Goal: Task Accomplishment & Management: Manage account settings

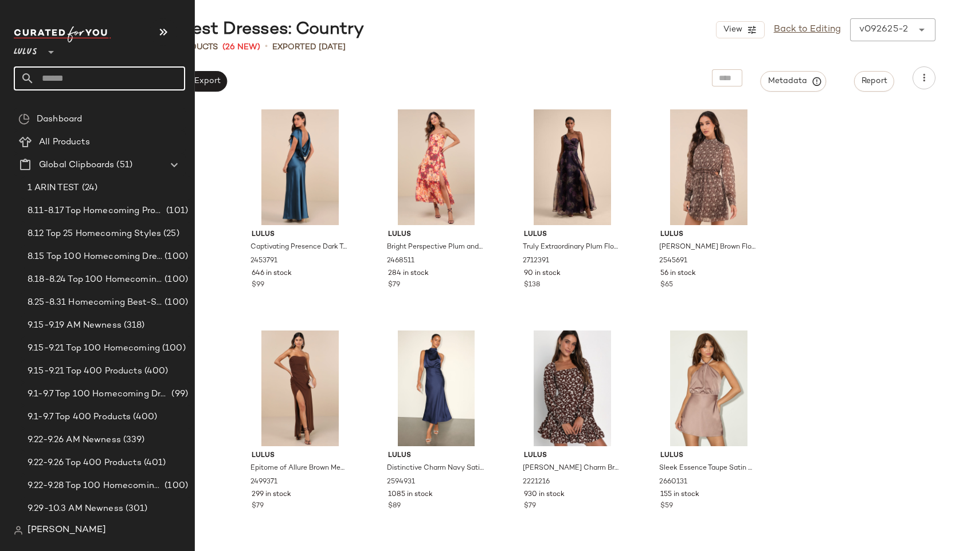
click at [50, 80] on input "text" at bounding box center [109, 78] width 151 height 24
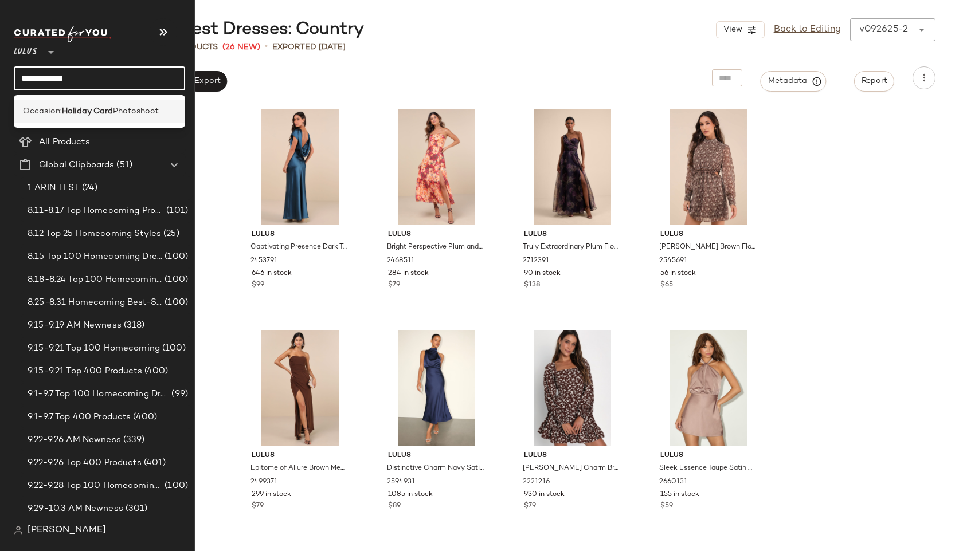
type input "**********"
click at [84, 108] on b "Holiday Card" at bounding box center [87, 111] width 51 height 12
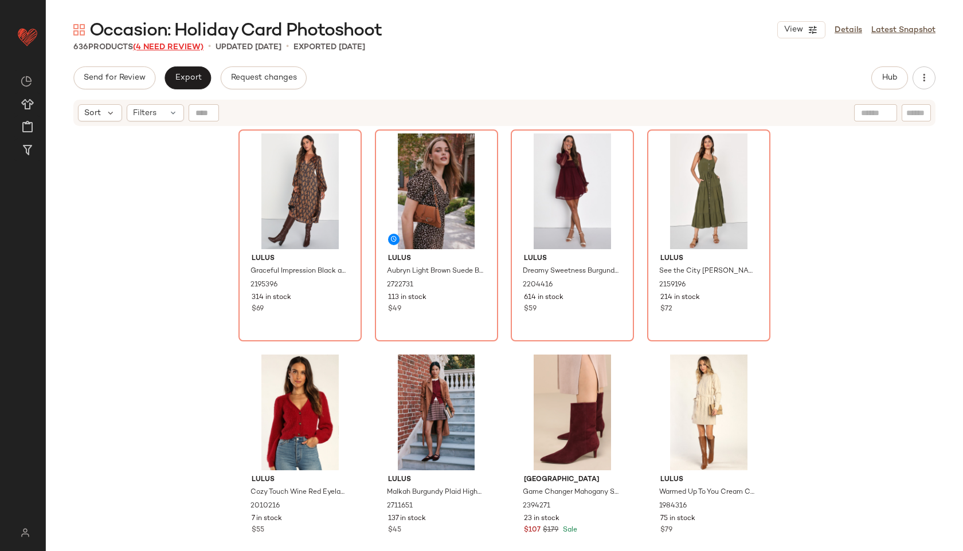
click at [167, 47] on span "(4 Need Review)" at bounding box center [168, 47] width 71 height 9
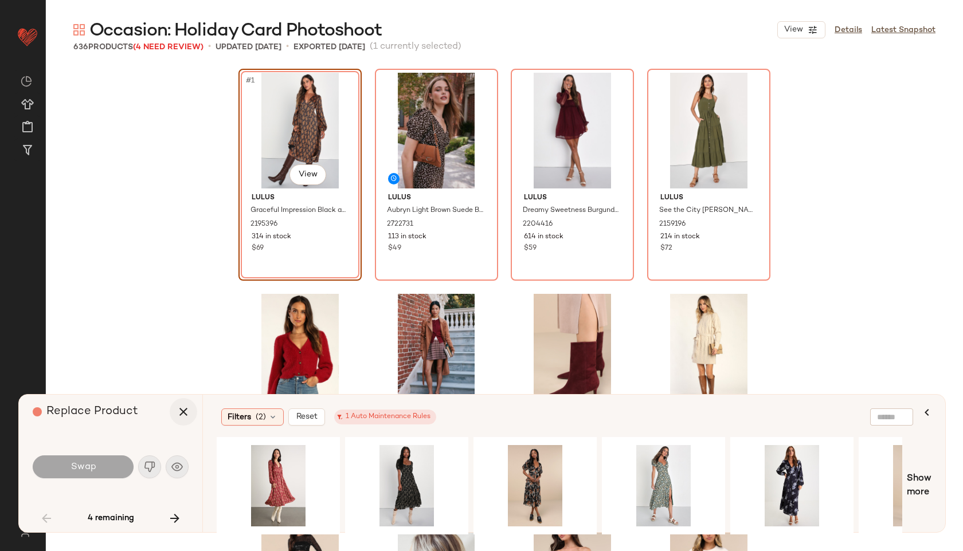
click at [177, 408] on icon "button" at bounding box center [184, 412] width 14 height 14
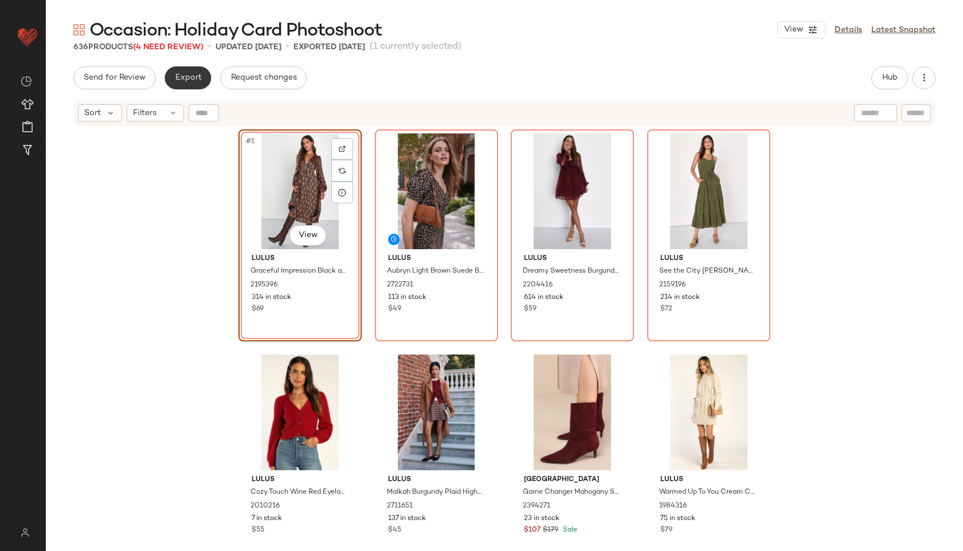
click at [183, 68] on button "Export" at bounding box center [188, 77] width 46 height 23
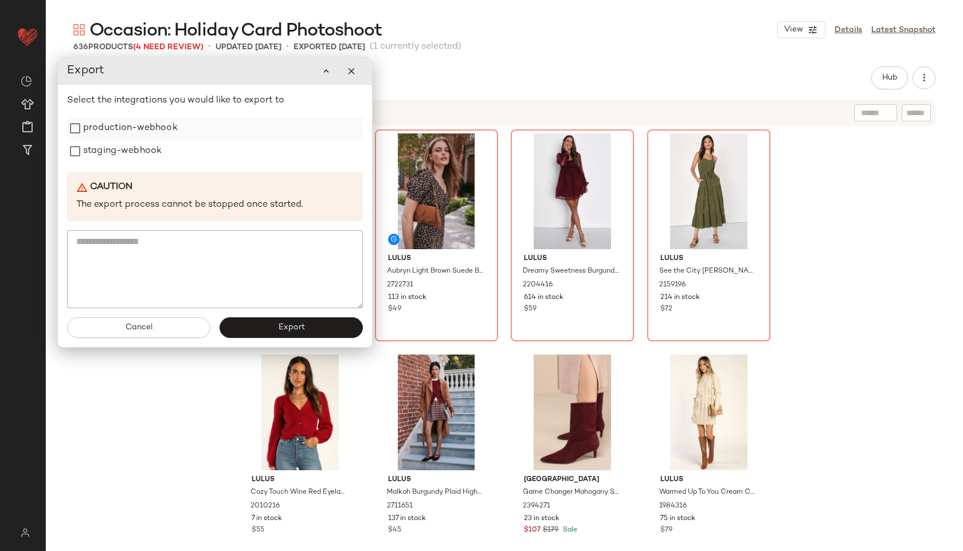
click at [178, 131] on div "production-webhook" at bounding box center [215, 128] width 296 height 23
click at [156, 152] on label "staging-webhook" at bounding box center [122, 151] width 79 height 23
click at [158, 129] on label "production-webhook" at bounding box center [130, 128] width 95 height 23
click at [273, 330] on button "Export" at bounding box center [290, 328] width 143 height 21
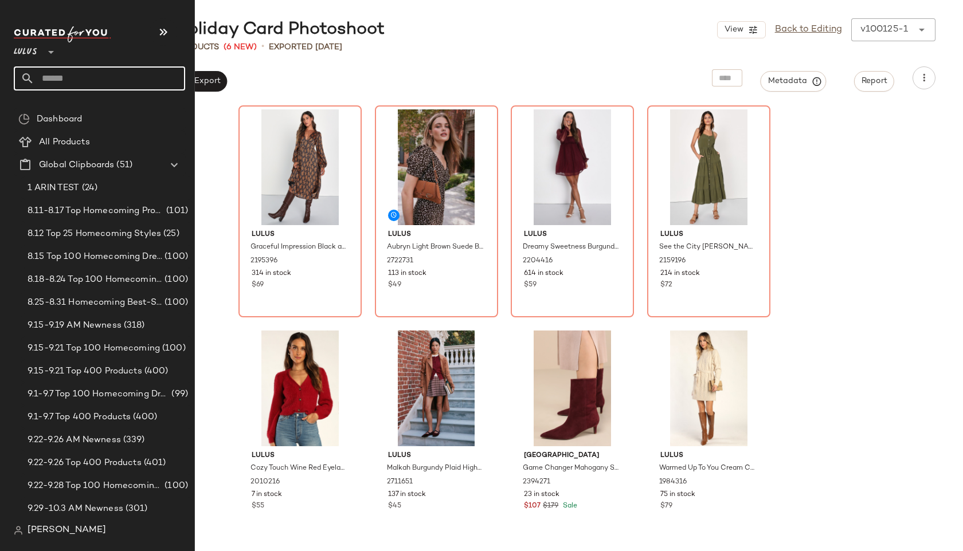
click at [54, 74] on input "text" at bounding box center [109, 78] width 151 height 24
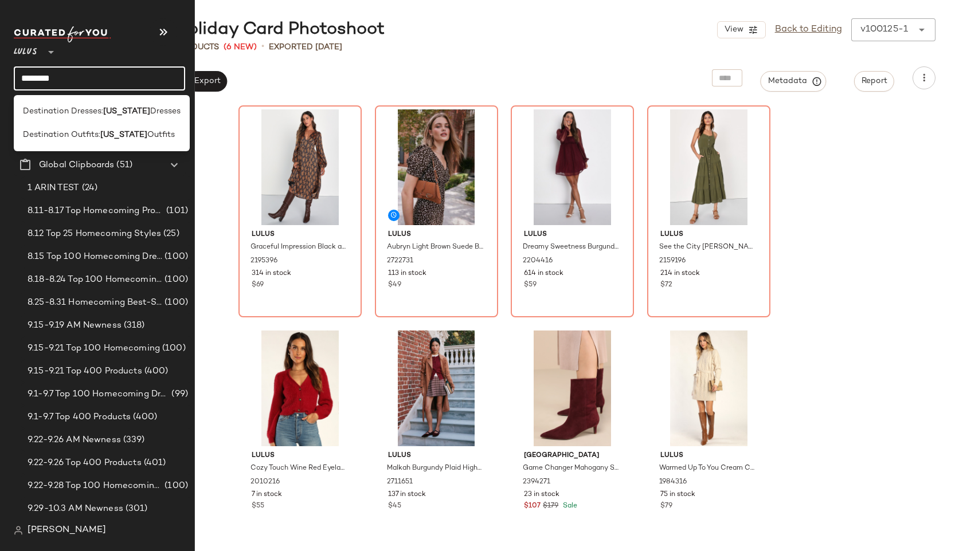
type input "********"
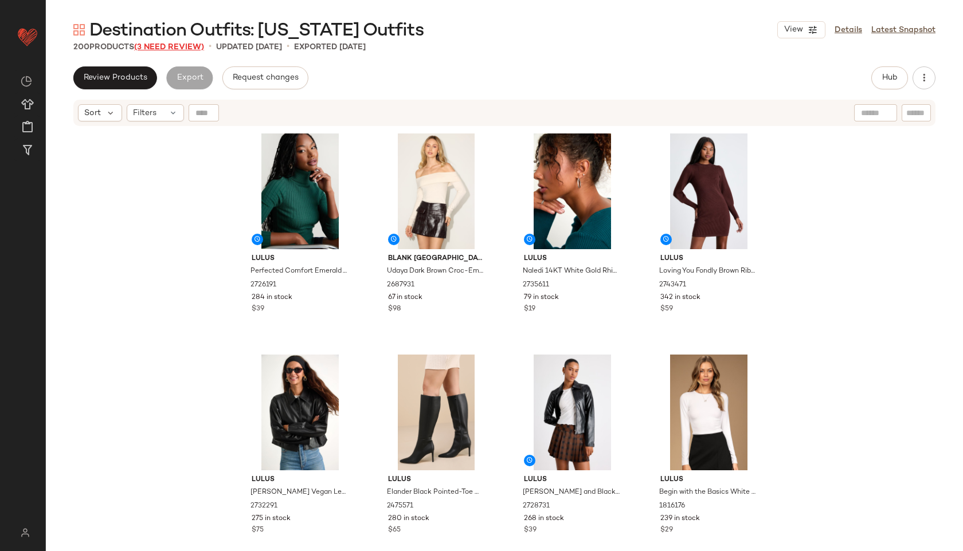
click at [187, 48] on span "(3 Need Review)" at bounding box center [169, 47] width 70 height 9
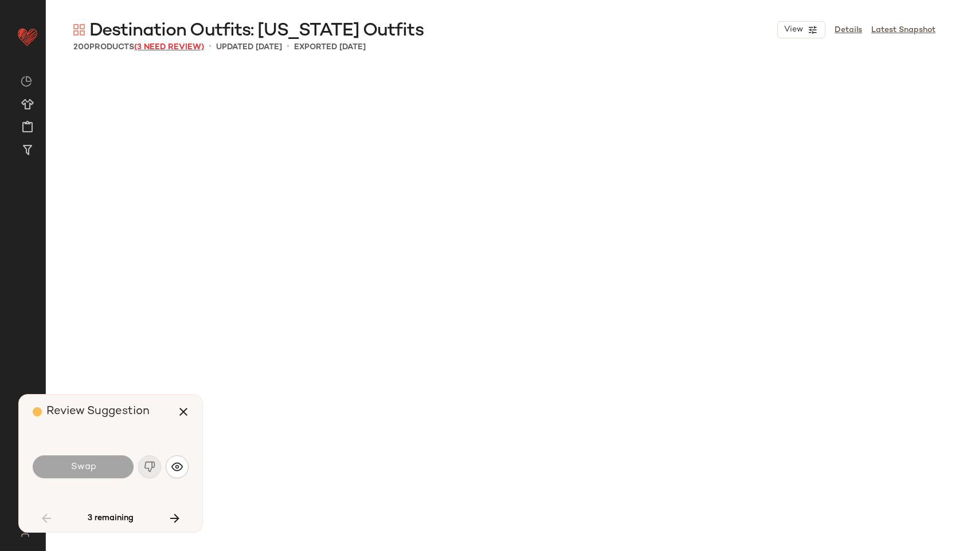
scroll to position [3540, 0]
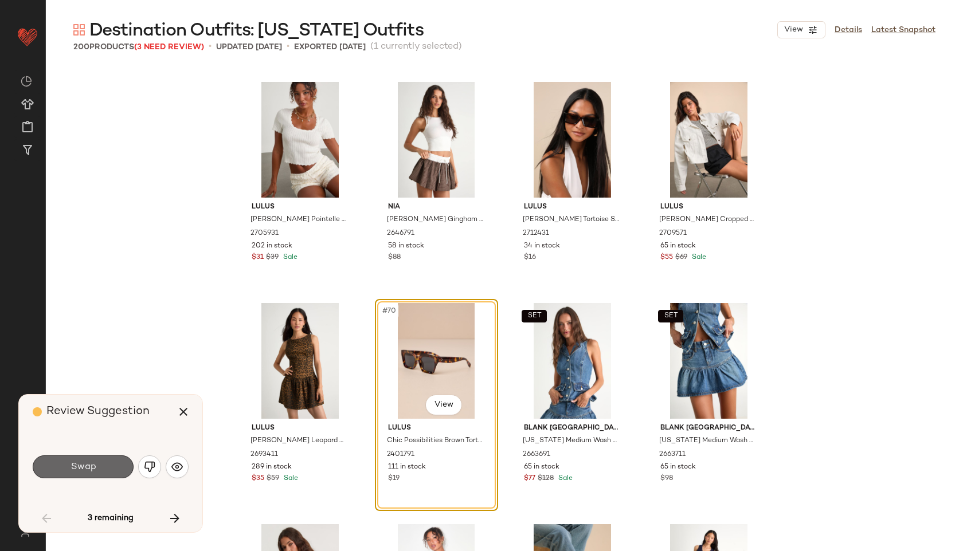
click at [101, 467] on button "Swap" at bounding box center [83, 467] width 101 height 23
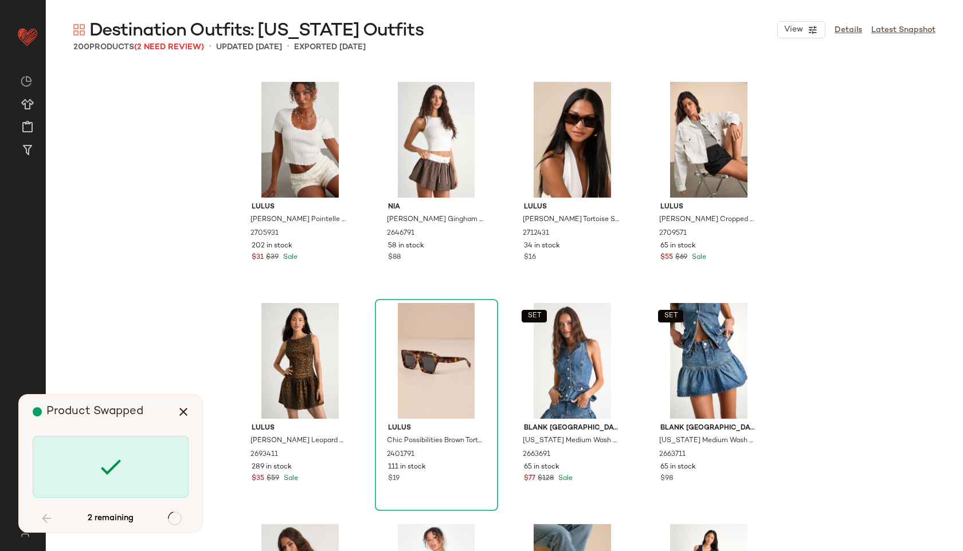
scroll to position [5974, 0]
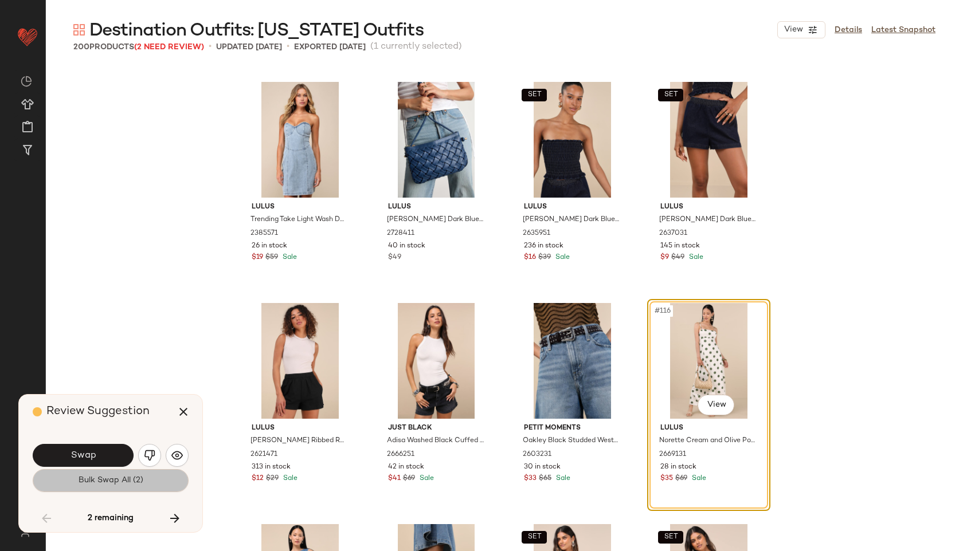
click at [106, 482] on span "Bulk Swap All (2)" at bounding box center [110, 480] width 65 height 9
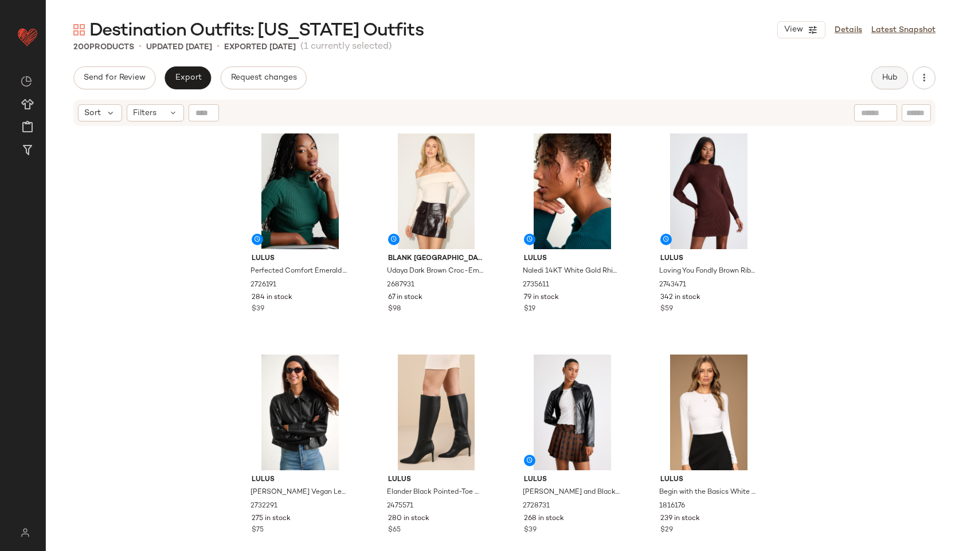
click at [891, 84] on button "Hub" at bounding box center [889, 77] width 37 height 23
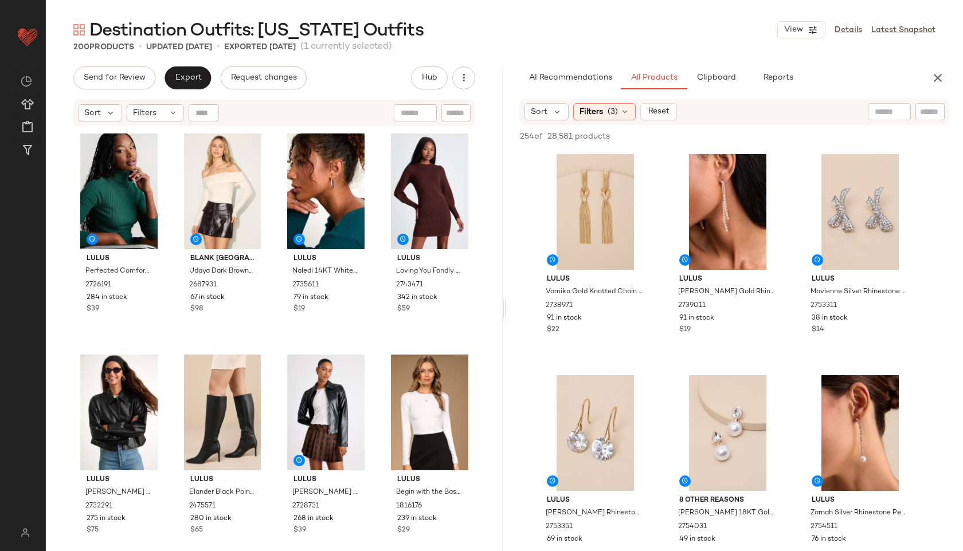
drag, startPoint x: 503, startPoint y: 311, endPoint x: 560, endPoint y: 311, distance: 57.3
click at [560, 311] on div "Destination Outfits: New York Outfits View Details Latest Snapshot 200 Products…" at bounding box center [504, 284] width 917 height 533
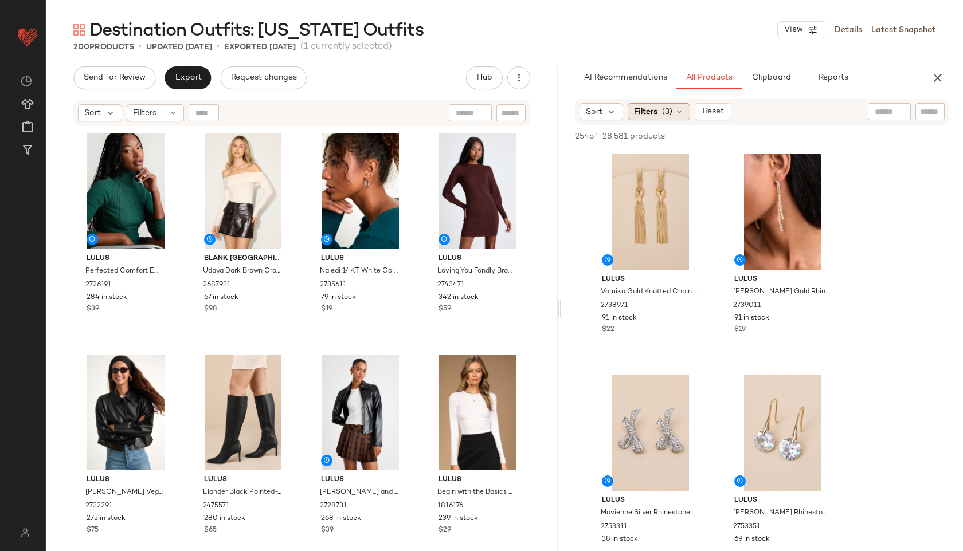
click at [662, 107] on span "(3)" at bounding box center [667, 112] width 10 height 12
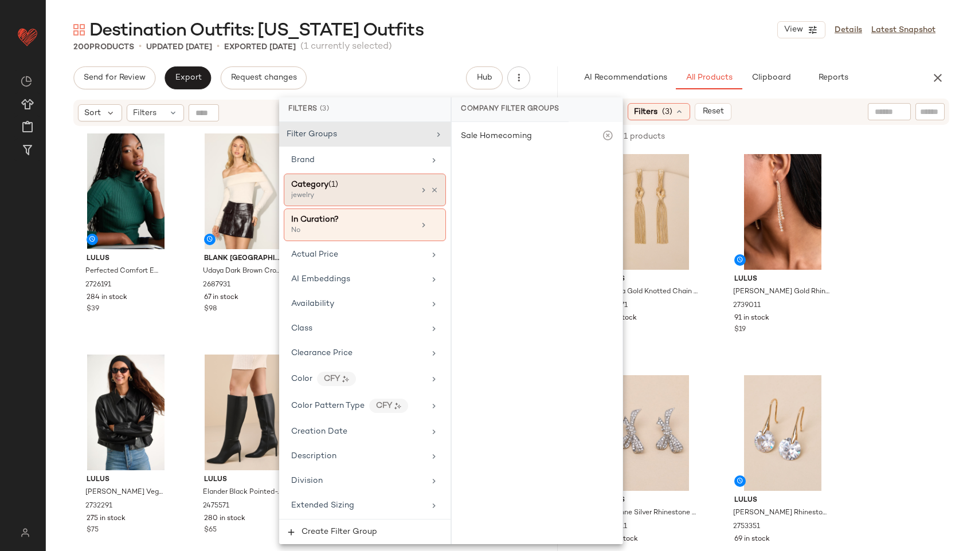
click at [380, 189] on div "Category (1)" at bounding box center [352, 185] width 123 height 12
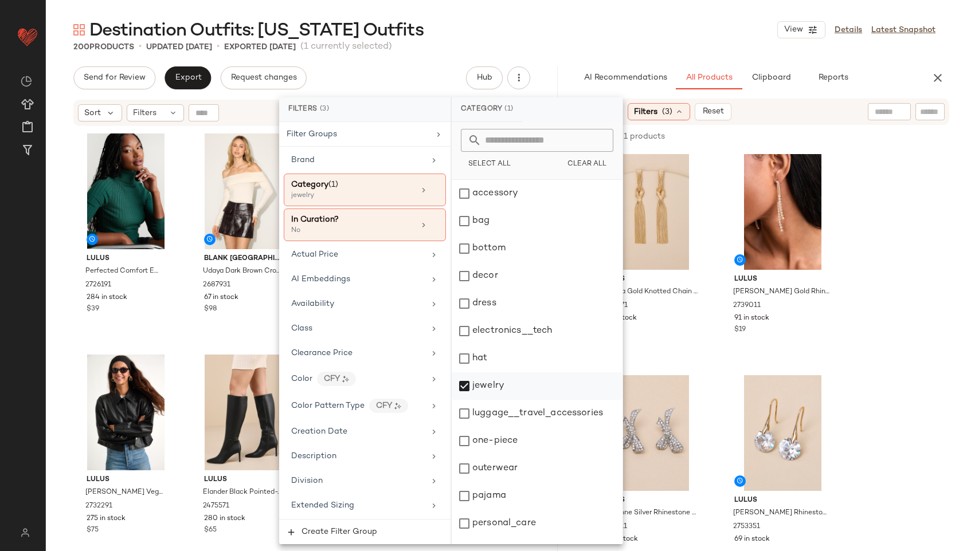
click at [484, 391] on div "jewelry" at bounding box center [537, 387] width 171 height 28
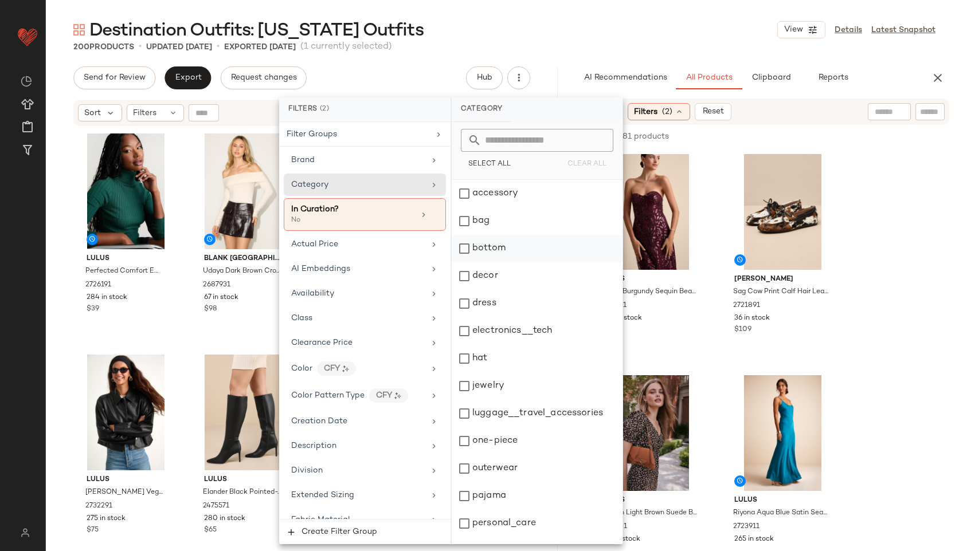
click at [488, 249] on div "bottom" at bounding box center [537, 249] width 171 height 28
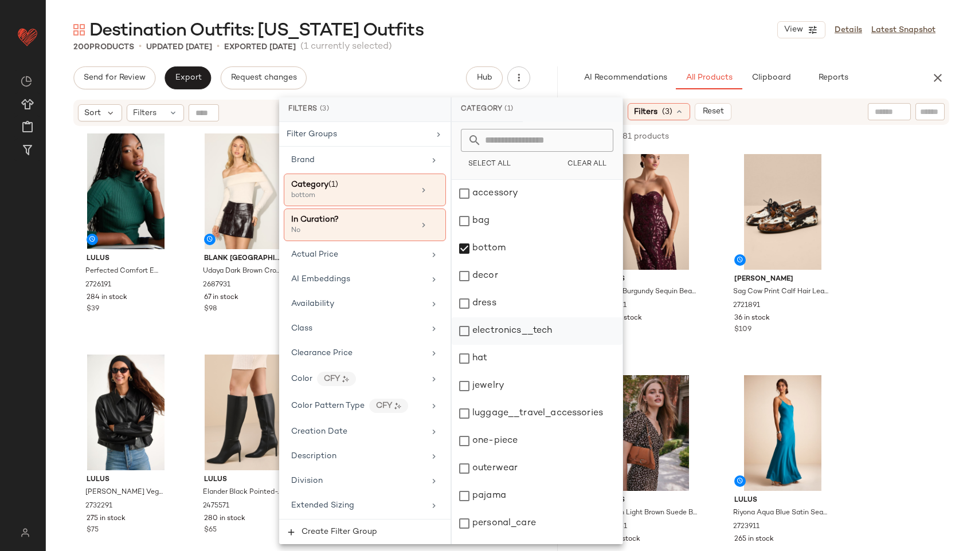
scroll to position [103, 0]
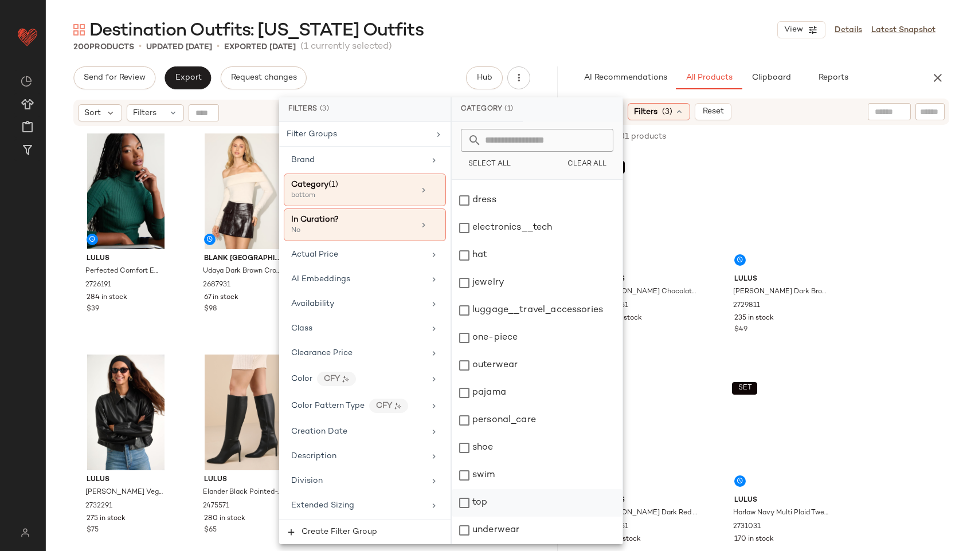
click at [494, 510] on div "top" at bounding box center [537, 503] width 171 height 28
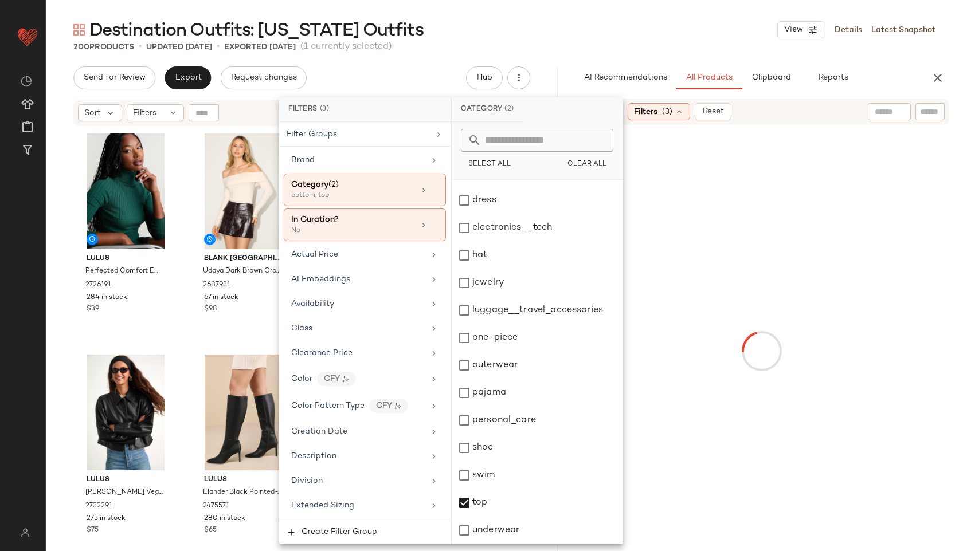
click at [561, 24] on div "Destination Outfits: New York Outfits View Details Latest Snapshot" at bounding box center [504, 29] width 917 height 23
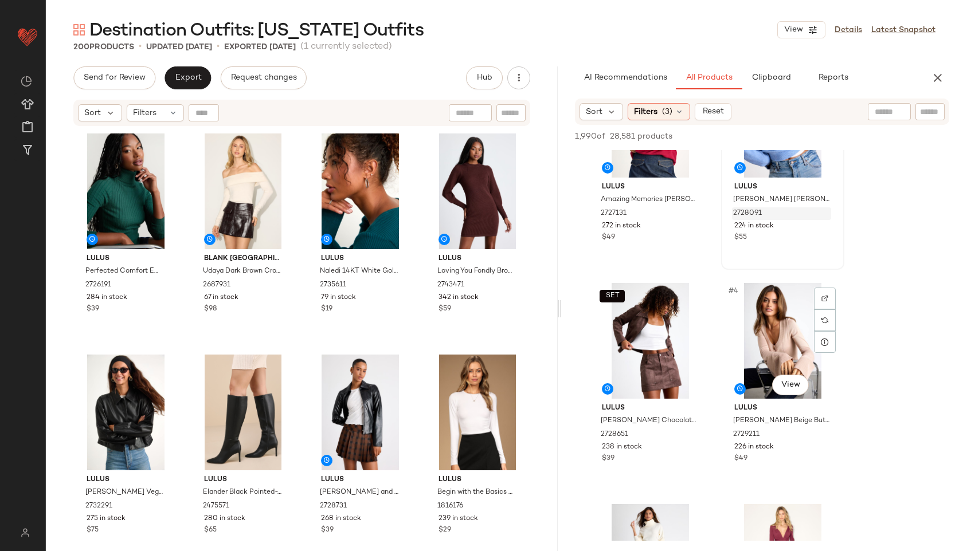
scroll to position [109, 0]
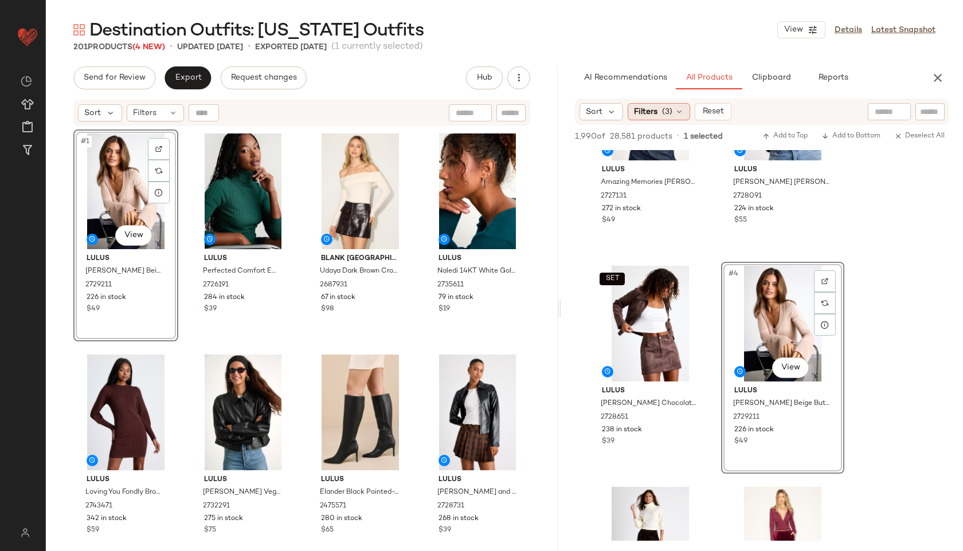
click at [664, 109] on span "(3)" at bounding box center [667, 112] width 10 height 12
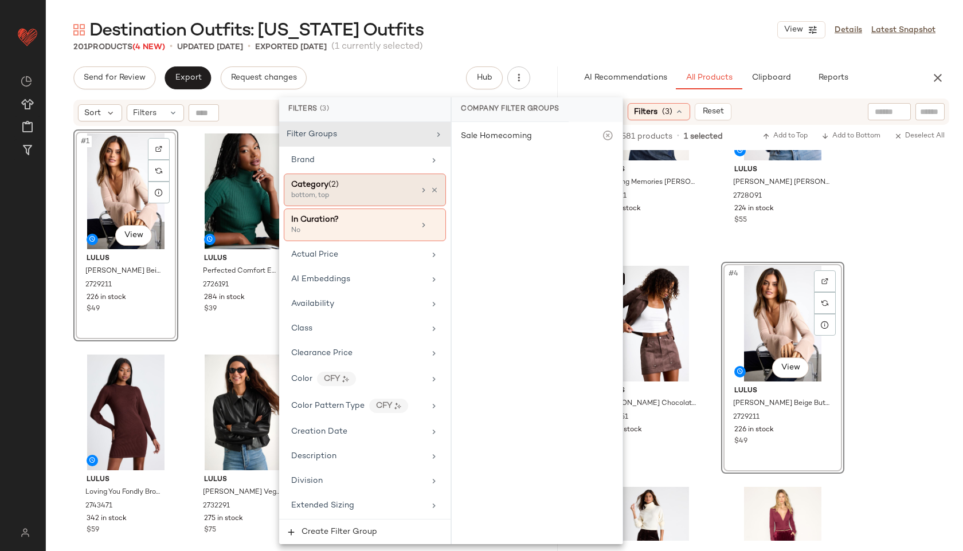
click at [405, 184] on div "Category (2)" at bounding box center [352, 185] width 123 height 12
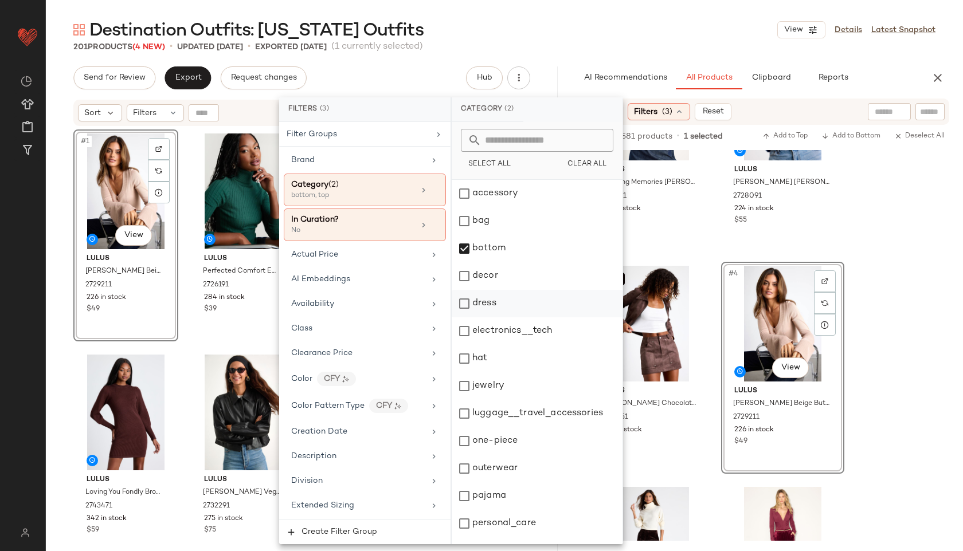
scroll to position [103, 0]
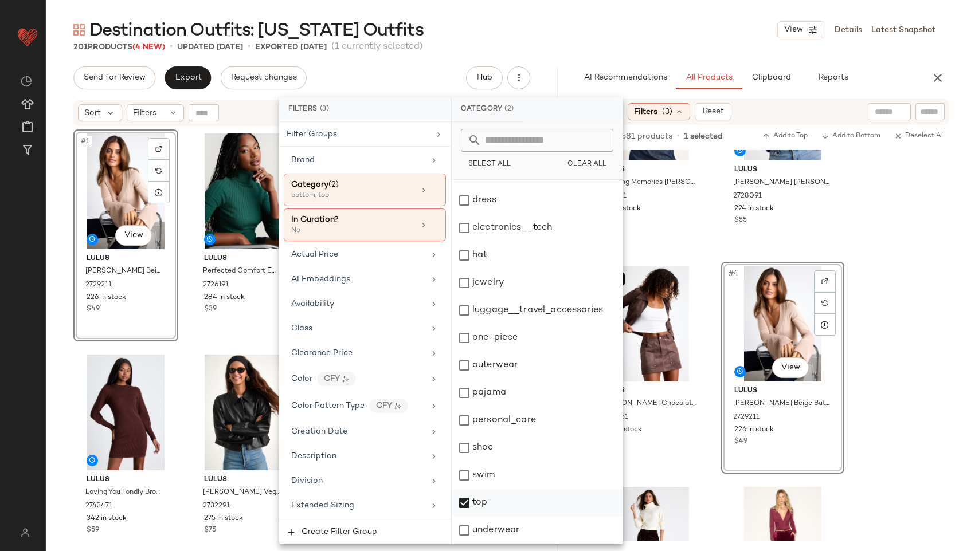
click at [483, 508] on div "top" at bounding box center [537, 503] width 171 height 28
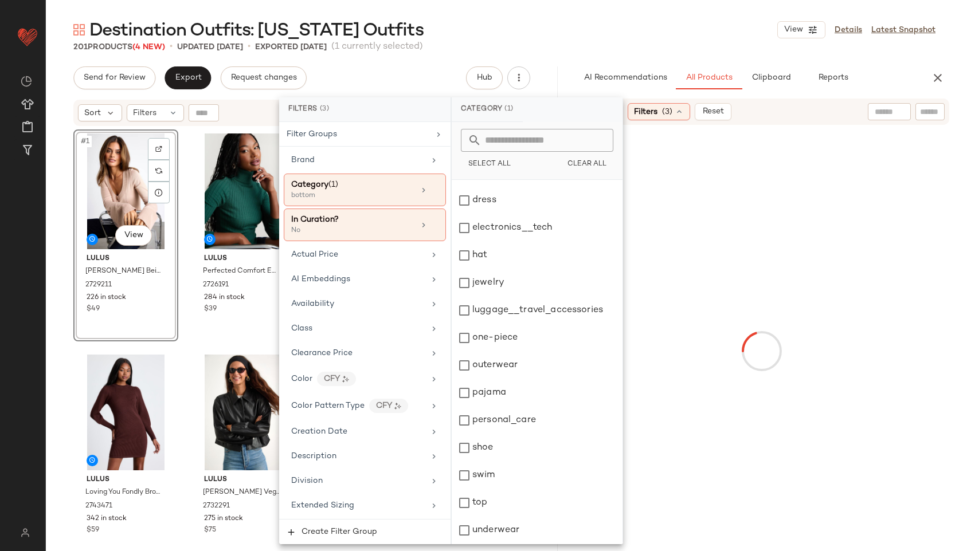
click at [528, 43] on div "201 Products (4 New) • updated Oct 1st • Exported Sep 29th (1 currently selecte…" at bounding box center [504, 46] width 917 height 11
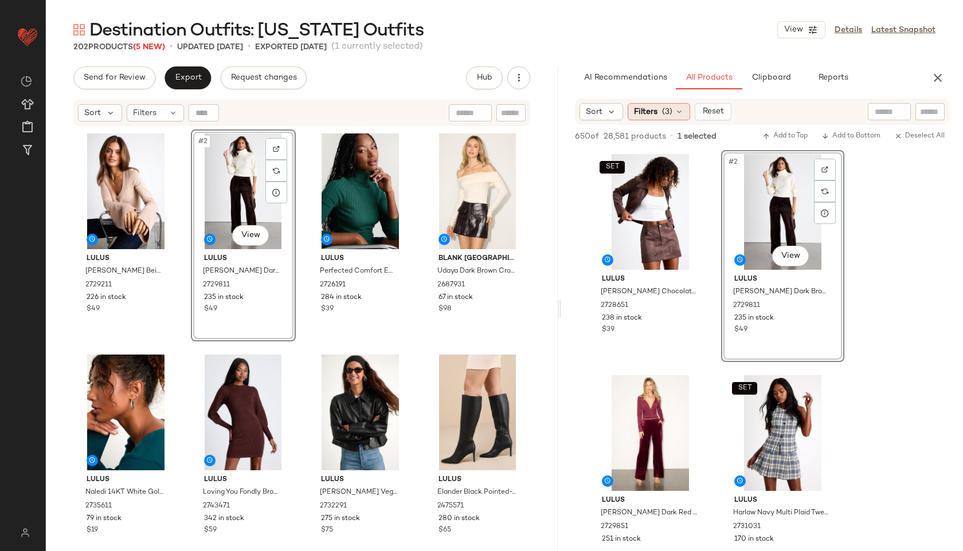
click at [673, 107] on div "Filters (3)" at bounding box center [659, 111] width 62 height 17
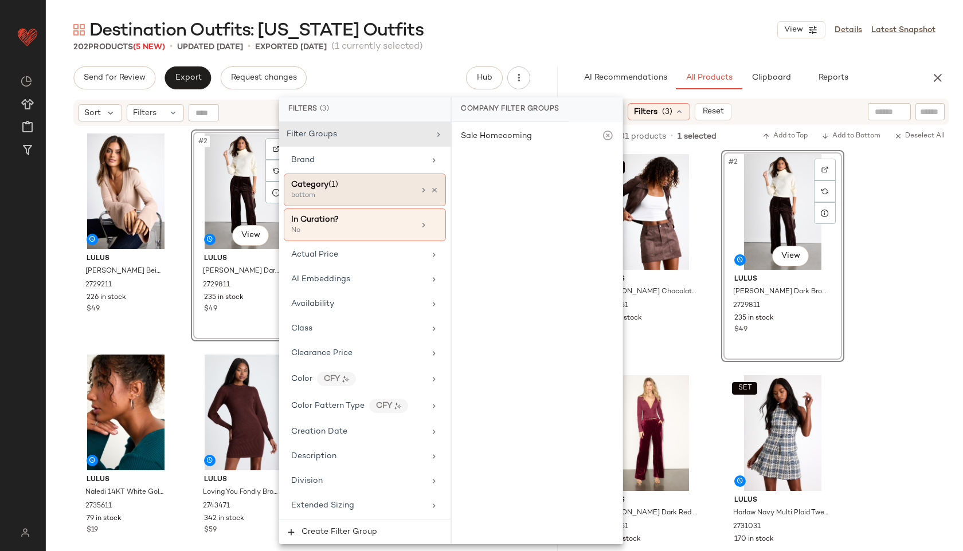
click at [380, 183] on div "Category (1)" at bounding box center [352, 185] width 123 height 12
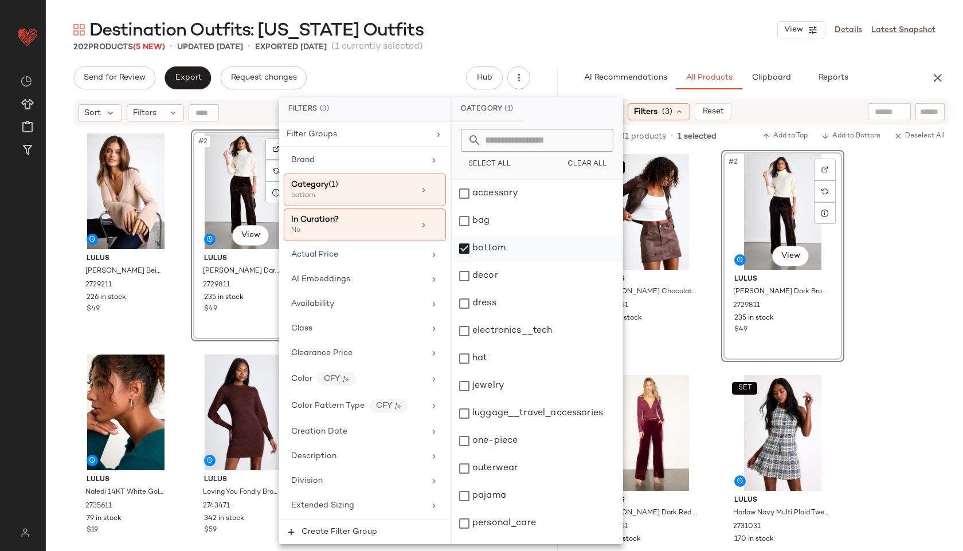
click at [484, 250] on div "bottom" at bounding box center [537, 249] width 171 height 28
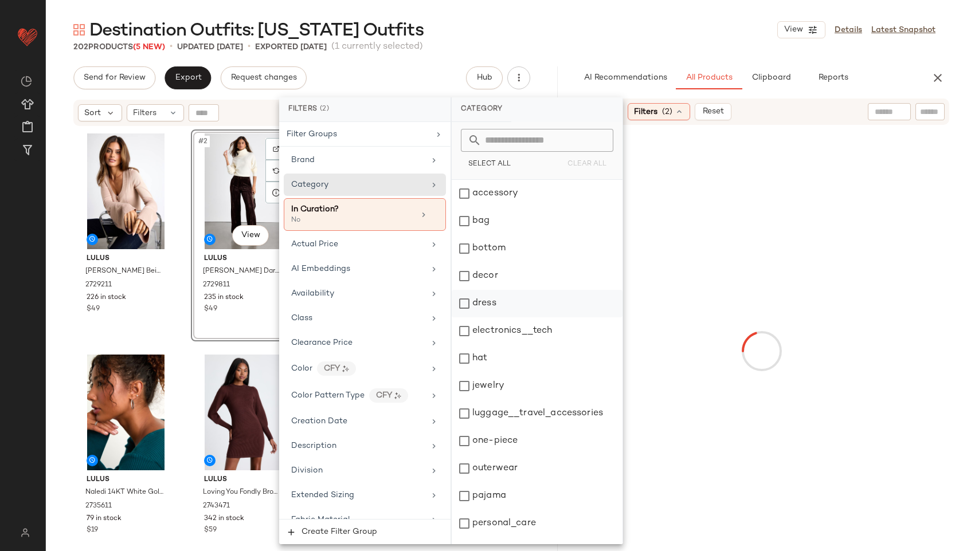
click at [488, 302] on div "dress" at bounding box center [537, 304] width 171 height 28
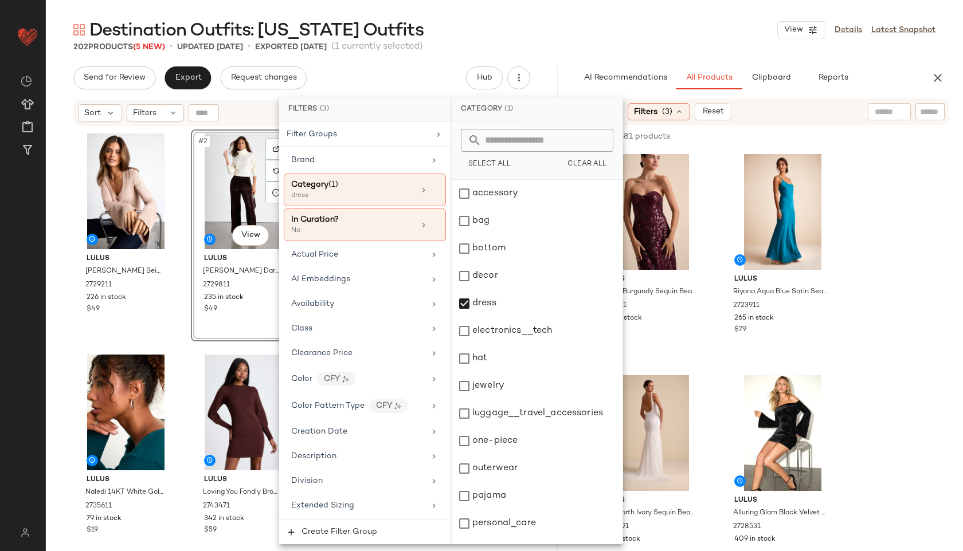
click at [485, 17] on main "Destination Outfits: New York Outfits View Details Latest Snapshot 202 Products…" at bounding box center [481, 275] width 963 height 551
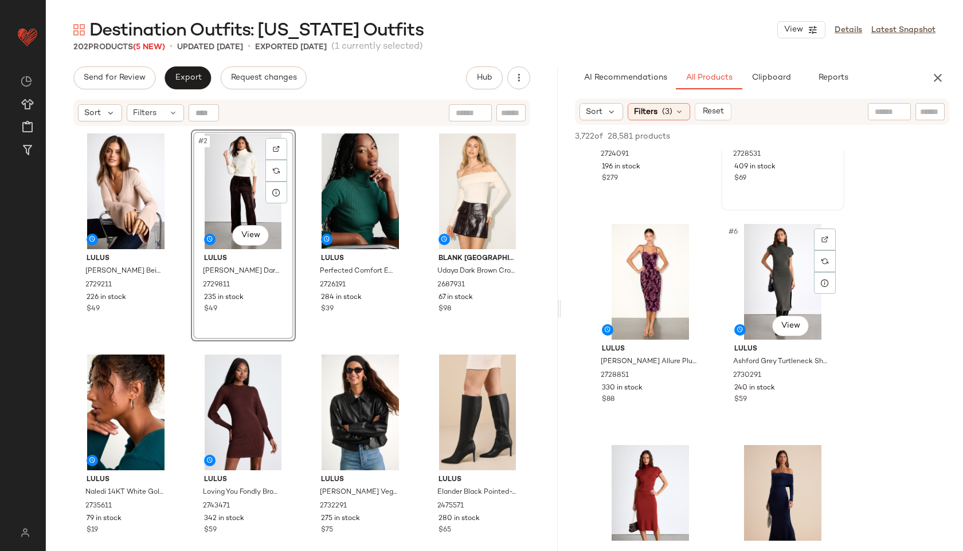
scroll to position [373, 0]
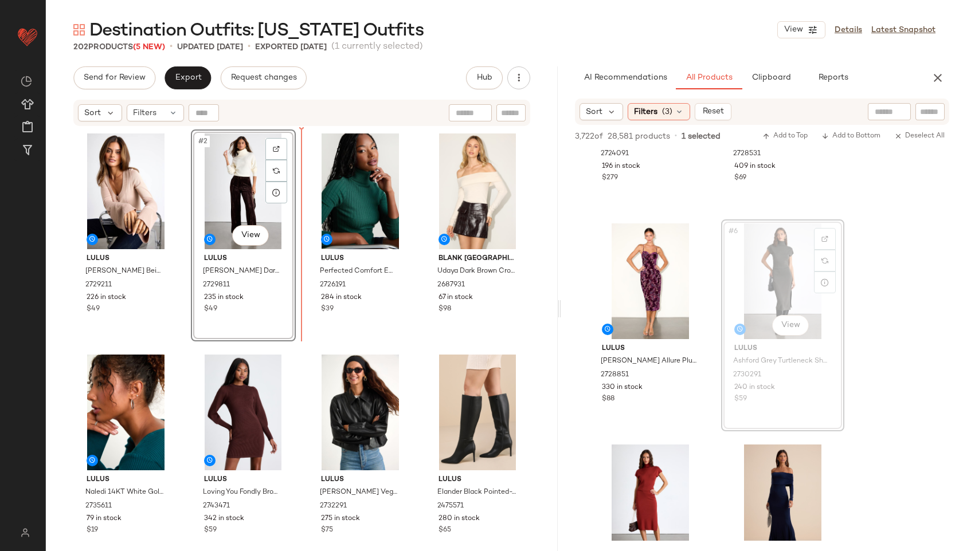
drag, startPoint x: 785, startPoint y: 257, endPoint x: 410, endPoint y: 241, distance: 375.2
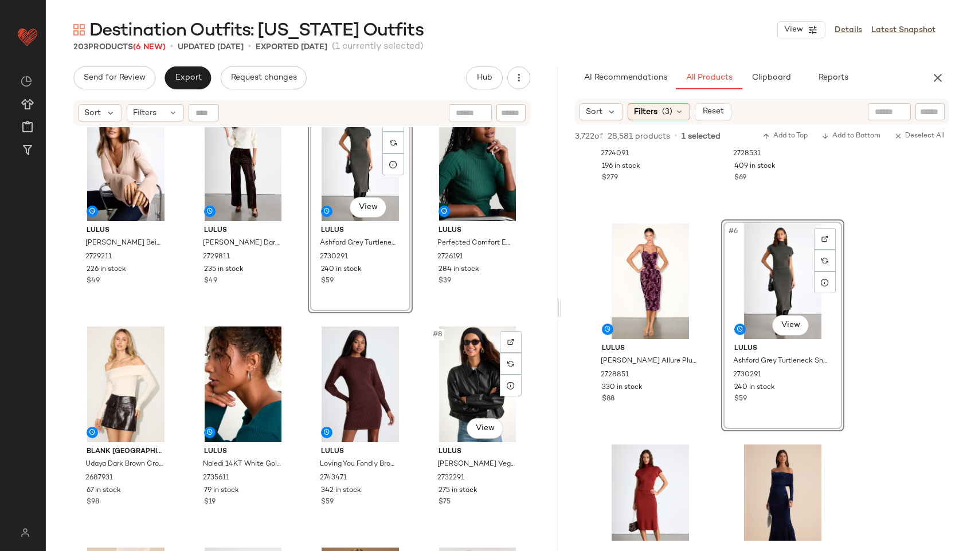
scroll to position [0, 0]
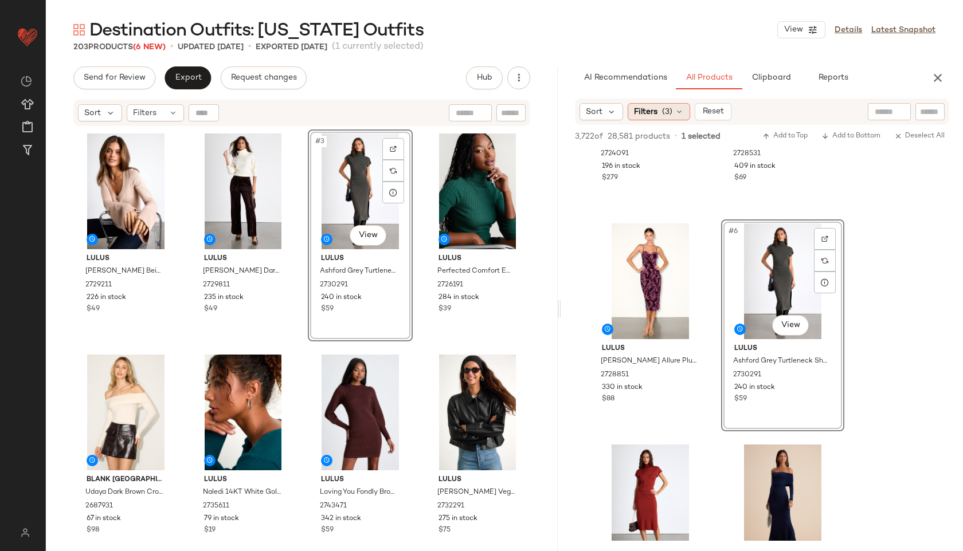
click at [676, 105] on div "Filters (3)" at bounding box center [659, 111] width 62 height 17
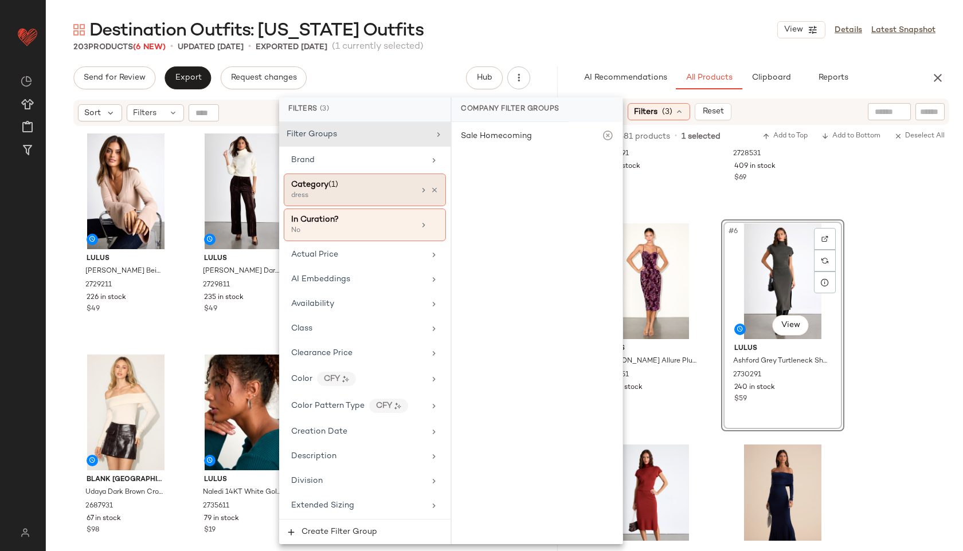
click at [377, 184] on div "Category (1)" at bounding box center [352, 185] width 123 height 12
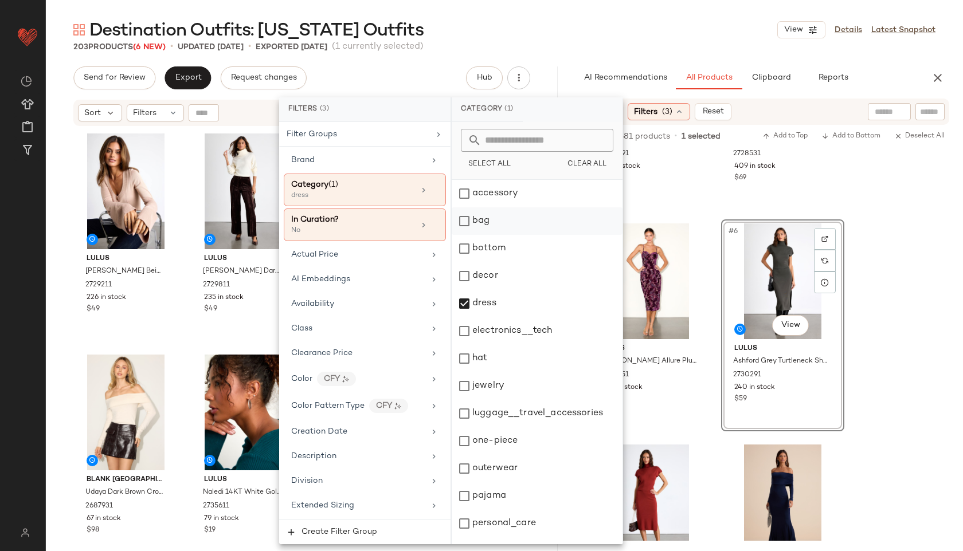
click at [476, 222] on div "bag" at bounding box center [537, 221] width 171 height 28
click at [481, 295] on div "dress" at bounding box center [537, 304] width 171 height 28
click at [522, 32] on div "Destination Outfits: New York Outfits View Details Latest Snapshot" at bounding box center [504, 29] width 917 height 23
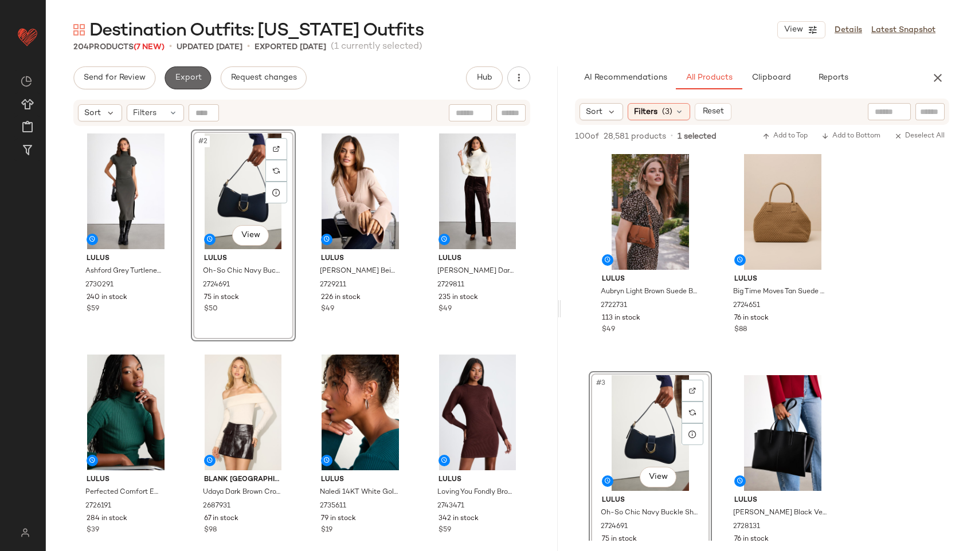
click at [188, 84] on button "Export" at bounding box center [188, 77] width 46 height 23
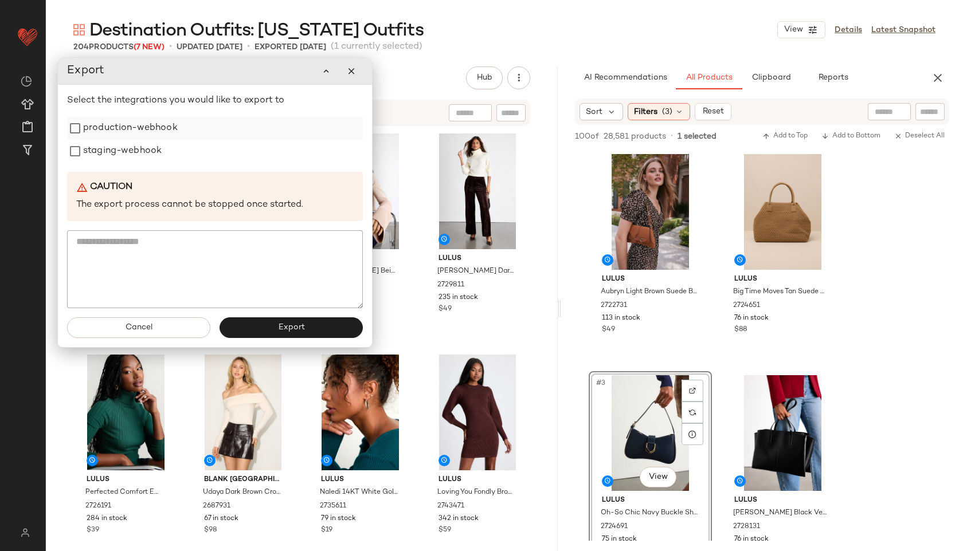
click at [160, 137] on label "production-webhook" at bounding box center [130, 128] width 95 height 23
click at [147, 152] on label "staging-webhook" at bounding box center [122, 151] width 79 height 23
click at [269, 322] on button "Export" at bounding box center [291, 328] width 143 height 21
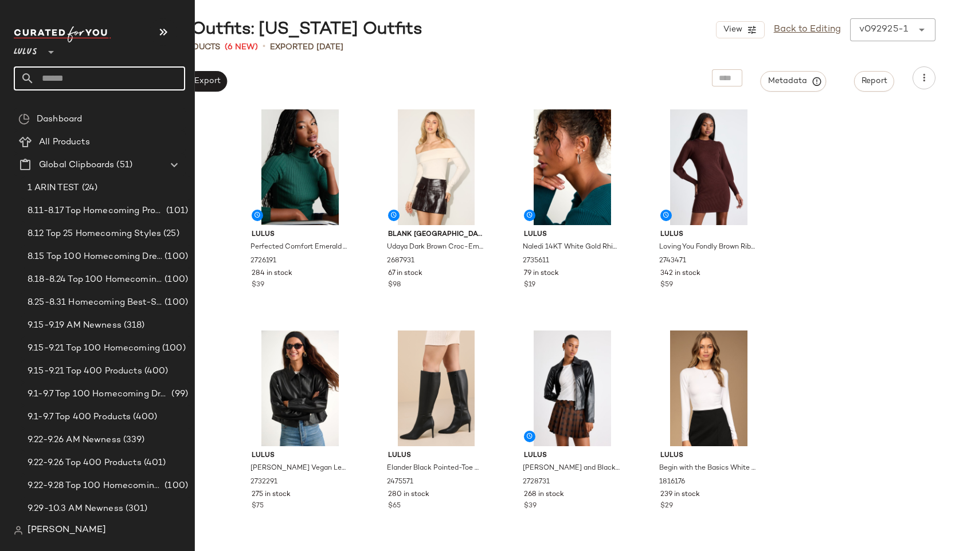
click at [42, 85] on input "text" at bounding box center [109, 78] width 151 height 24
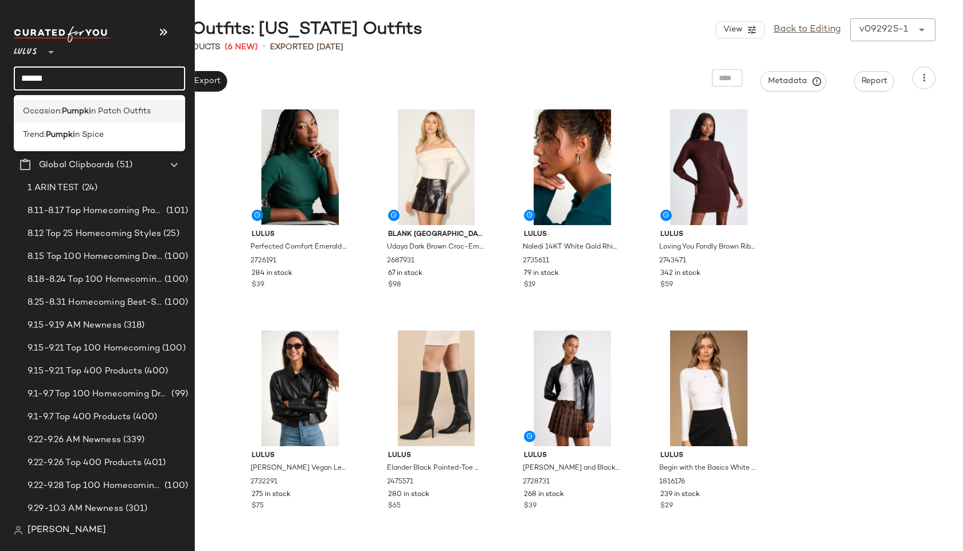
type input "******"
click at [45, 112] on span "Occasion:" at bounding box center [42, 111] width 39 height 12
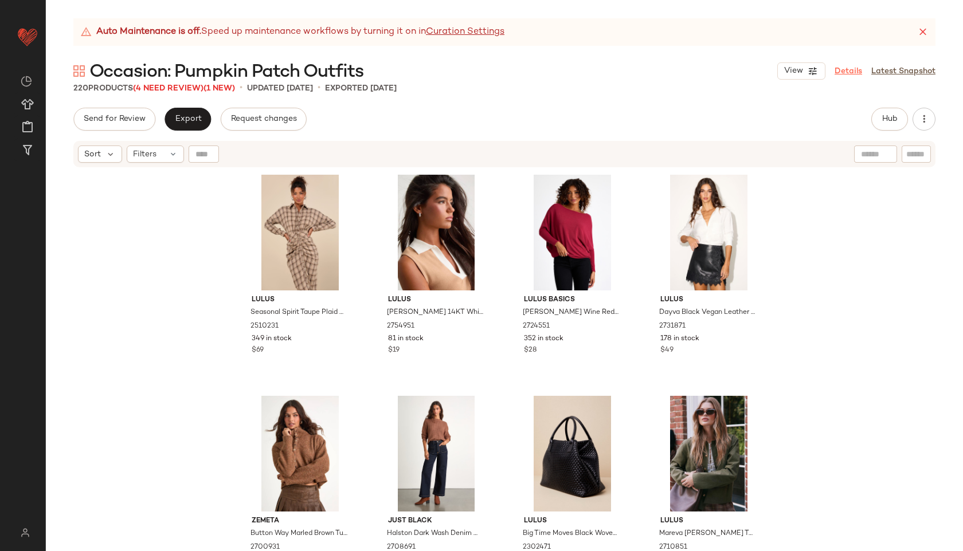
click at [843, 70] on link "Details" at bounding box center [849, 71] width 28 height 12
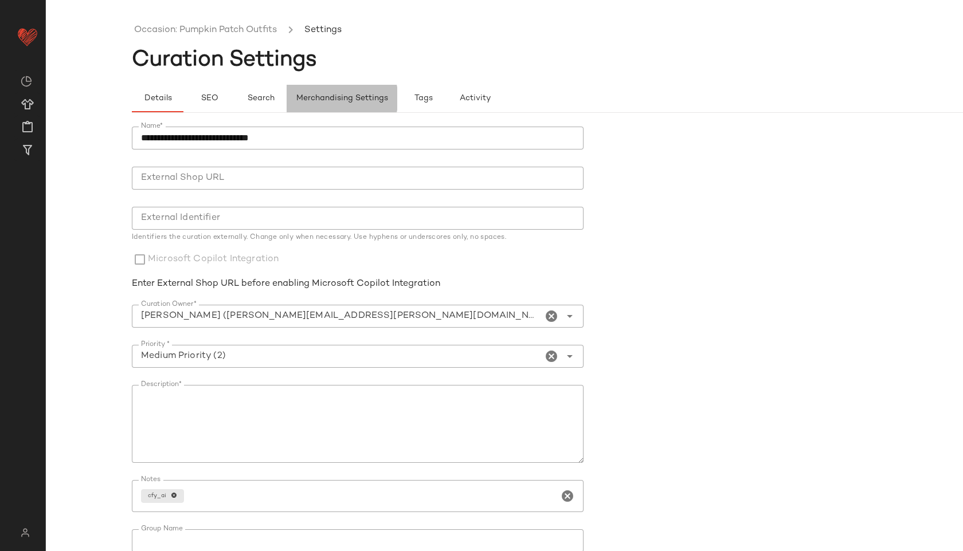
click at [343, 95] on span "Merchandising Settings" at bounding box center [342, 98] width 92 height 9
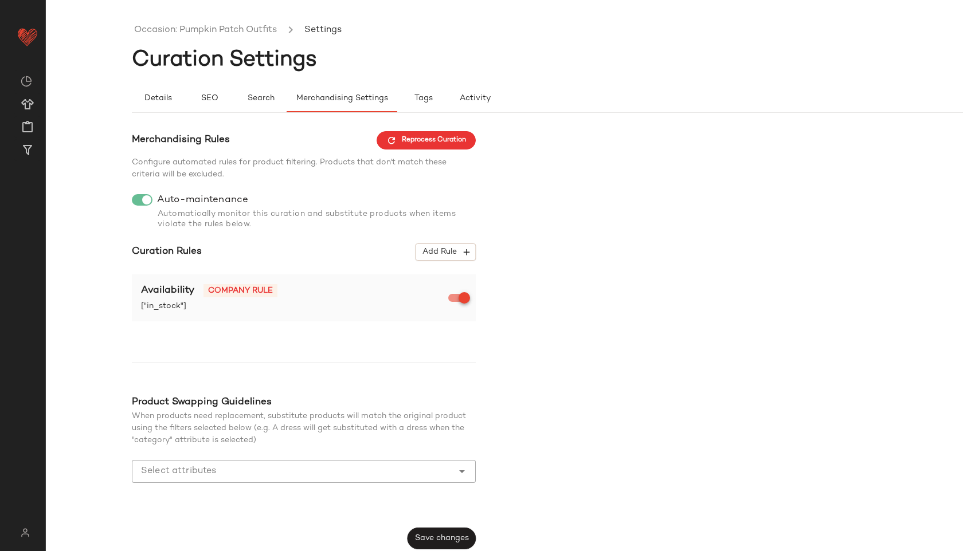
scroll to position [5, 0]
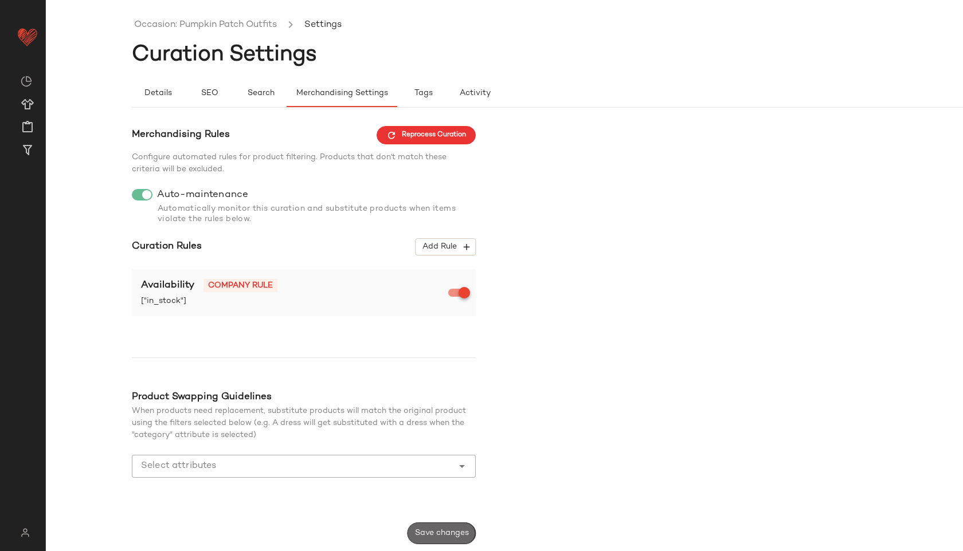
click at [436, 530] on span "Save changes" at bounding box center [441, 533] width 54 height 9
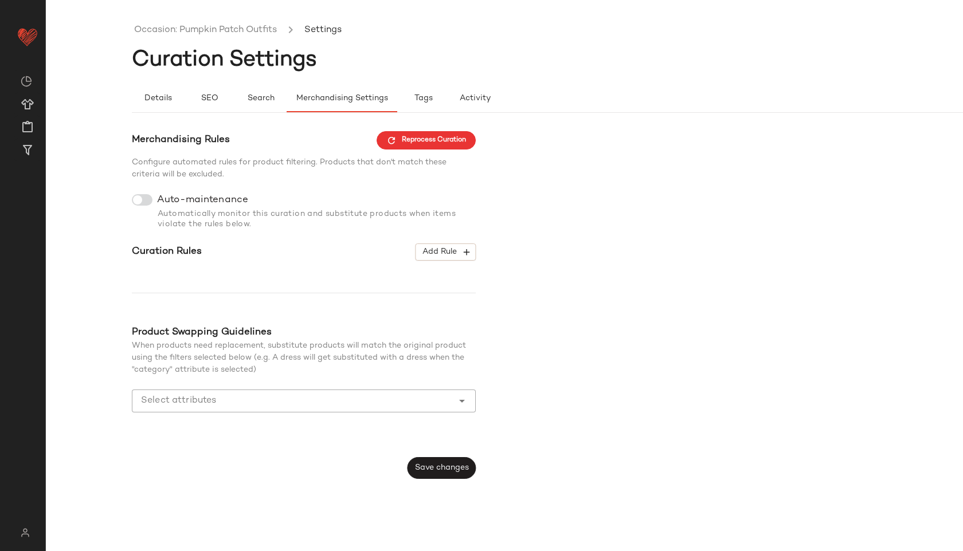
scroll to position [0, 0]
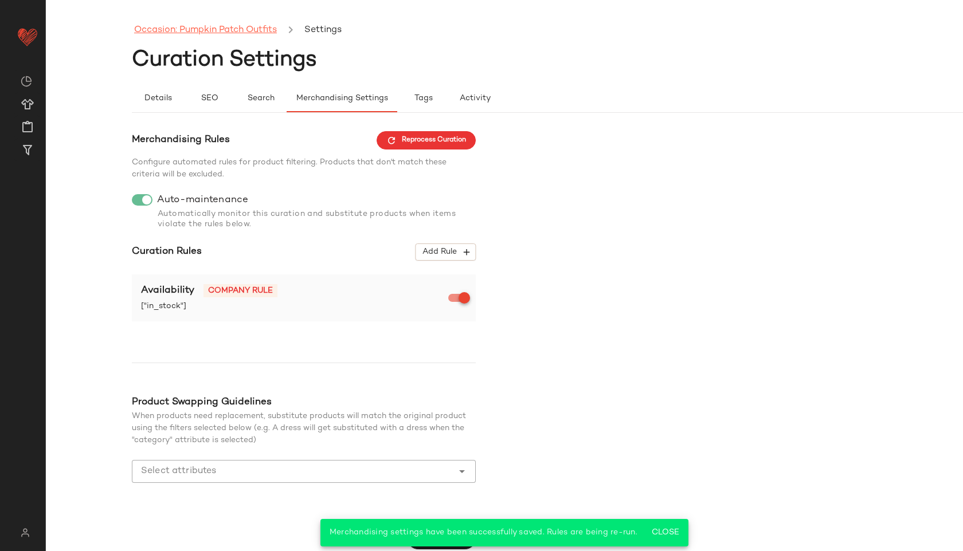
click at [247, 25] on link "Occasion: Pumpkin Patch Outfits" at bounding box center [205, 30] width 143 height 15
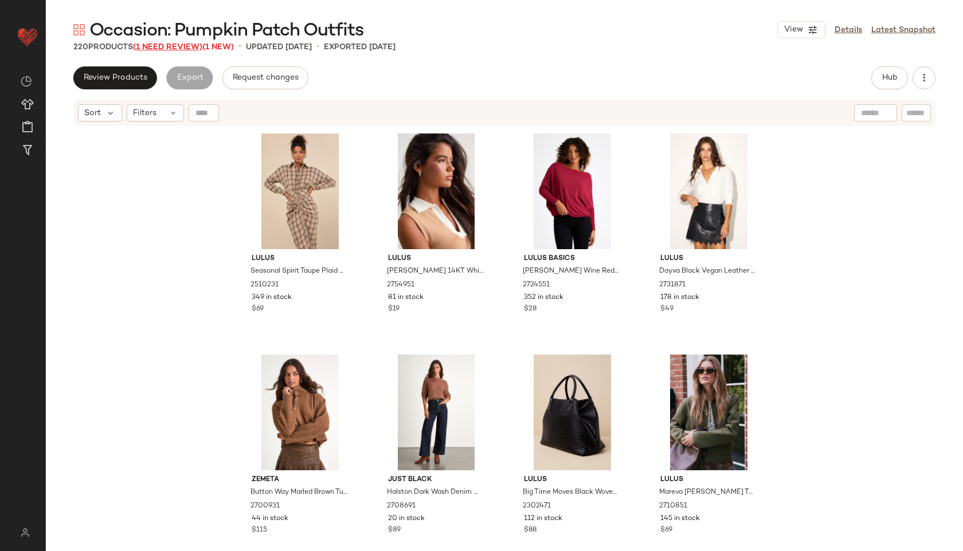
click at [194, 45] on span "(1 Need Review)" at bounding box center [167, 47] width 69 height 9
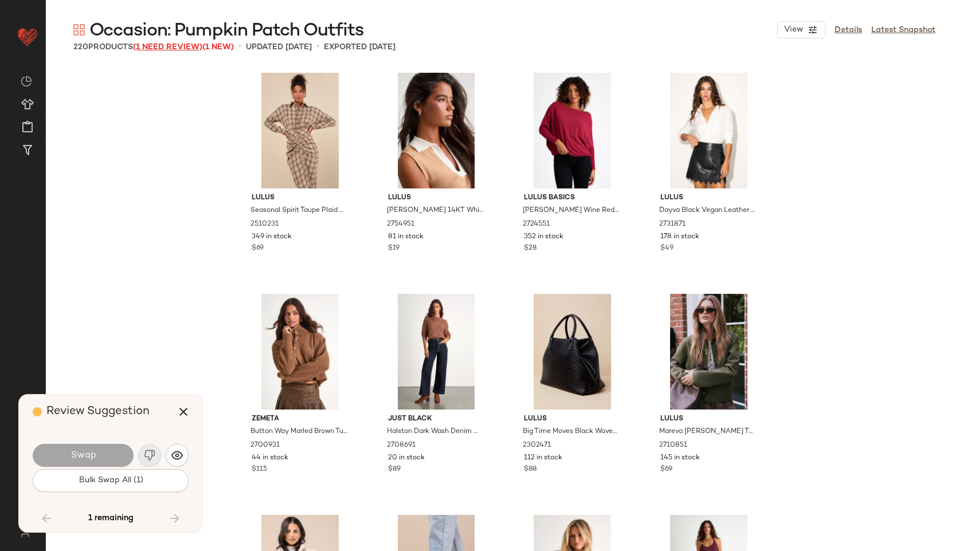
scroll to position [3982, 0]
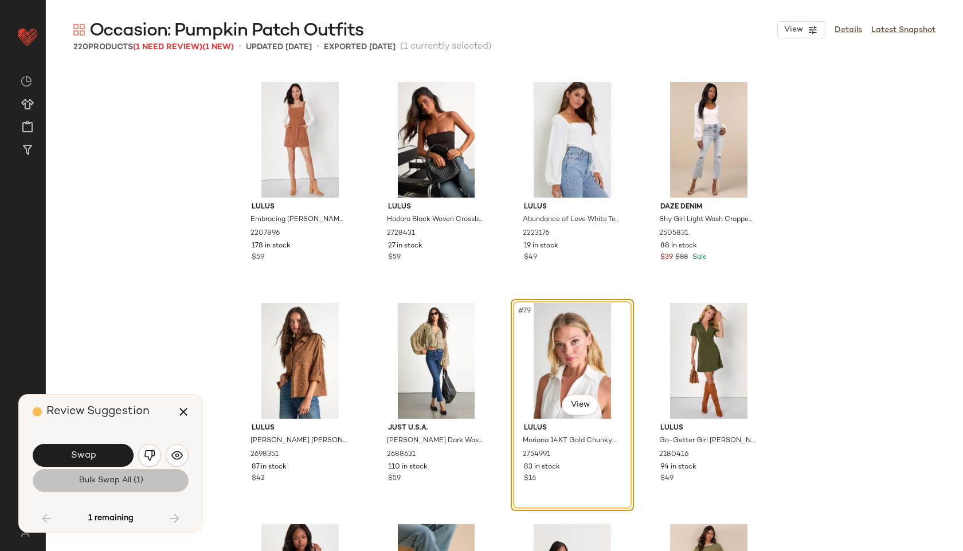
click at [118, 473] on button "Bulk Swap All (1)" at bounding box center [111, 480] width 156 height 23
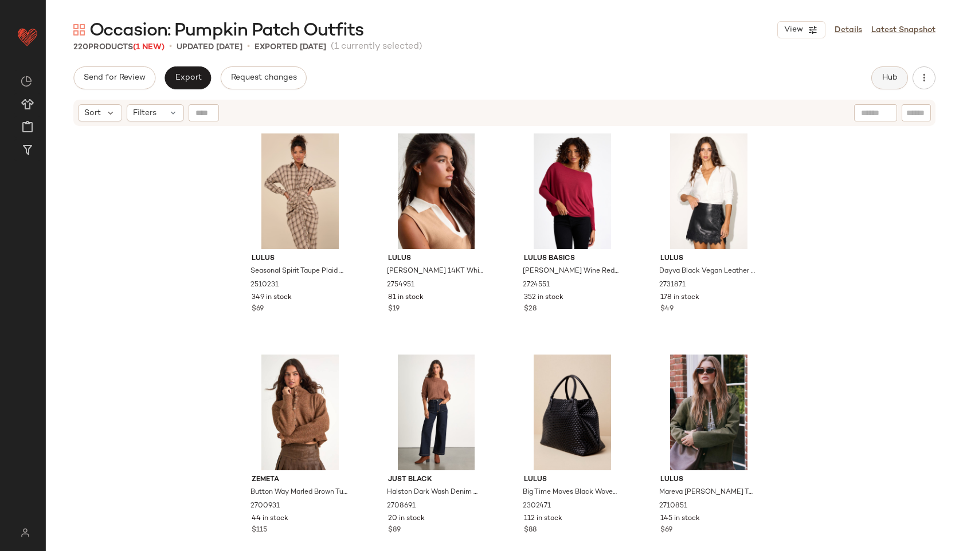
click at [884, 73] on span "Hub" at bounding box center [890, 77] width 16 height 9
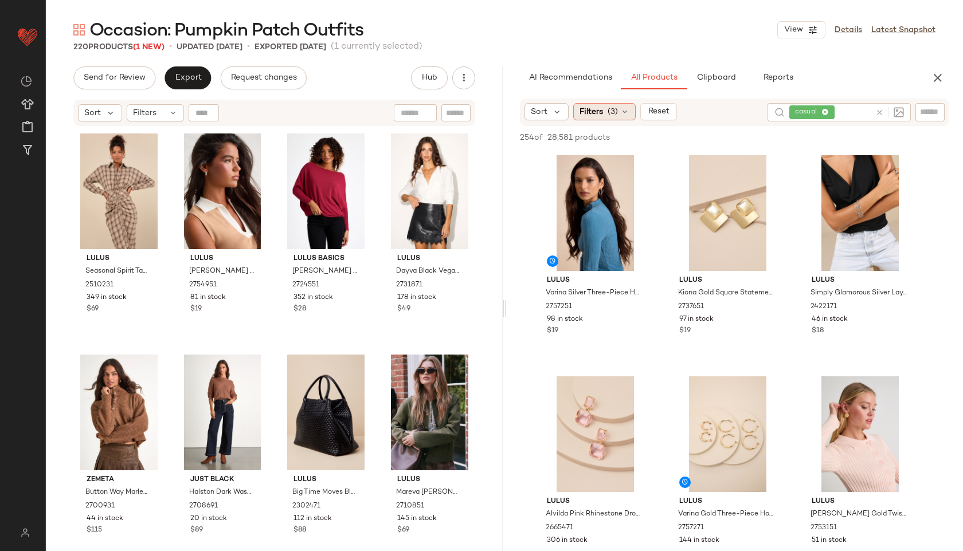
click at [617, 111] on span "(3)" at bounding box center [613, 112] width 10 height 12
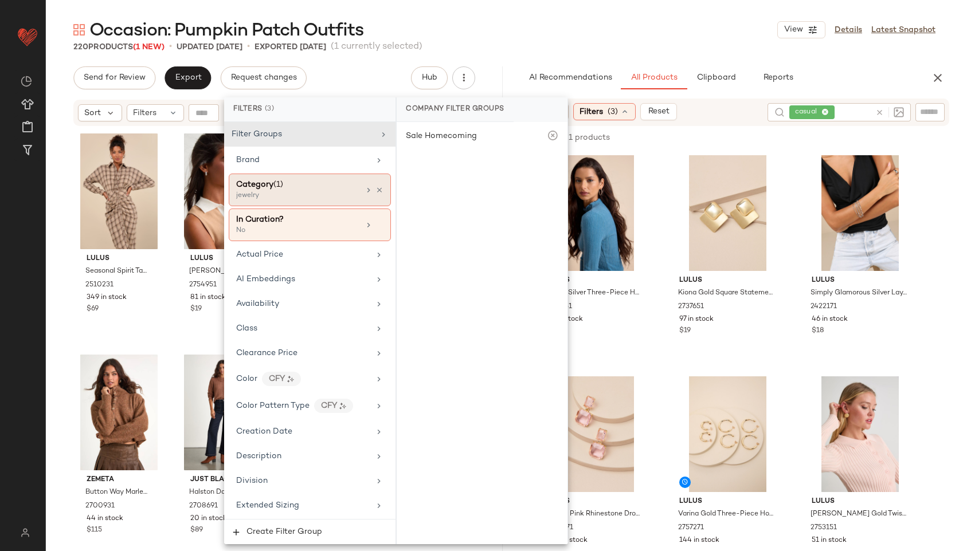
click at [329, 185] on div "Category (1)" at bounding box center [297, 185] width 123 height 12
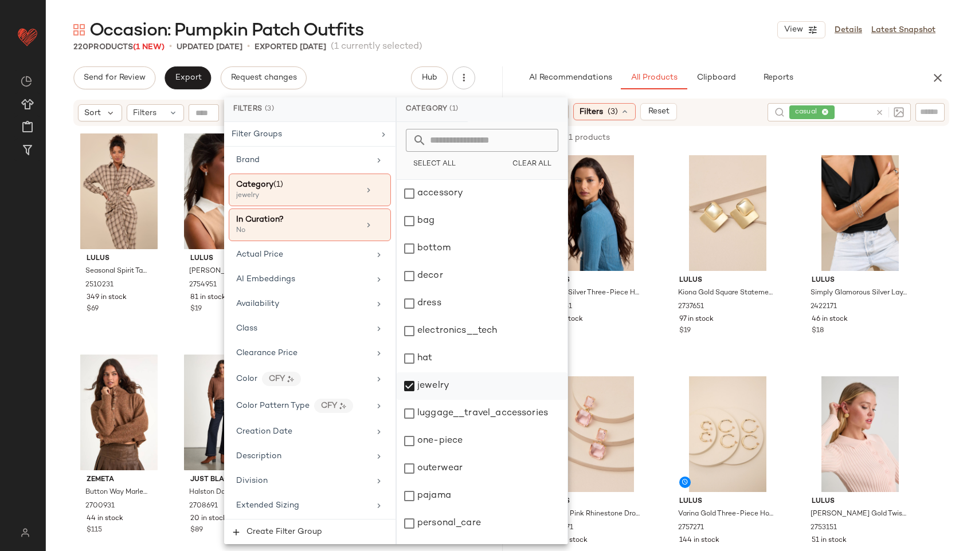
click at [421, 379] on div "jewelry" at bounding box center [482, 387] width 171 height 28
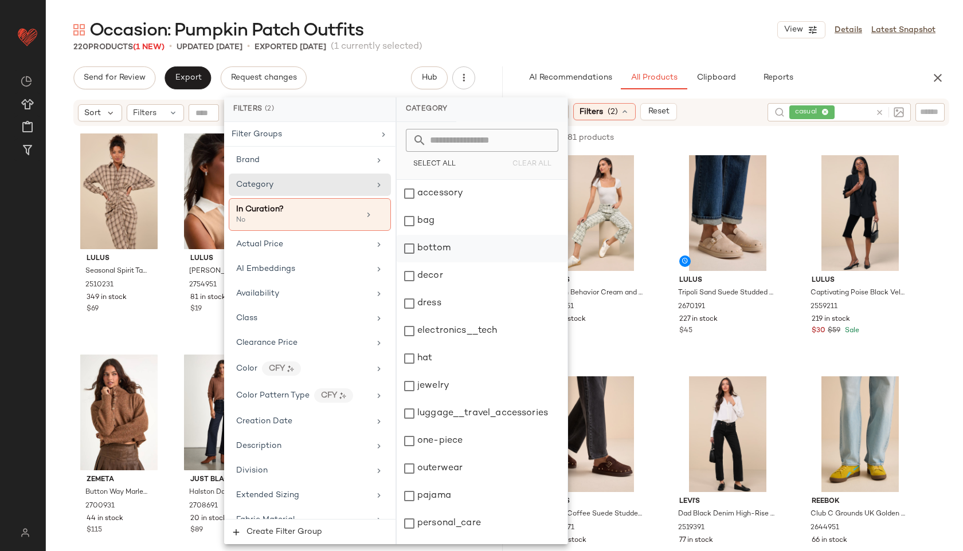
click at [436, 248] on div "bottom" at bounding box center [482, 249] width 171 height 28
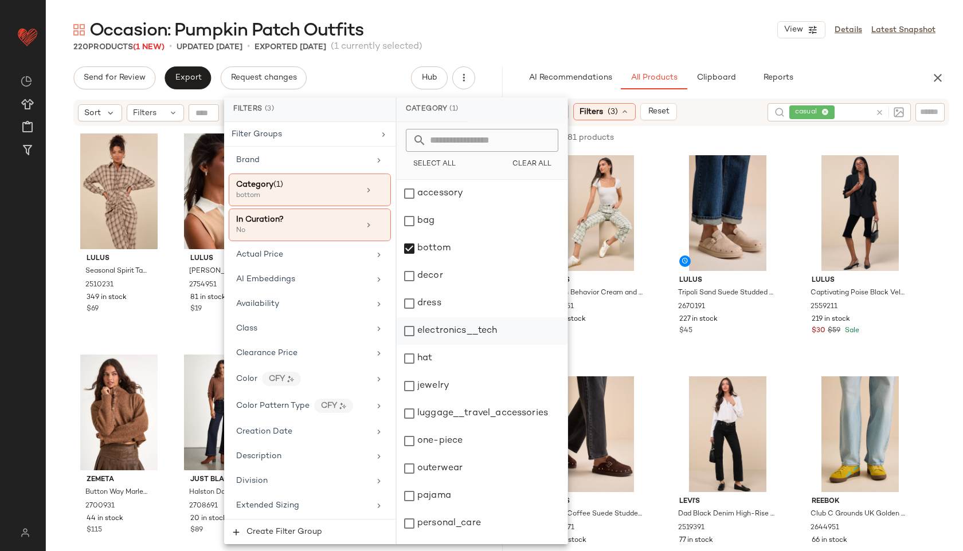
scroll to position [103, 0]
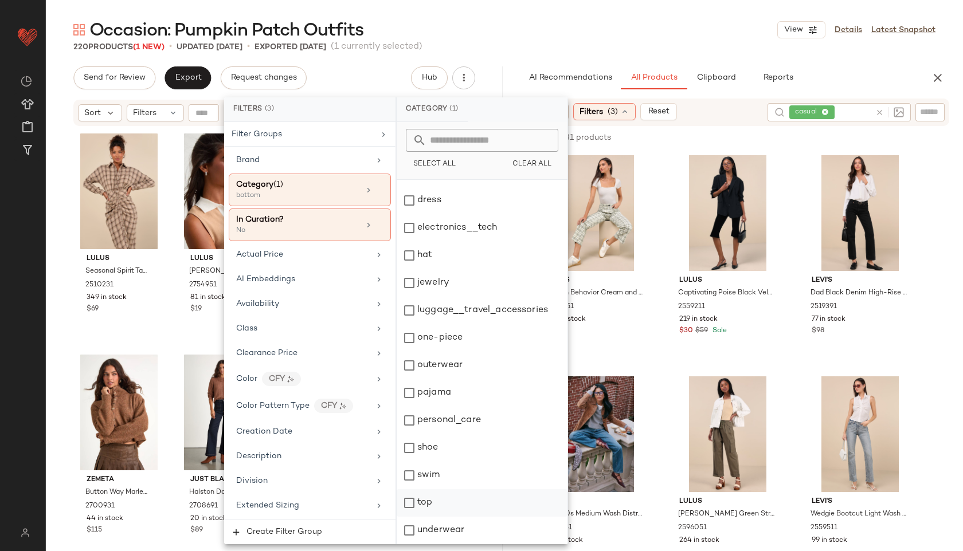
click at [441, 495] on div "top" at bounding box center [482, 503] width 171 height 28
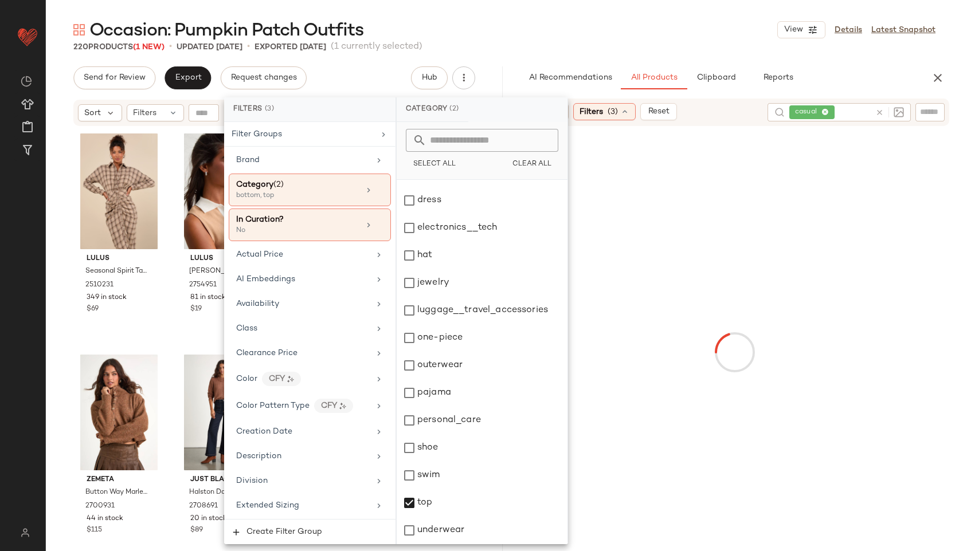
click at [537, 54] on div "Occasion: Pumpkin Patch Outfits View Details Latest Snapshot 220 Products (1 Ne…" at bounding box center [504, 284] width 917 height 533
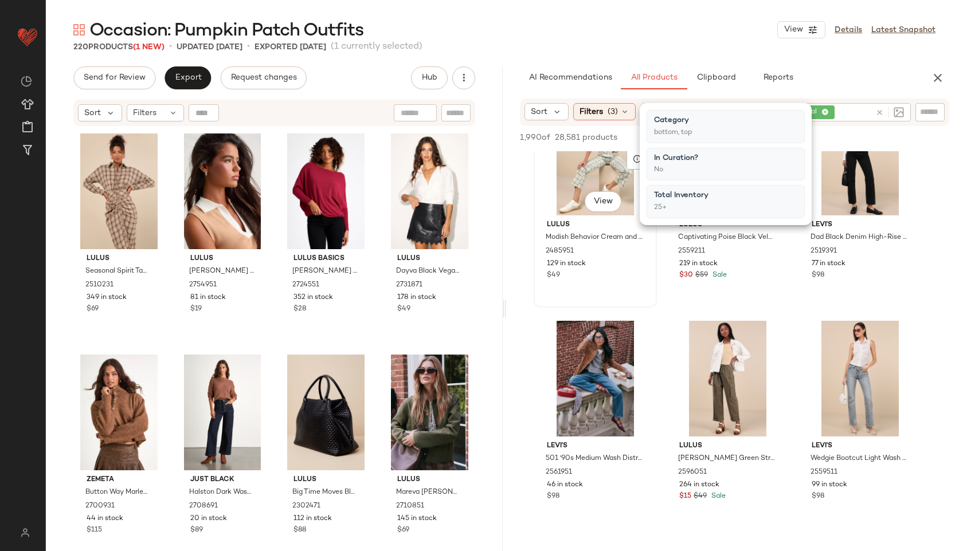
scroll to position [0, 0]
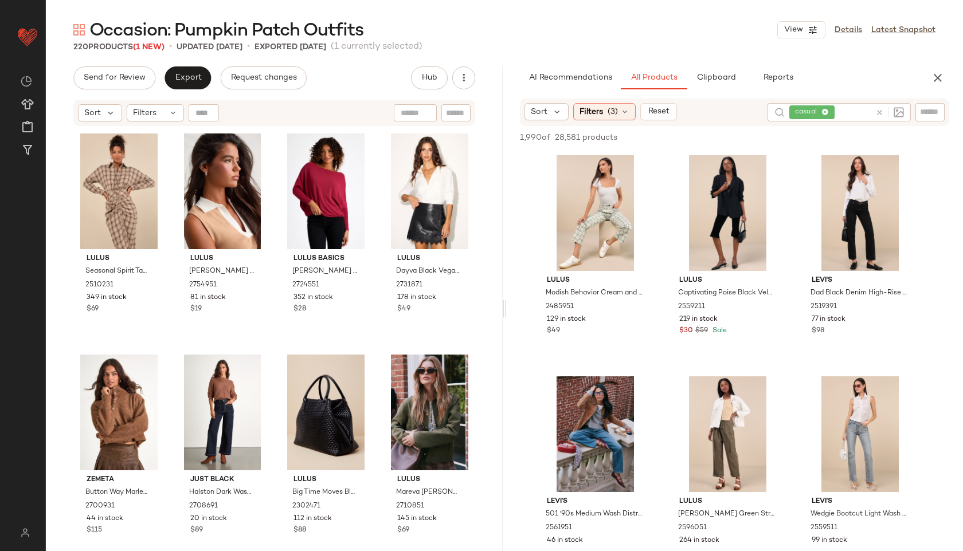
click at [677, 37] on div "Occasion: Pumpkin Patch Outfits View Details Latest Snapshot" at bounding box center [504, 29] width 917 height 23
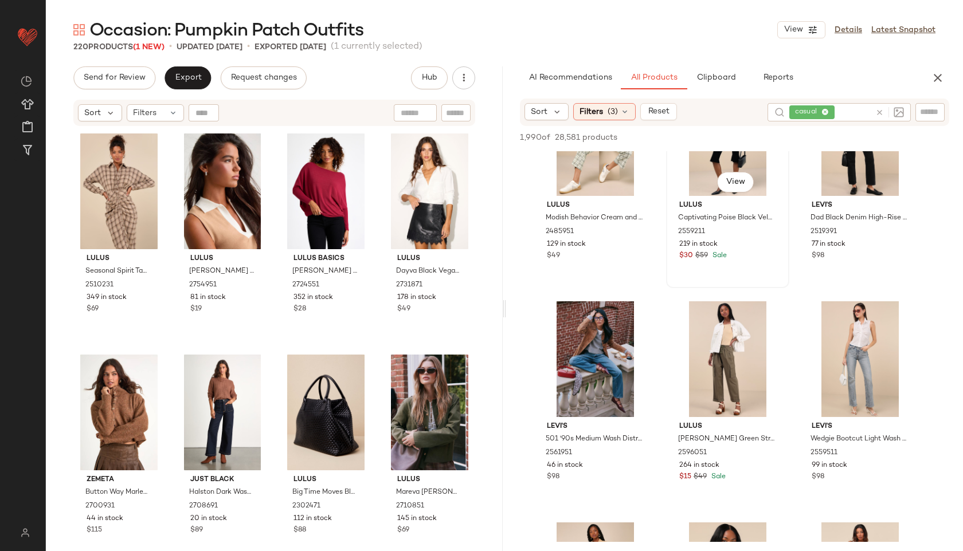
scroll to position [76, 0]
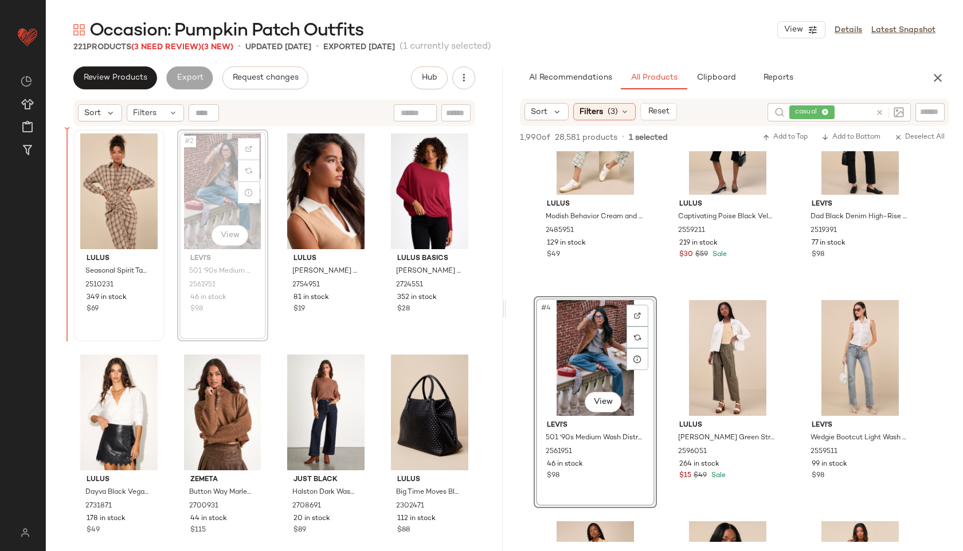
drag, startPoint x: 213, startPoint y: 207, endPoint x: 84, endPoint y: 177, distance: 132.9
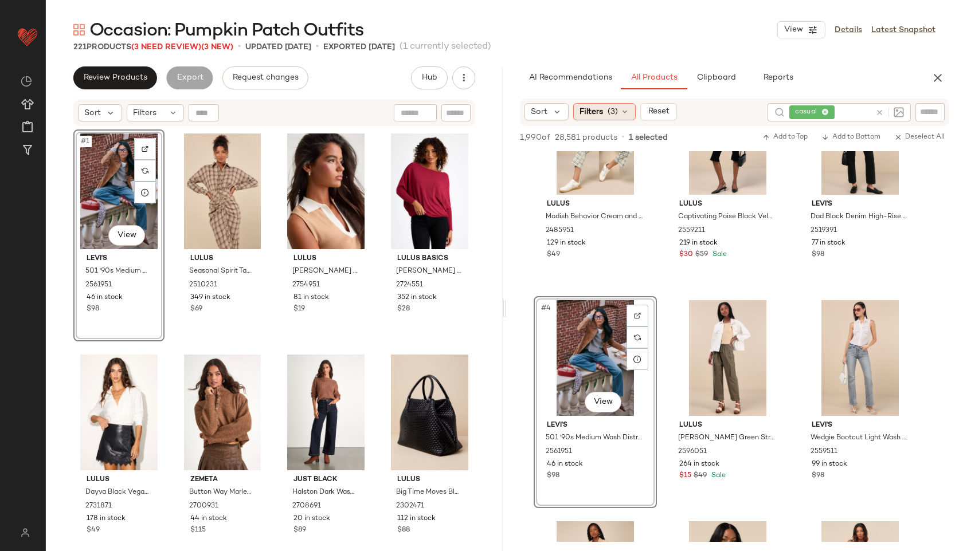
click at [608, 109] on span "(3)" at bounding box center [613, 112] width 10 height 12
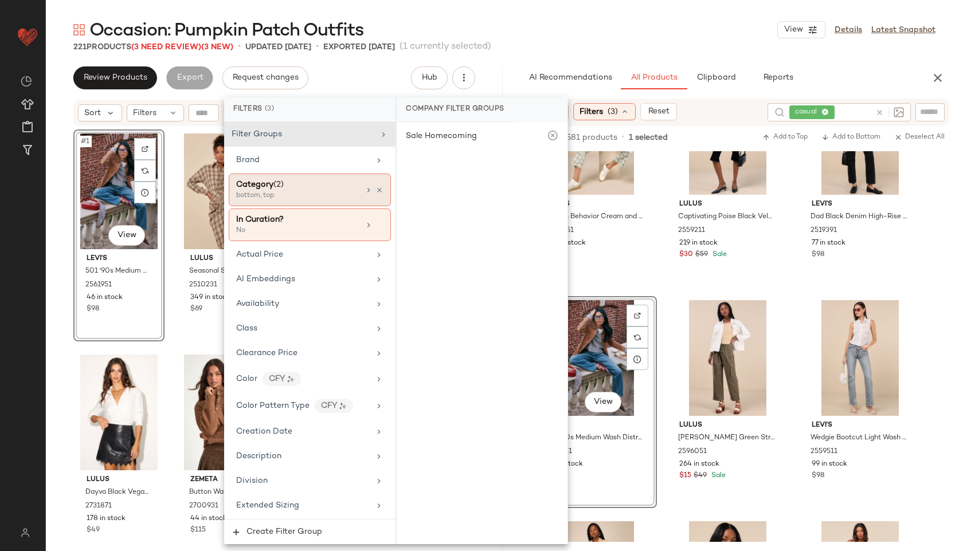
click at [334, 182] on div "Category (2)" at bounding box center [297, 185] width 123 height 12
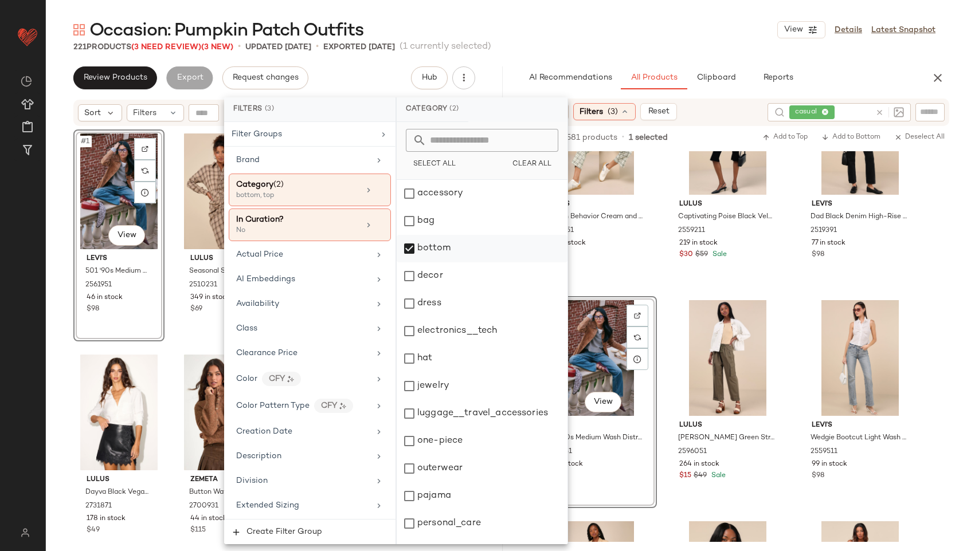
click at [460, 249] on div "bottom" at bounding box center [482, 249] width 171 height 28
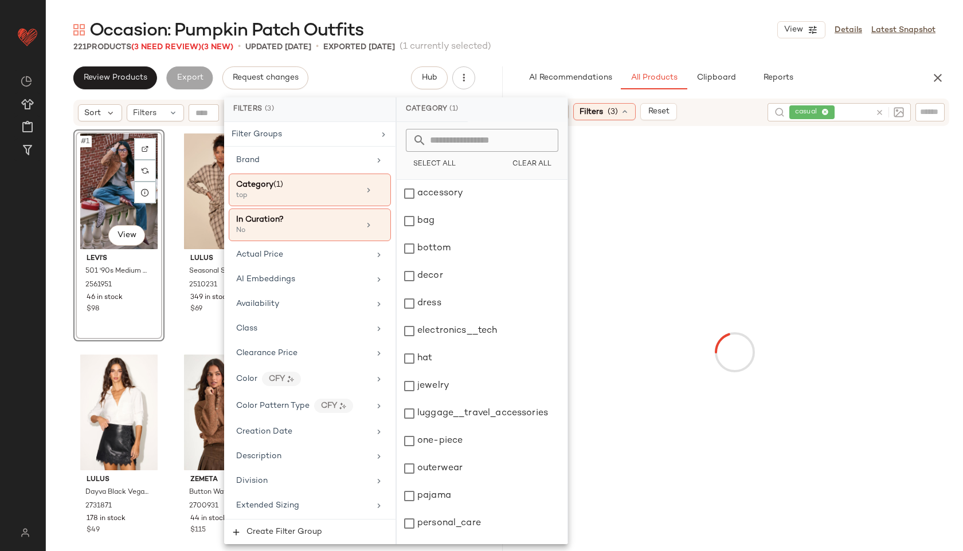
click at [530, 29] on div "Occasion: Pumpkin Patch Outfits View Details Latest Snapshot" at bounding box center [504, 29] width 917 height 23
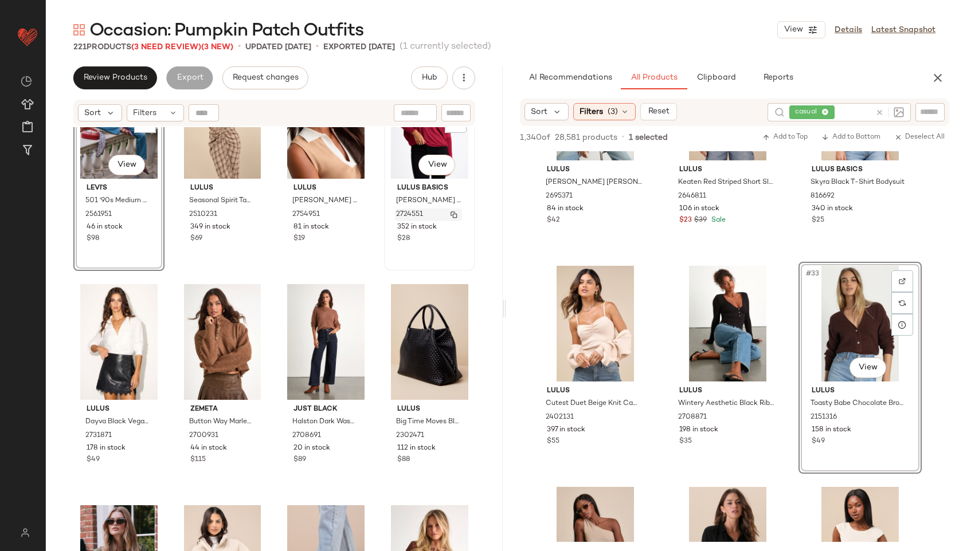
scroll to position [0, 0]
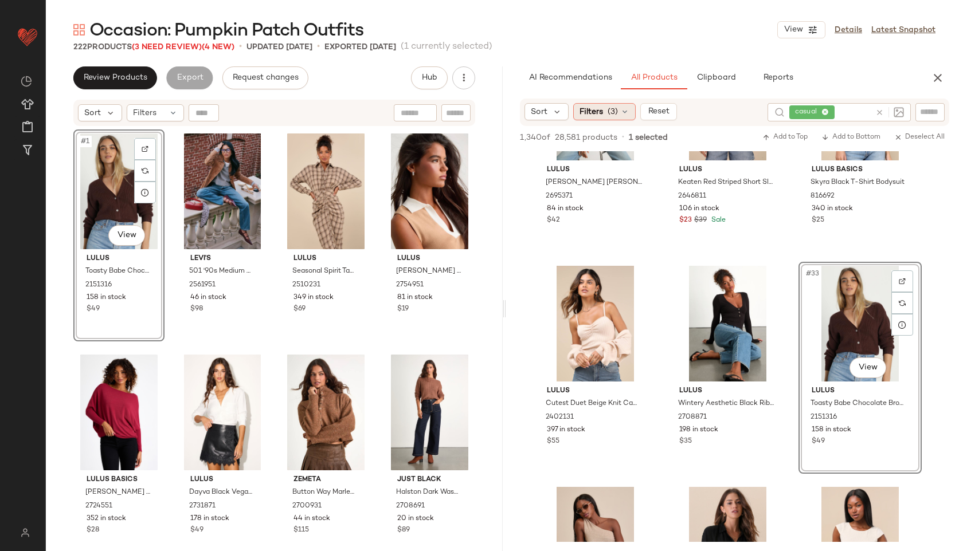
click at [610, 112] on span "(3)" at bounding box center [613, 112] width 10 height 12
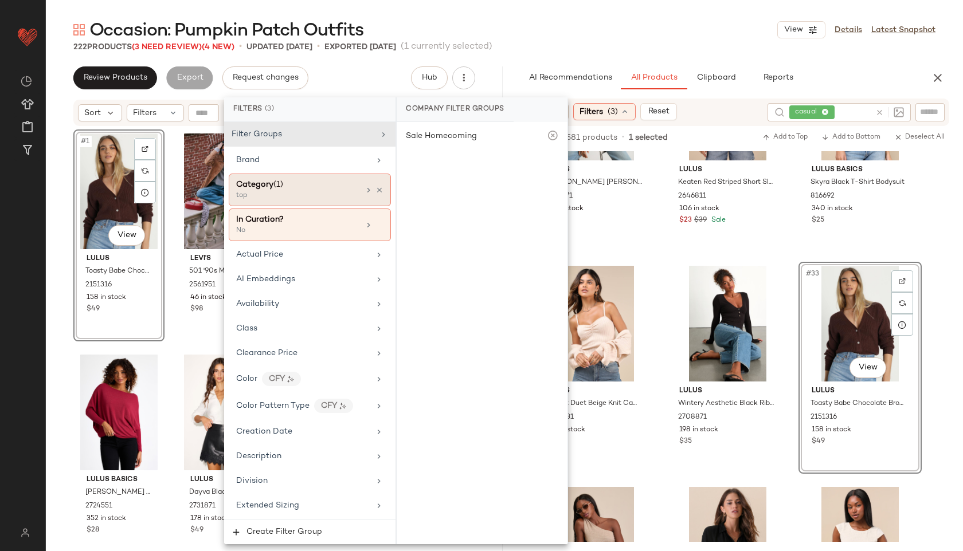
click at [299, 191] on div "top" at bounding box center [293, 196] width 115 height 10
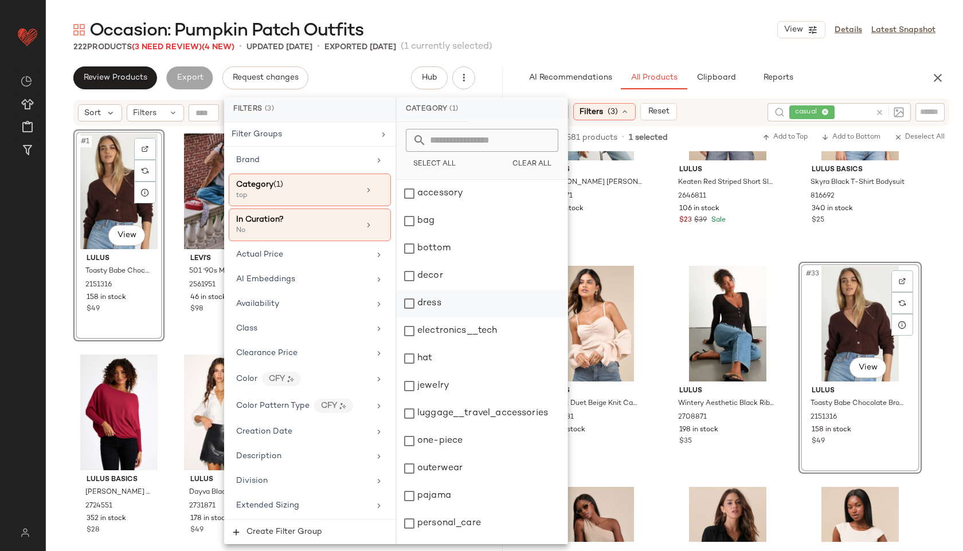
click at [422, 301] on div "dress" at bounding box center [482, 304] width 171 height 28
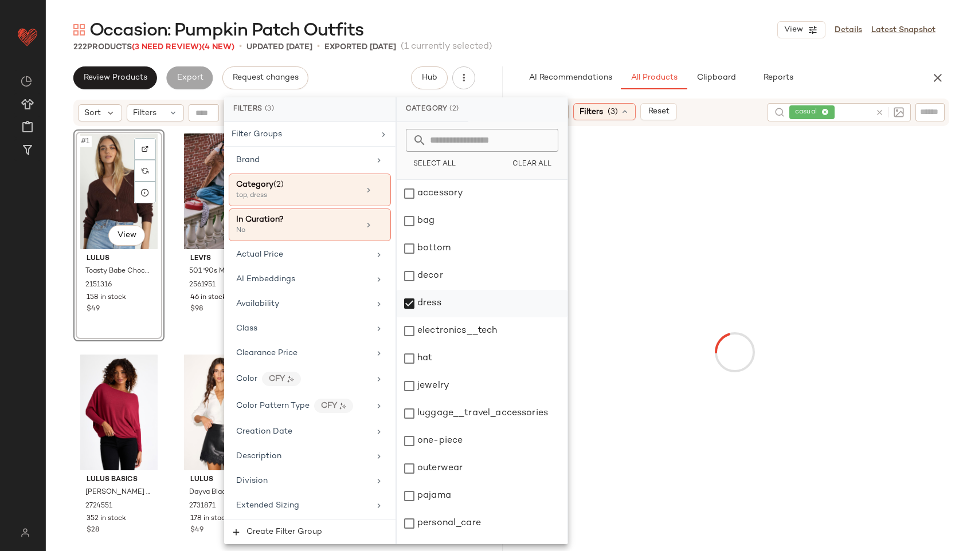
scroll to position [103, 0]
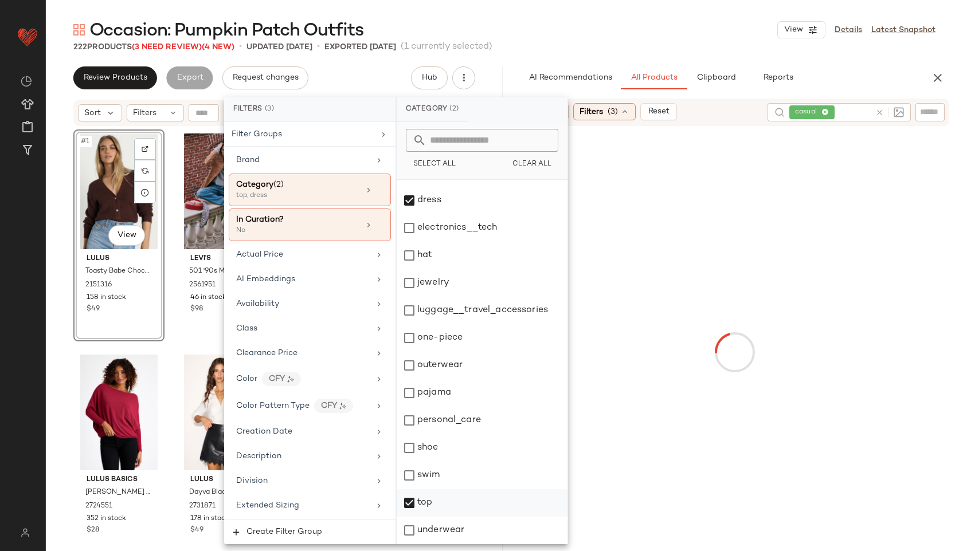
click at [431, 498] on div "top" at bounding box center [482, 503] width 171 height 28
click at [624, 56] on div "Occasion: Pumpkin Patch Outfits View Details Latest Snapshot 222 Products (3 Ne…" at bounding box center [504, 284] width 917 height 533
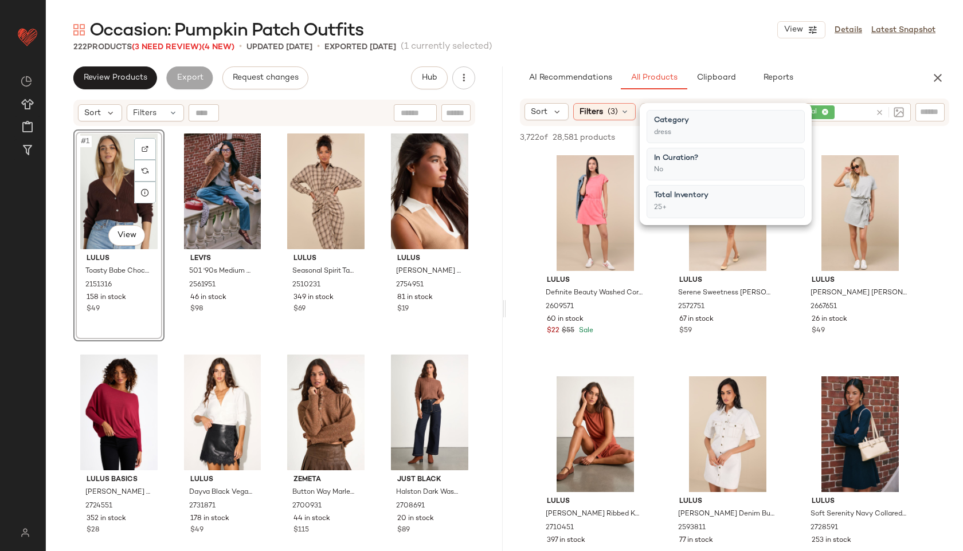
click at [589, 29] on div "Occasion: Pumpkin Patch Outfits View Details Latest Snapshot" at bounding box center [504, 29] width 917 height 23
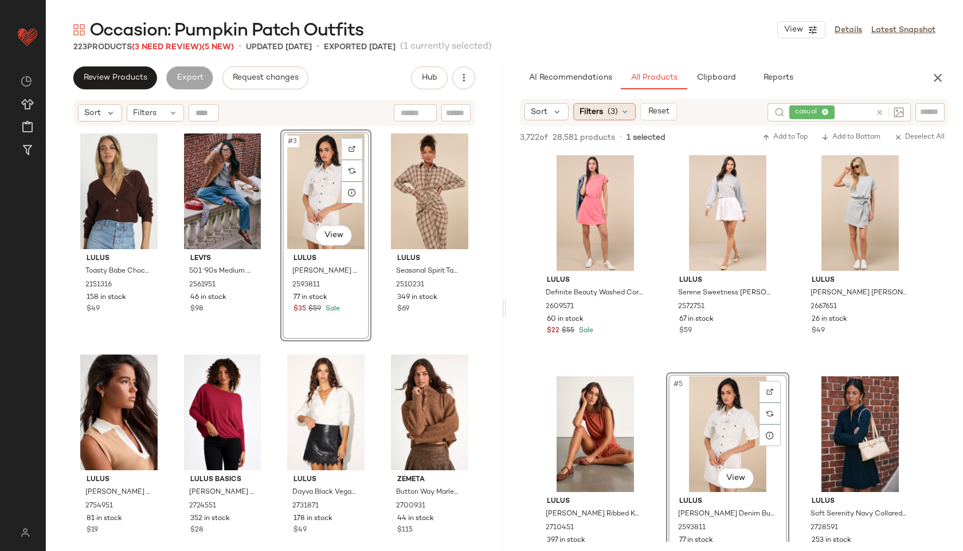
click at [614, 111] on span "(3)" at bounding box center [613, 112] width 10 height 12
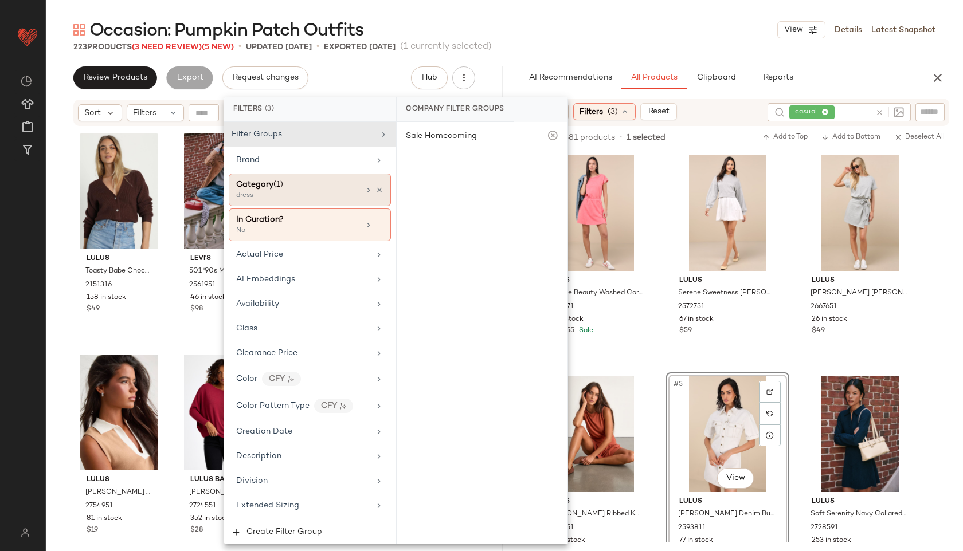
click at [332, 189] on div "Category (1)" at bounding box center [297, 185] width 123 height 12
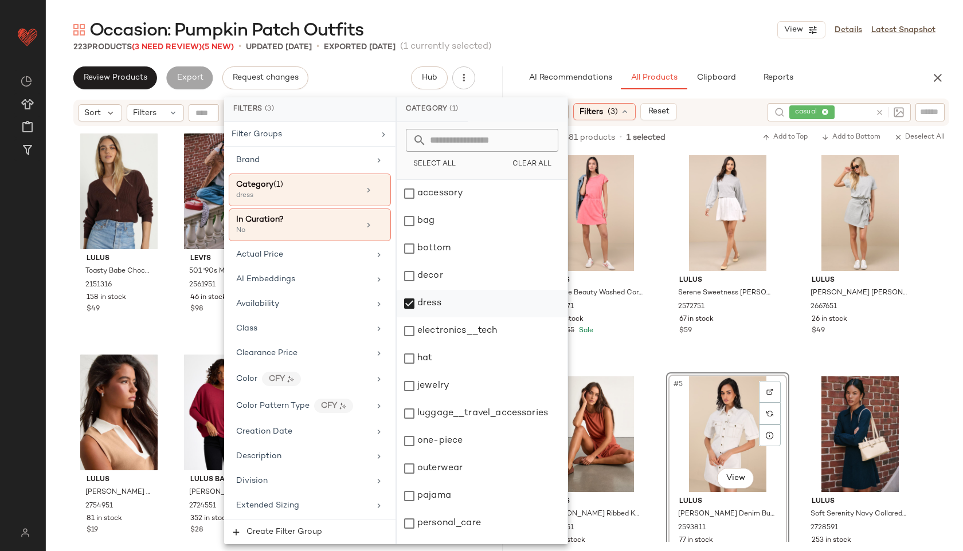
click at [438, 299] on div "dress" at bounding box center [482, 304] width 171 height 28
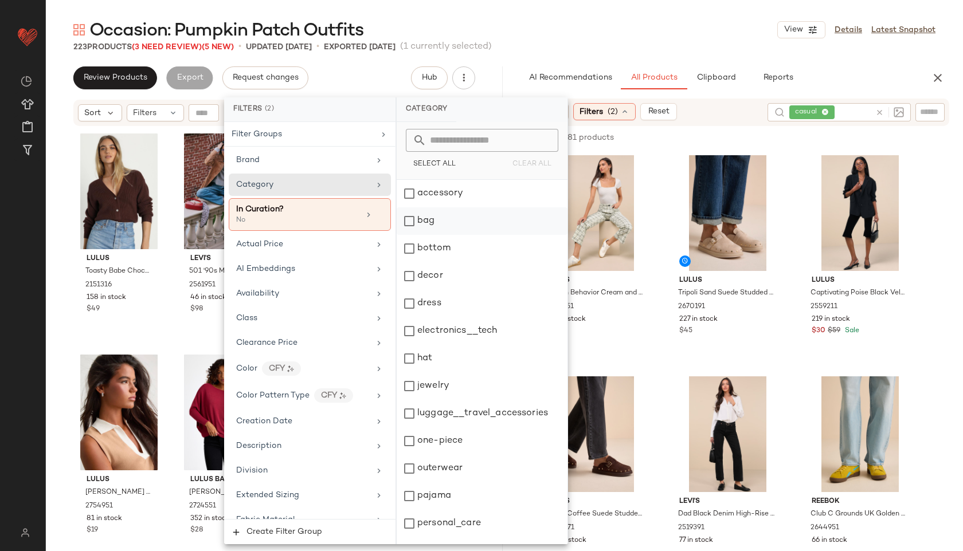
click at [430, 222] on div "bag" at bounding box center [482, 221] width 171 height 28
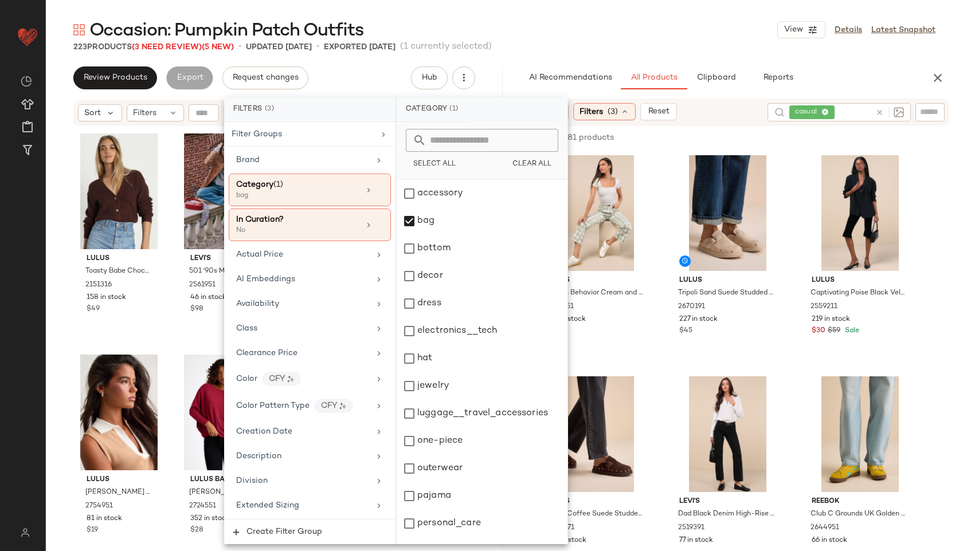
click at [562, 36] on div "Occasion: Pumpkin Patch Outfits View Details Latest Snapshot" at bounding box center [504, 29] width 917 height 23
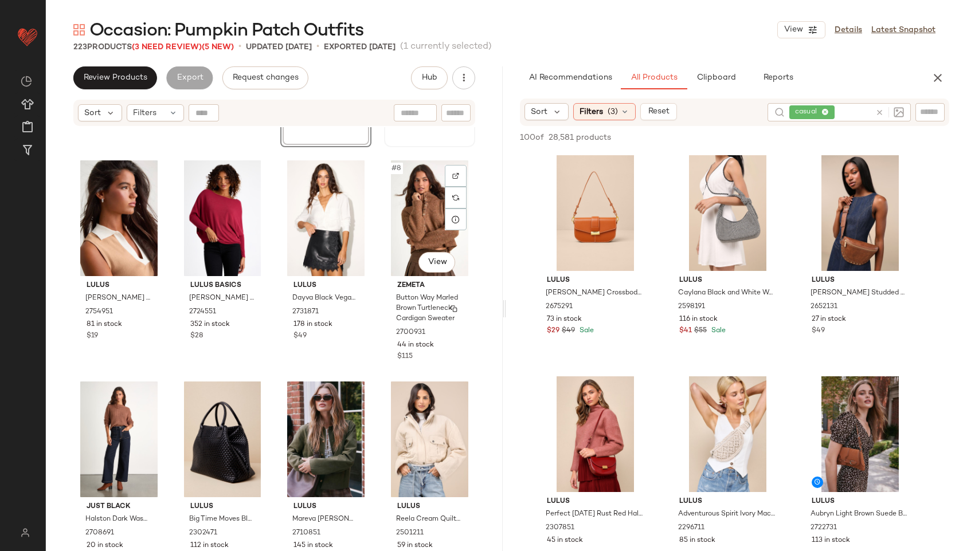
scroll to position [0, 0]
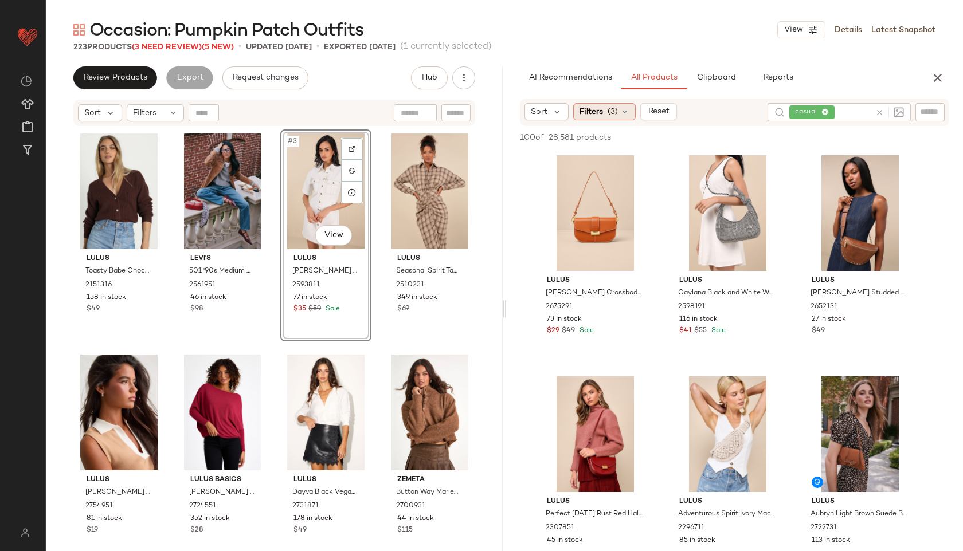
click at [601, 116] on span "Filters" at bounding box center [591, 112] width 24 height 12
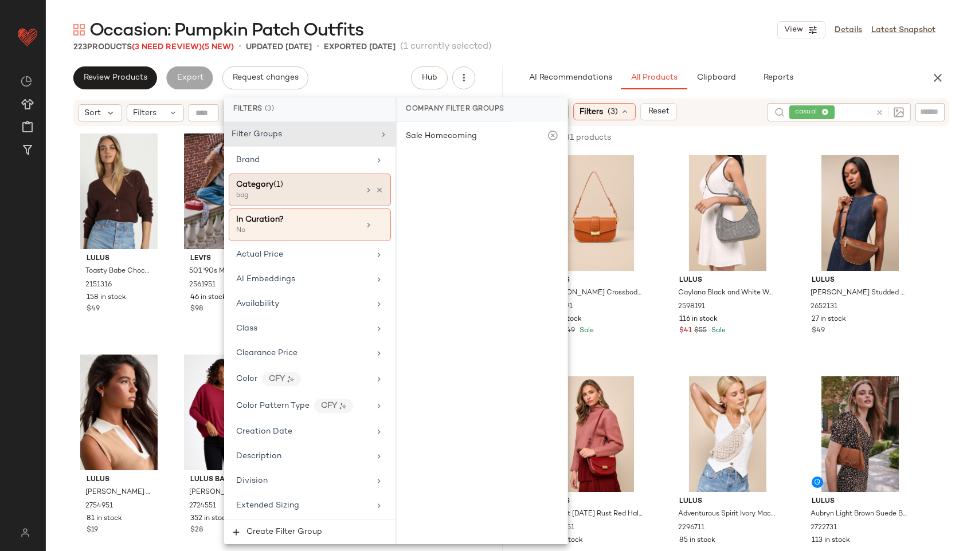
click at [338, 191] on div "bag" at bounding box center [293, 196] width 115 height 10
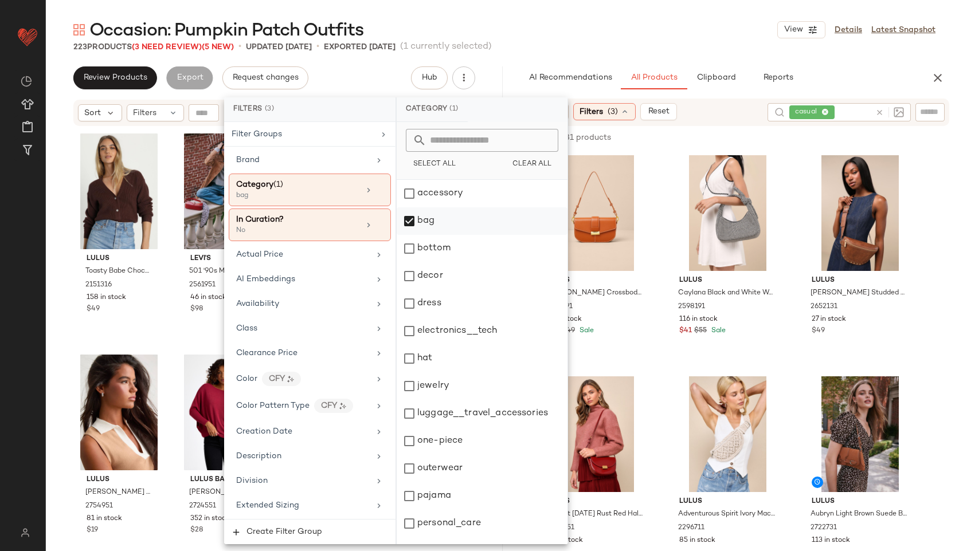
click at [418, 224] on div "bag" at bounding box center [482, 221] width 171 height 28
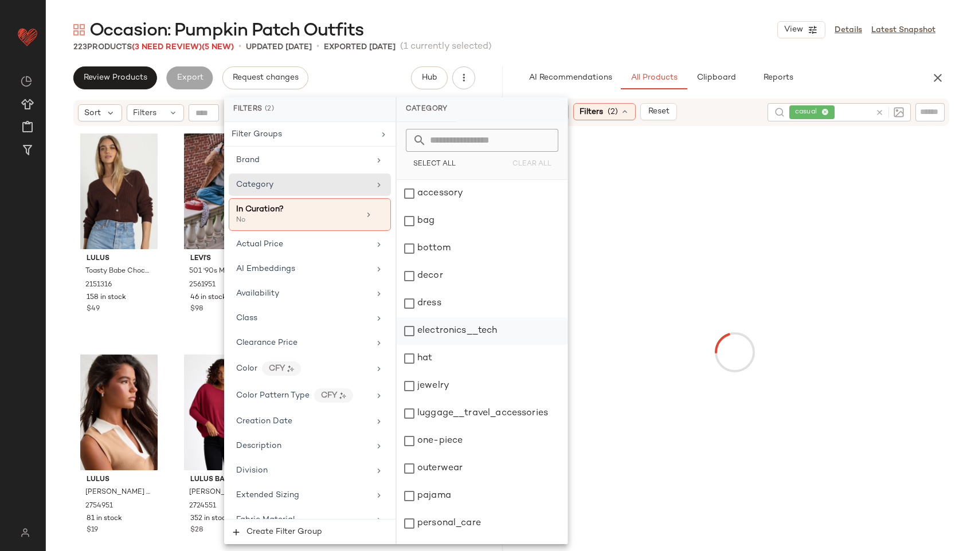
scroll to position [103, 0]
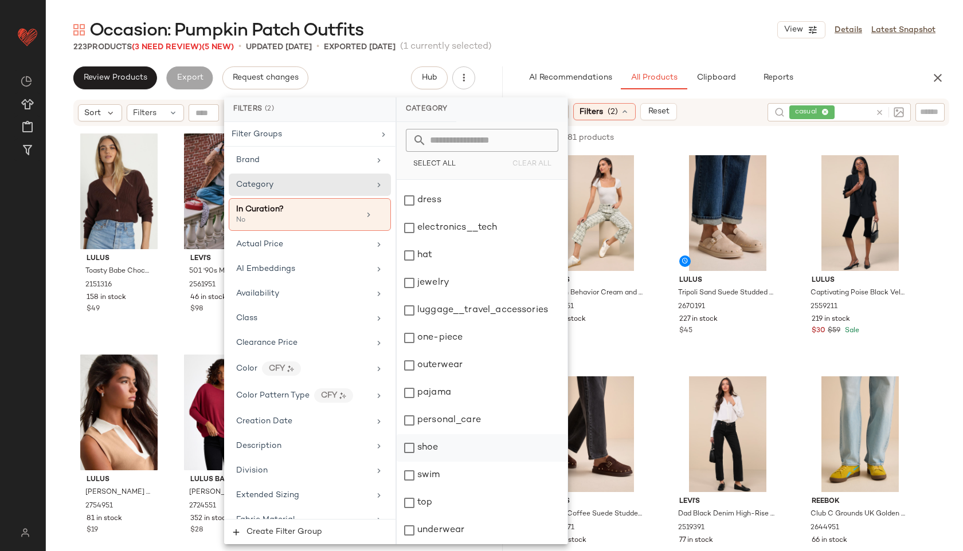
click at [433, 445] on div "shoe" at bounding box center [482, 448] width 171 height 28
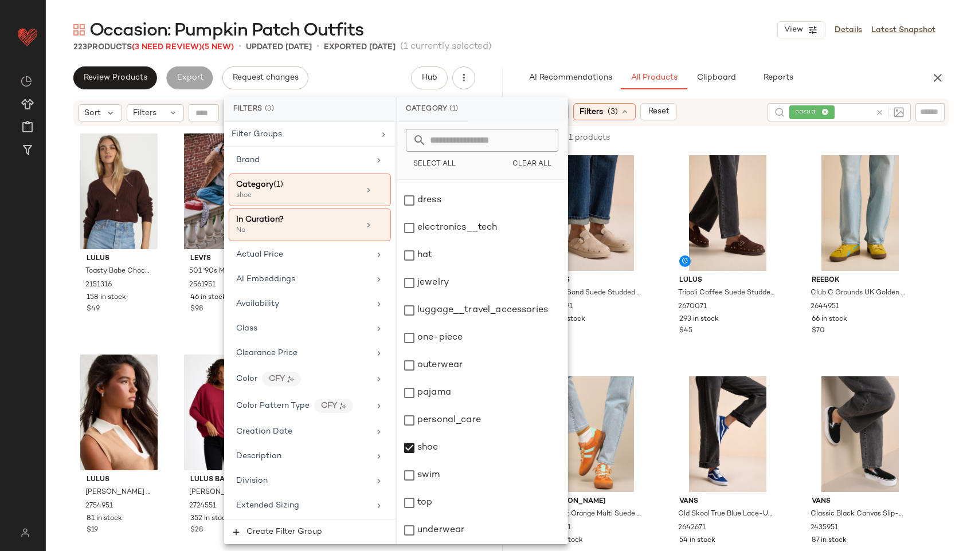
click at [586, 46] on div "223 Products (3 Need Review) (5 New) • updated Oct 1st • Exported Sep 26th (1 c…" at bounding box center [504, 46] width 917 height 11
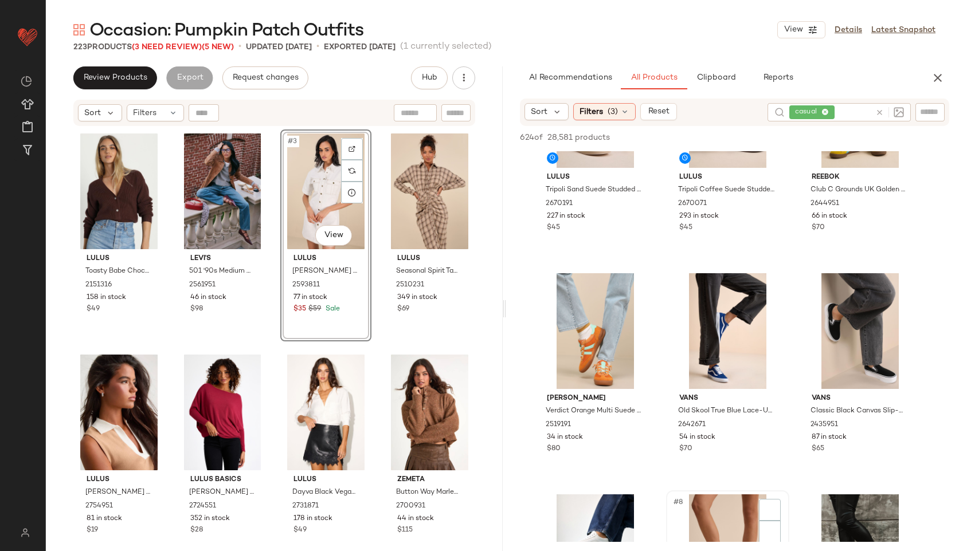
scroll to position [311, 0]
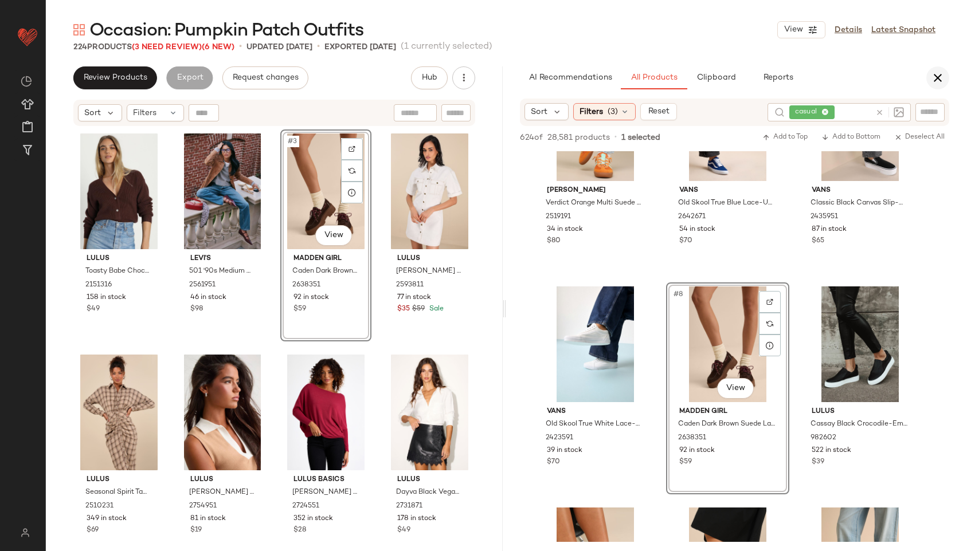
click at [937, 68] on button "button" at bounding box center [937, 77] width 23 height 23
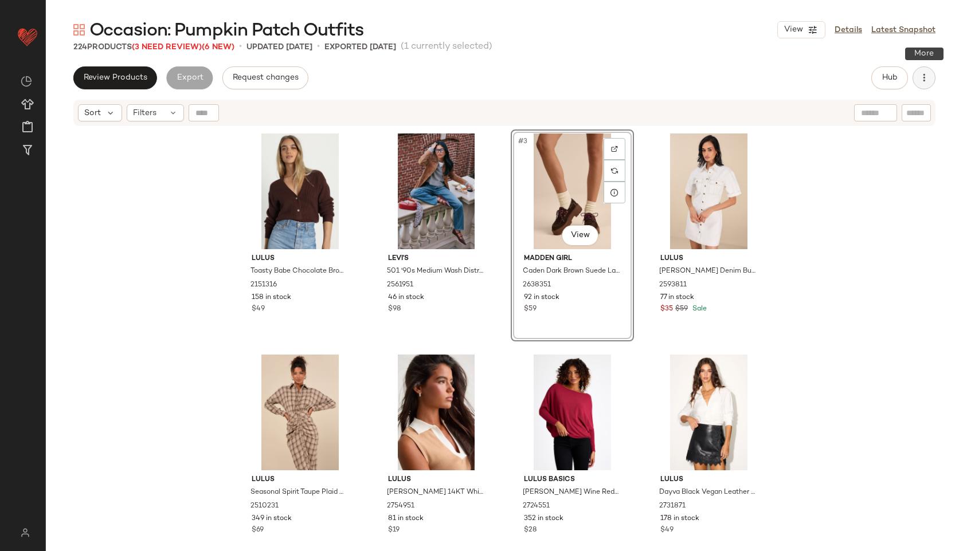
click at [920, 76] on icon "button" at bounding box center [923, 77] width 11 height 11
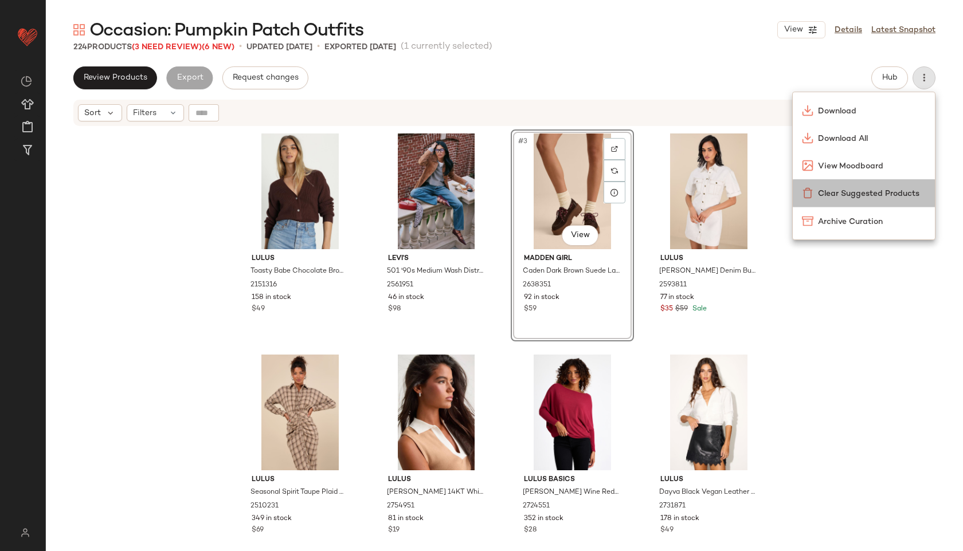
click at [861, 193] on span "Clear Suggested Products" at bounding box center [872, 194] width 108 height 12
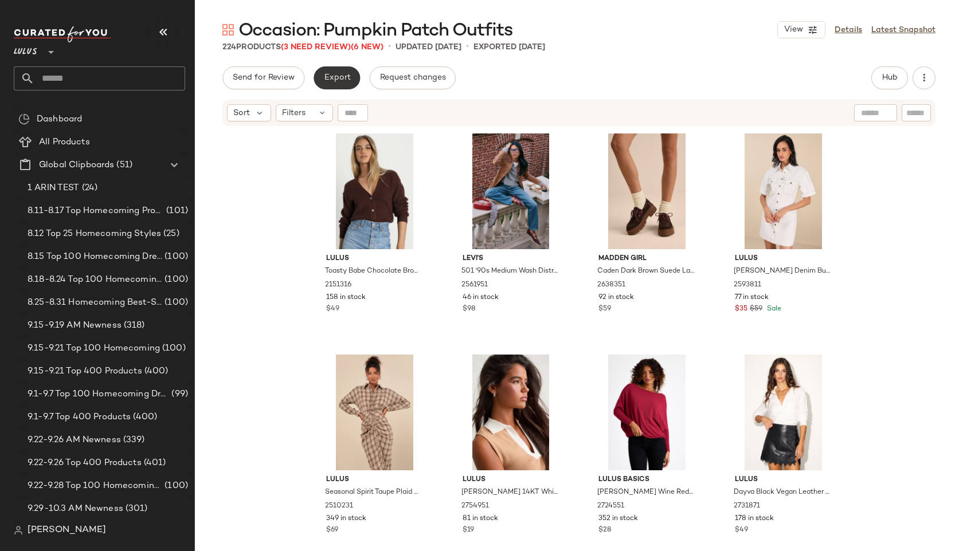
click at [348, 81] on span "Export" at bounding box center [336, 77] width 27 height 9
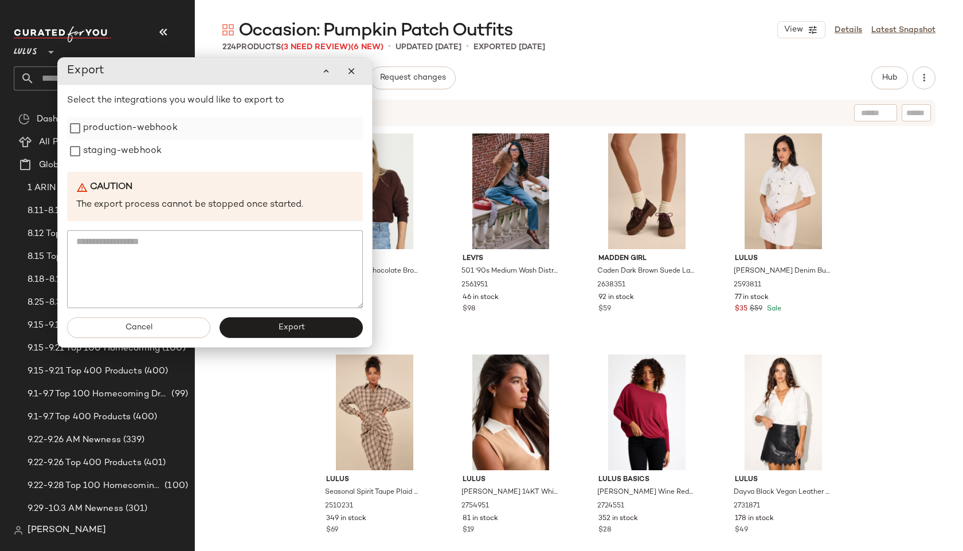
click at [184, 128] on div "production-webhook" at bounding box center [215, 128] width 296 height 23
click at [158, 149] on label "staging-webhook" at bounding box center [122, 151] width 79 height 23
click at [163, 134] on label "production-webhook" at bounding box center [130, 128] width 95 height 23
click at [284, 330] on span "Export" at bounding box center [290, 327] width 27 height 9
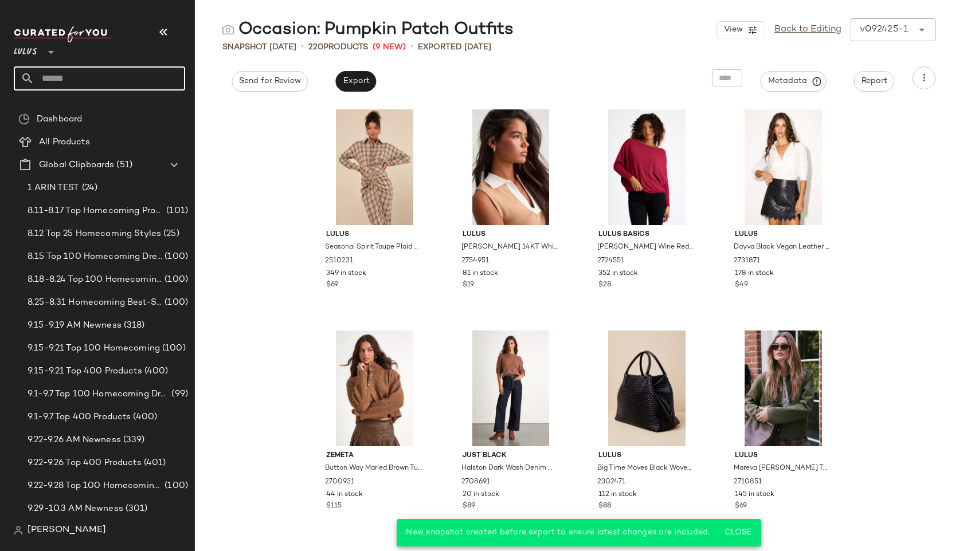
click at [106, 72] on input "text" at bounding box center [109, 78] width 151 height 24
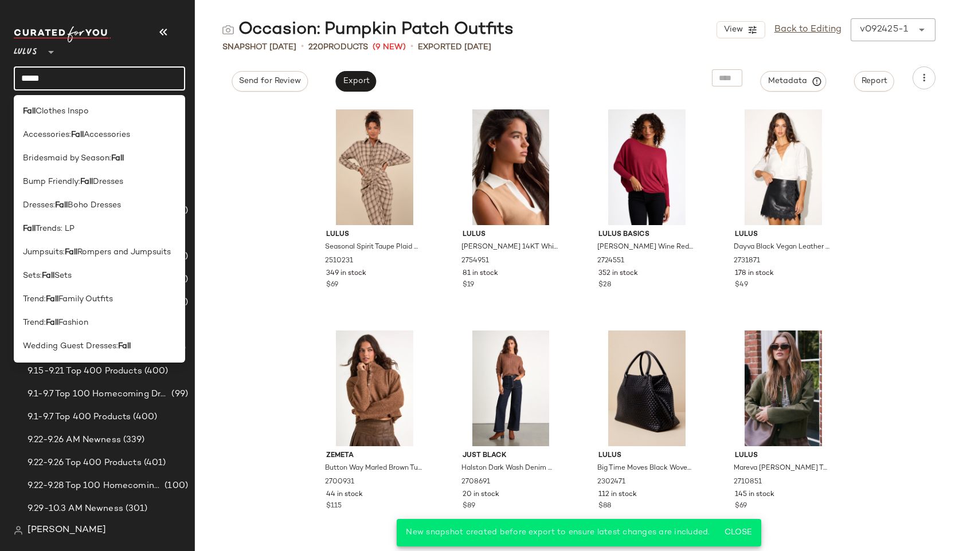
type input "**********"
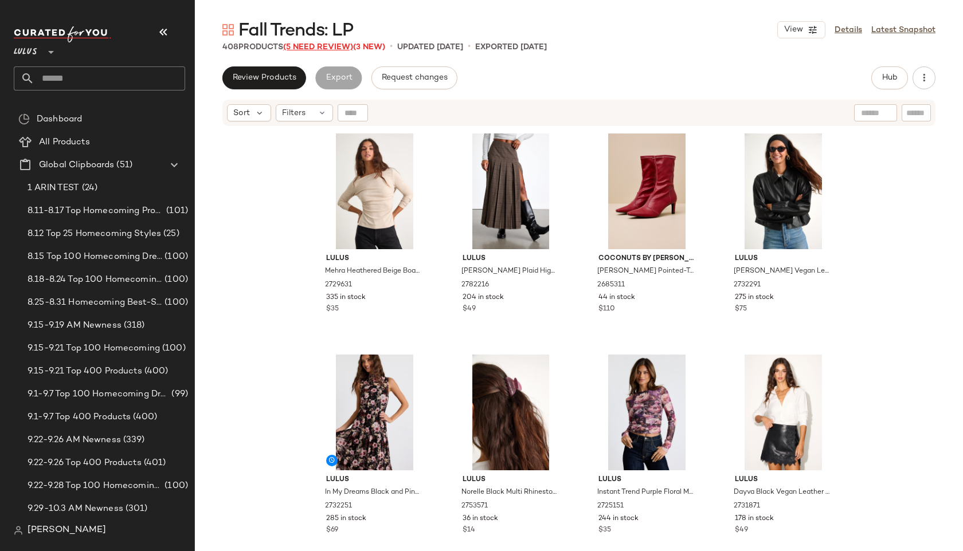
click at [298, 46] on span "(5 Need Review)" at bounding box center [318, 47] width 70 height 9
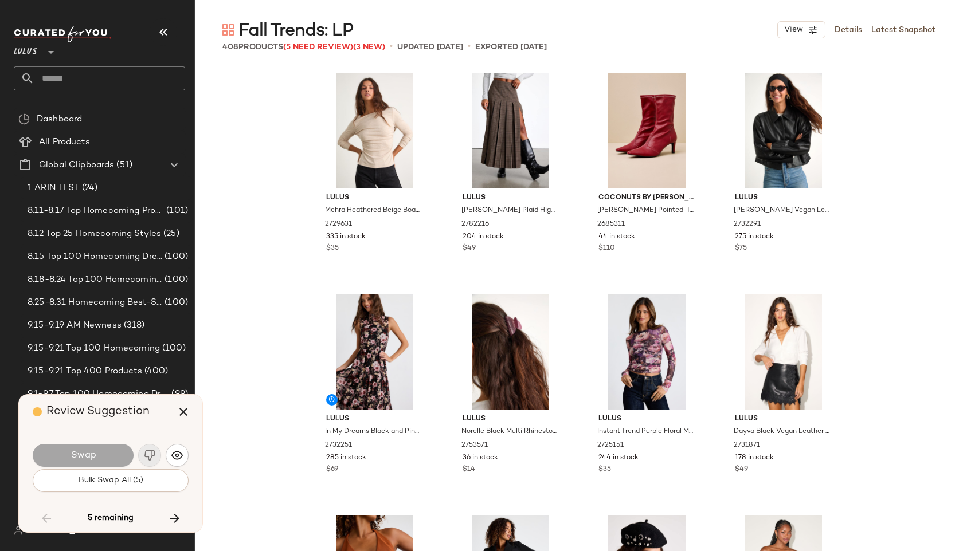
scroll to position [12611, 0]
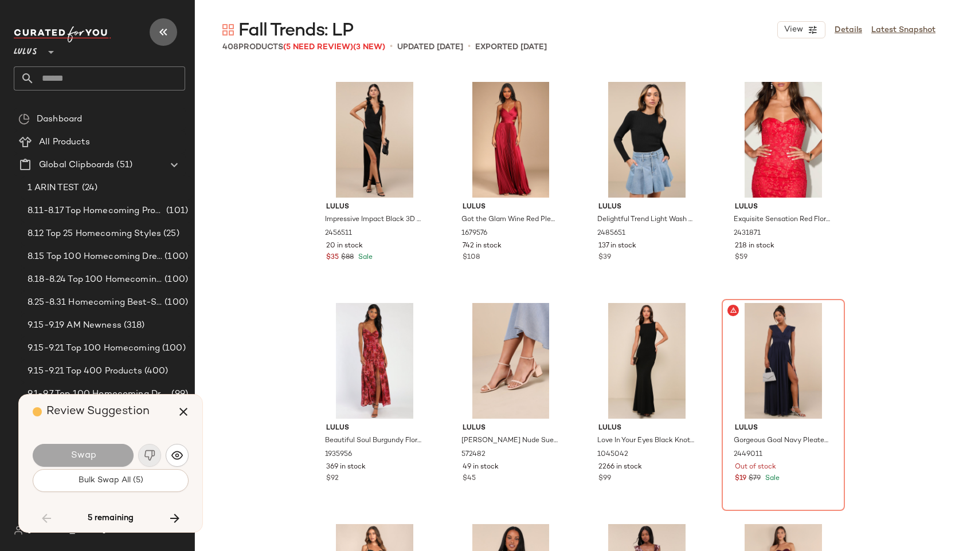
click at [160, 29] on icon "button" at bounding box center [163, 32] width 14 height 14
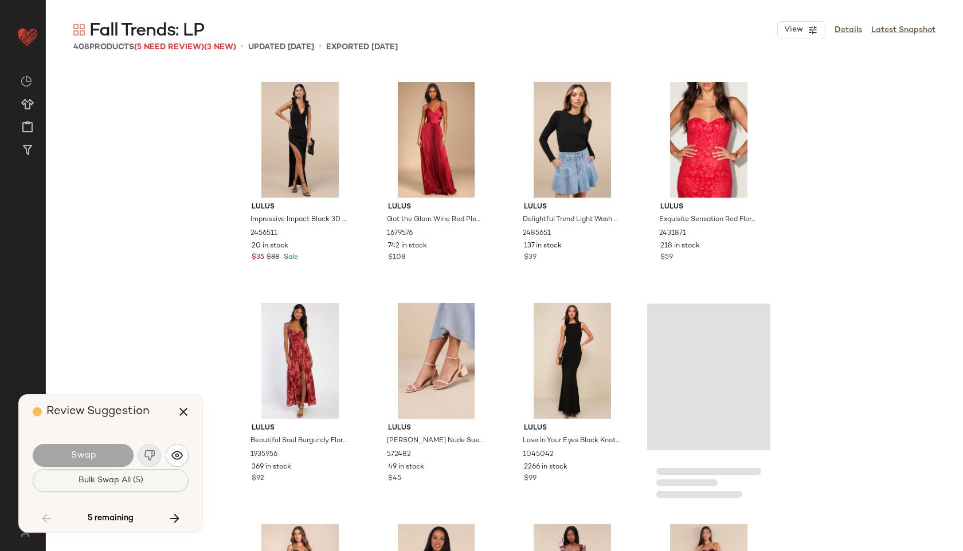
click at [130, 485] on span "Bulk Swap All (5)" at bounding box center [110, 480] width 65 height 9
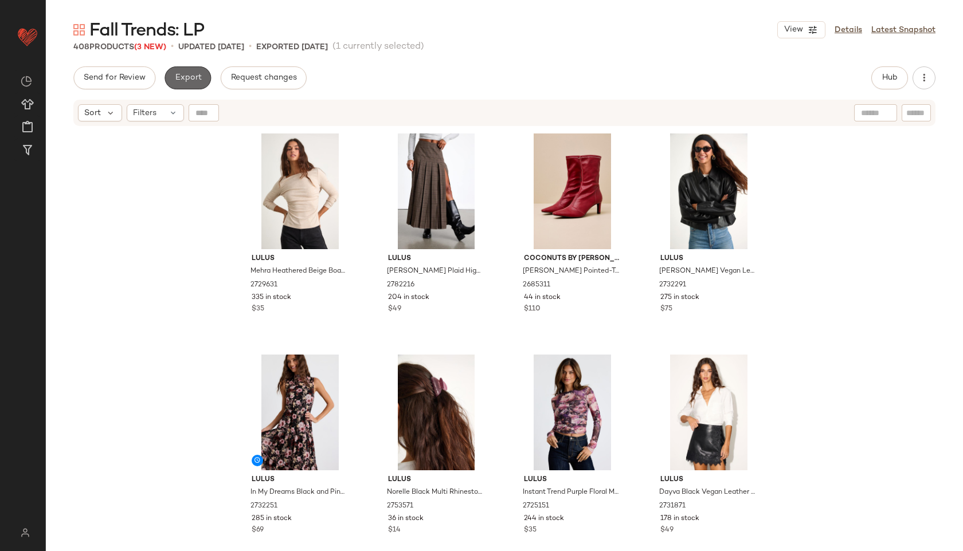
click at [189, 80] on span "Export" at bounding box center [187, 77] width 27 height 9
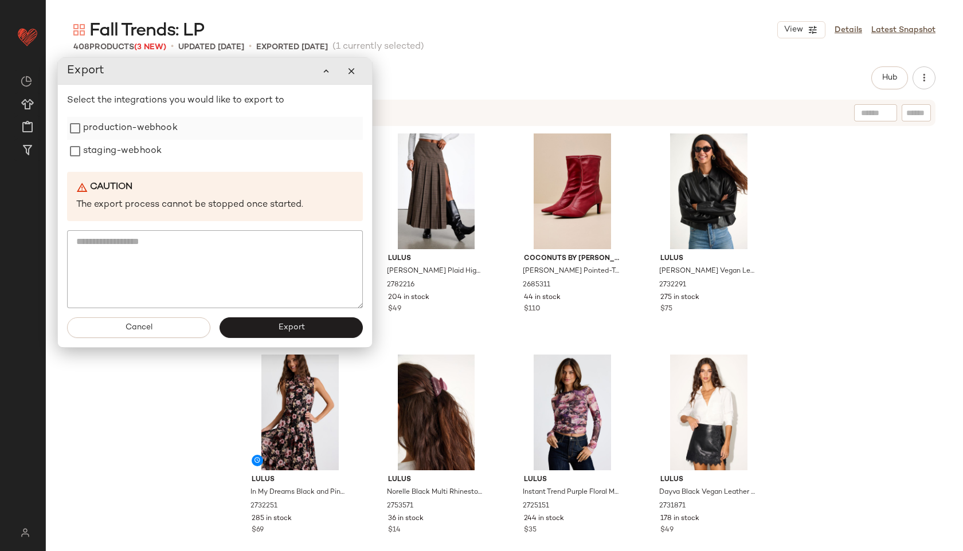
click at [179, 123] on div "production-webhook" at bounding box center [215, 128] width 296 height 23
click at [159, 129] on label "production-webhook" at bounding box center [130, 128] width 95 height 23
click at [147, 151] on label "staging-webhook" at bounding box center [122, 151] width 79 height 23
click at [281, 328] on span "Export" at bounding box center [290, 327] width 27 height 9
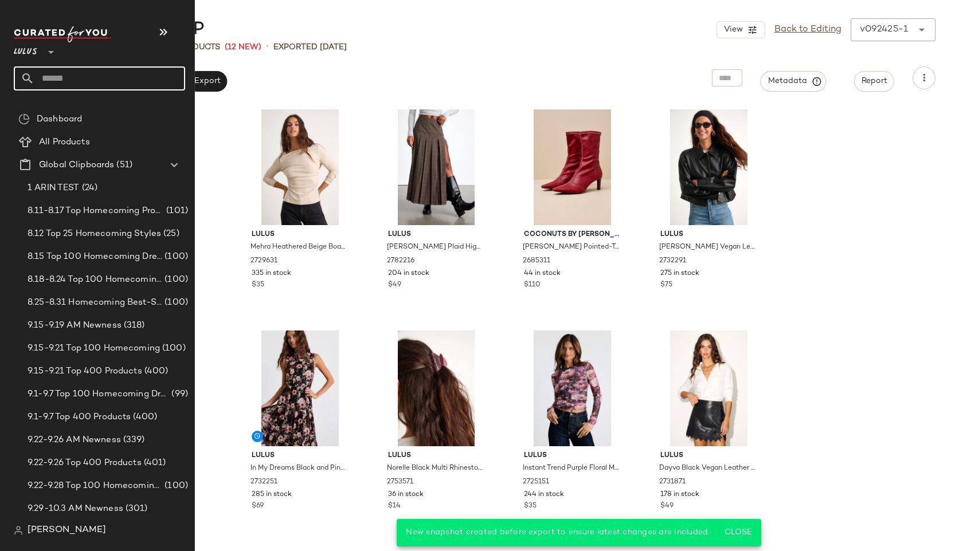
click at [40, 83] on input "text" at bounding box center [109, 78] width 151 height 24
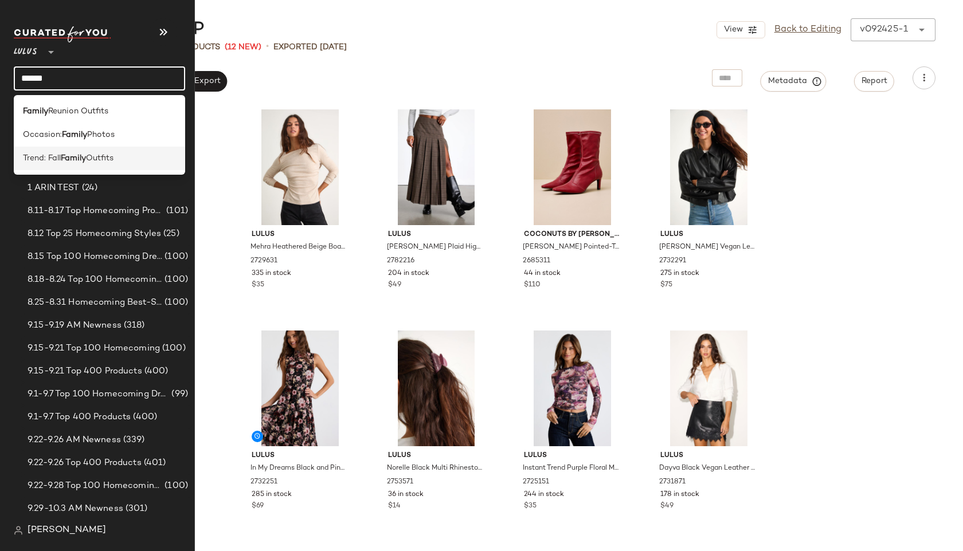
type input "******"
click at [31, 163] on span "Trend: Fall" at bounding box center [42, 158] width 38 height 12
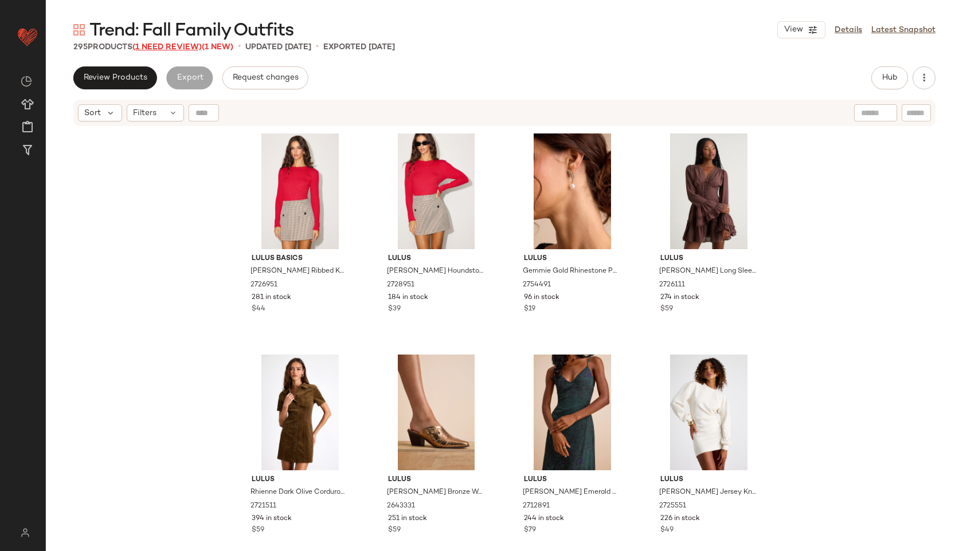
click at [186, 45] on span "(1 Need Review)" at bounding box center [166, 47] width 69 height 9
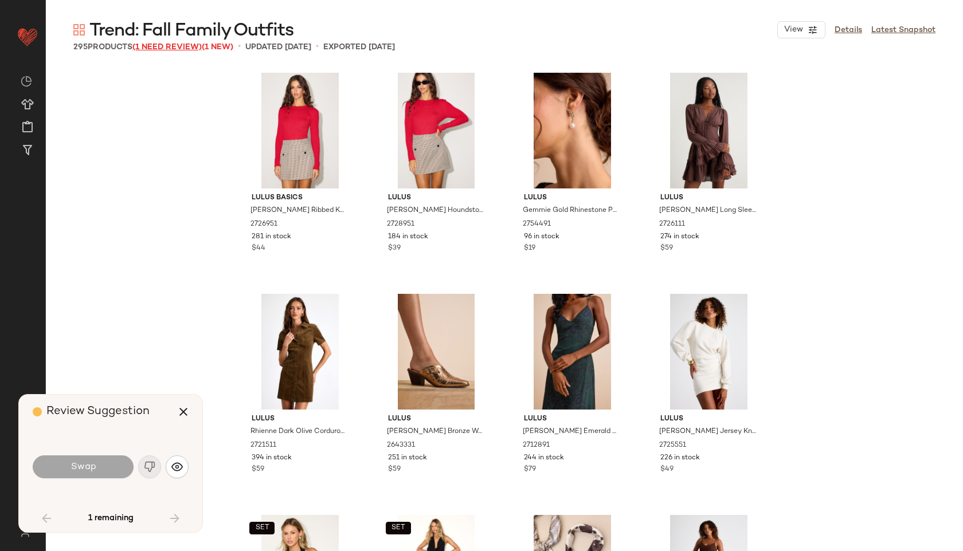
scroll to position [1770, 0]
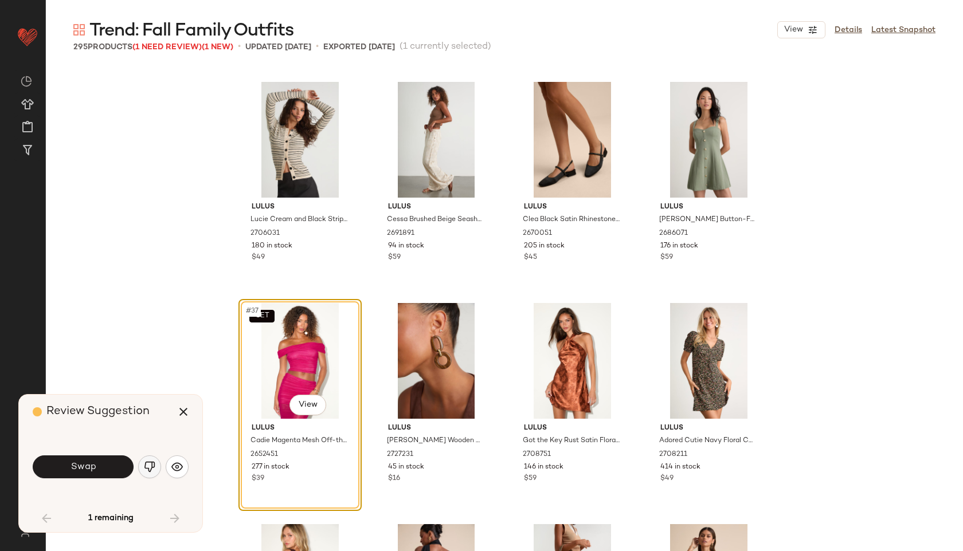
click at [150, 469] on img "button" at bounding box center [149, 466] width 11 height 11
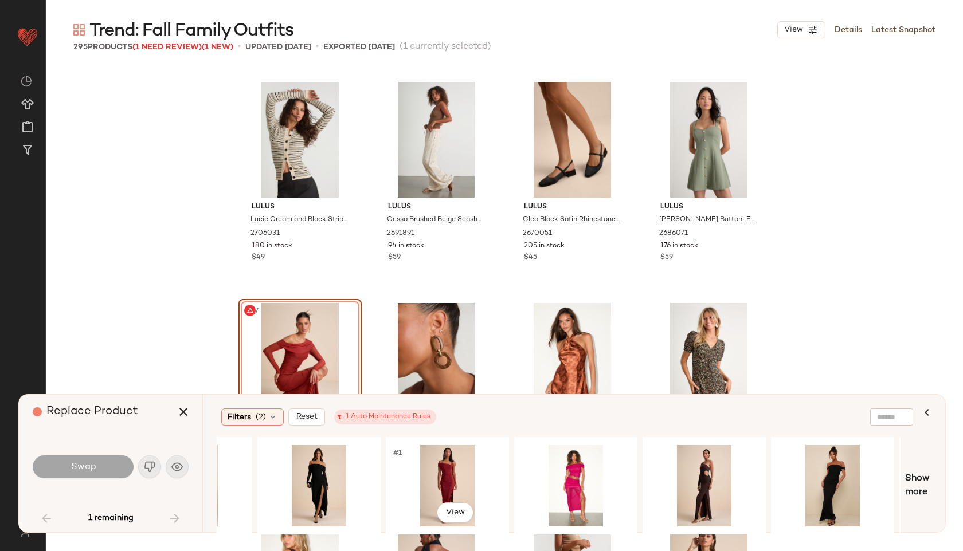
scroll to position [0, 594]
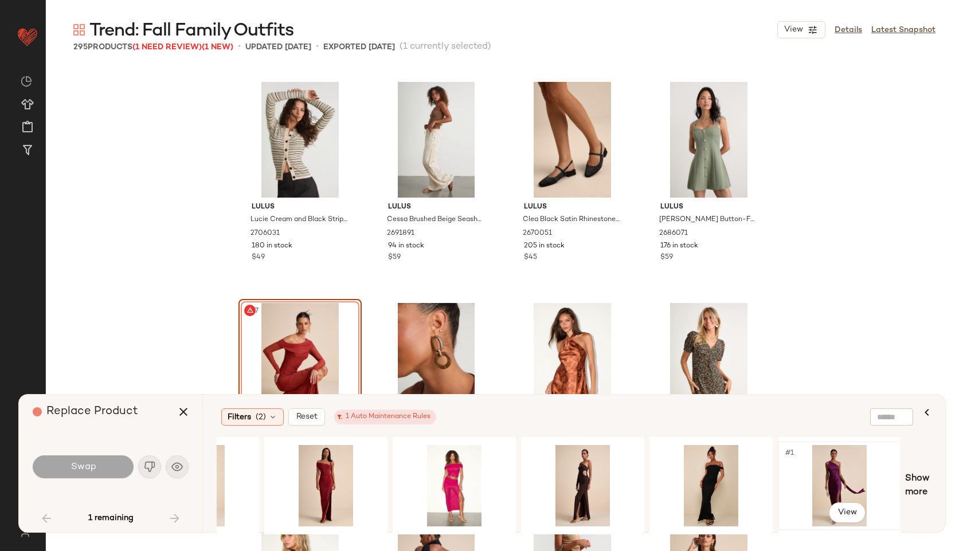
click at [837, 479] on div "#1 View" at bounding box center [839, 485] width 115 height 81
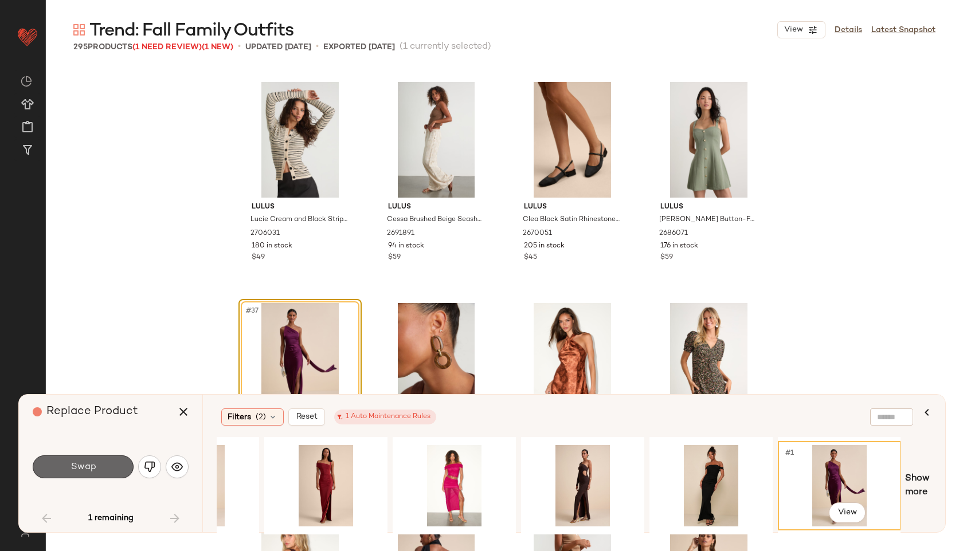
click at [69, 468] on button "Swap" at bounding box center [83, 467] width 101 height 23
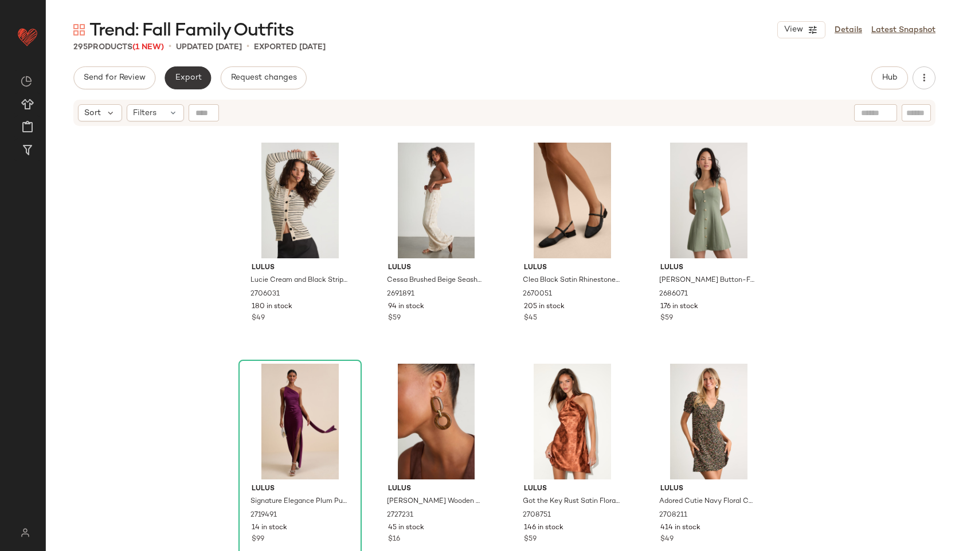
click at [191, 84] on button "Export" at bounding box center [188, 77] width 46 height 23
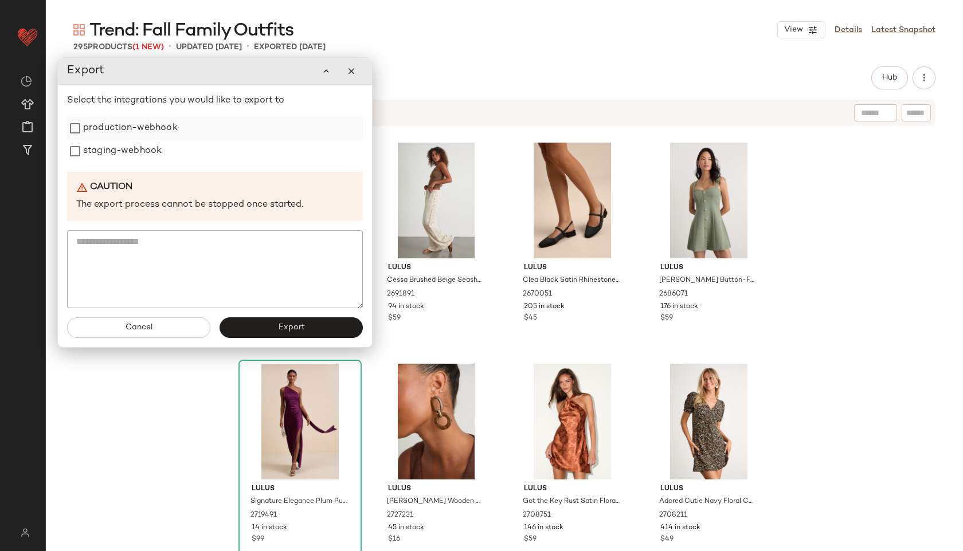
click at [160, 131] on label "production-webhook" at bounding box center [130, 128] width 95 height 23
click at [143, 156] on label "staging-webhook" at bounding box center [122, 151] width 79 height 23
click at [277, 319] on button "Export" at bounding box center [291, 328] width 143 height 21
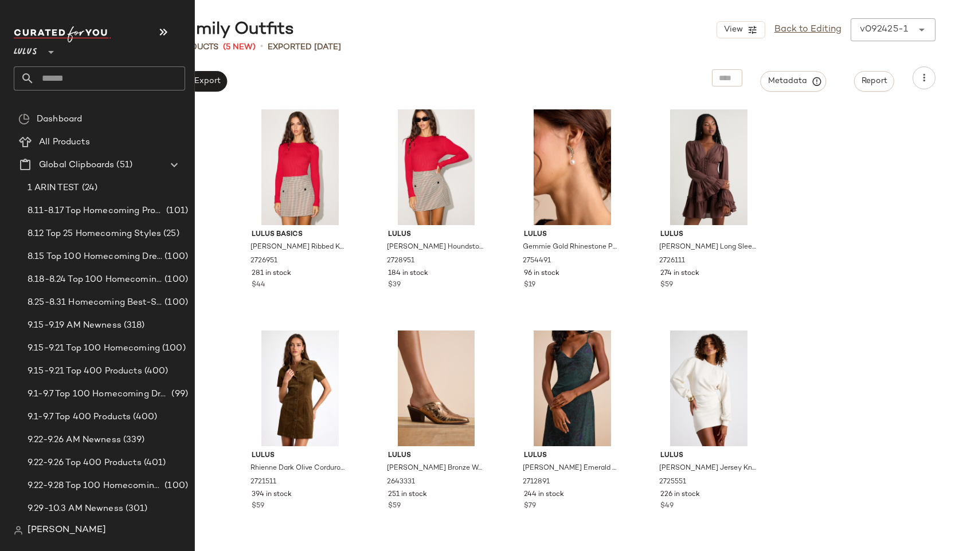
click at [39, 77] on input "text" at bounding box center [109, 78] width 151 height 24
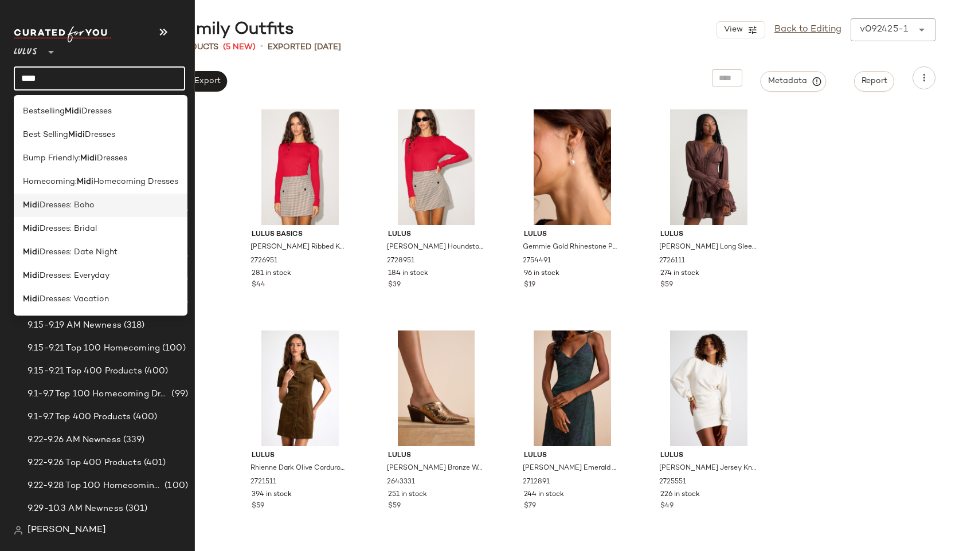
type input "****"
click at [42, 199] on div "Midi Dresses: Boho" at bounding box center [101, 206] width 174 height 24
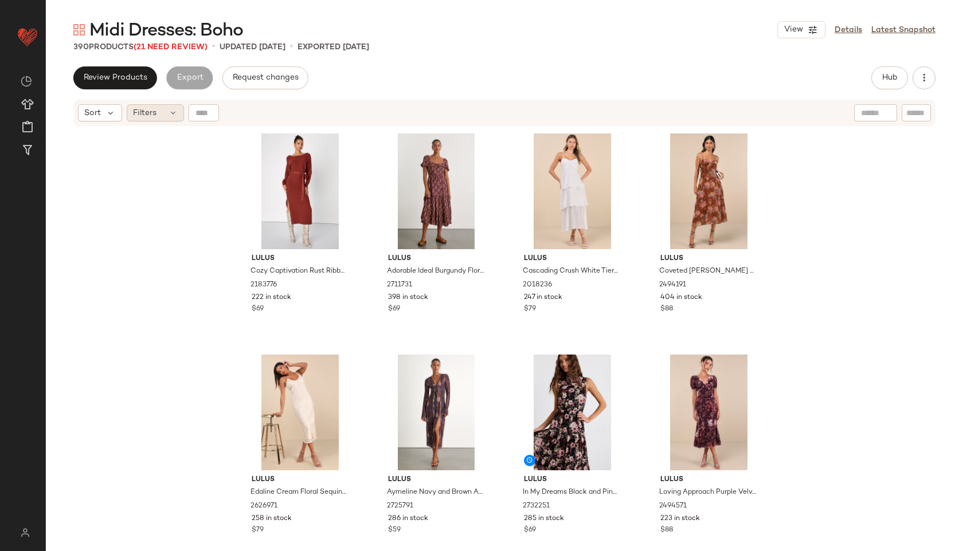
click at [162, 110] on div "Filters" at bounding box center [155, 112] width 57 height 17
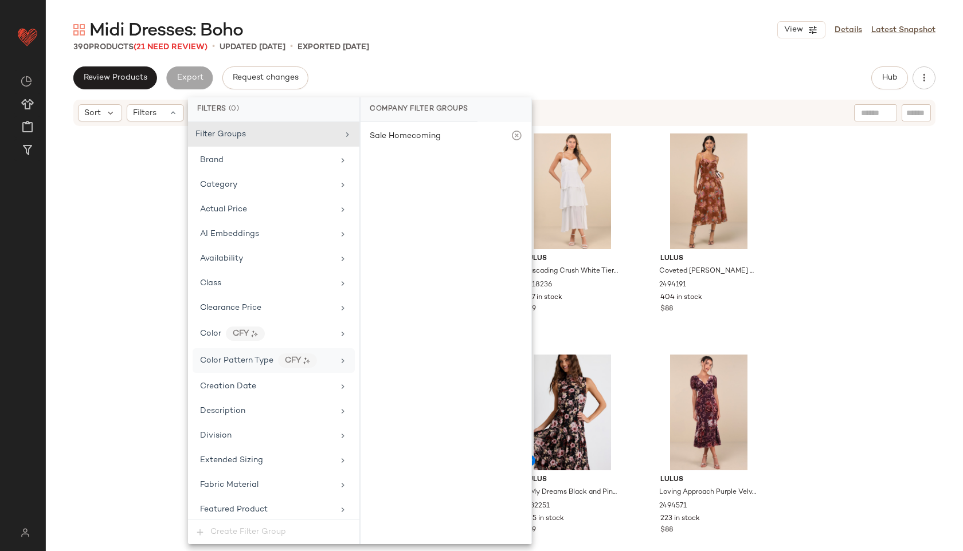
scroll to position [704, 0]
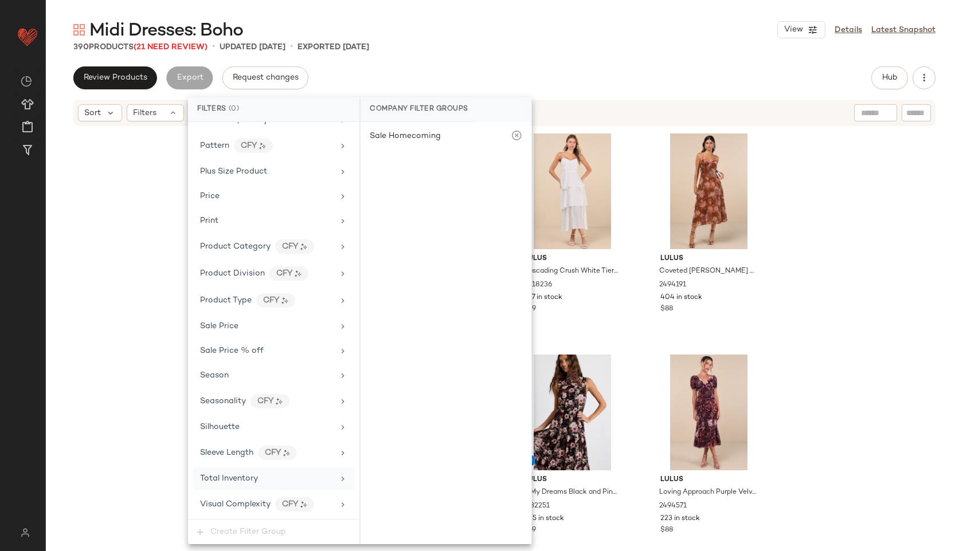
click at [259, 469] on div "Total Inventory" at bounding box center [274, 479] width 162 height 22
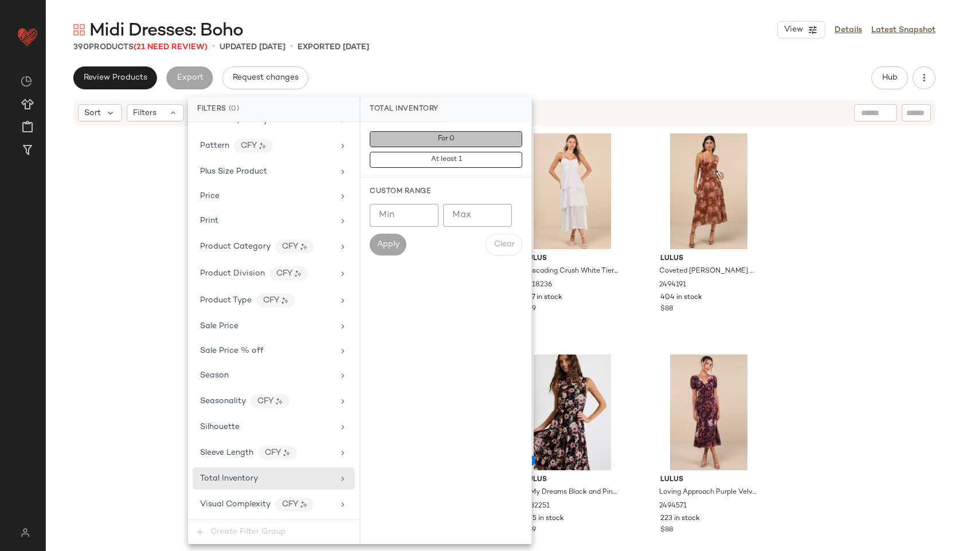
click at [421, 143] on button "For 0" at bounding box center [446, 139] width 152 height 16
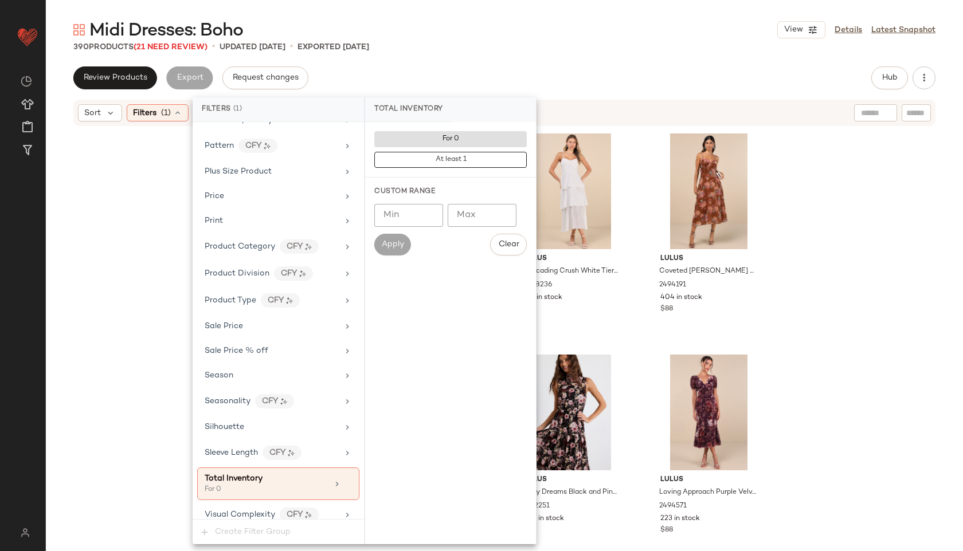
click at [509, 62] on div "Midi Dresses: Boho View Details Latest Snapshot 390 Products (21 Need Review) •…" at bounding box center [504, 284] width 917 height 533
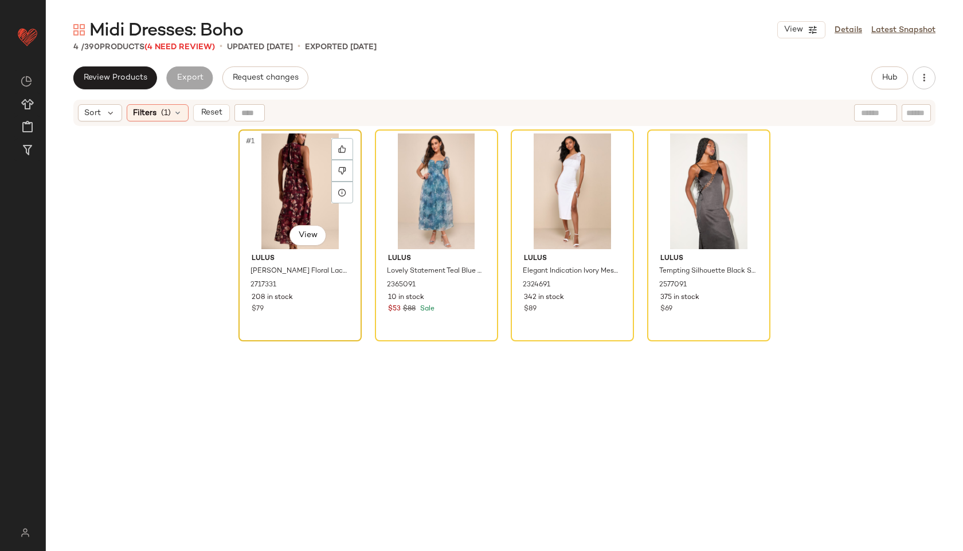
click at [297, 178] on div "#1 View" at bounding box center [299, 192] width 115 height 116
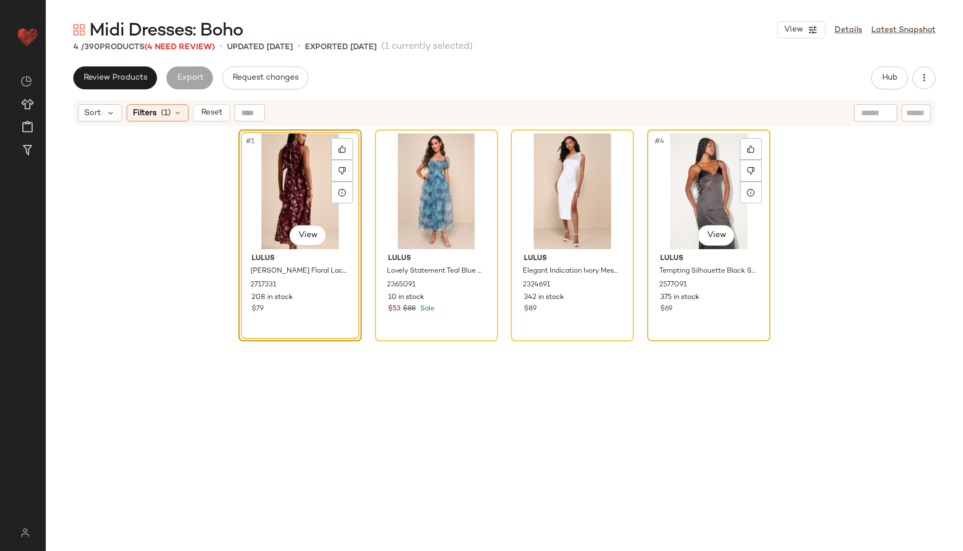
click at [680, 193] on div "#4 View" at bounding box center [708, 192] width 115 height 116
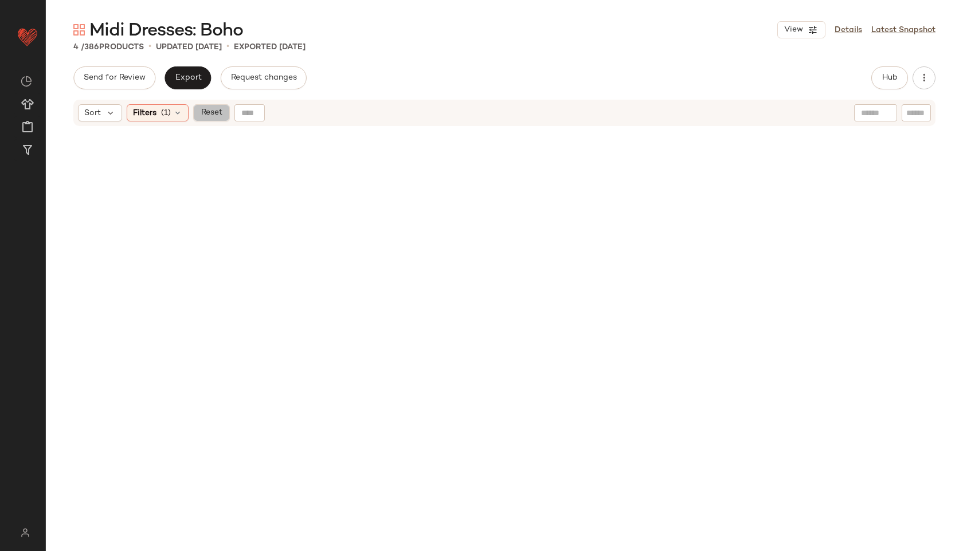
click at [211, 112] on span "Reset" at bounding box center [211, 112] width 22 height 9
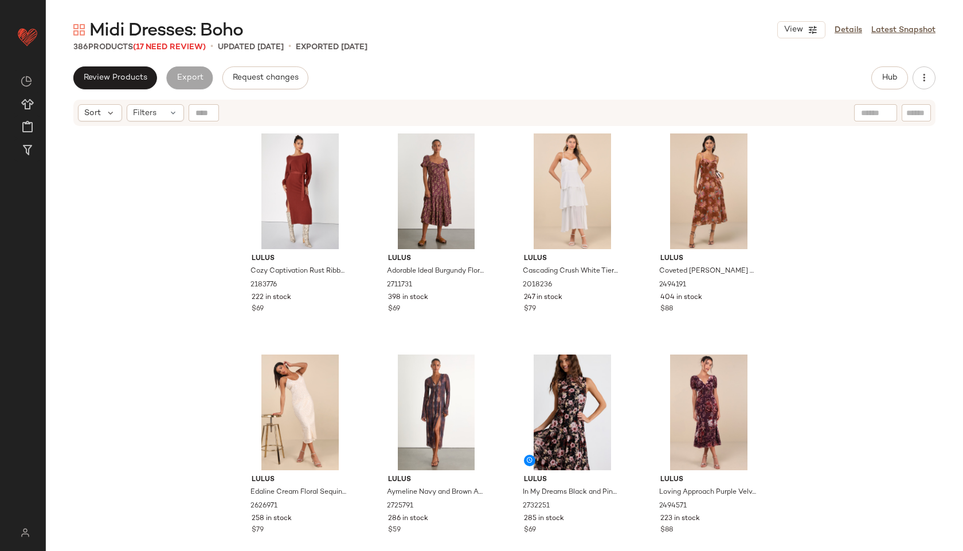
click at [870, 79] on div "Review Products Export Request changes Hub Send for Review External Review Inte…" at bounding box center [504, 77] width 862 height 23
click at [882, 73] on span "Hub" at bounding box center [890, 77] width 16 height 9
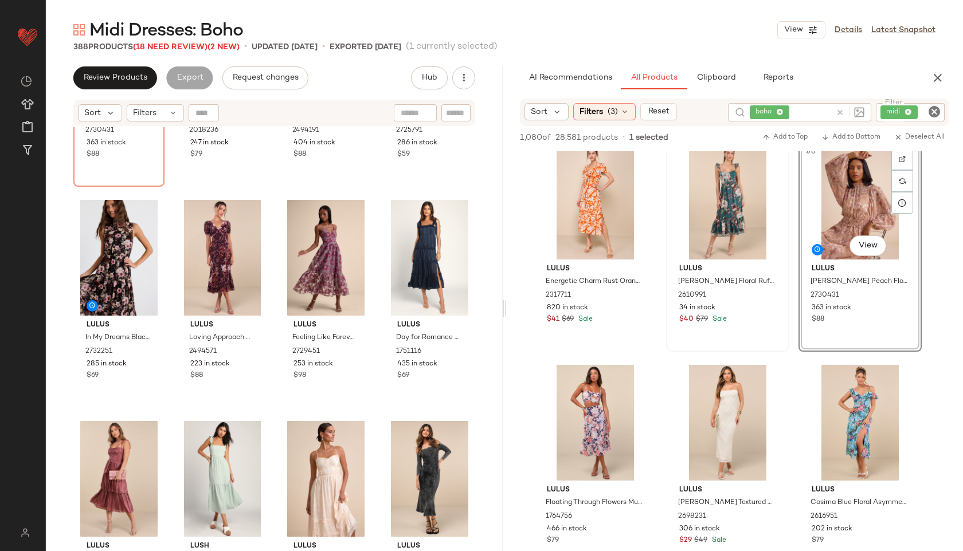
scroll to position [242, 0]
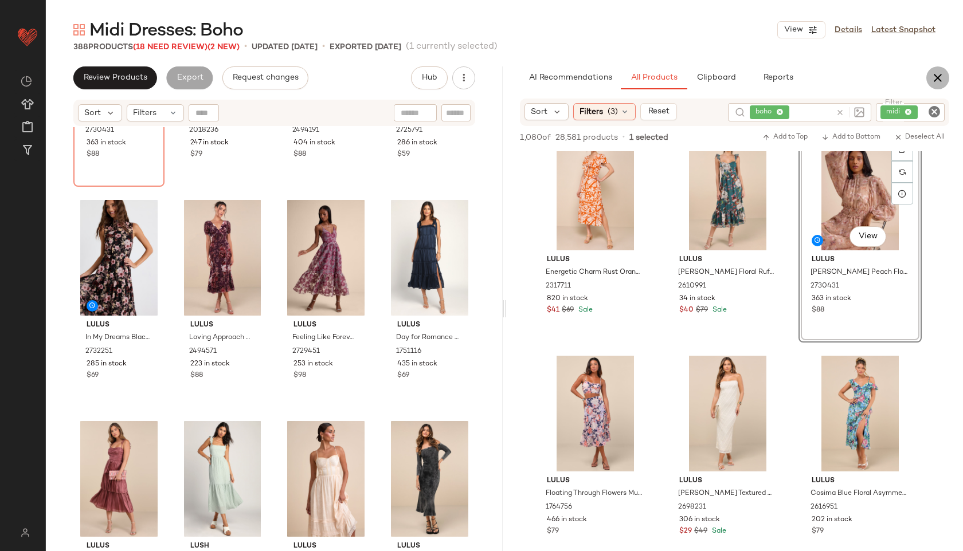
click at [941, 80] on icon "button" at bounding box center [938, 78] width 14 height 14
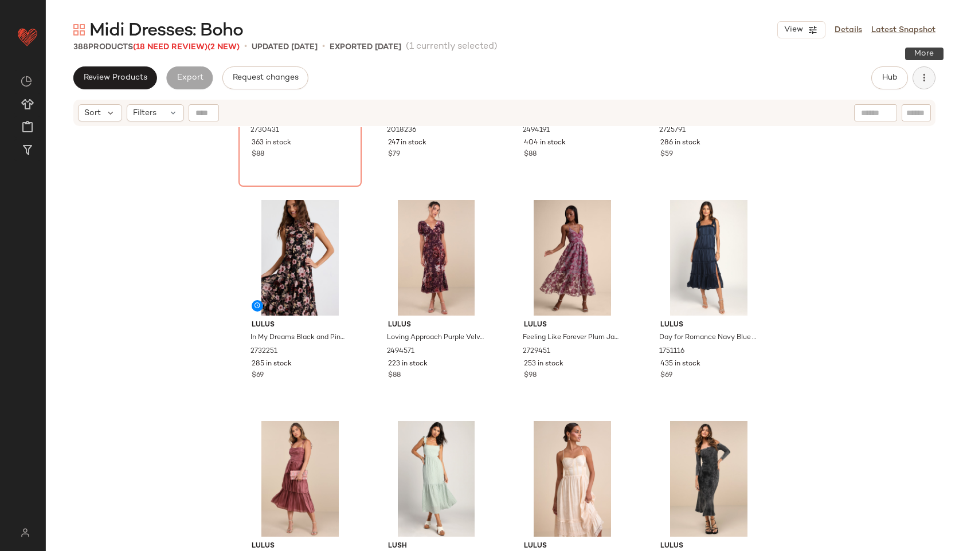
click at [927, 80] on icon "button" at bounding box center [923, 77] width 11 height 11
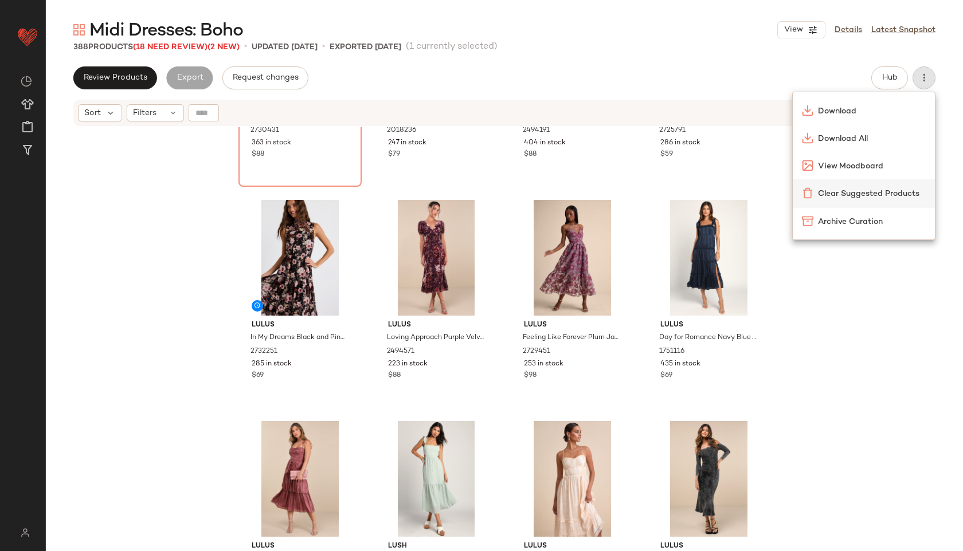
click at [831, 188] on span "Clear Suggested Products" at bounding box center [872, 194] width 108 height 12
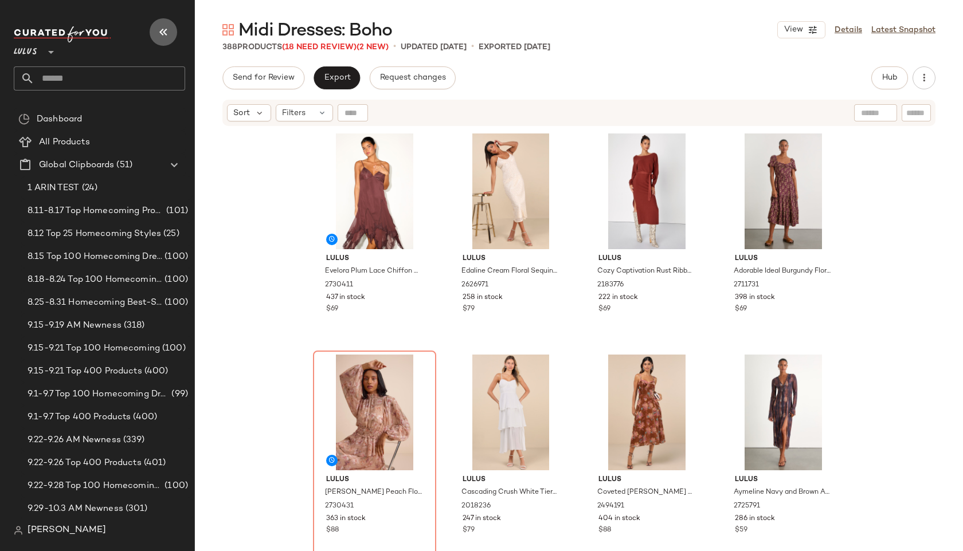
click at [165, 26] on icon "button" at bounding box center [163, 32] width 14 height 14
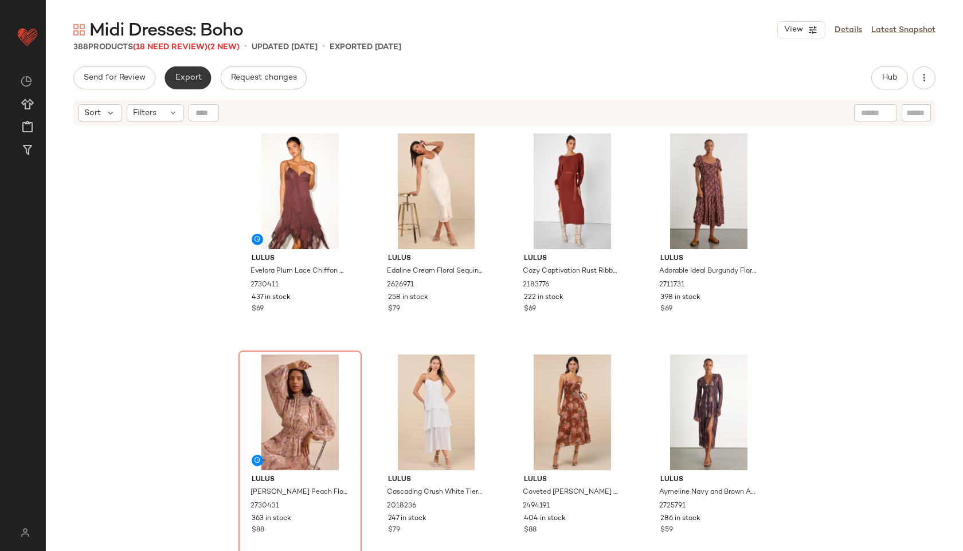
click at [171, 75] on button "Export" at bounding box center [188, 77] width 46 height 23
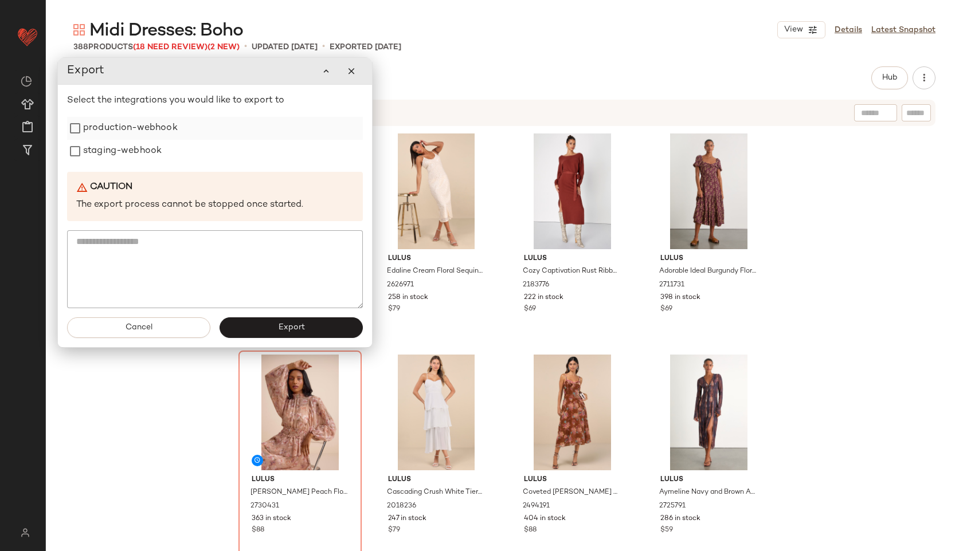
click at [165, 128] on label "production-webhook" at bounding box center [130, 128] width 95 height 23
click at [139, 146] on label "staging-webhook" at bounding box center [122, 151] width 79 height 23
click at [250, 326] on button "Export" at bounding box center [291, 328] width 143 height 21
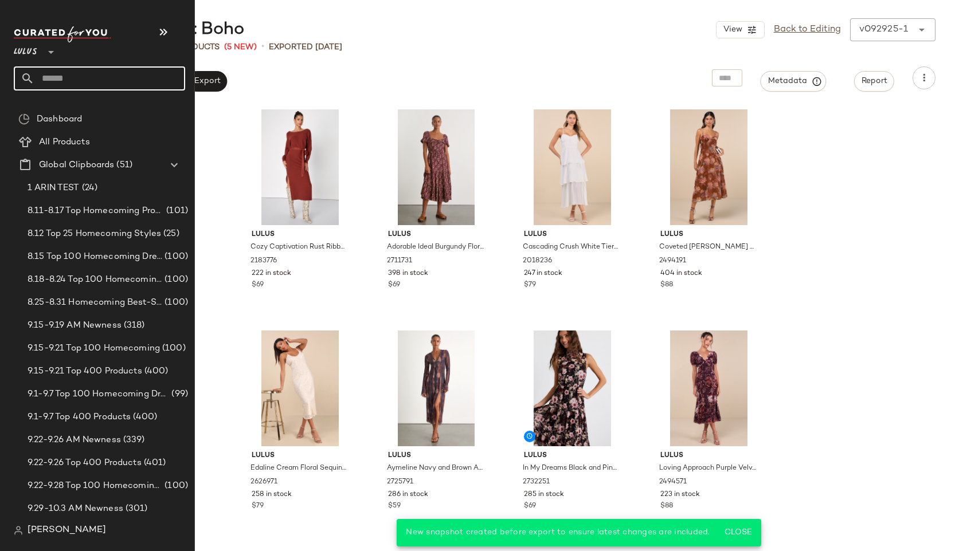
click at [48, 87] on input "text" at bounding box center [109, 78] width 151 height 24
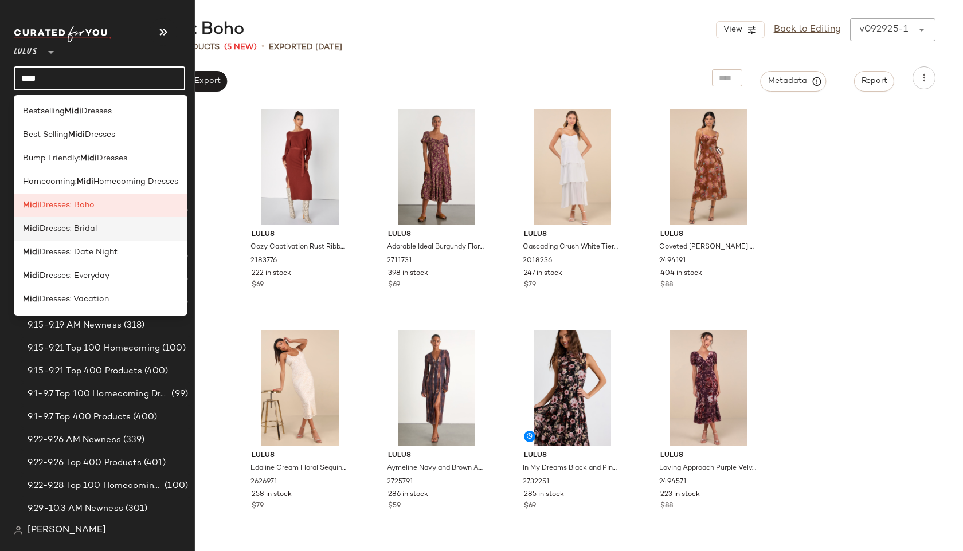
type input "****"
click at [41, 225] on span "Dresses: Bridal" at bounding box center [68, 229] width 57 height 12
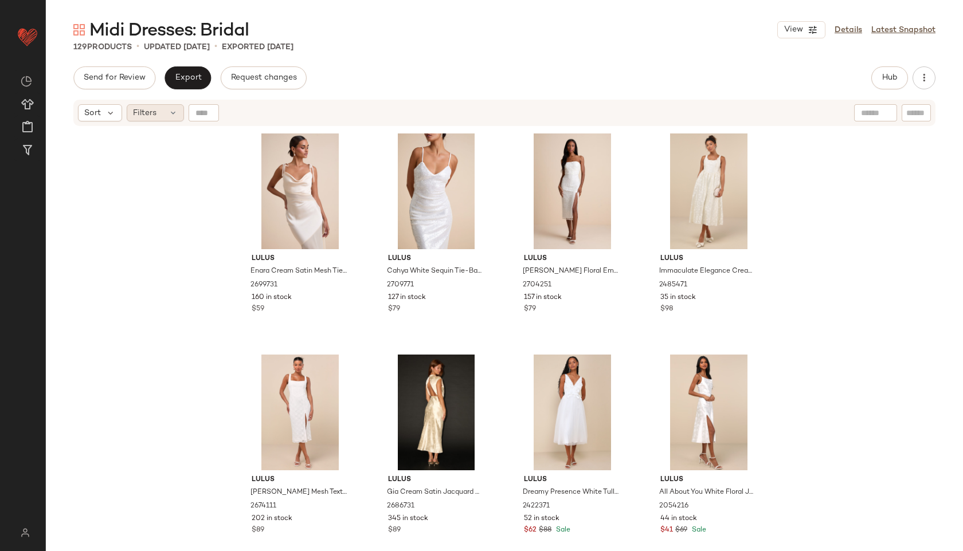
click at [178, 120] on div "Filters" at bounding box center [155, 112] width 57 height 17
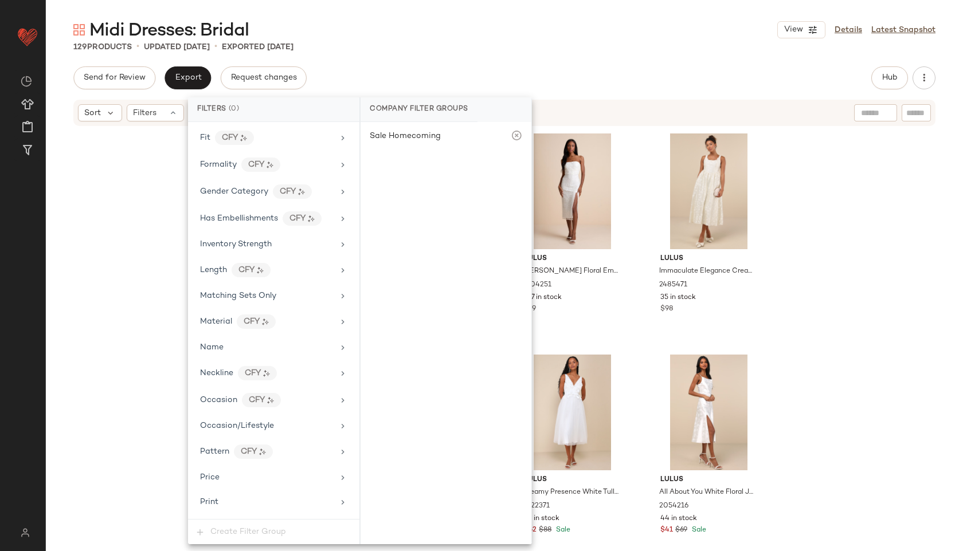
scroll to position [679, 0]
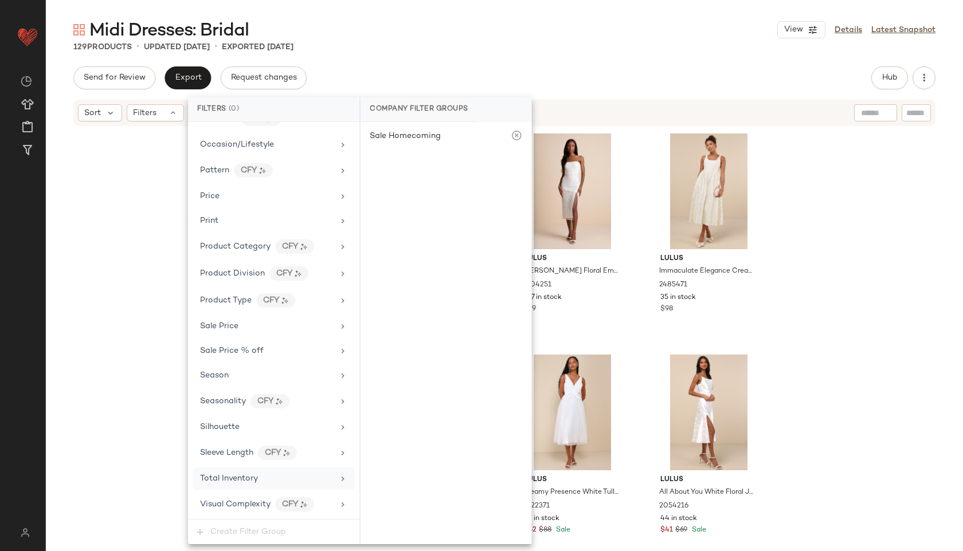
click at [234, 475] on span "Total Inventory" at bounding box center [229, 479] width 58 height 9
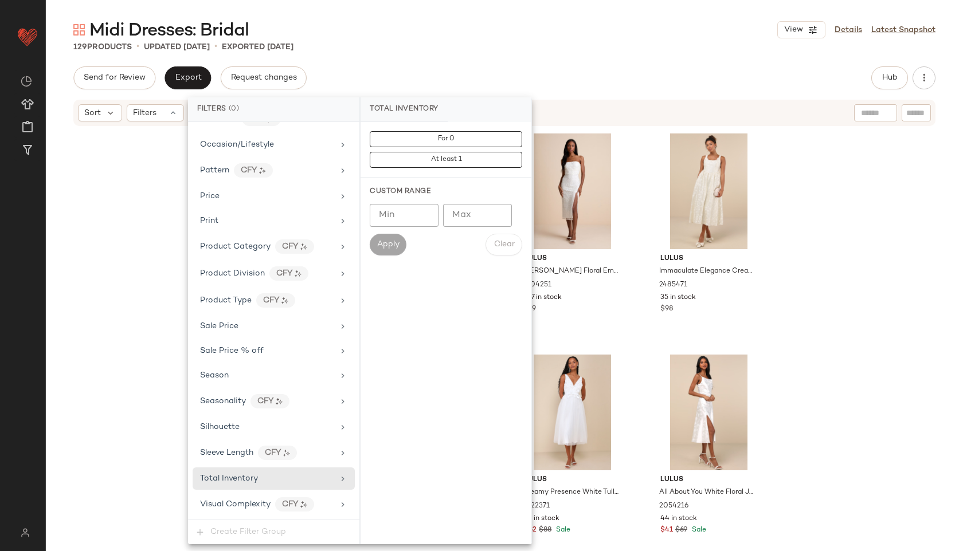
click at [464, 214] on input "Max" at bounding box center [477, 215] width 69 height 23
type input "**"
click at [395, 242] on span "Apply" at bounding box center [388, 244] width 23 height 9
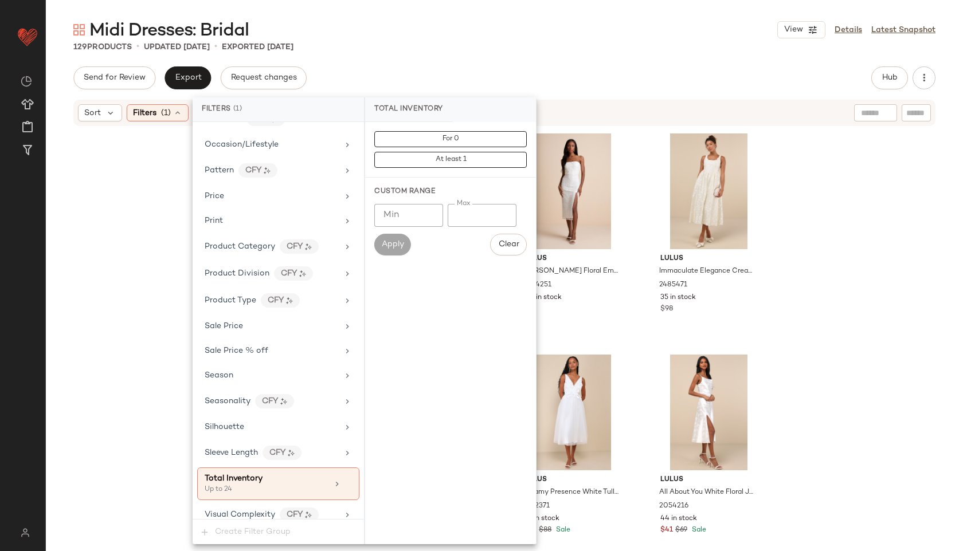
click at [444, 53] on div "Midi Dresses: Bridal View Details Latest Snapshot 129 Products • updated Sep 29…" at bounding box center [504, 284] width 917 height 533
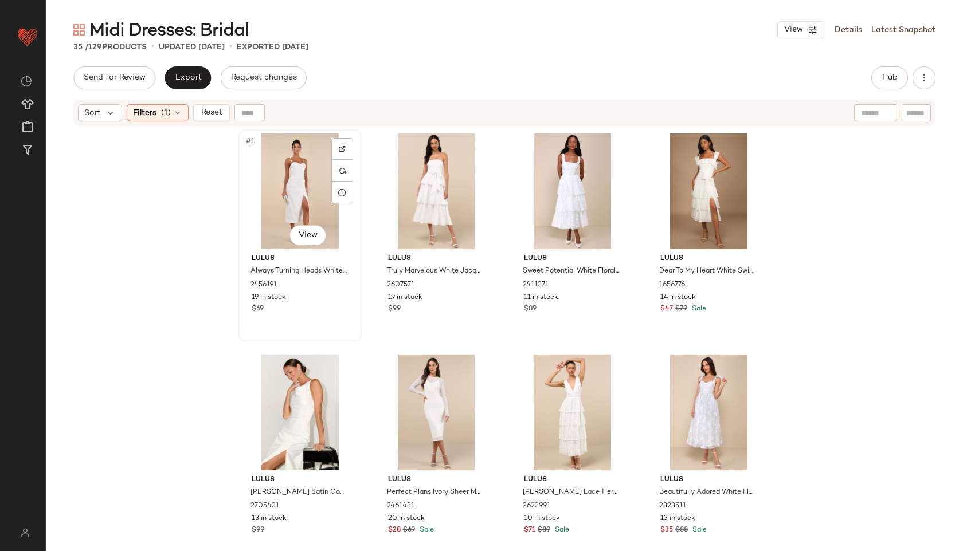
click at [273, 175] on div "#1 View" at bounding box center [299, 192] width 115 height 116
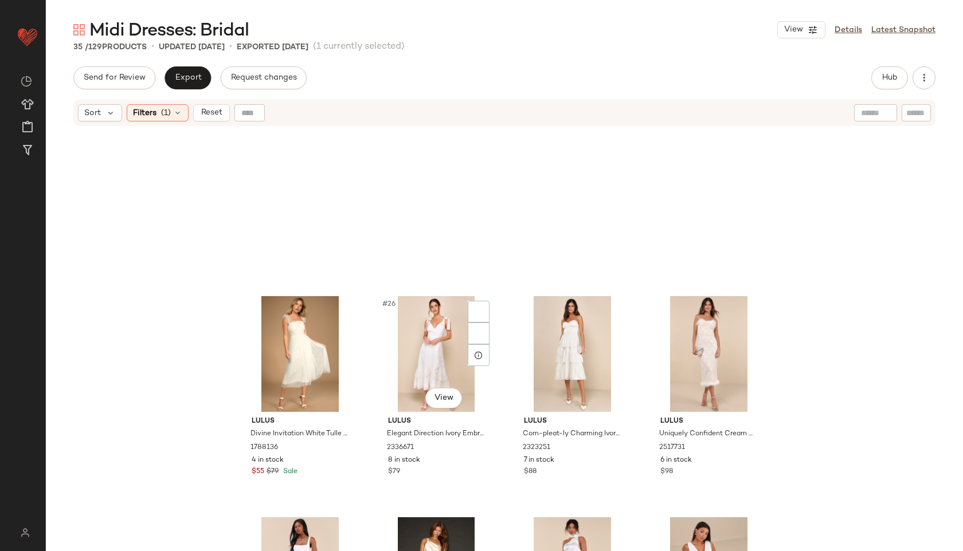
scroll to position [1541, 0]
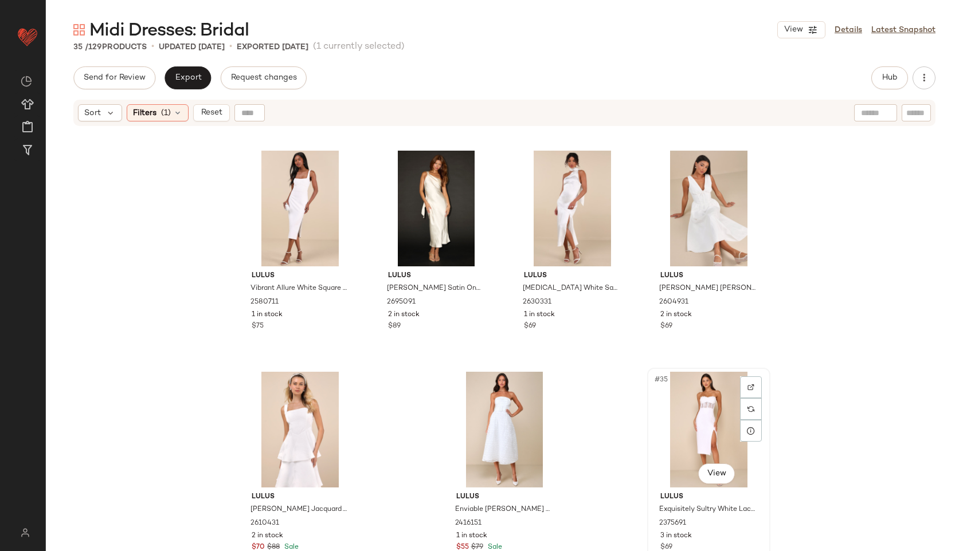
click at [673, 438] on div "#35 View" at bounding box center [708, 430] width 115 height 116
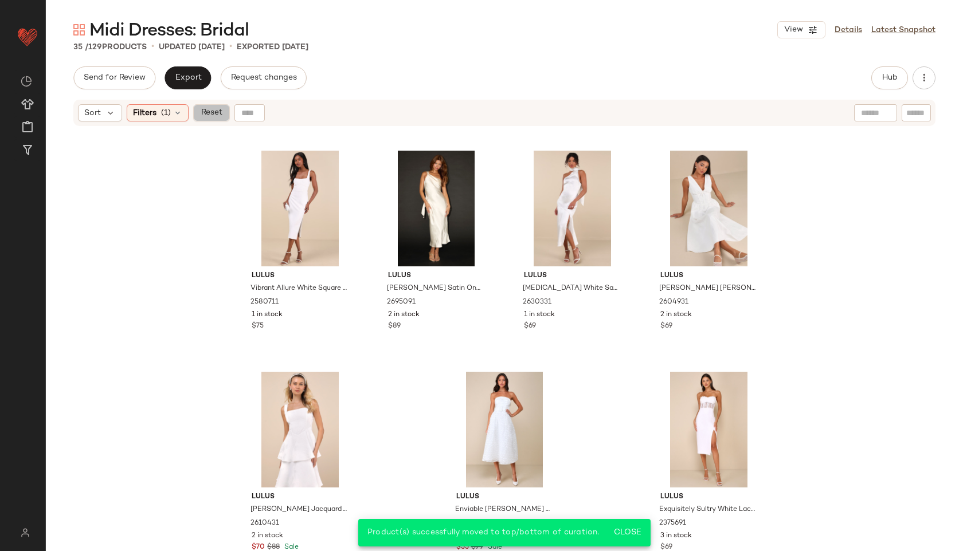
click at [220, 112] on span "Reset" at bounding box center [211, 112] width 22 height 9
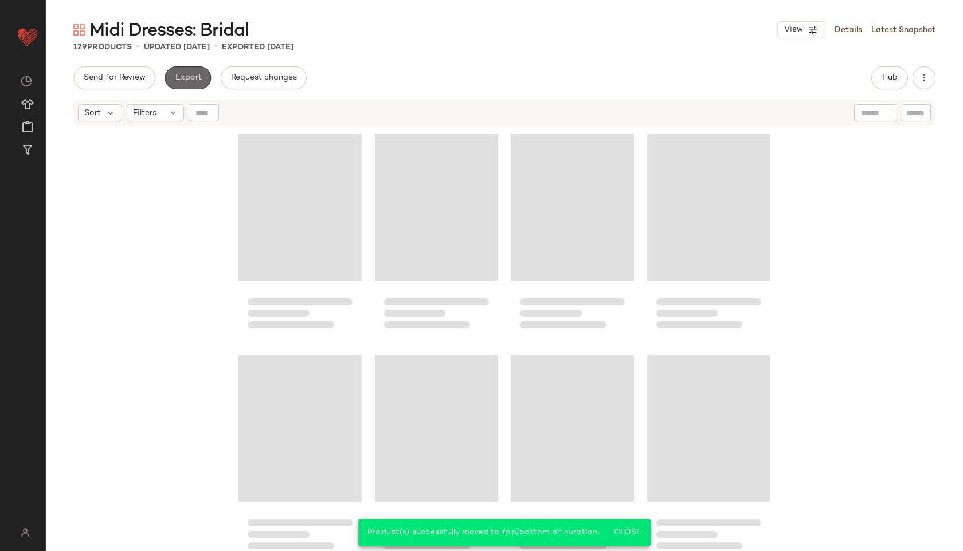
click at [185, 68] on button "Export" at bounding box center [188, 77] width 46 height 23
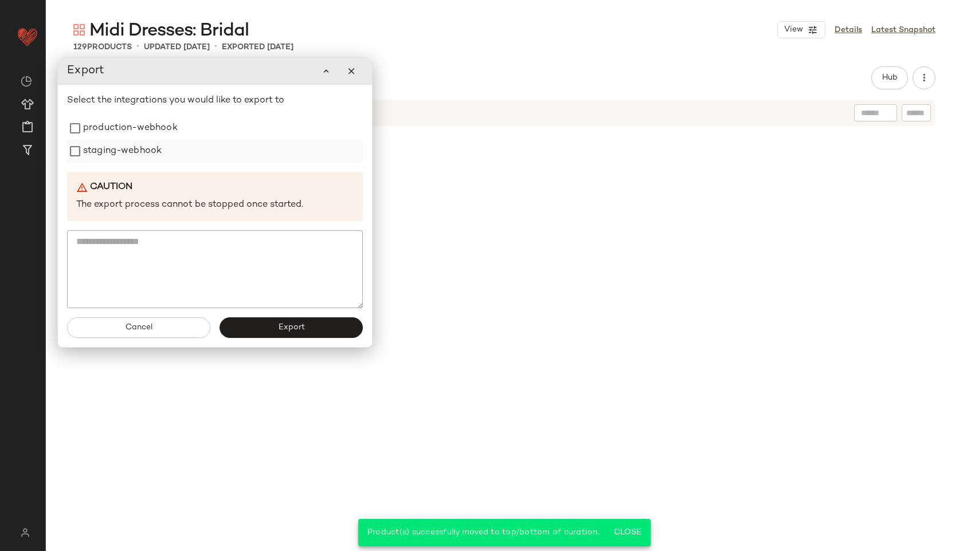
scroll to position [6851, 0]
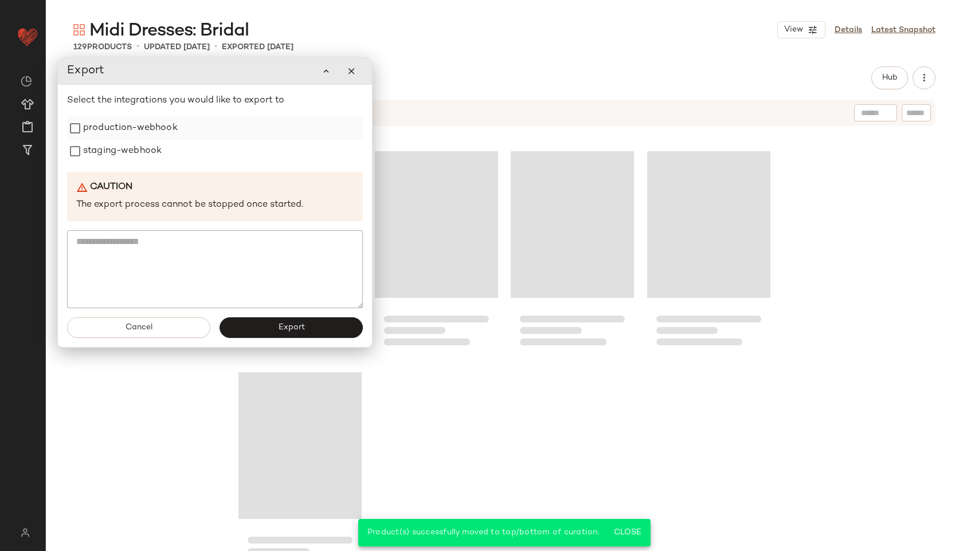
click at [131, 136] on label "production-webhook" at bounding box center [130, 128] width 95 height 23
click at [131, 151] on label "staging-webhook" at bounding box center [122, 150] width 79 height 23
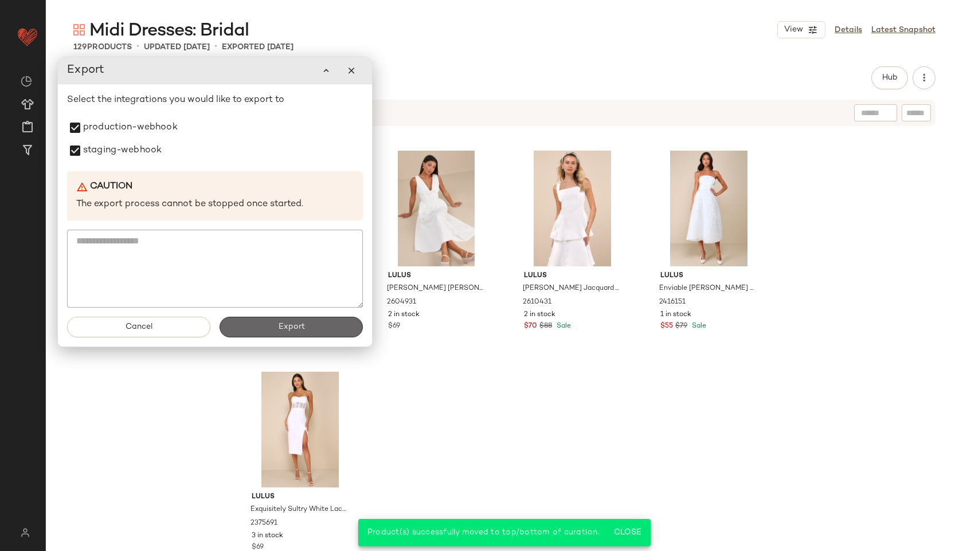
click at [256, 332] on button "Export" at bounding box center [291, 327] width 143 height 21
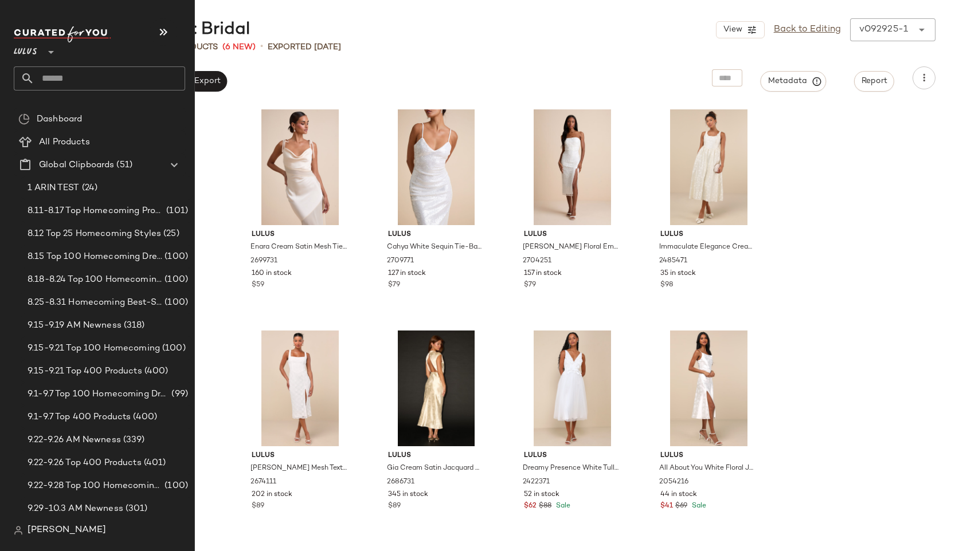
click at [51, 86] on input "text" at bounding box center [109, 78] width 151 height 24
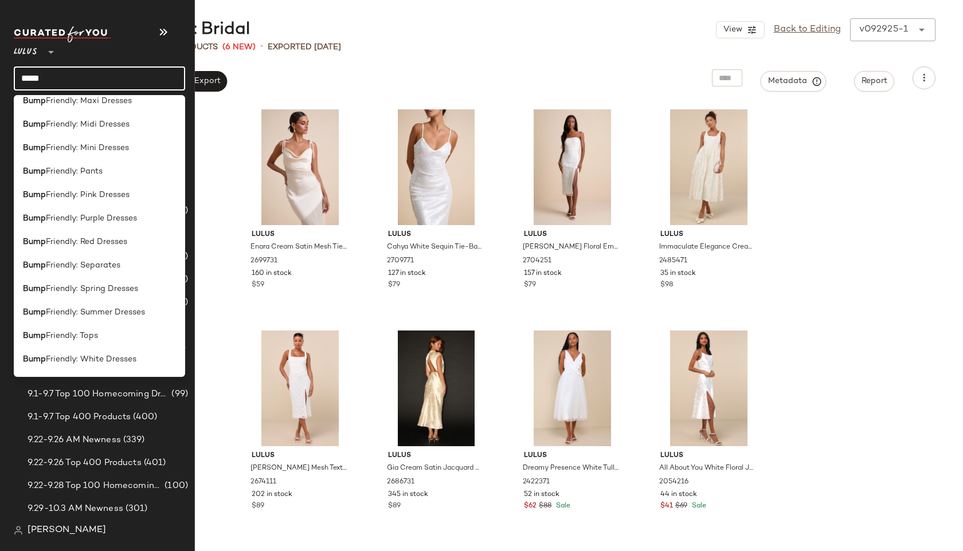
scroll to position [291, 0]
type input "****"
click at [41, 271] on b "Bump" at bounding box center [34, 267] width 23 height 12
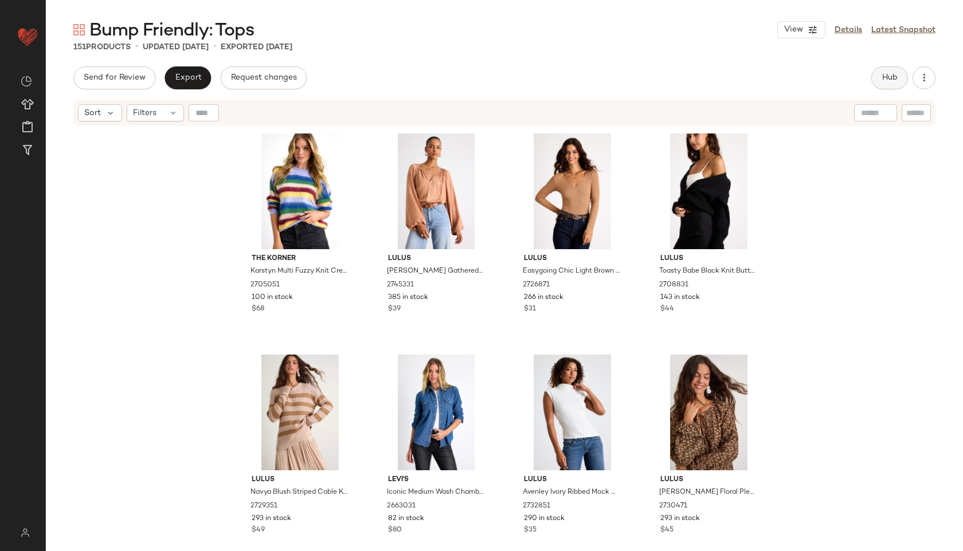
click at [875, 75] on button "Hub" at bounding box center [889, 77] width 37 height 23
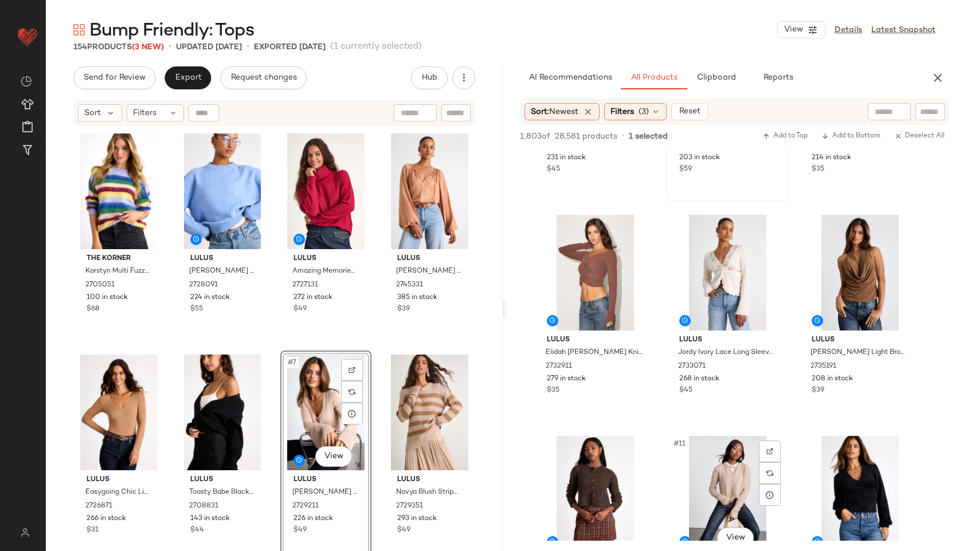
scroll to position [491, 0]
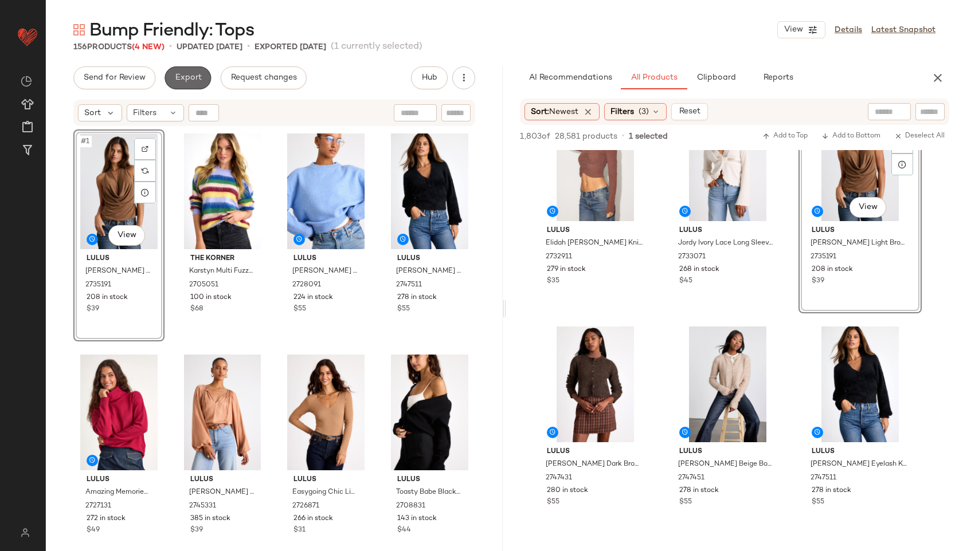
click at [198, 85] on button "Export" at bounding box center [188, 77] width 46 height 23
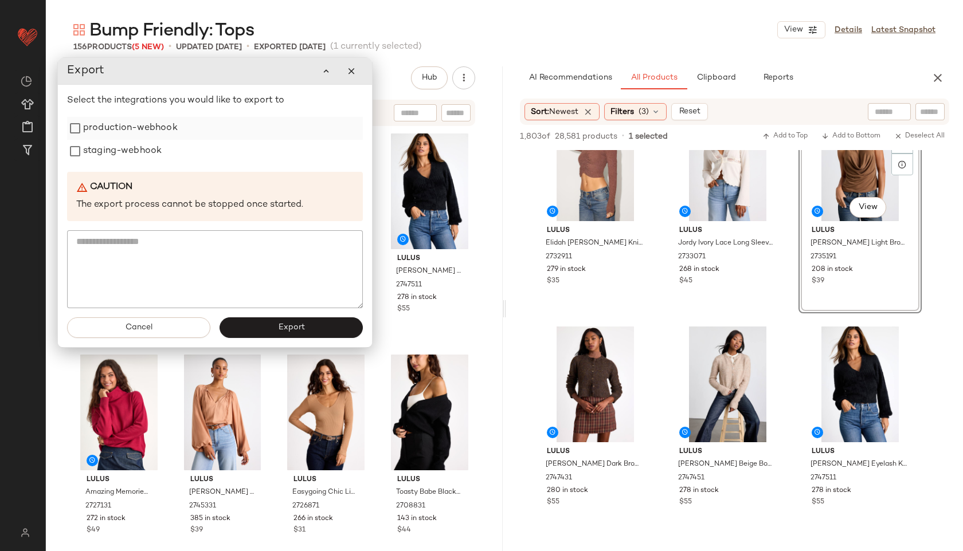
click at [166, 120] on label "production-webhook" at bounding box center [130, 128] width 95 height 23
click at [148, 144] on label "staging-webhook" at bounding box center [122, 151] width 79 height 23
click at [244, 324] on button "Export" at bounding box center [291, 328] width 143 height 21
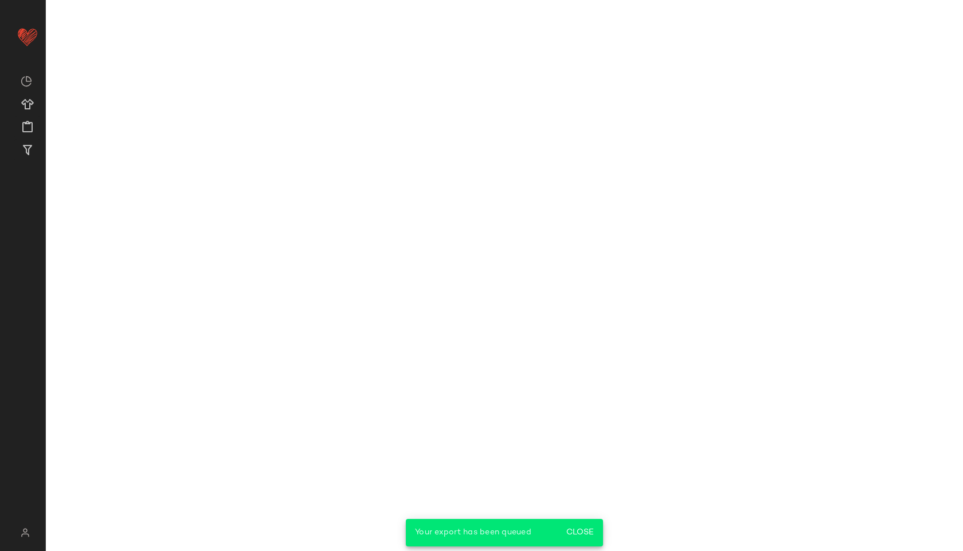
scroll to position [712, 0]
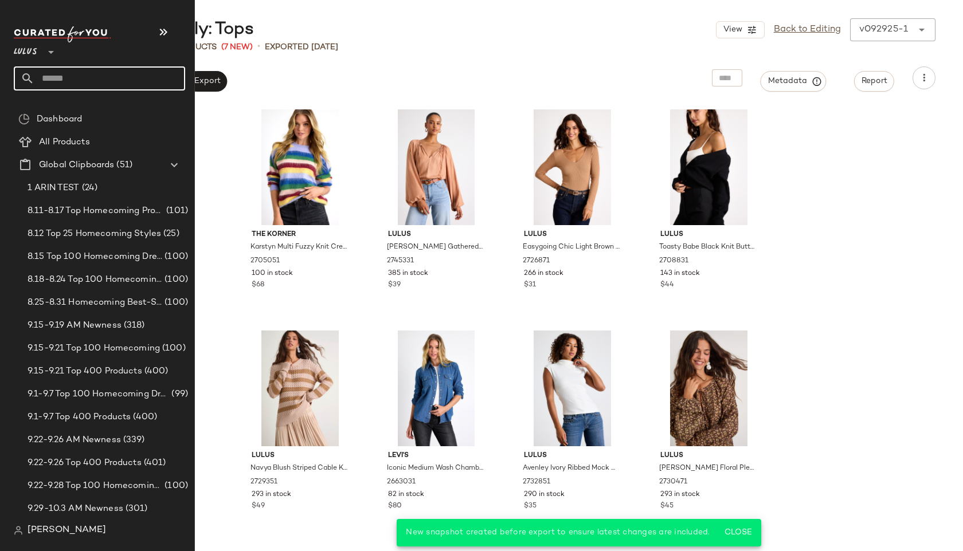
click at [55, 87] on input "text" at bounding box center [109, 78] width 151 height 24
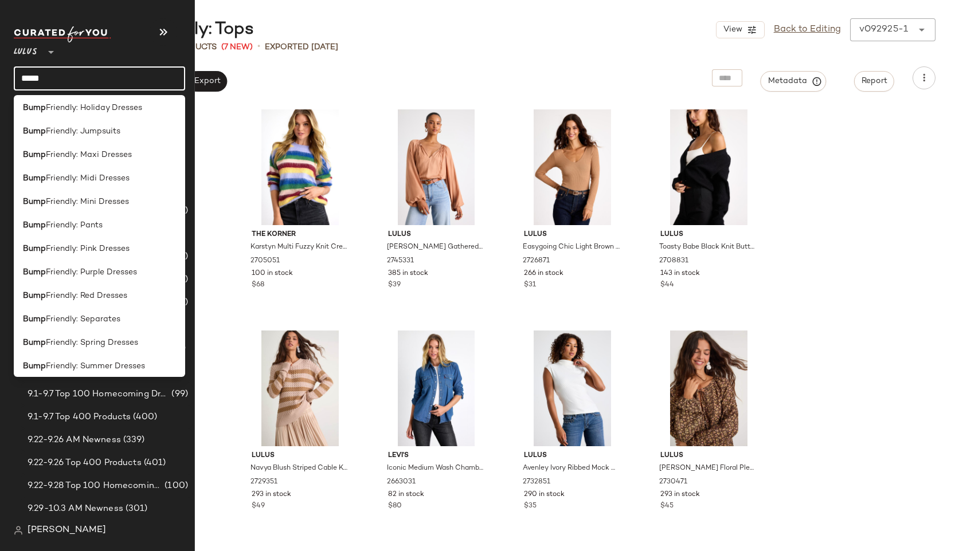
scroll to position [169, 0]
type input "****"
click at [52, 227] on span "Friendly: Pants" at bounding box center [74, 225] width 57 height 12
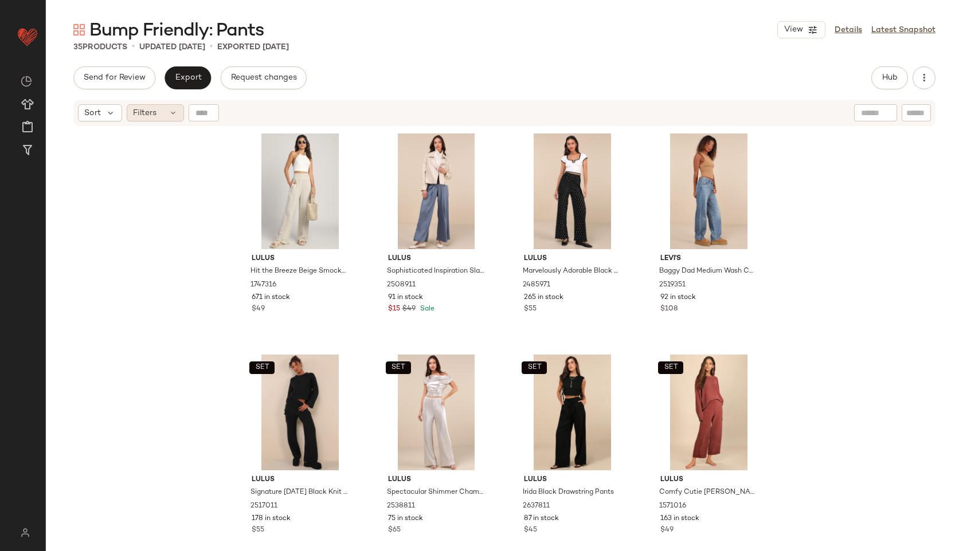
click at [169, 113] on icon at bounding box center [173, 112] width 9 height 9
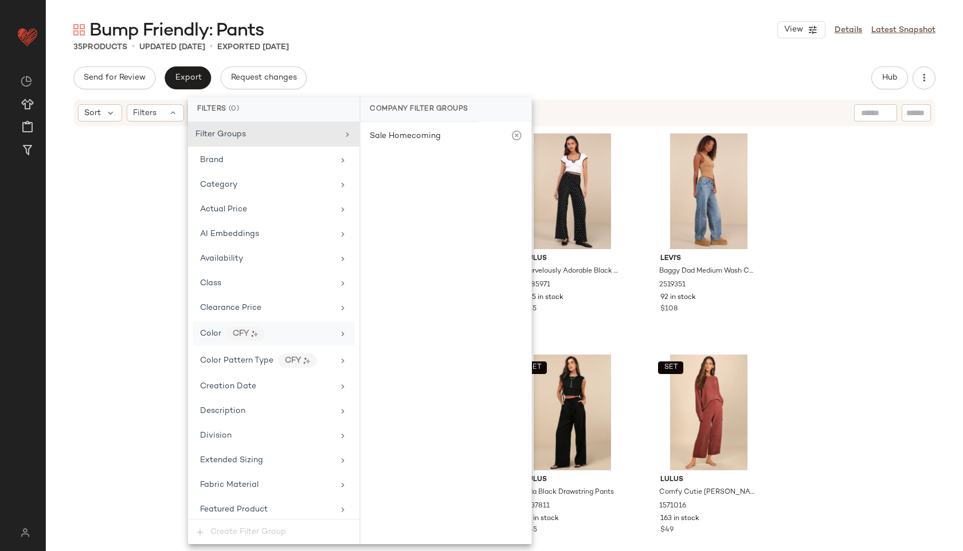
scroll to position [655, 0]
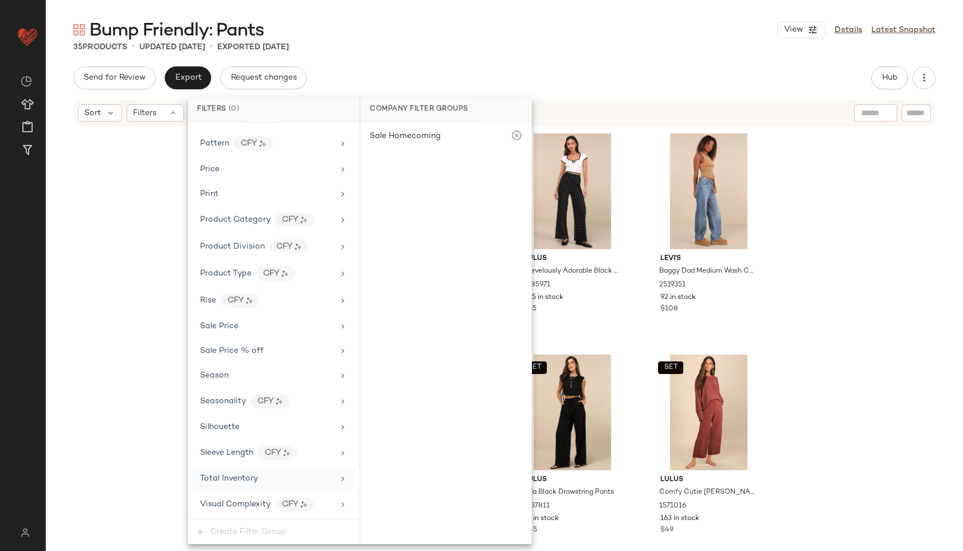
click at [238, 480] on span "Total Inventory" at bounding box center [229, 479] width 58 height 9
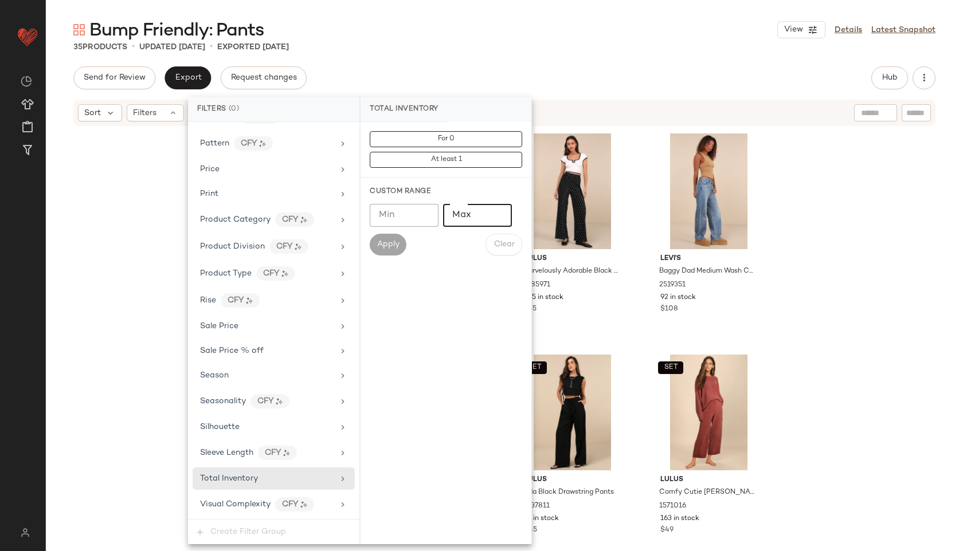
click at [483, 218] on input "Max" at bounding box center [477, 215] width 69 height 23
type input "**"
click at [394, 248] on span "Apply" at bounding box center [388, 244] width 23 height 9
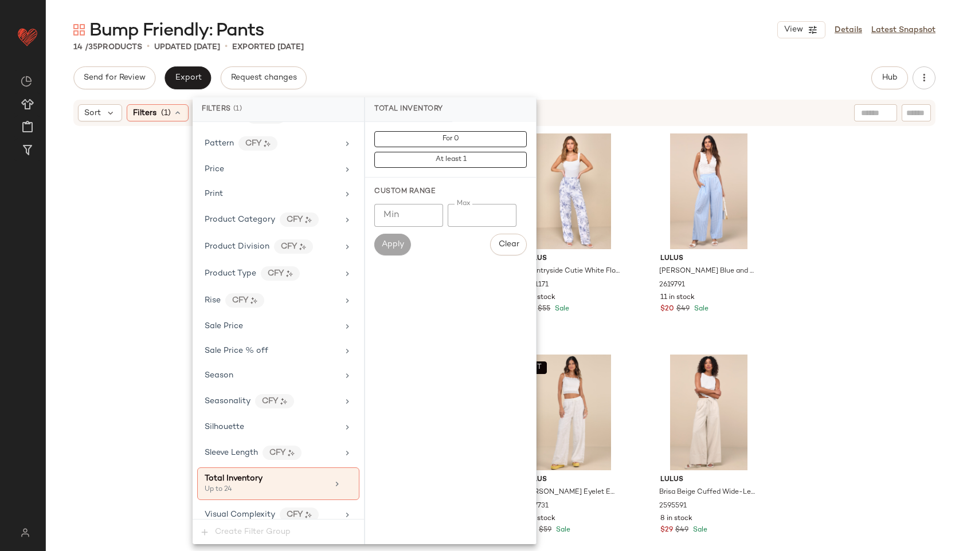
click at [442, 62] on div "Bump Friendly: Pants View Details Latest Snapshot 14 / 35 Products • updated Se…" at bounding box center [504, 284] width 917 height 533
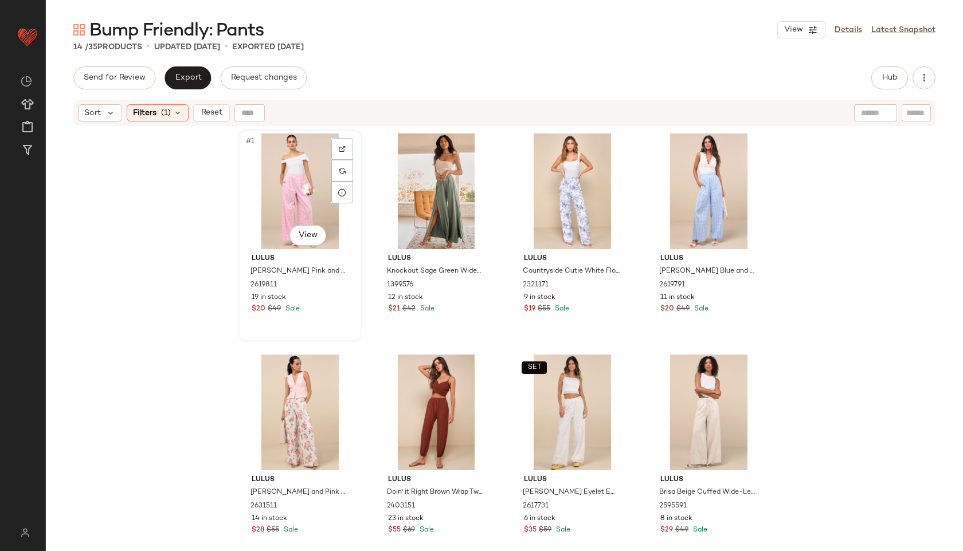
click at [281, 177] on div "#1 View" at bounding box center [299, 192] width 115 height 116
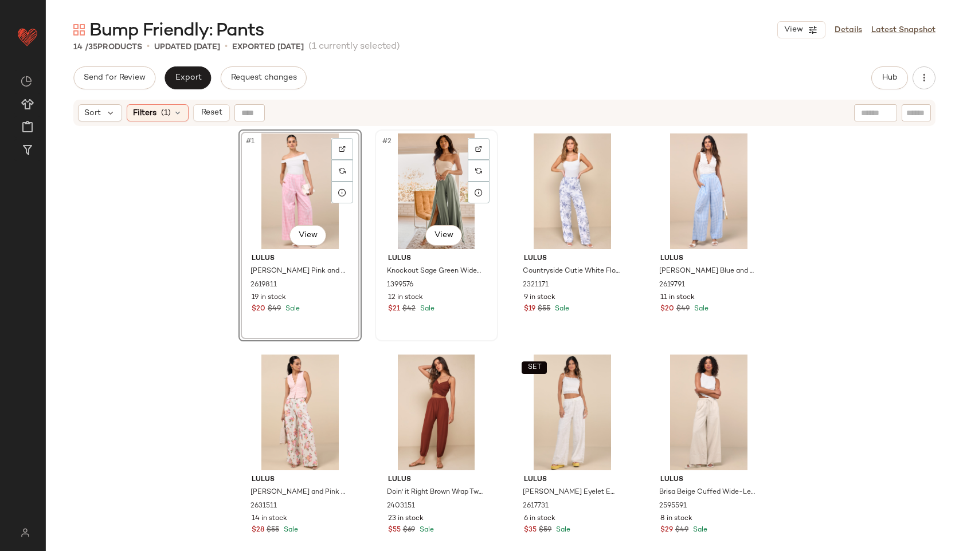
scroll to position [434, 0]
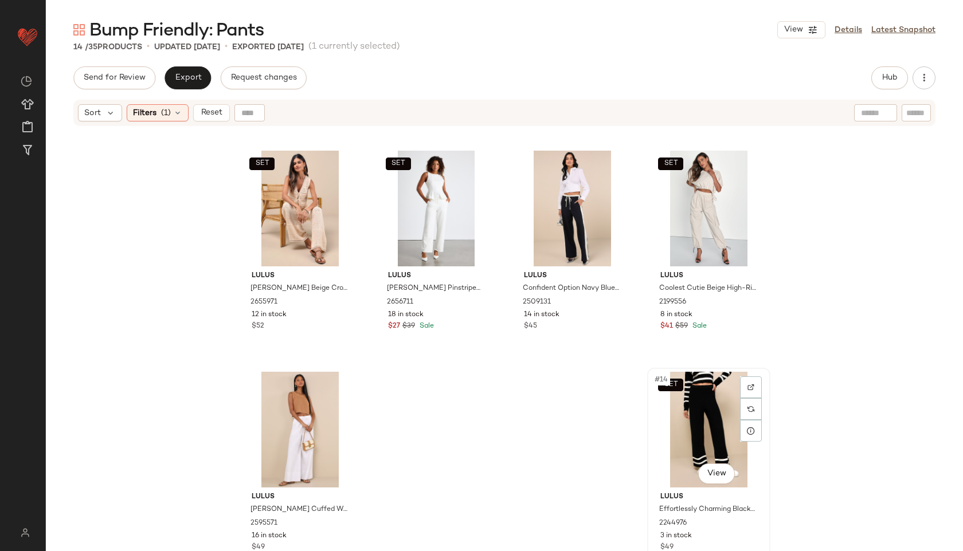
click at [691, 416] on div "SET #14 View" at bounding box center [708, 430] width 115 height 116
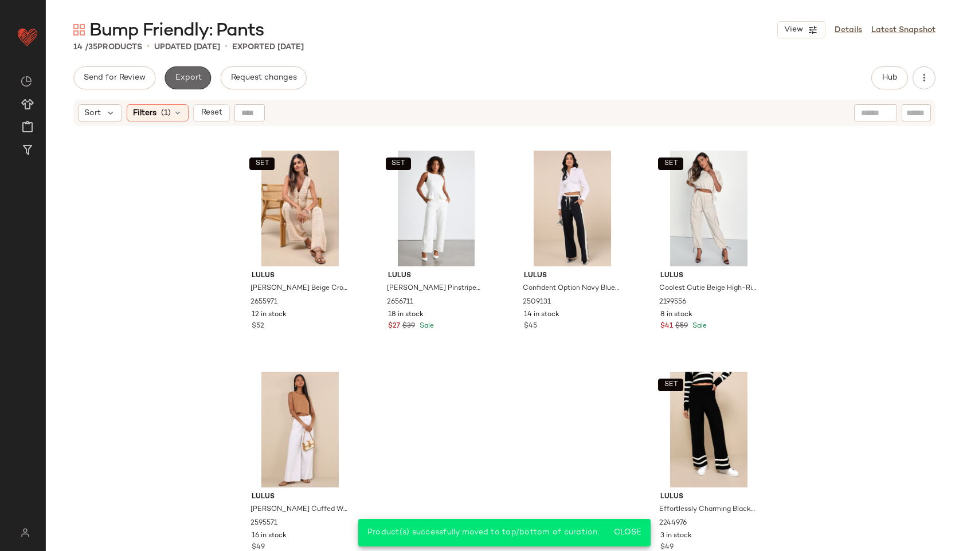
click at [191, 68] on button "Export" at bounding box center [188, 77] width 46 height 23
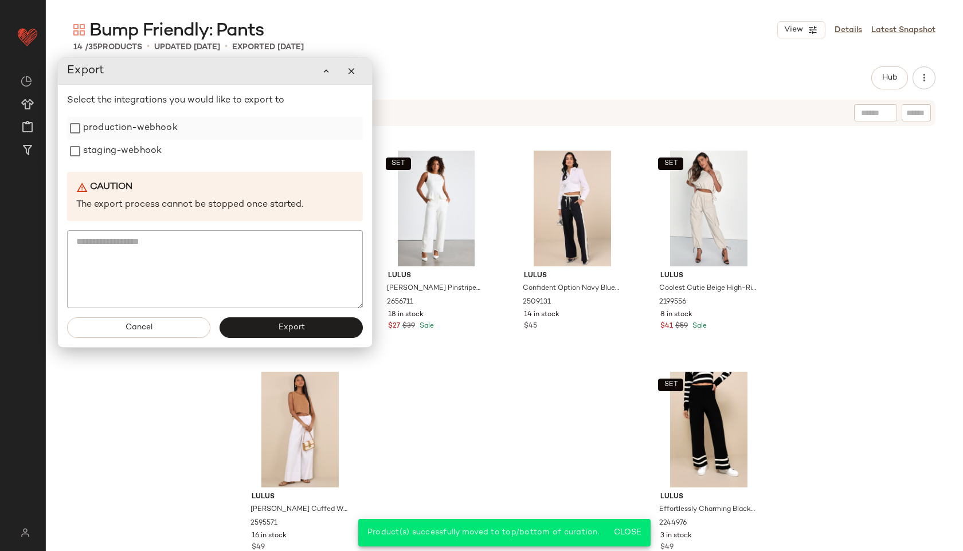
click at [98, 126] on label "production-webhook" at bounding box center [130, 128] width 95 height 23
click at [91, 149] on label "staging-webhook" at bounding box center [122, 151] width 79 height 23
click at [259, 332] on button "Export" at bounding box center [291, 328] width 143 height 21
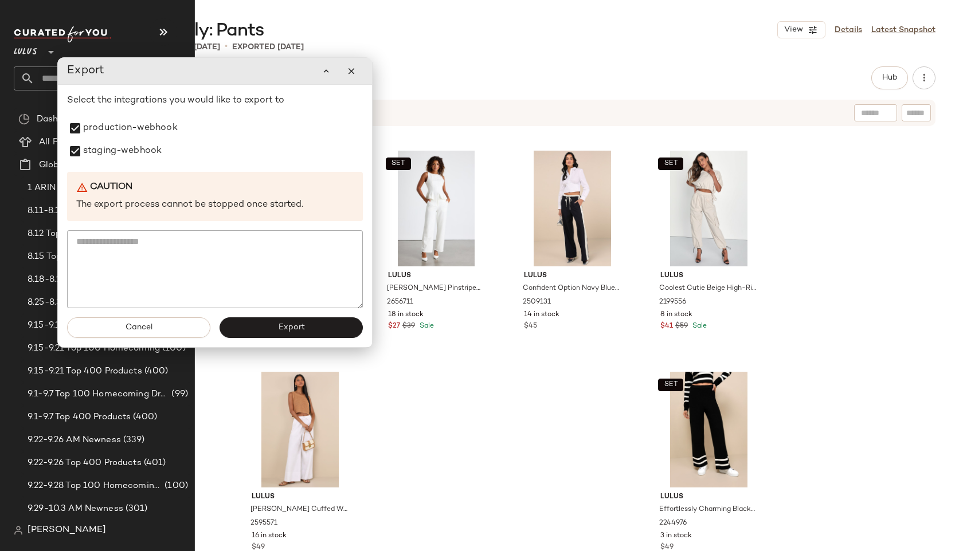
click at [33, 84] on icon at bounding box center [28, 79] width 14 height 14
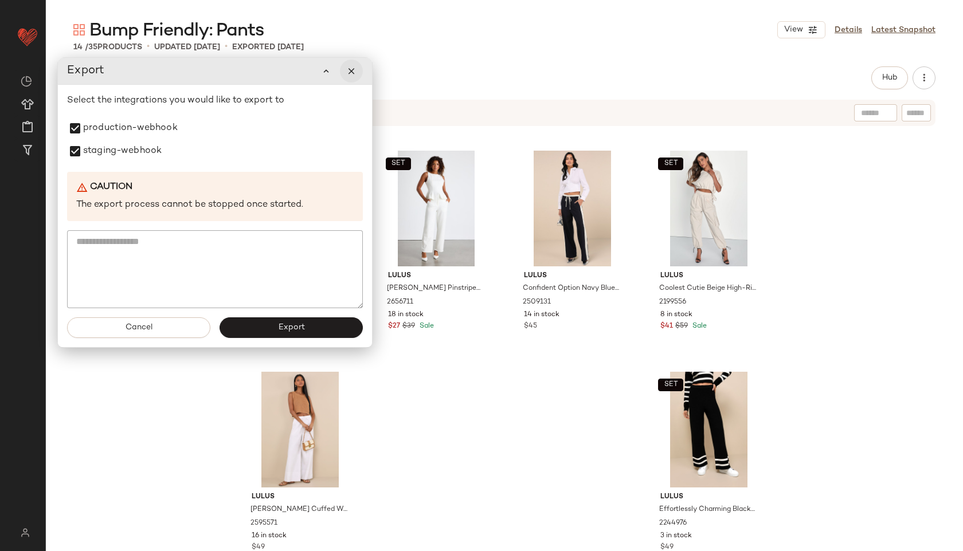
click at [350, 71] on icon "button" at bounding box center [351, 71] width 10 height 10
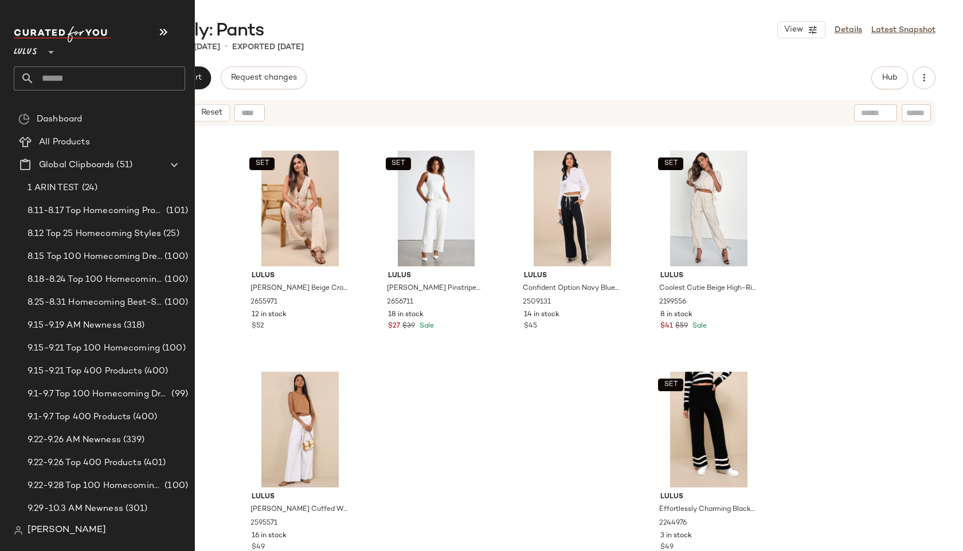
click at [46, 76] on input "text" at bounding box center [109, 78] width 151 height 24
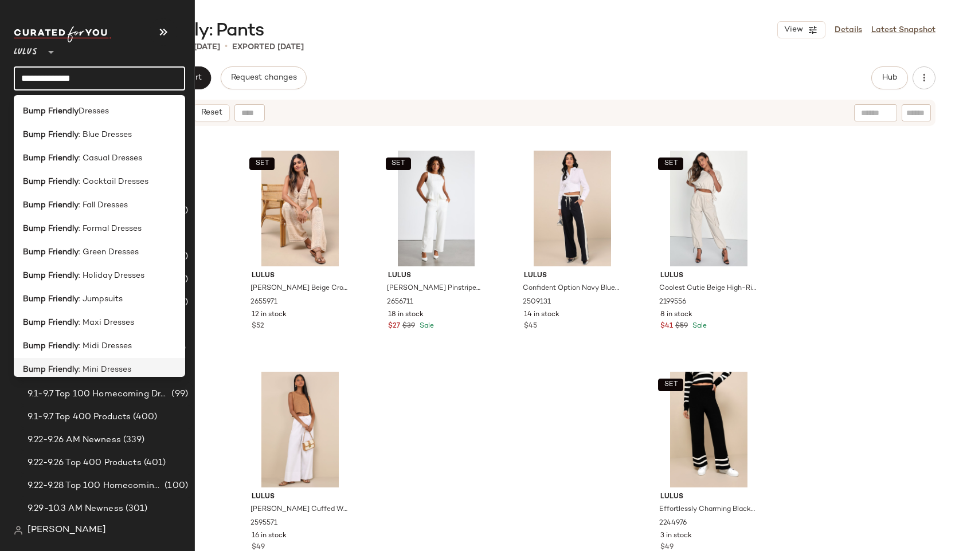
type input "**********"
click at [84, 362] on div "Bump Friendly : Mini Dresses" at bounding box center [99, 370] width 171 height 24
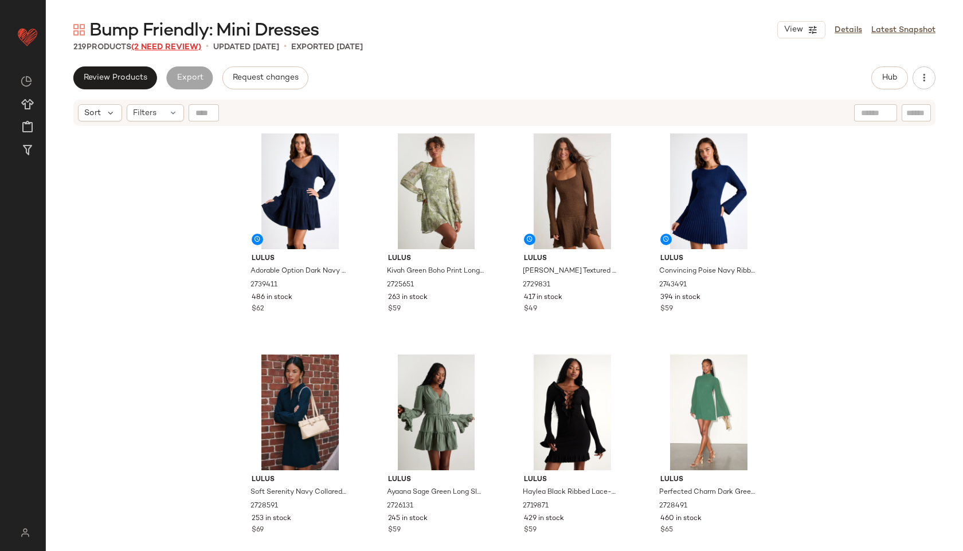
click at [179, 44] on span "(2 Need Review)" at bounding box center [166, 47] width 70 height 9
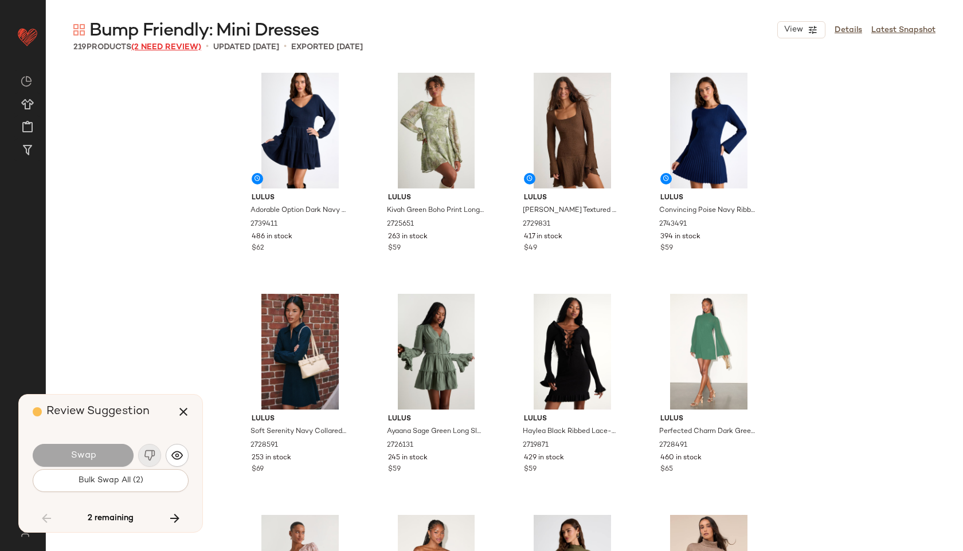
scroll to position [9292, 0]
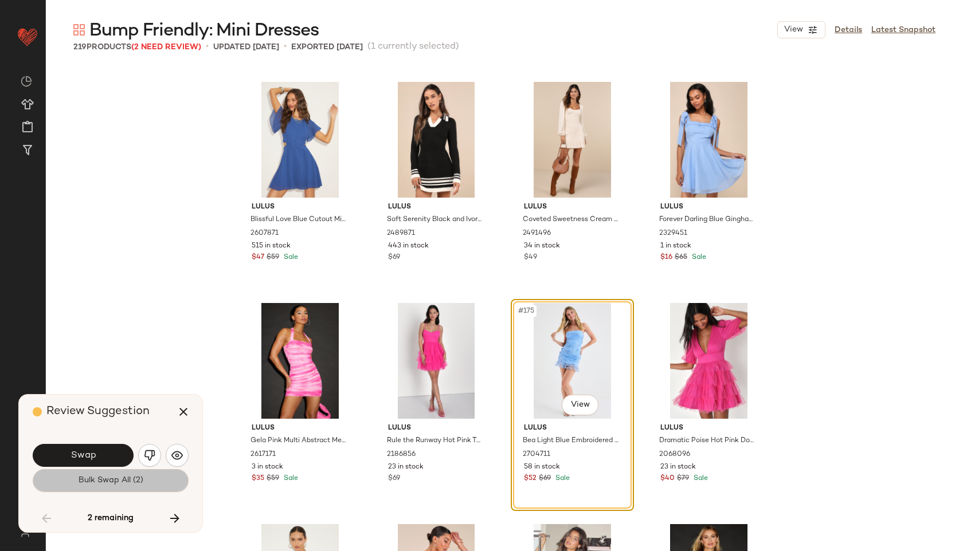
click at [141, 480] on span "Bulk Swap All (2)" at bounding box center [110, 480] width 65 height 9
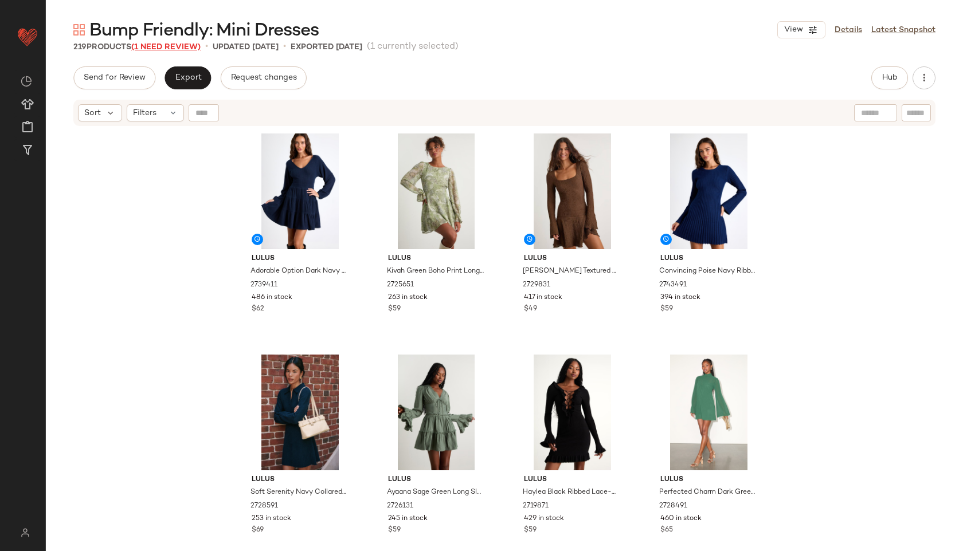
click at [171, 44] on span "(1 Need Review)" at bounding box center [165, 47] width 69 height 9
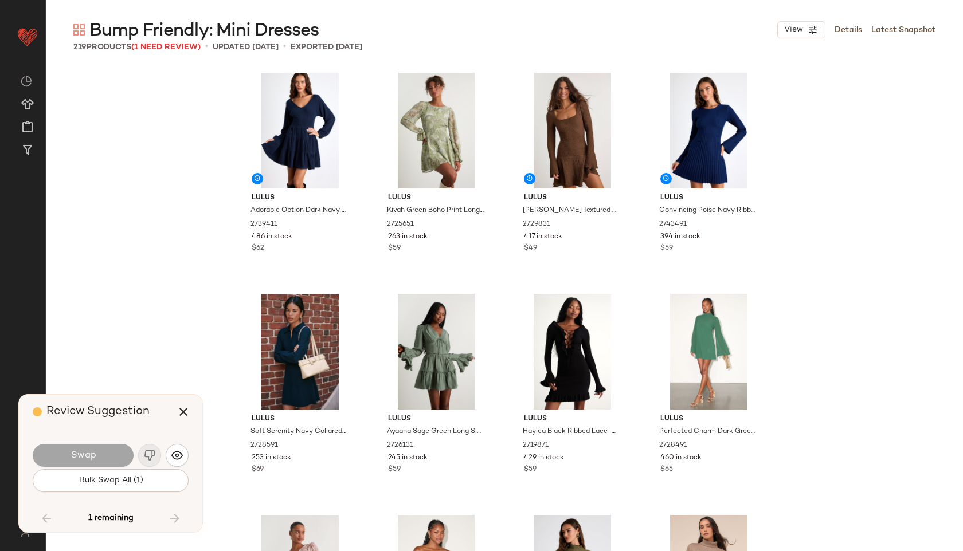
scroll to position [10841, 0]
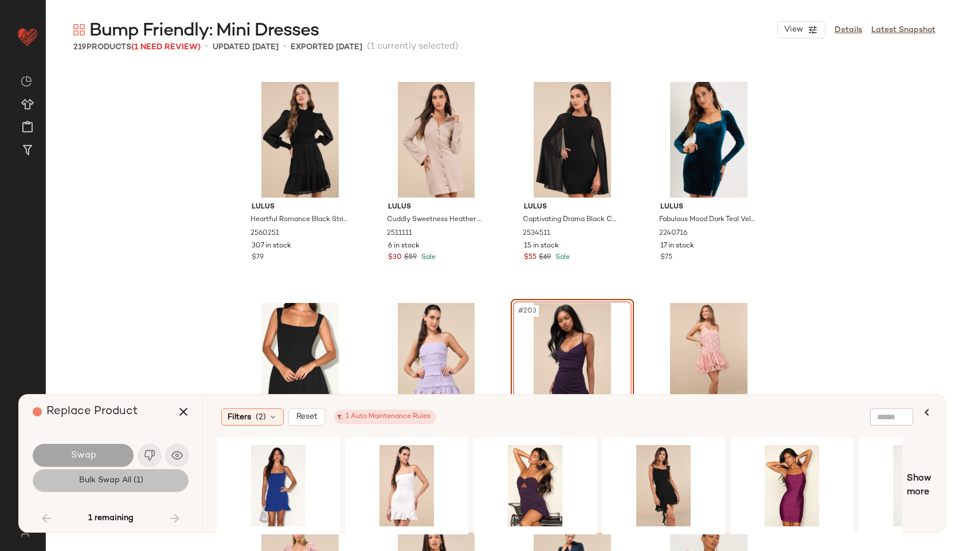
click at [135, 480] on span "Bulk Swap All (1)" at bounding box center [110, 480] width 65 height 9
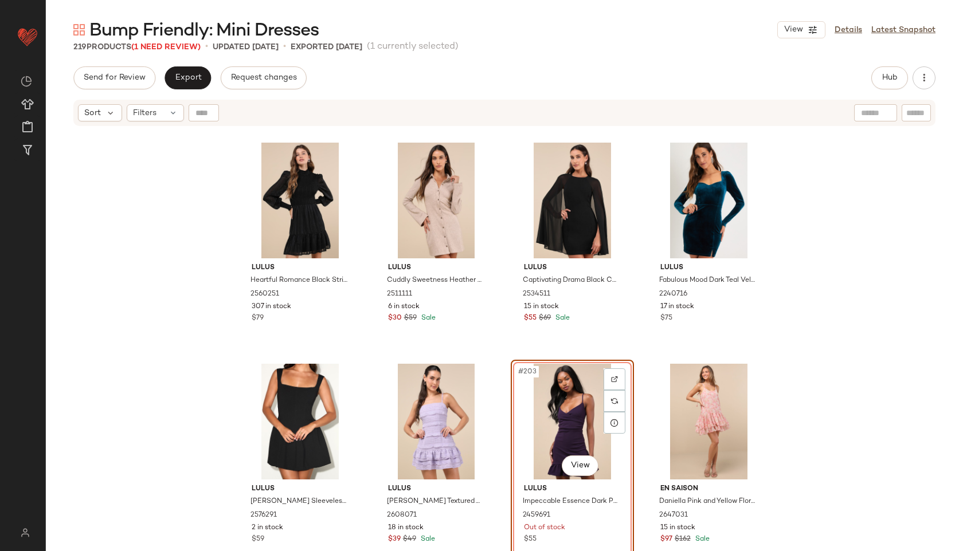
click at [545, 409] on div "#203 View" at bounding box center [572, 422] width 115 height 116
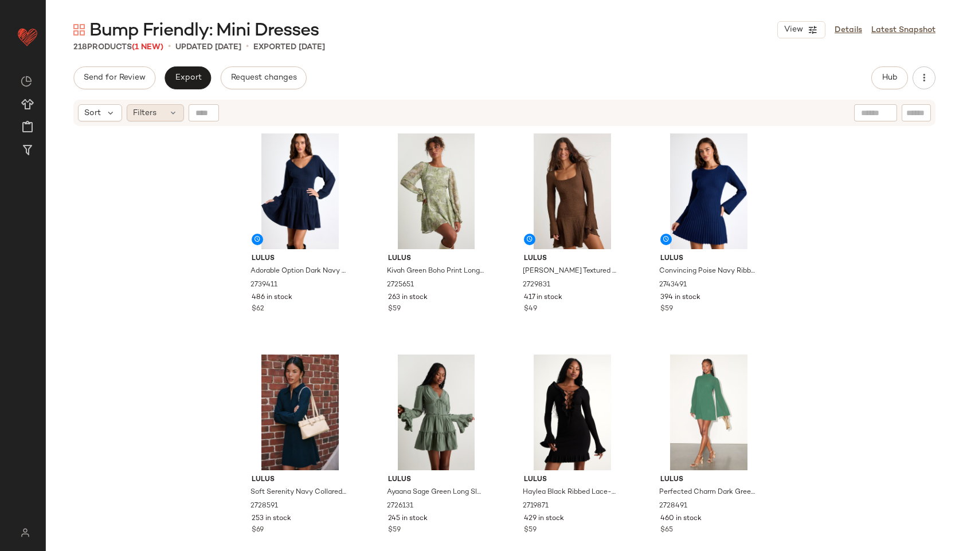
click at [146, 117] on span "Filters" at bounding box center [145, 113] width 24 height 12
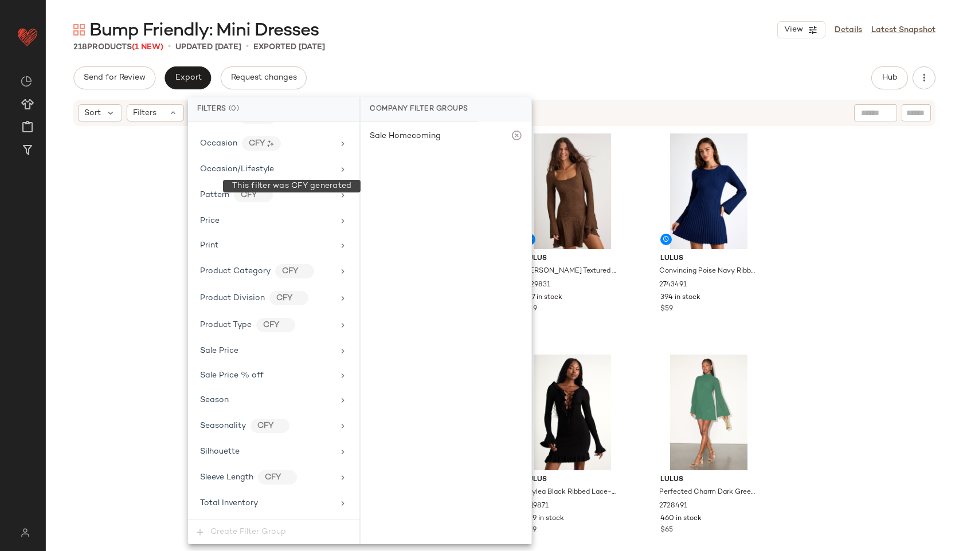
scroll to position [679, 0]
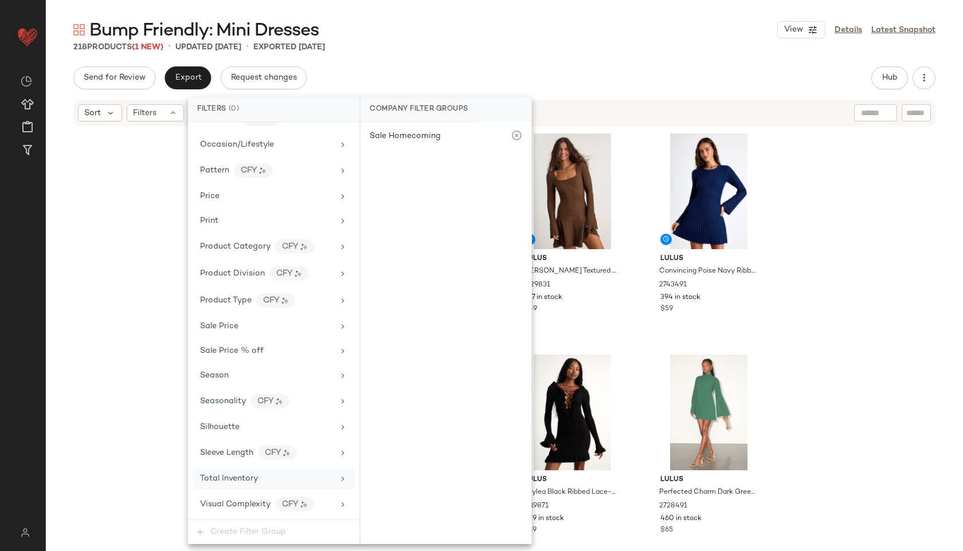
click at [252, 477] on span "Total Inventory" at bounding box center [229, 479] width 58 height 9
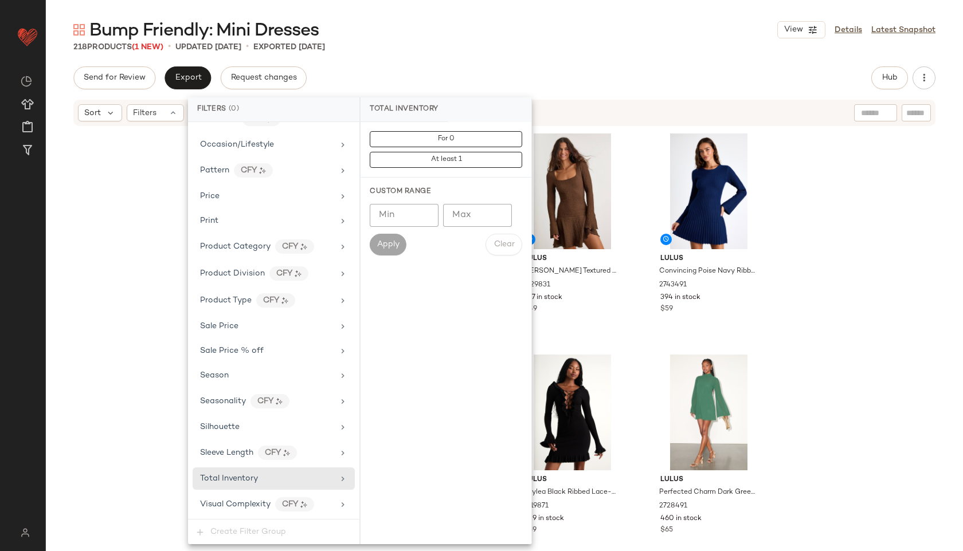
click at [472, 210] on input "Max" at bounding box center [477, 215] width 69 height 23
type input "**"
click at [381, 256] on div "Custom Range Min Min Max ** Max Apply Clear" at bounding box center [446, 221] width 171 height 87
click at [402, 247] on button "Apply" at bounding box center [388, 245] width 37 height 22
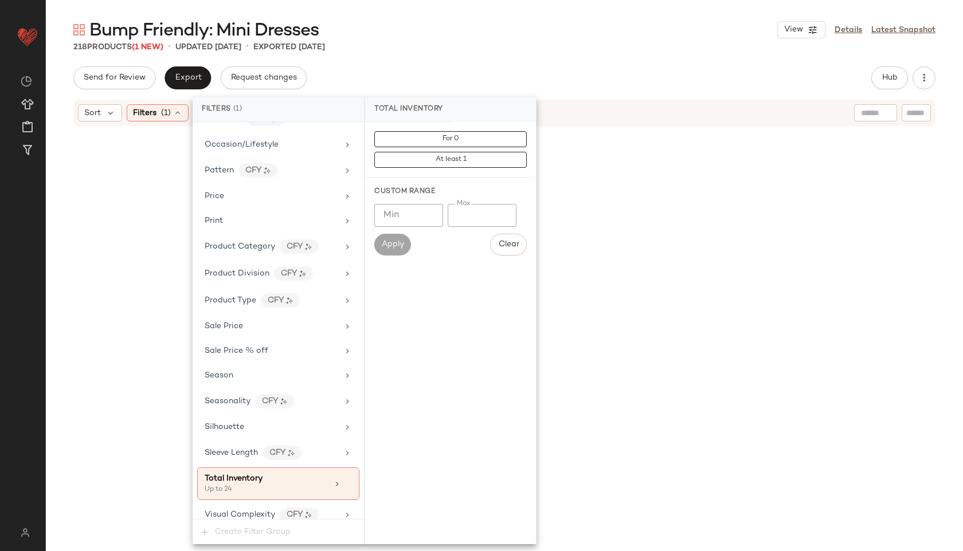
click at [553, 7] on main "Bump Friendly: Mini Dresses View Details Latest Snapshot 218 Products (1 New) •…" at bounding box center [481, 275] width 963 height 551
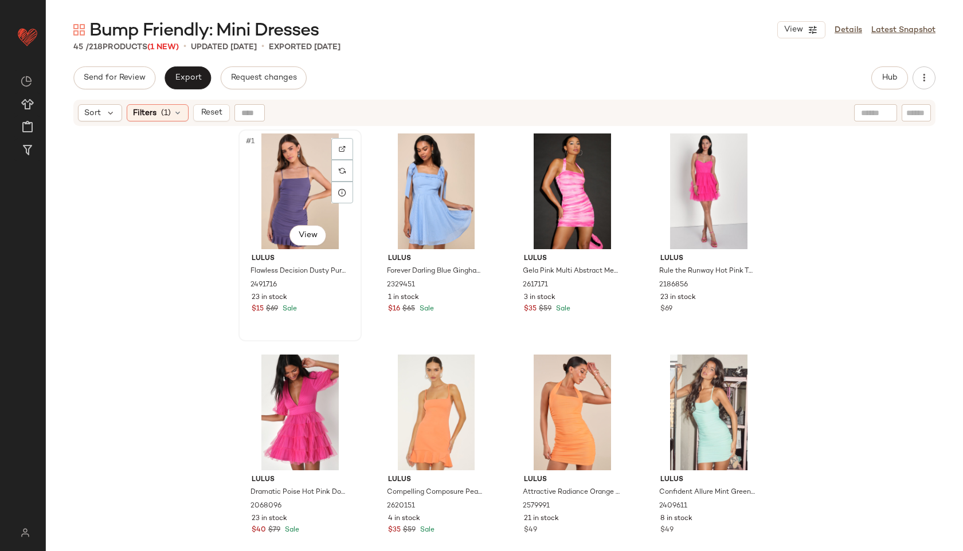
click at [306, 181] on div "#1 View" at bounding box center [299, 192] width 115 height 116
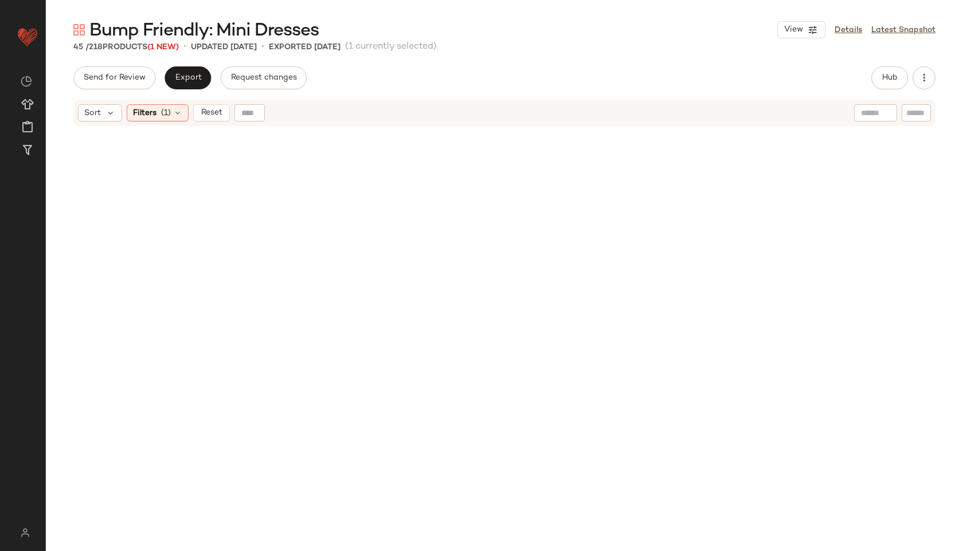
scroll to position [2204, 0]
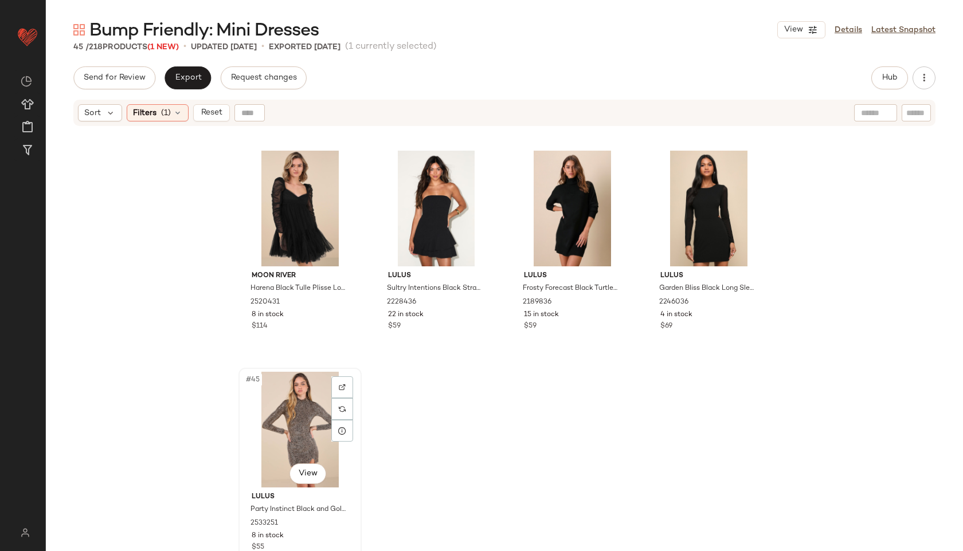
click at [289, 434] on div "#45 View" at bounding box center [299, 430] width 115 height 116
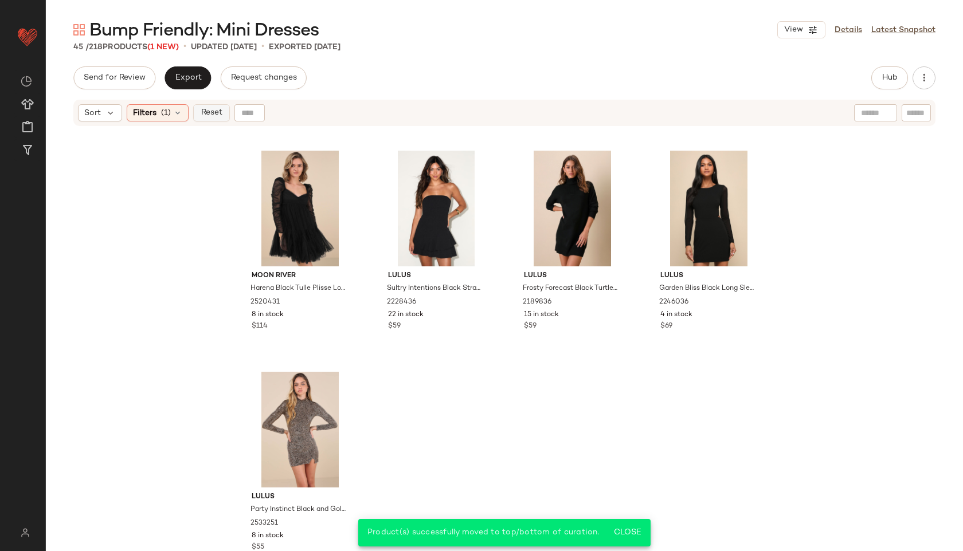
click at [217, 112] on span "Reset" at bounding box center [211, 112] width 22 height 9
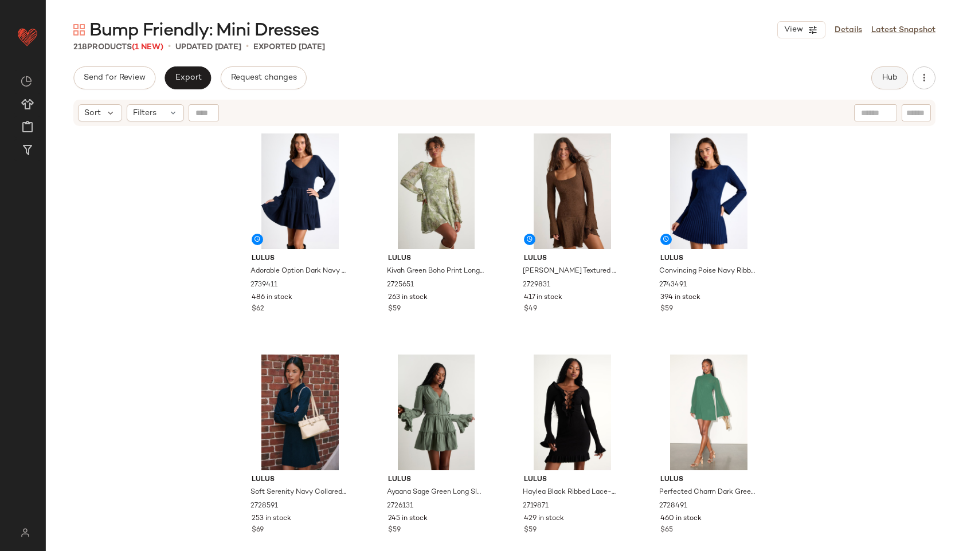
click at [895, 75] on span "Hub" at bounding box center [890, 77] width 16 height 9
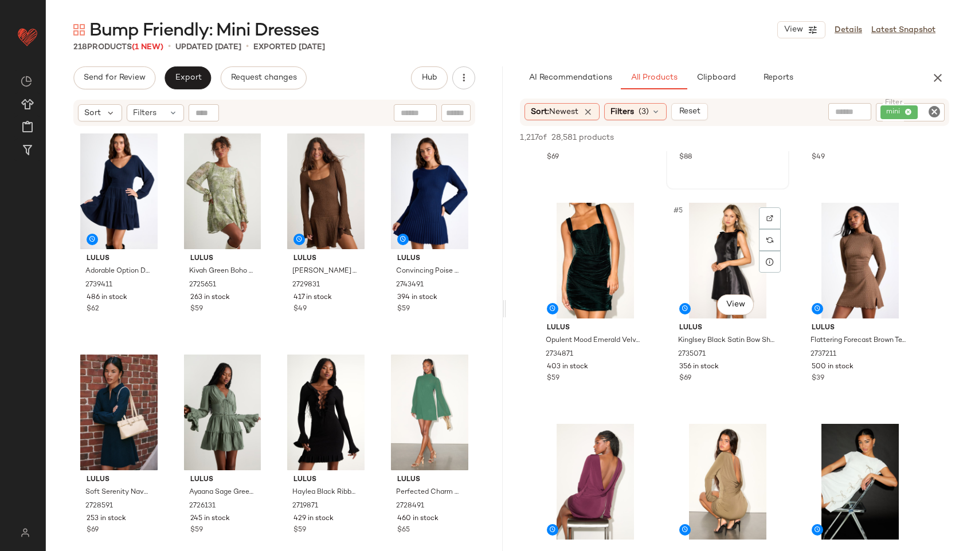
scroll to position [174, 0]
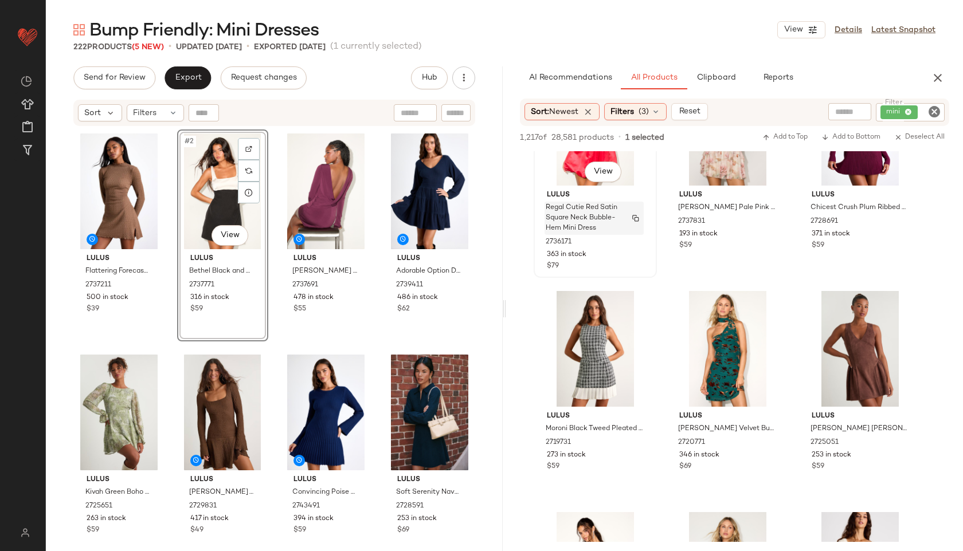
scroll to position [1645, 0]
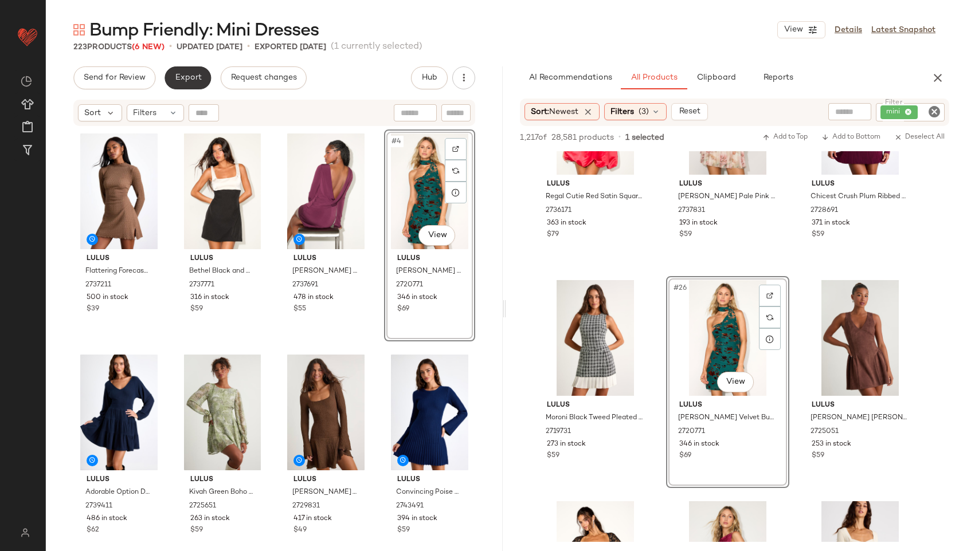
click at [182, 75] on span "Export" at bounding box center [187, 77] width 27 height 9
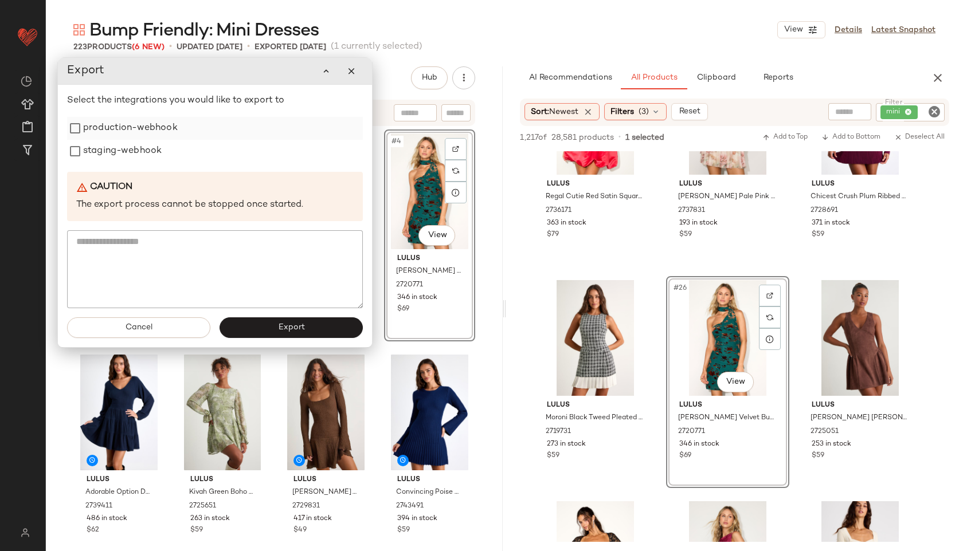
click at [171, 127] on label "production-webhook" at bounding box center [130, 128] width 95 height 23
click at [154, 151] on label "staging-webhook" at bounding box center [122, 151] width 79 height 23
click at [299, 332] on span "Export" at bounding box center [290, 327] width 27 height 9
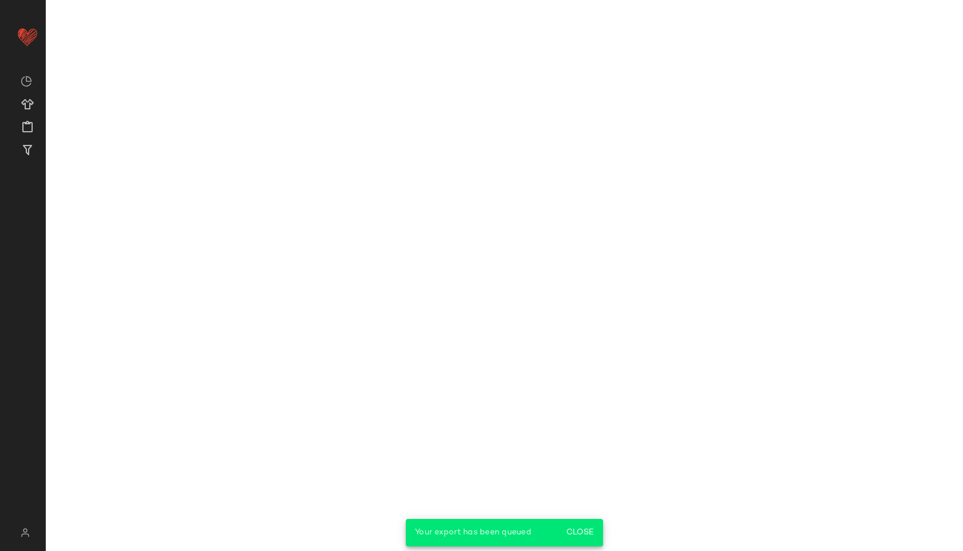
scroll to position [2309, 0]
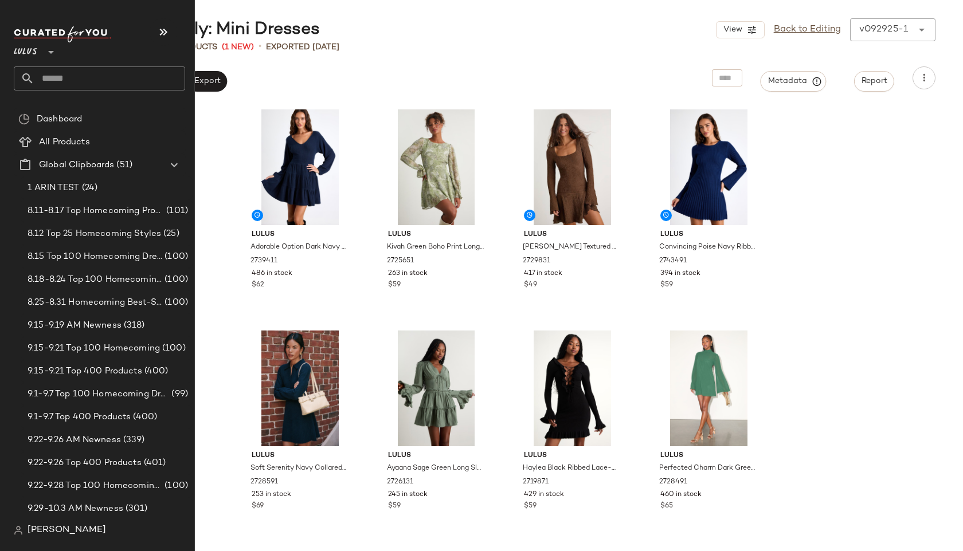
click at [49, 78] on input "text" at bounding box center [109, 78] width 151 height 24
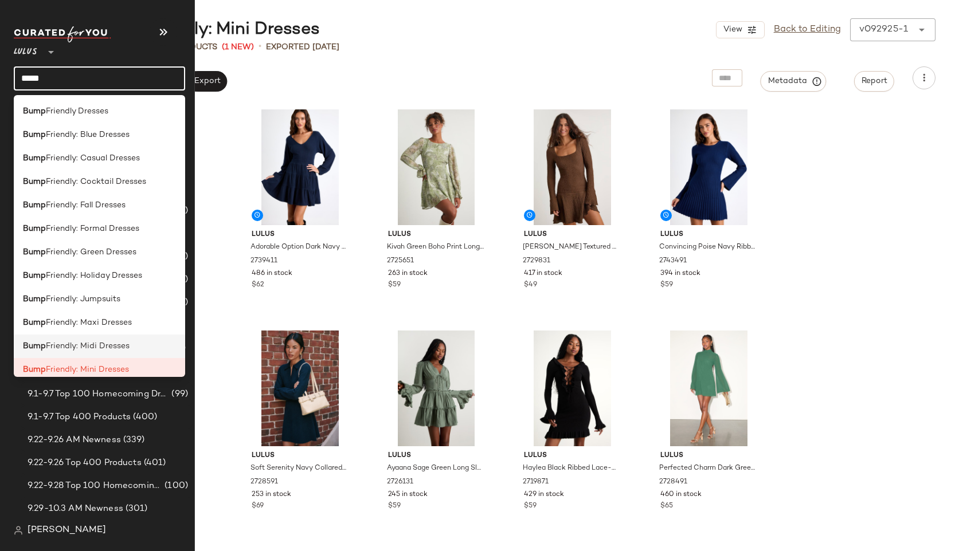
type input "****"
click at [86, 340] on div "Bump Friendly: Midi Dresses" at bounding box center [99, 347] width 171 height 24
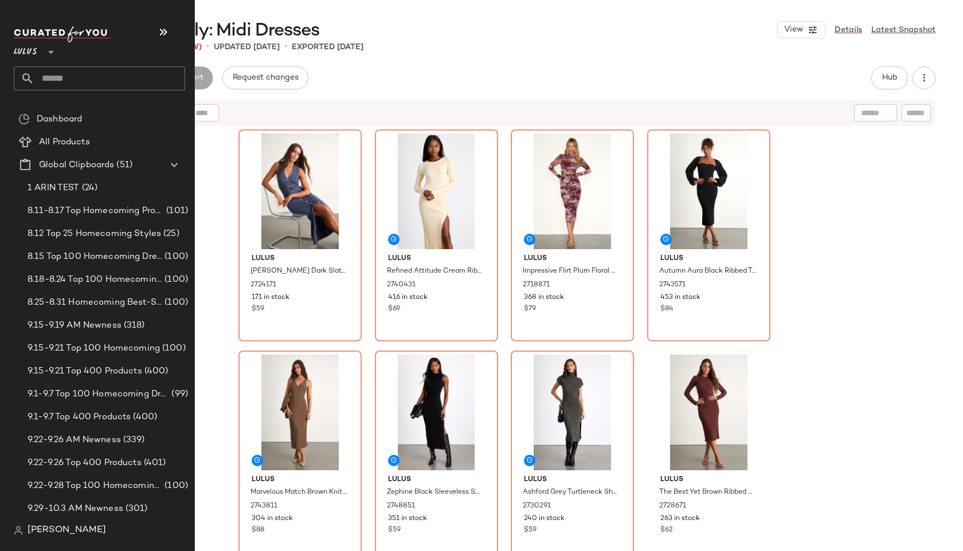
click at [78, 79] on input "text" at bounding box center [109, 78] width 151 height 24
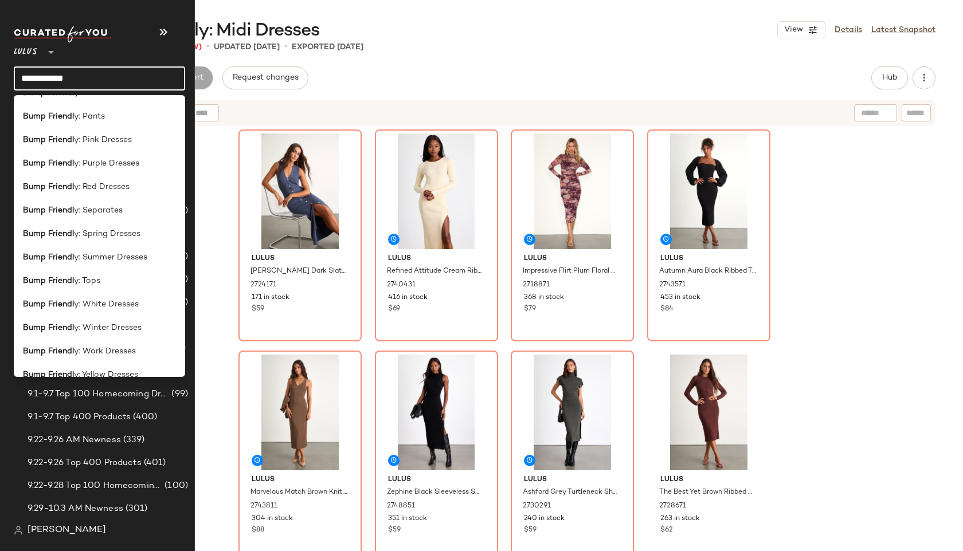
scroll to position [291, 0]
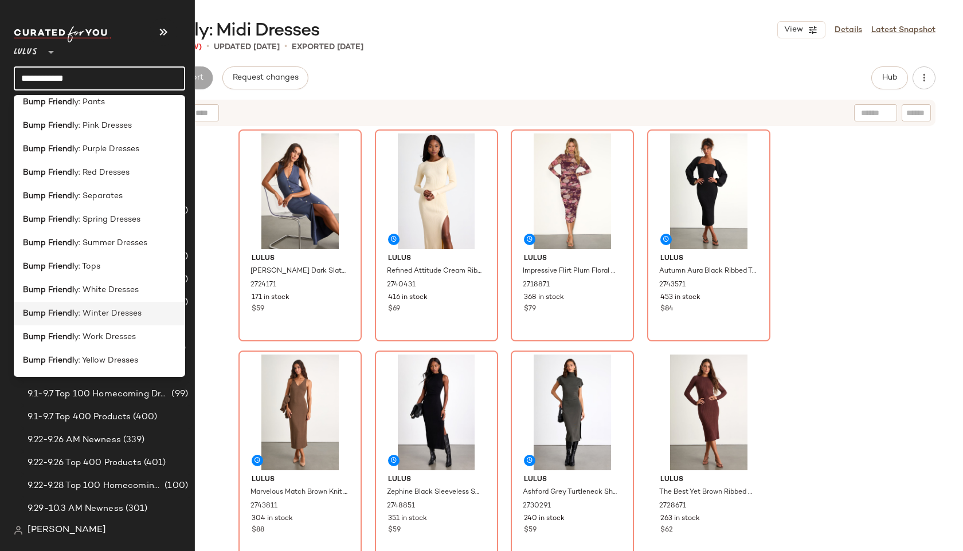
type input "**********"
click at [74, 317] on span "y: Winter Dresses" at bounding box center [108, 314] width 68 height 12
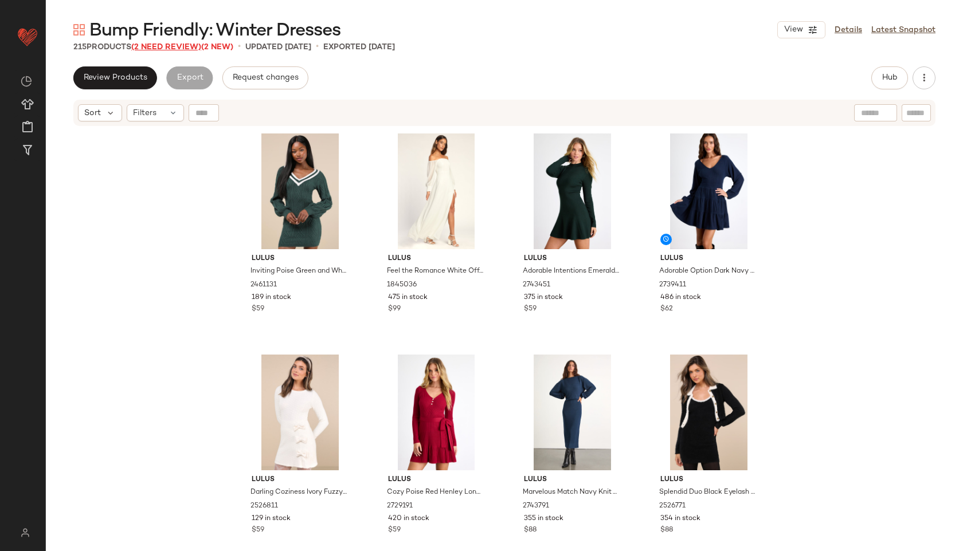
click at [154, 44] on span "(2 Need Review)" at bounding box center [166, 47] width 70 height 9
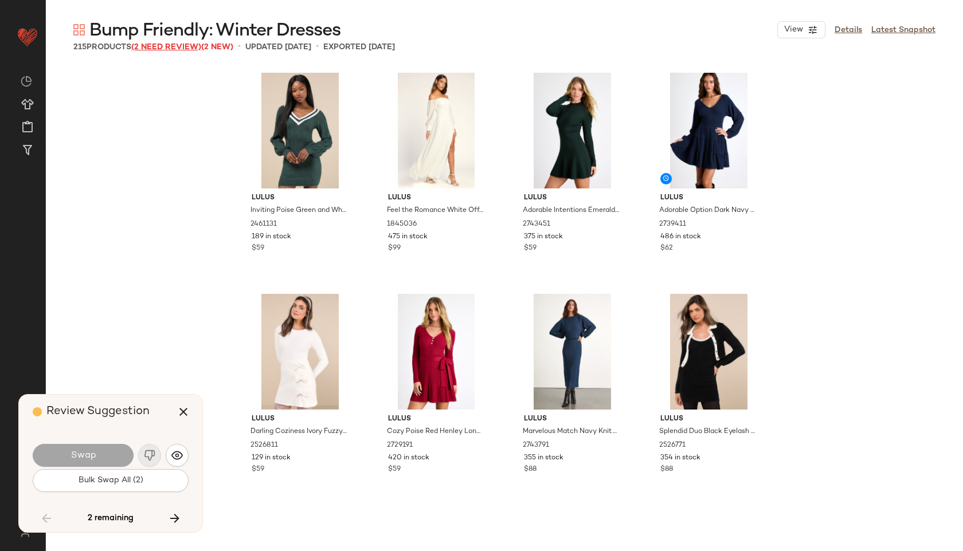
scroll to position [10399, 0]
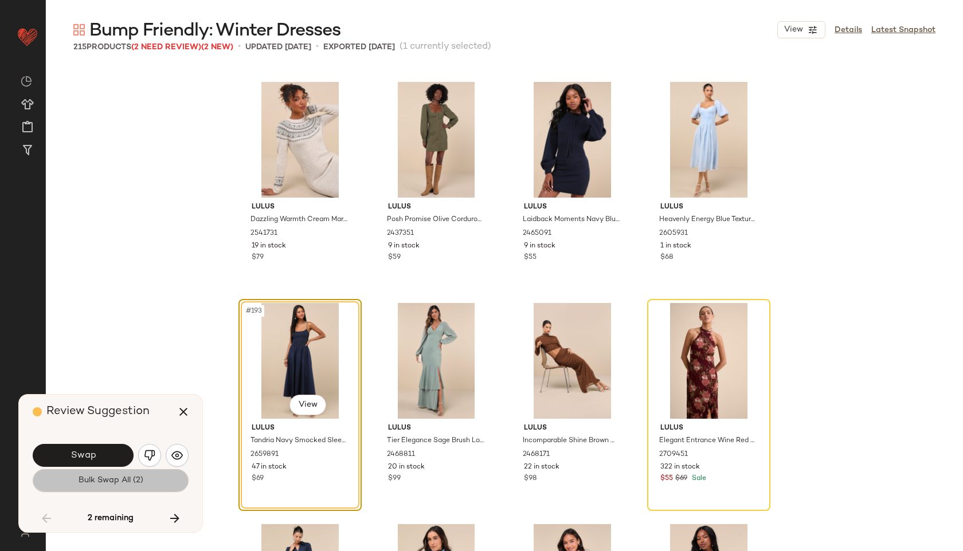
click at [118, 477] on span "Bulk Swap All (2)" at bounding box center [110, 480] width 65 height 9
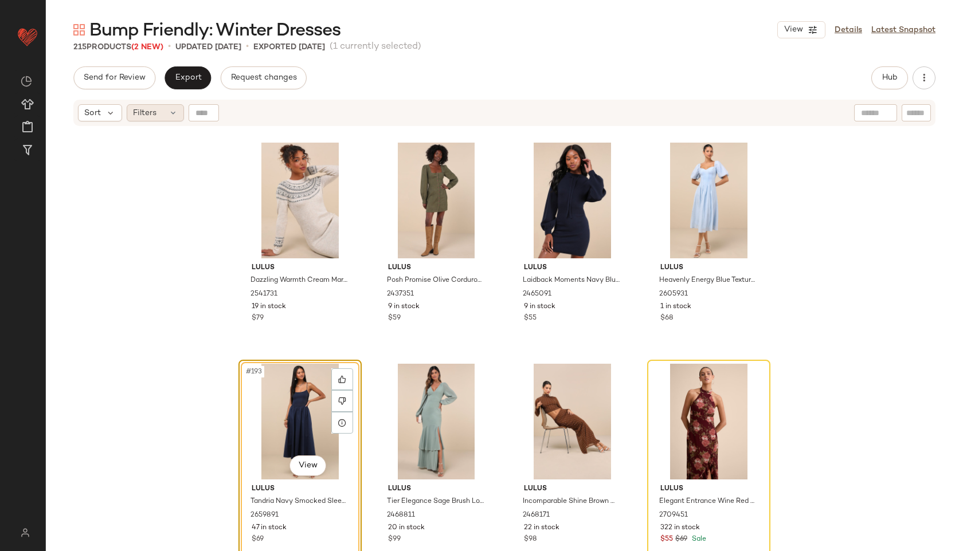
click at [167, 108] on div "Filters" at bounding box center [155, 112] width 57 height 17
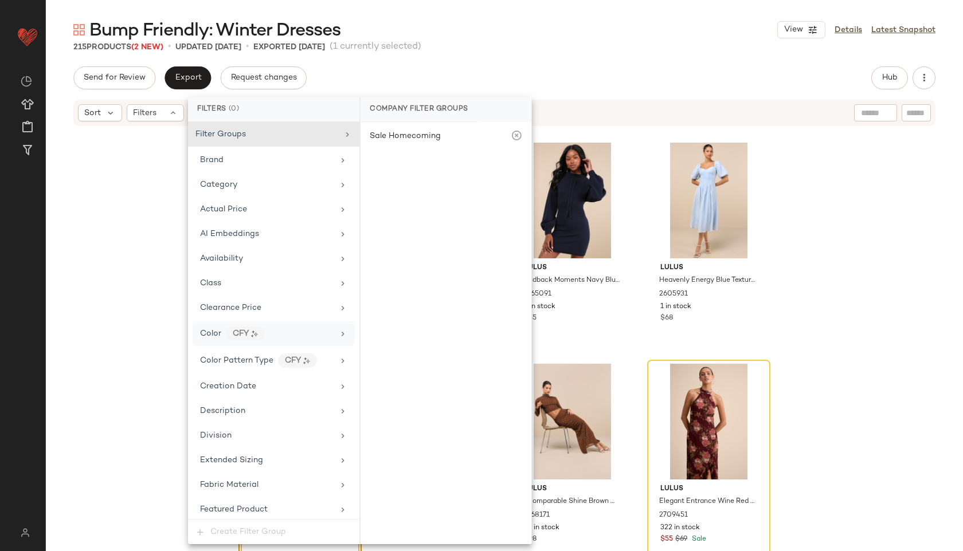
scroll to position [704, 0]
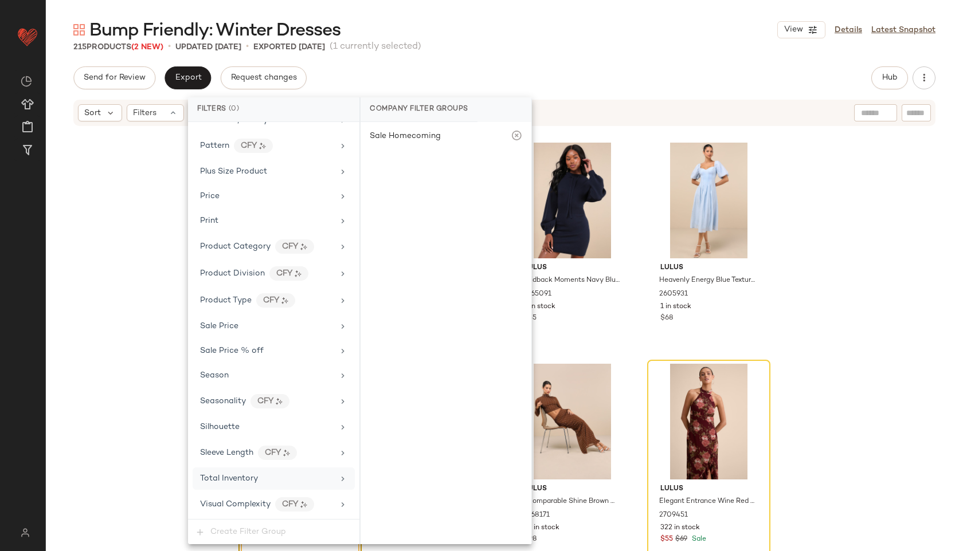
click at [246, 476] on span "Total Inventory" at bounding box center [229, 479] width 58 height 9
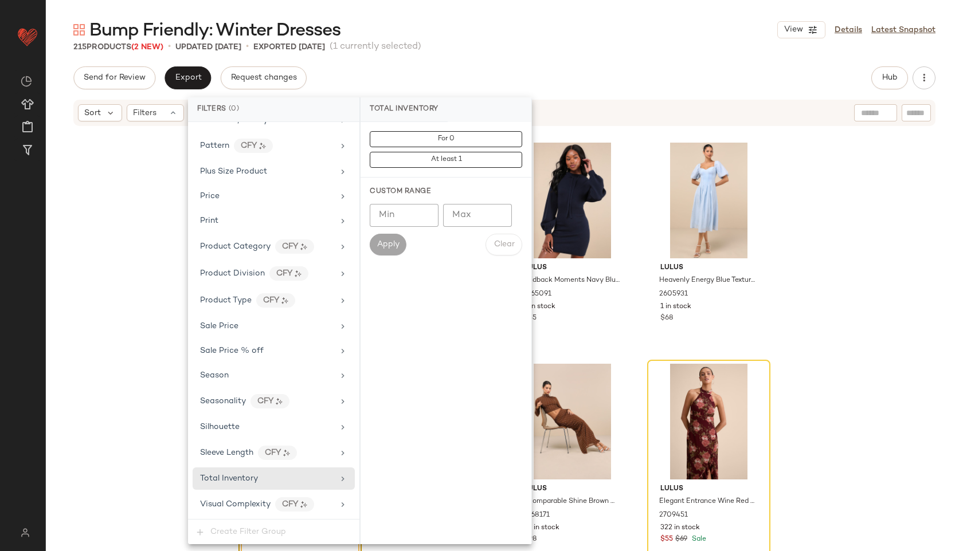
click at [465, 228] on div "Min Min Max Max Apply Clear" at bounding box center [446, 230] width 152 height 52
click at [464, 213] on input "Max" at bounding box center [477, 215] width 69 height 23
type input "**"
click at [370, 240] on div "Apply" at bounding box center [388, 245] width 37 height 22
click at [378, 243] on span "Apply" at bounding box center [388, 244] width 23 height 9
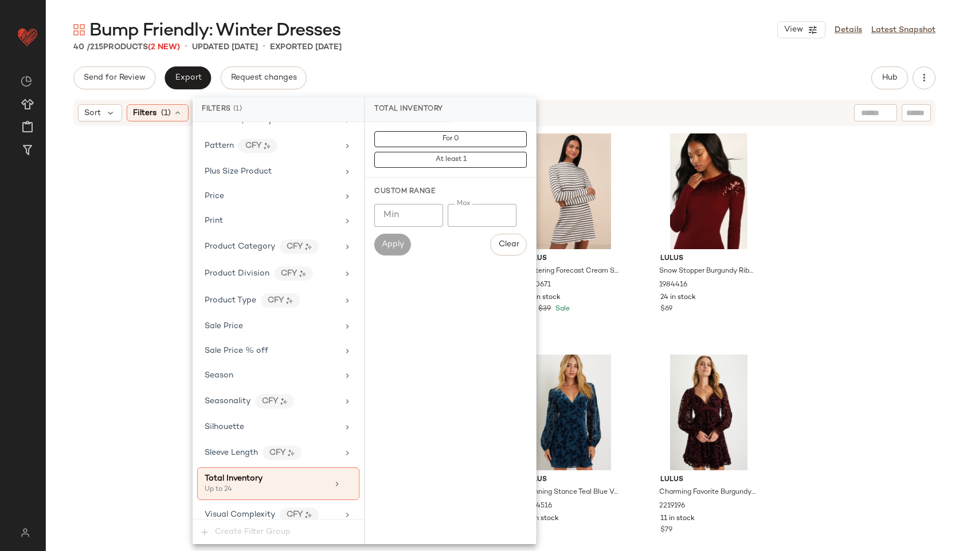
click at [499, 58] on div "Bump Friendly: Winter Dresses View Details Latest Snapshot 40 / 215 Products (2…" at bounding box center [504, 284] width 917 height 533
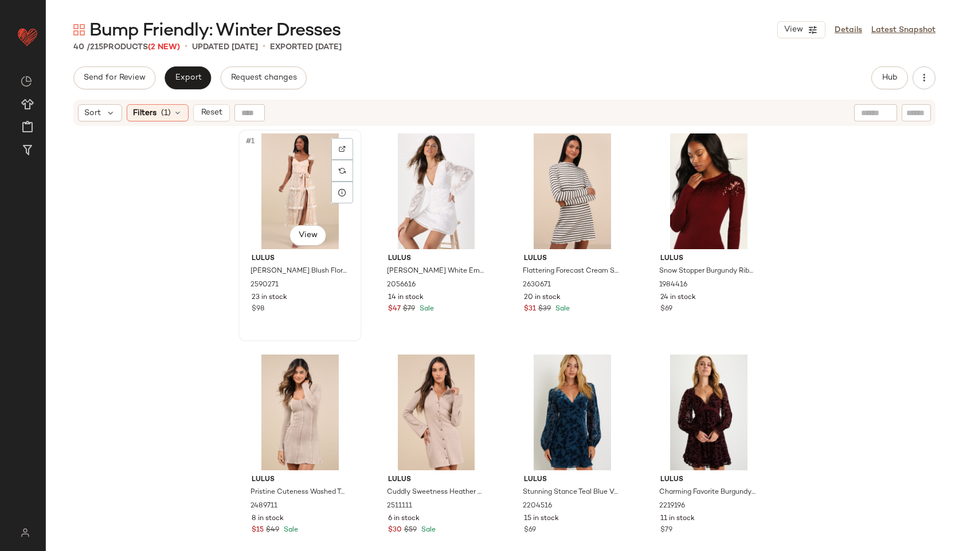
click at [281, 184] on div "#1 View" at bounding box center [299, 192] width 115 height 116
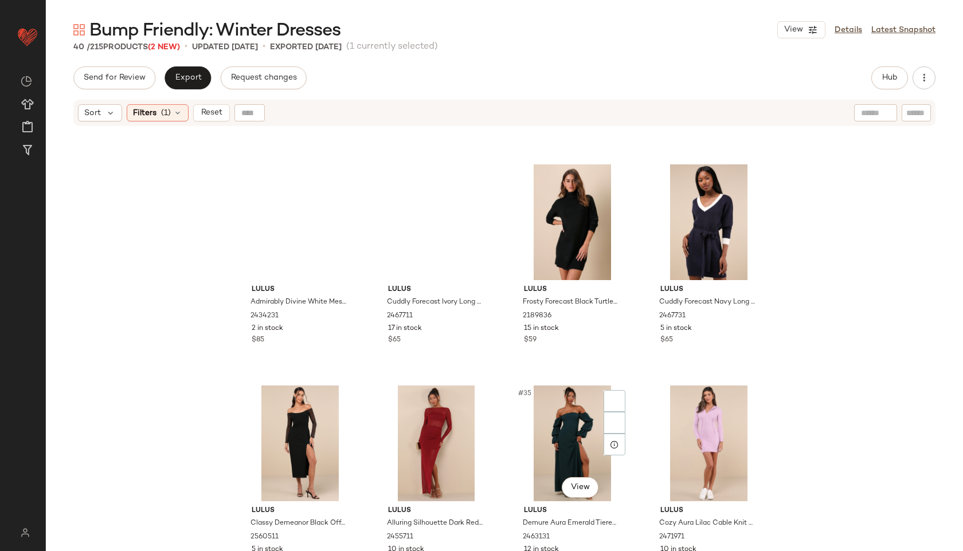
scroll to position [1762, 0]
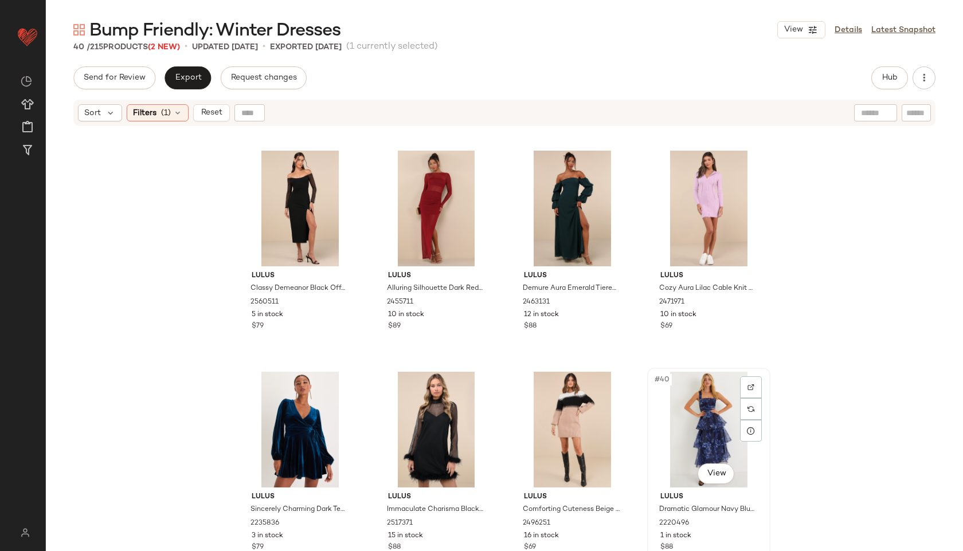
click at [688, 425] on div "#40 View" at bounding box center [708, 430] width 115 height 116
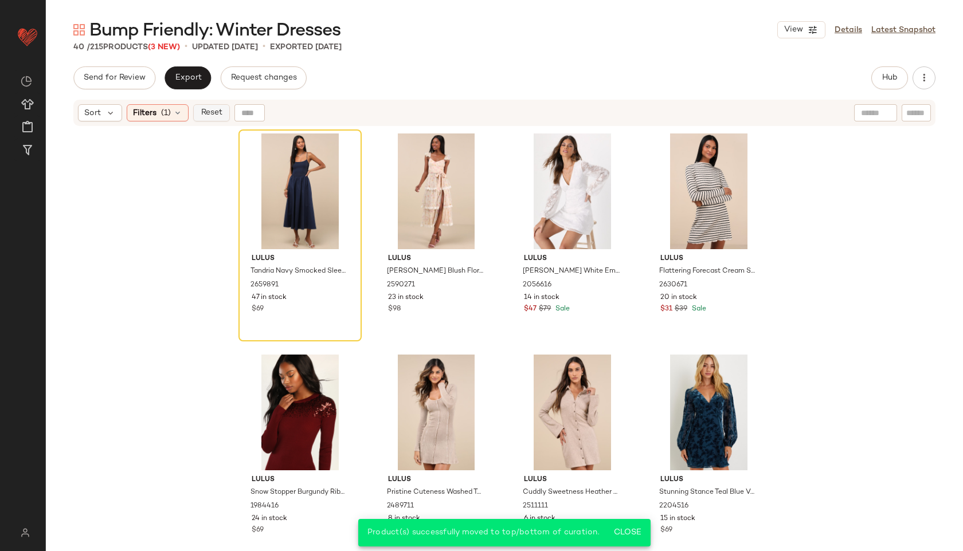
click at [207, 116] on span "Reset" at bounding box center [211, 112] width 22 height 9
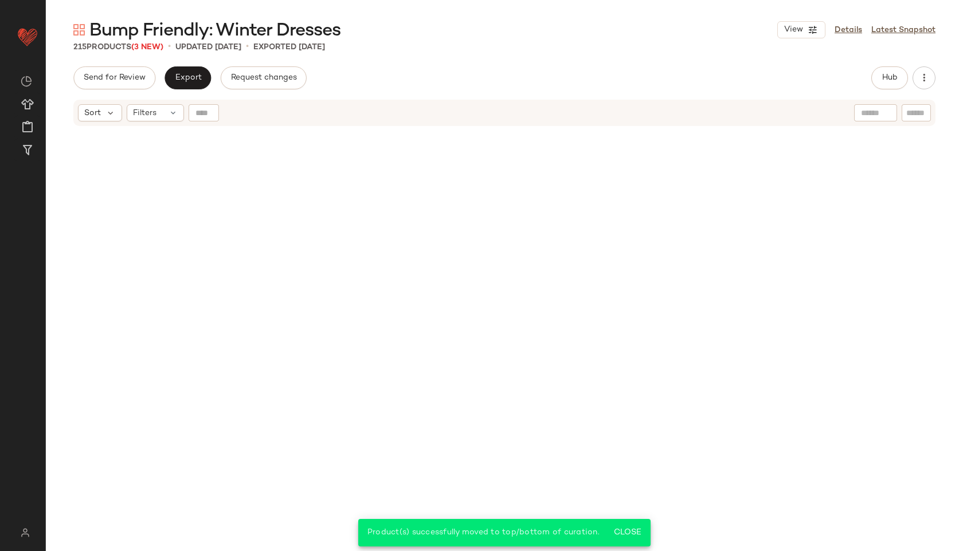
scroll to position [11497, 0]
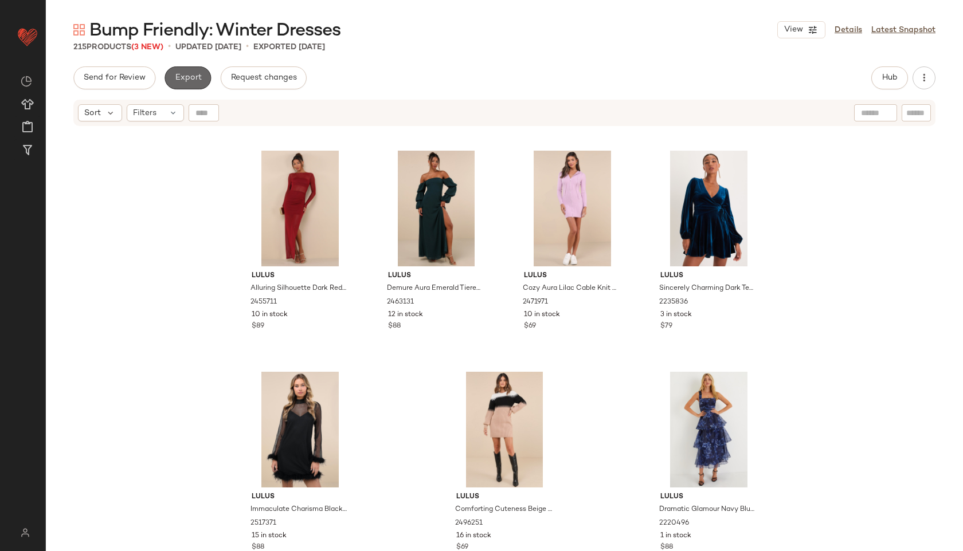
click at [193, 81] on span "Export" at bounding box center [187, 77] width 27 height 9
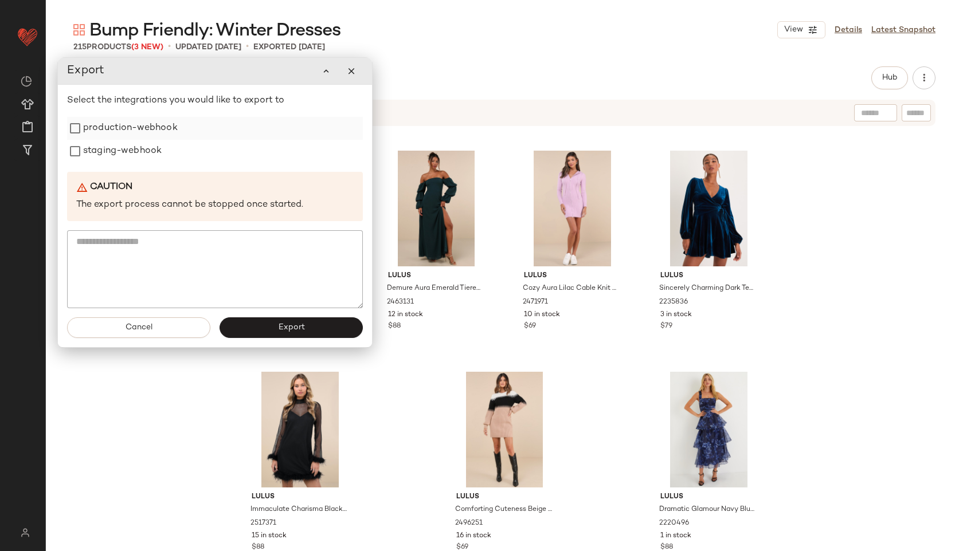
click at [137, 130] on label "production-webhook" at bounding box center [130, 128] width 95 height 23
click at [135, 151] on label "staging-webhook" at bounding box center [122, 151] width 79 height 23
click at [291, 334] on button "Export" at bounding box center [291, 328] width 143 height 21
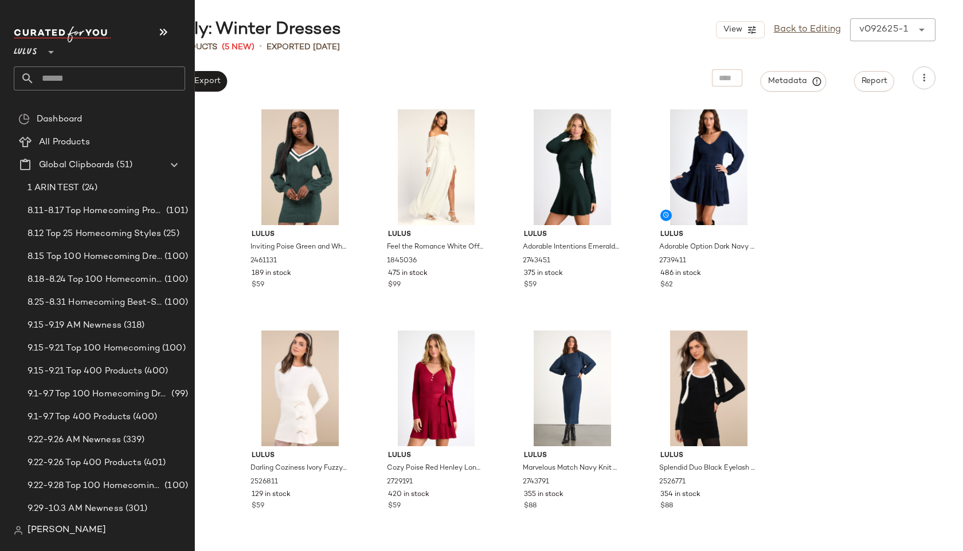
click at [60, 79] on input "text" at bounding box center [109, 78] width 151 height 24
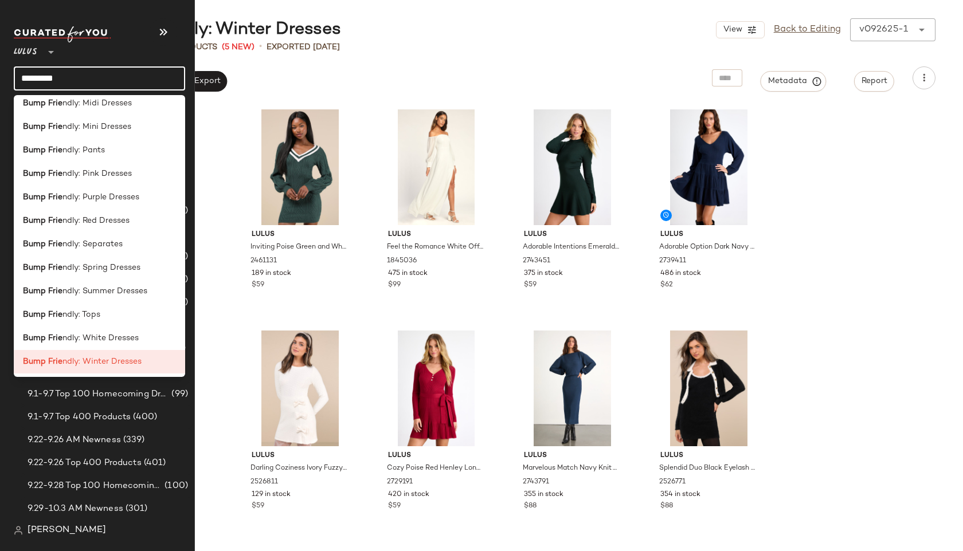
scroll to position [291, 0]
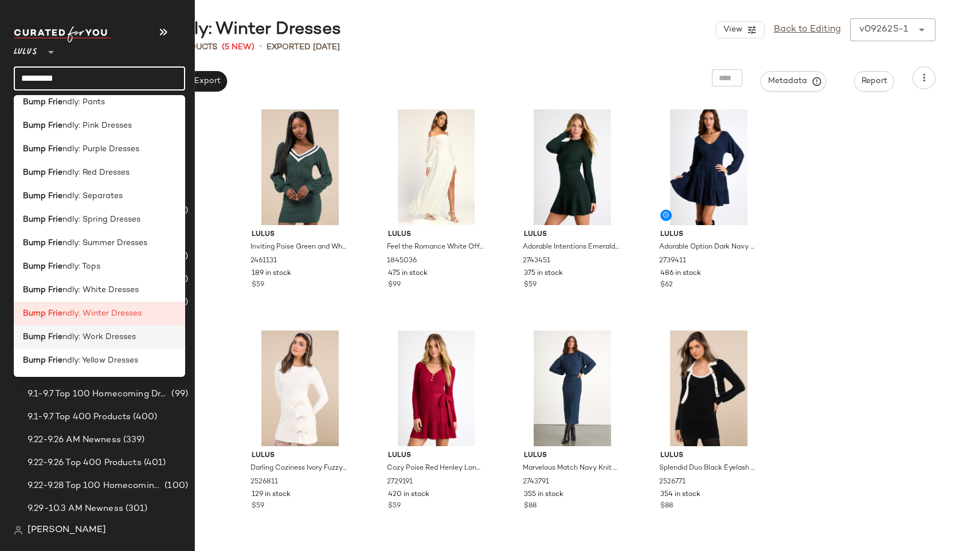
type input "*********"
click at [75, 332] on span "ndly: Work Dresses" at bounding box center [98, 337] width 73 height 12
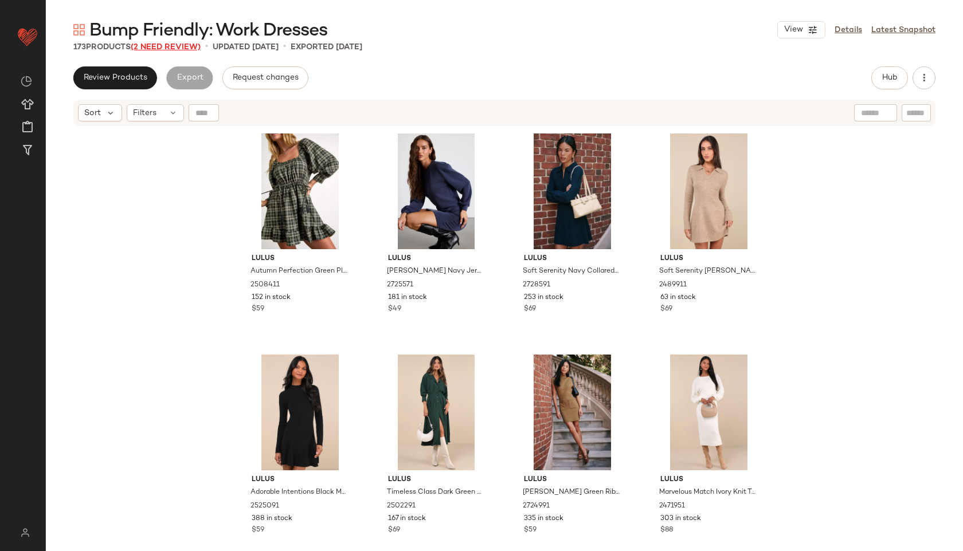
click at [182, 46] on span "(2 Need Review)" at bounding box center [166, 47] width 70 height 9
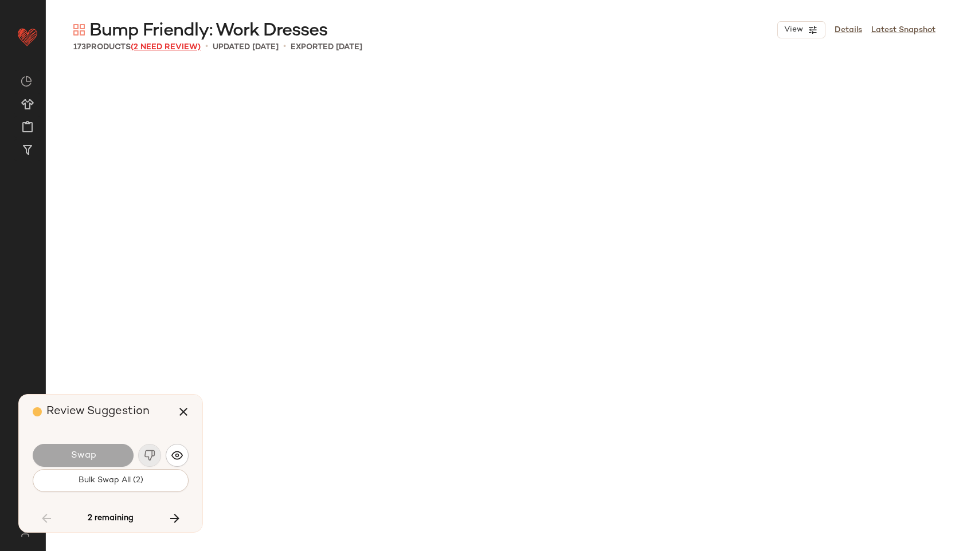
scroll to position [8407, 0]
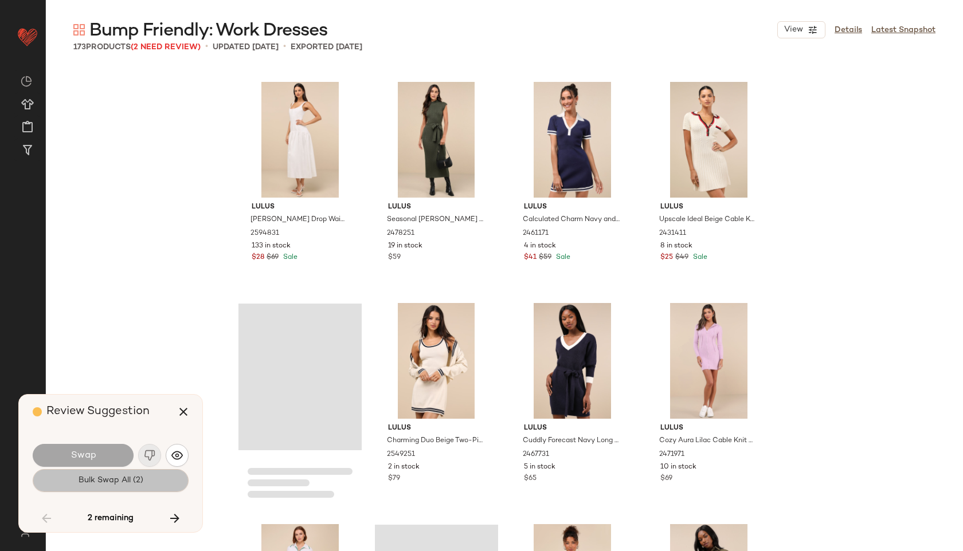
click at [134, 477] on span "Bulk Swap All (2)" at bounding box center [110, 480] width 65 height 9
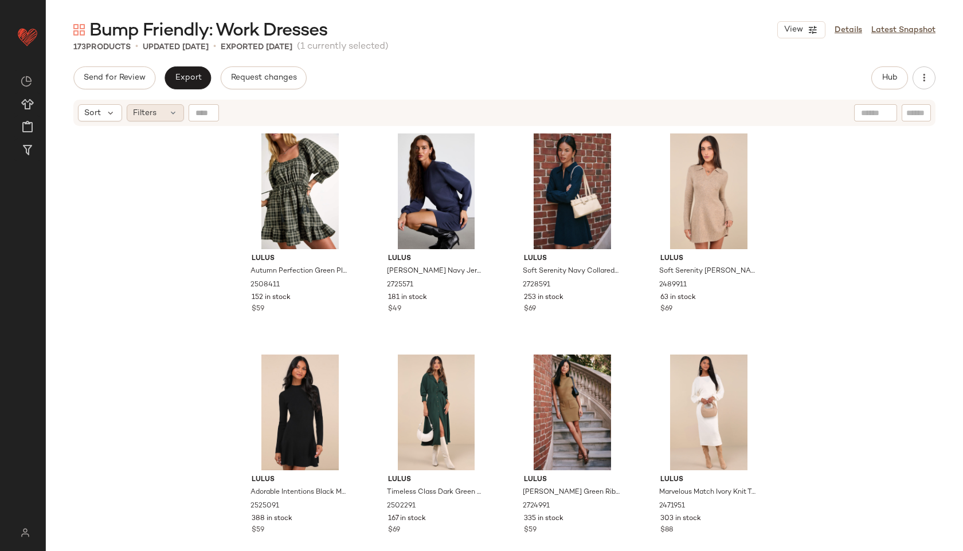
click at [165, 115] on div "Filters" at bounding box center [155, 112] width 57 height 17
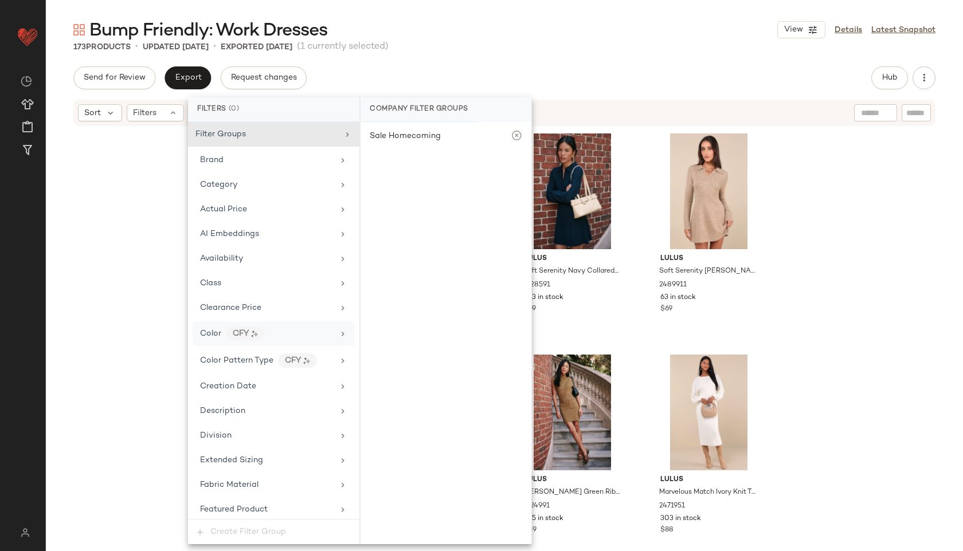
scroll to position [706, 0]
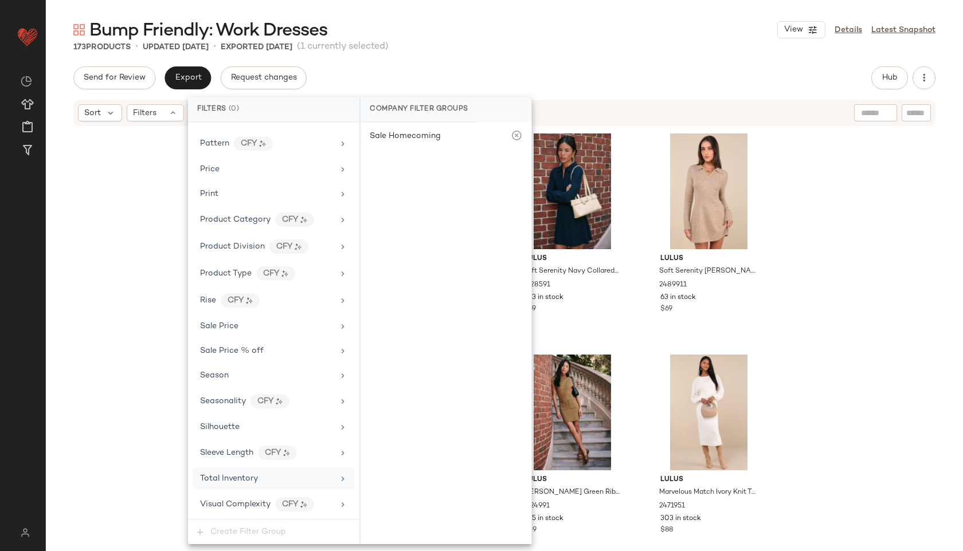
click at [257, 471] on div "Total Inventory" at bounding box center [274, 479] width 162 height 22
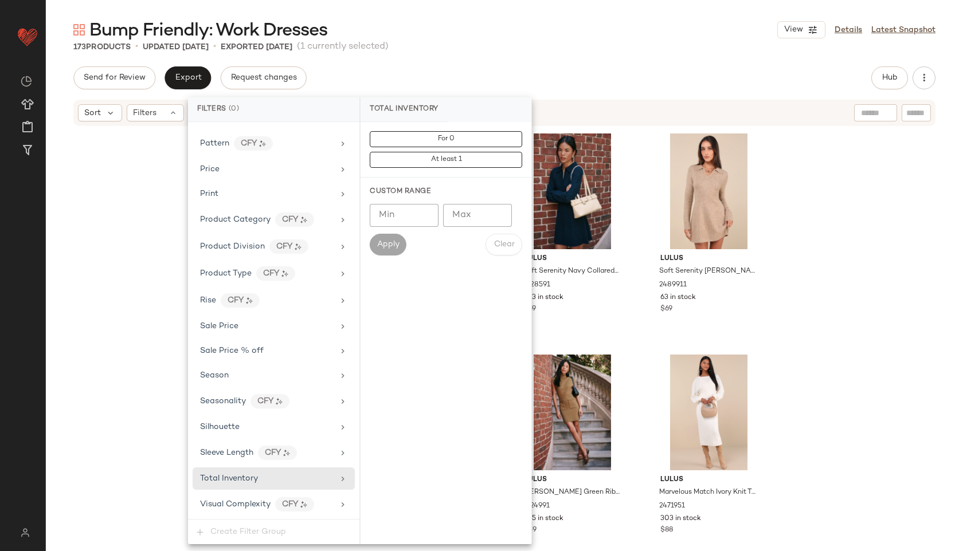
click at [467, 206] on input "Max" at bounding box center [477, 215] width 69 height 23
type input "**"
click at [387, 252] on button "Apply" at bounding box center [388, 245] width 37 height 22
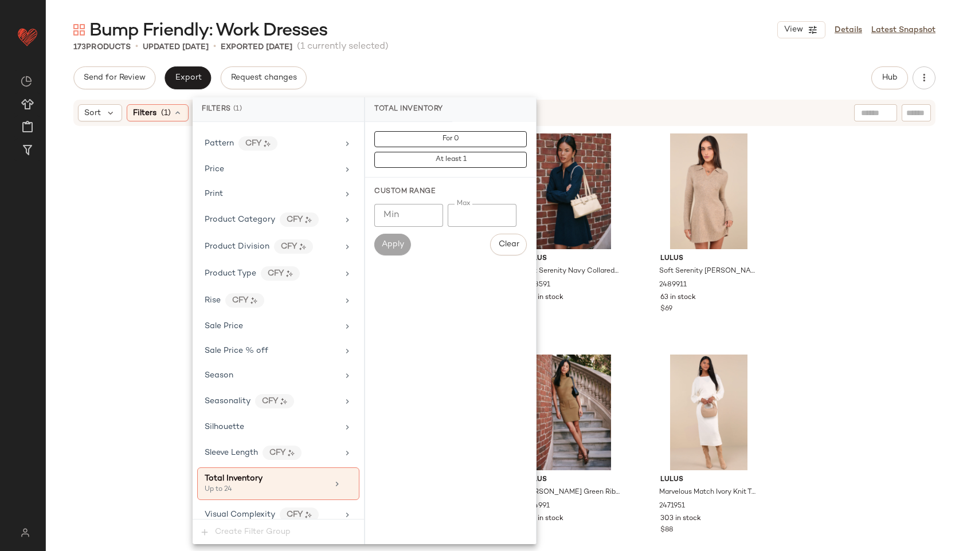
click at [526, 71] on div "Send for Review Export Request changes Hub Send for Review External Review Inte…" at bounding box center [504, 77] width 862 height 23
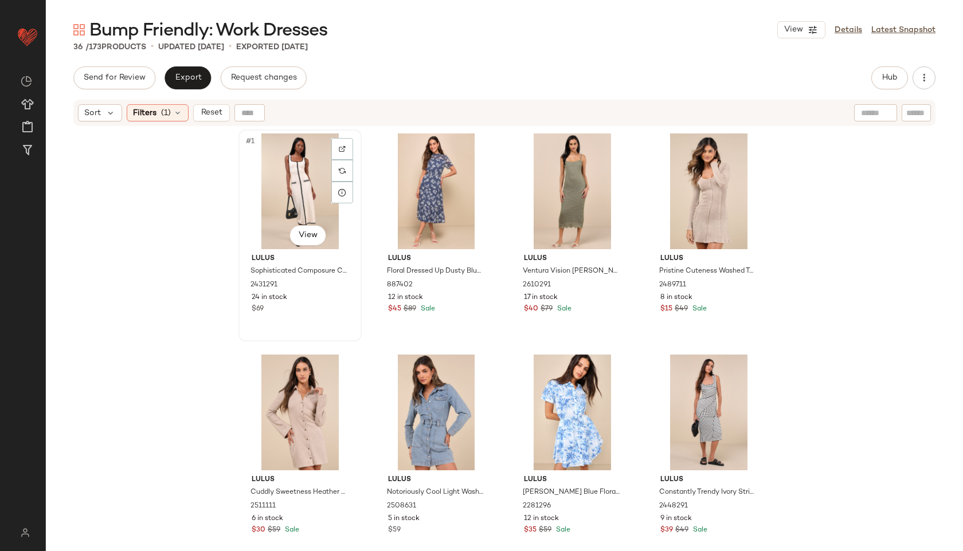
click at [290, 184] on div "#1 View" at bounding box center [299, 192] width 115 height 116
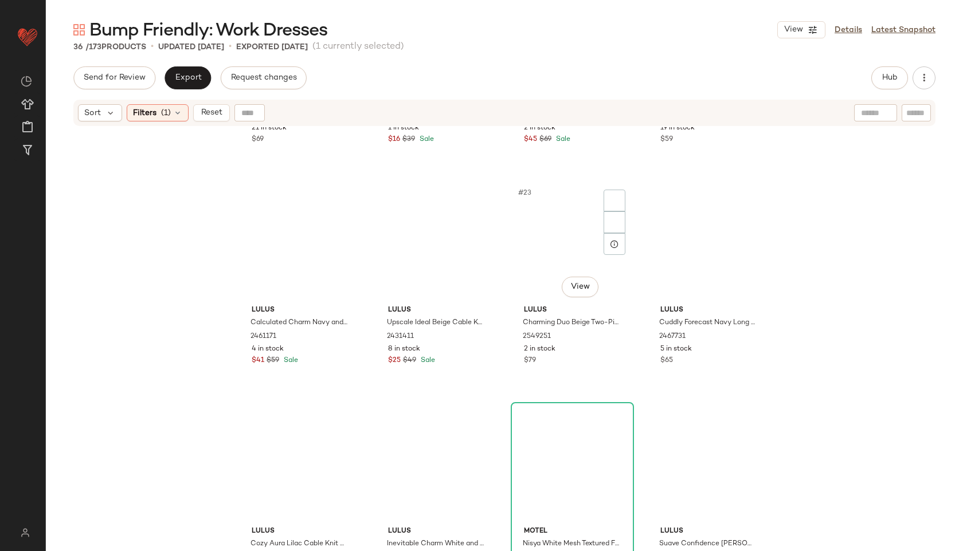
scroll to position [1541, 0]
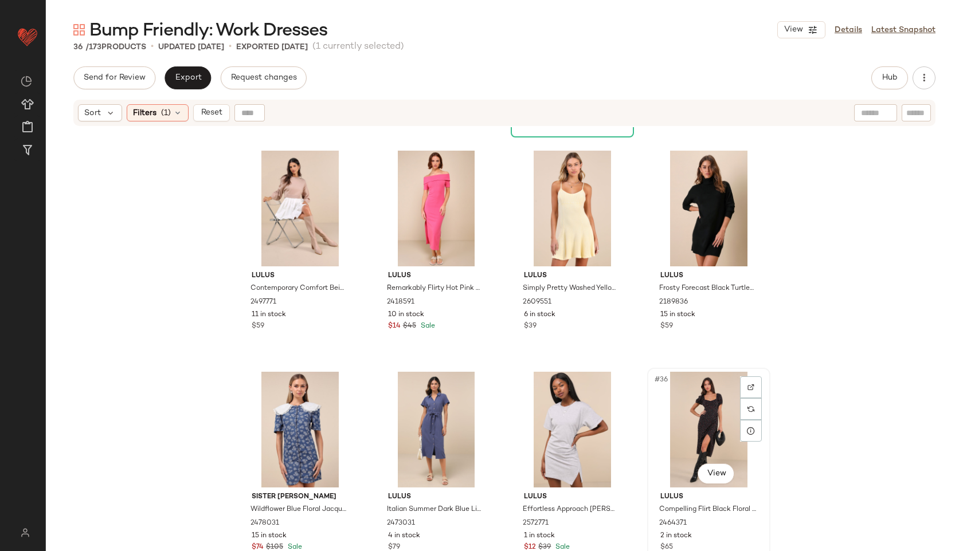
click at [697, 425] on div "#36 View" at bounding box center [708, 430] width 115 height 116
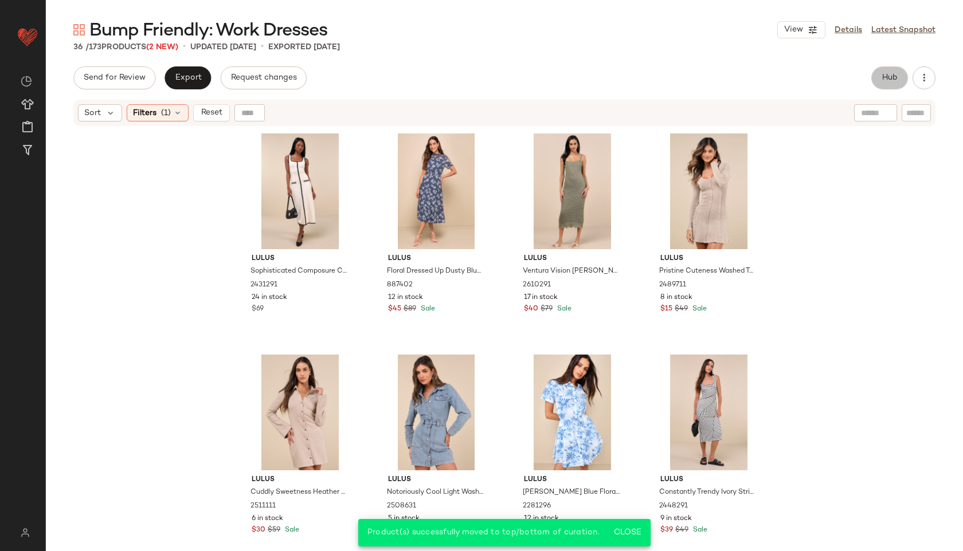
click at [891, 75] on span "Hub" at bounding box center [890, 77] width 16 height 9
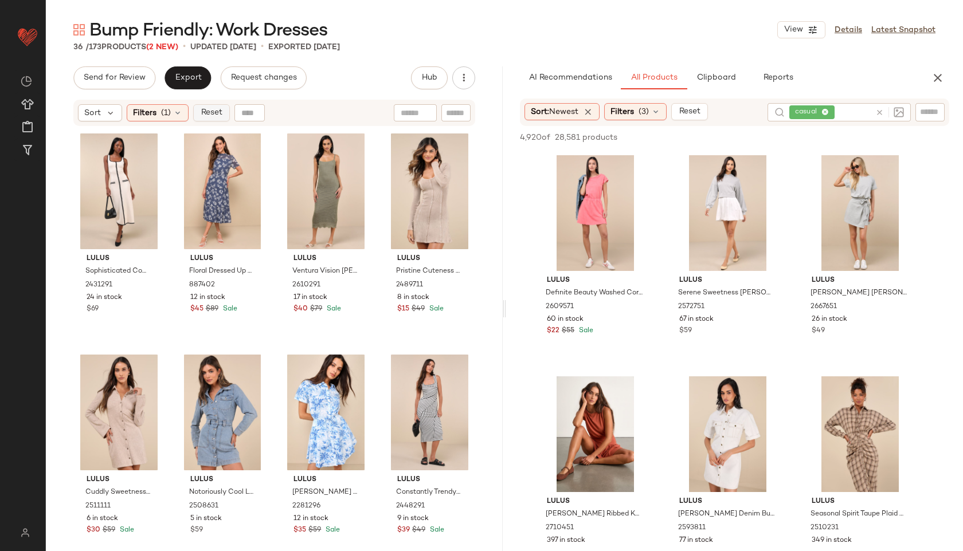
click at [212, 121] on button "Reset" at bounding box center [211, 112] width 37 height 17
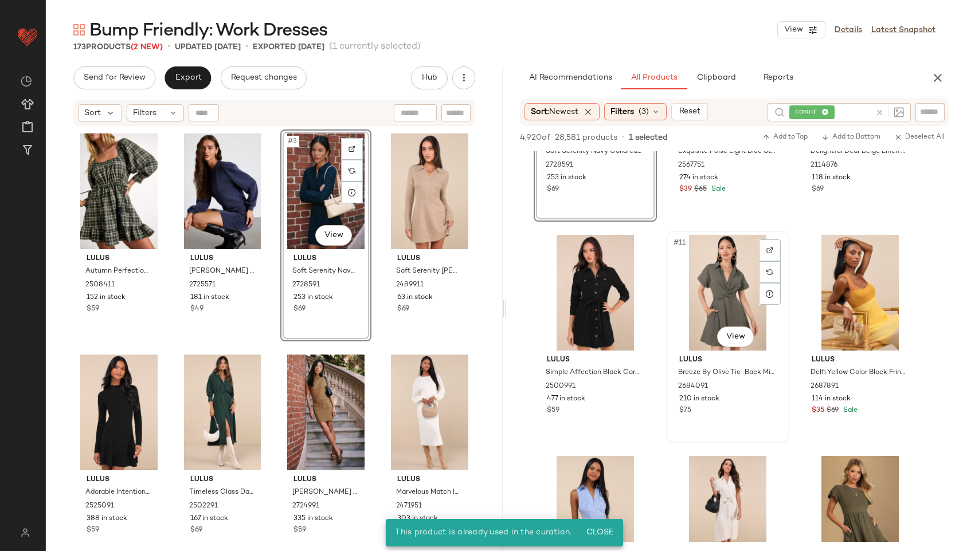
scroll to position [588, 0]
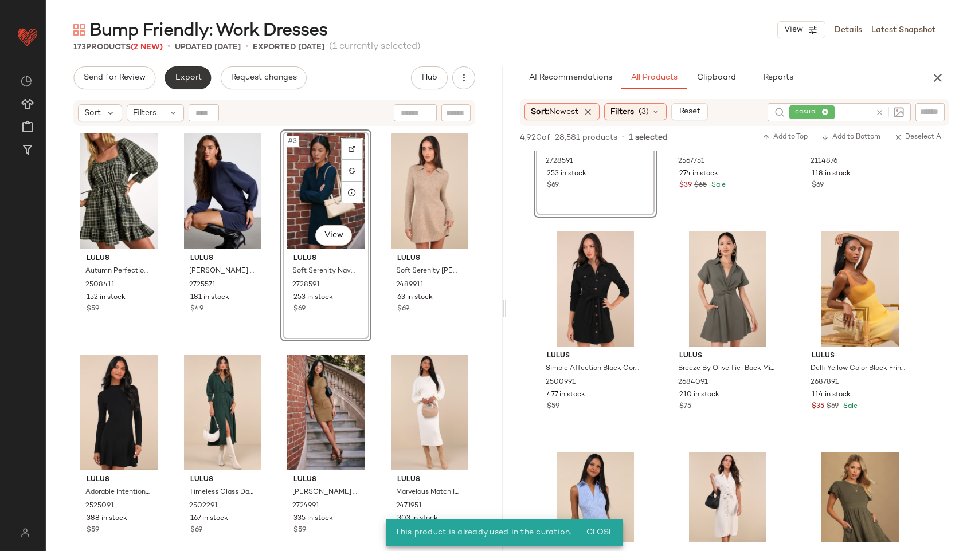
click at [192, 83] on button "Export" at bounding box center [188, 77] width 46 height 23
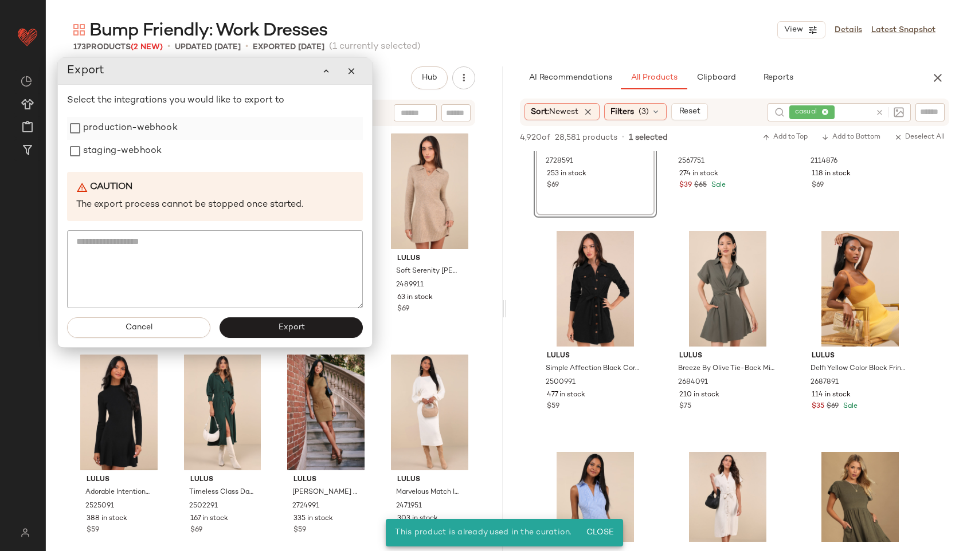
click at [160, 125] on label "production-webhook" at bounding box center [130, 128] width 95 height 23
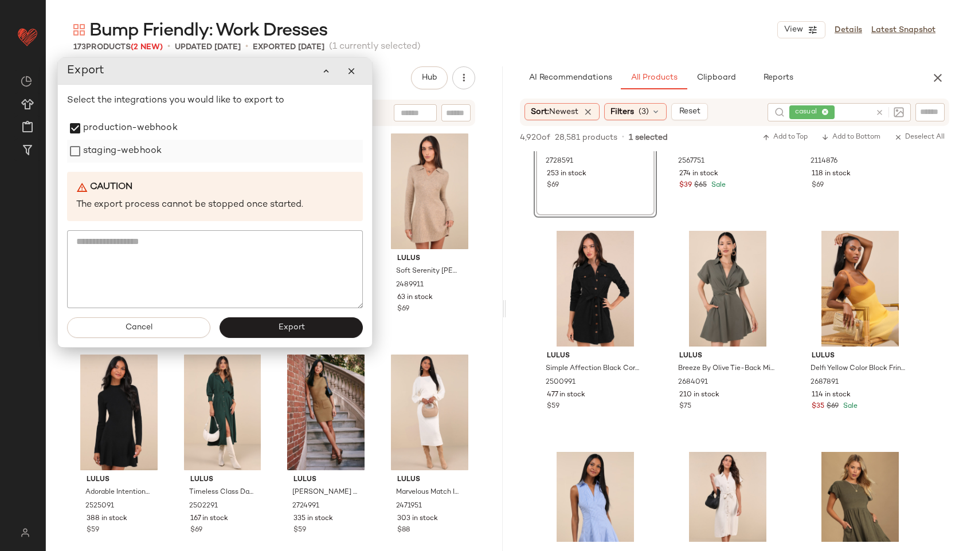
click at [143, 152] on label "staging-webhook" at bounding box center [122, 151] width 79 height 23
click at [285, 319] on button "Export" at bounding box center [291, 328] width 143 height 21
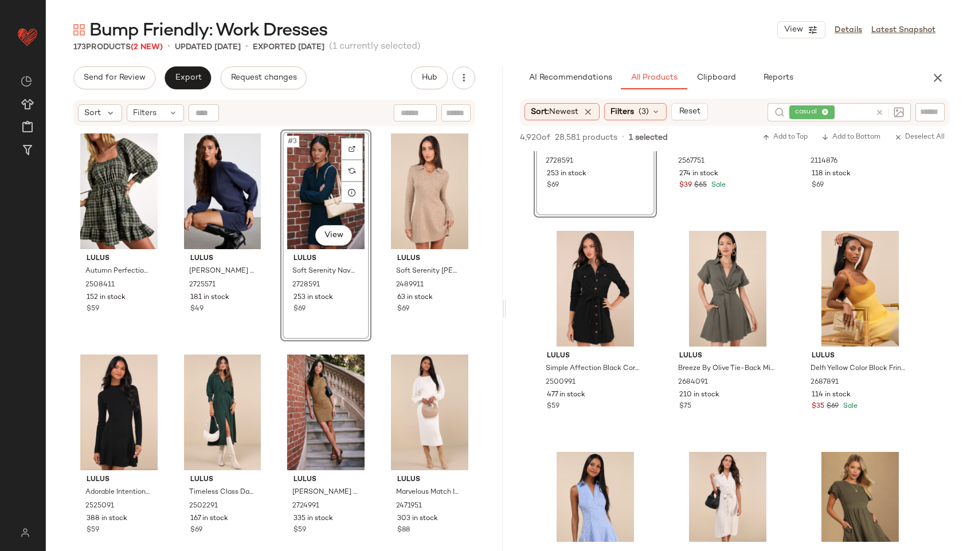
scroll to position [809, 0]
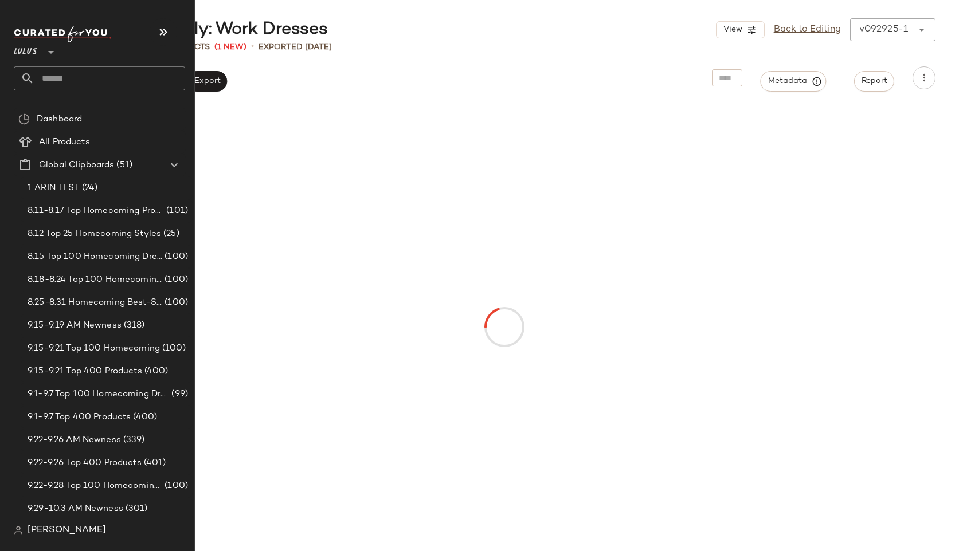
click at [80, 68] on input "text" at bounding box center [109, 78] width 151 height 24
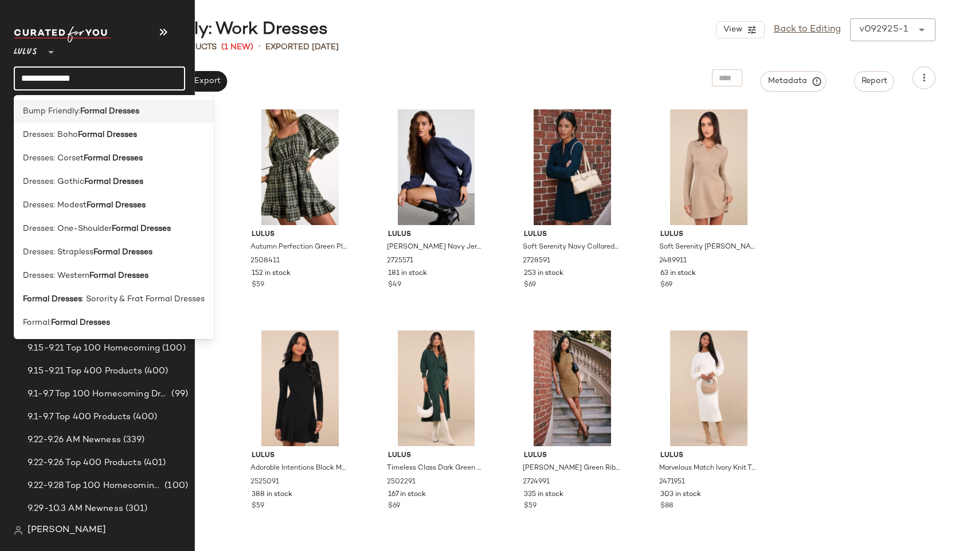
type input "**********"
click at [86, 114] on b "Formal Dresses" at bounding box center [109, 111] width 59 height 12
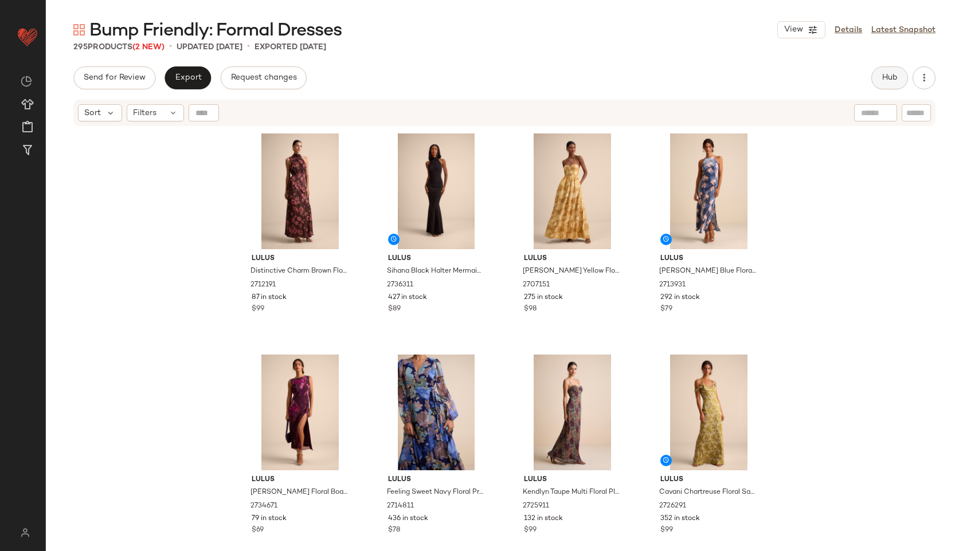
click at [887, 84] on button "Hub" at bounding box center [889, 77] width 37 height 23
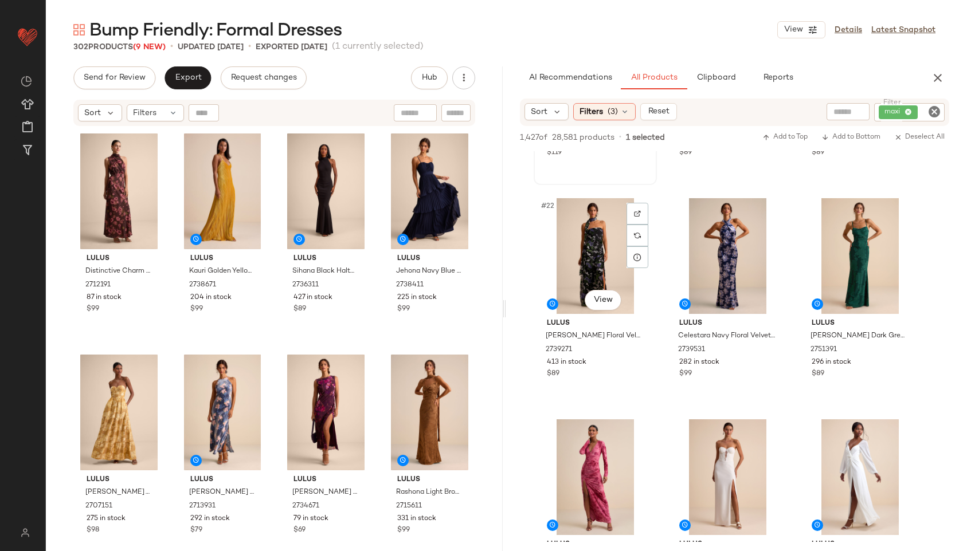
scroll to position [1507, 0]
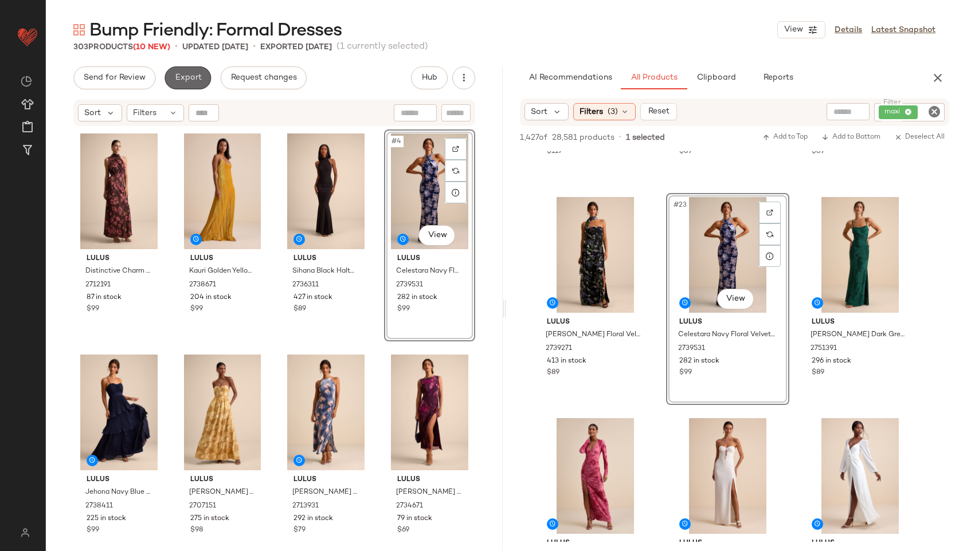
click at [198, 75] on span "Export" at bounding box center [187, 77] width 27 height 9
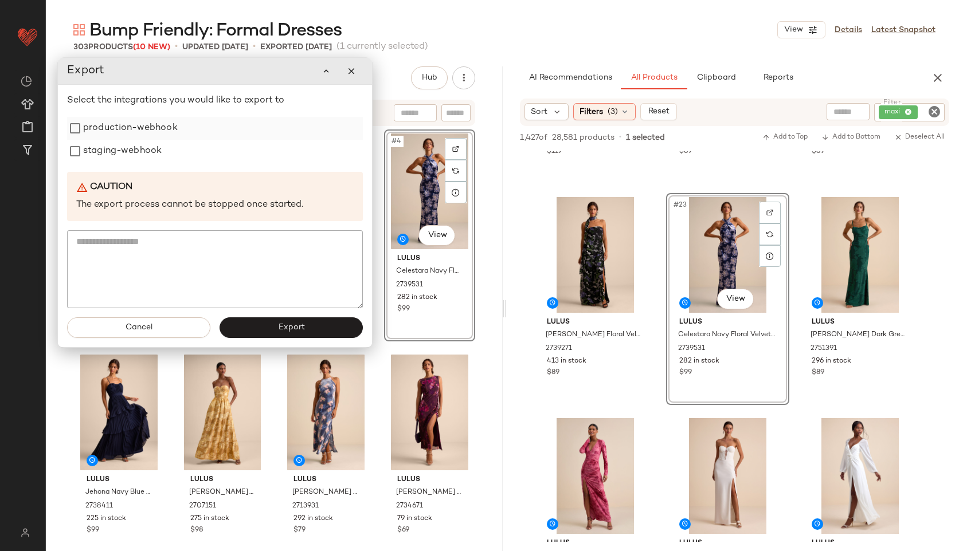
click at [142, 130] on label "production-webhook" at bounding box center [130, 128] width 95 height 23
click at [136, 152] on label "staging-webhook" at bounding box center [122, 151] width 79 height 23
click at [283, 326] on span "Export" at bounding box center [290, 327] width 27 height 9
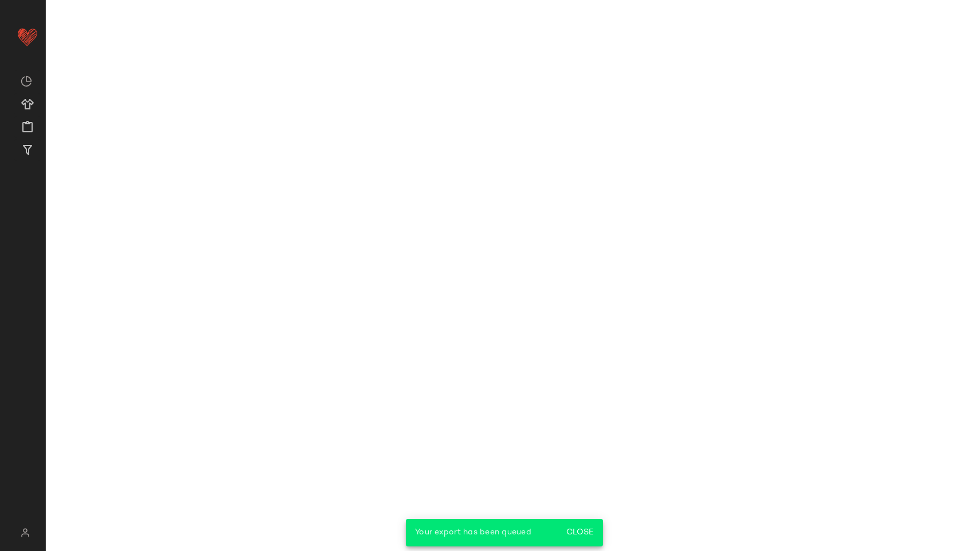
scroll to position [2171, 0]
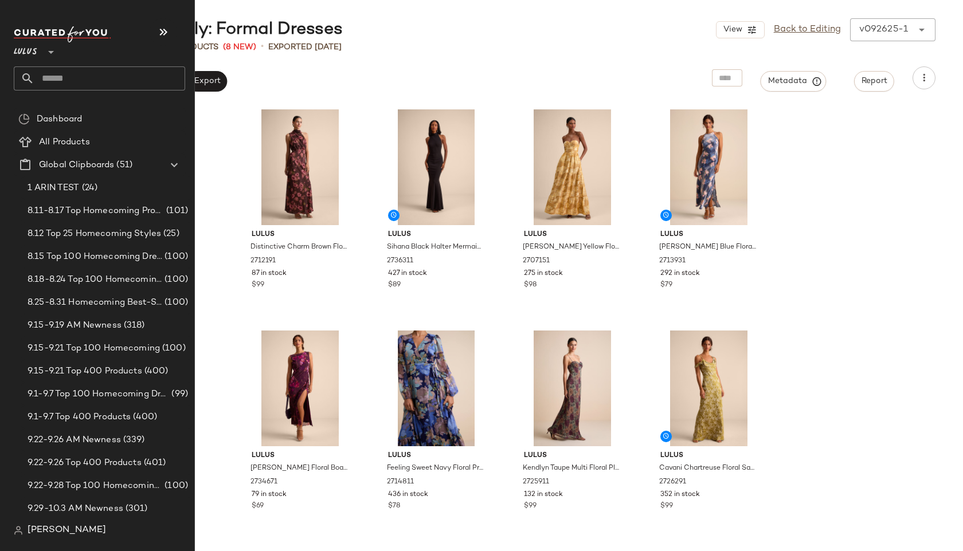
click at [46, 77] on input "text" at bounding box center [109, 78] width 151 height 24
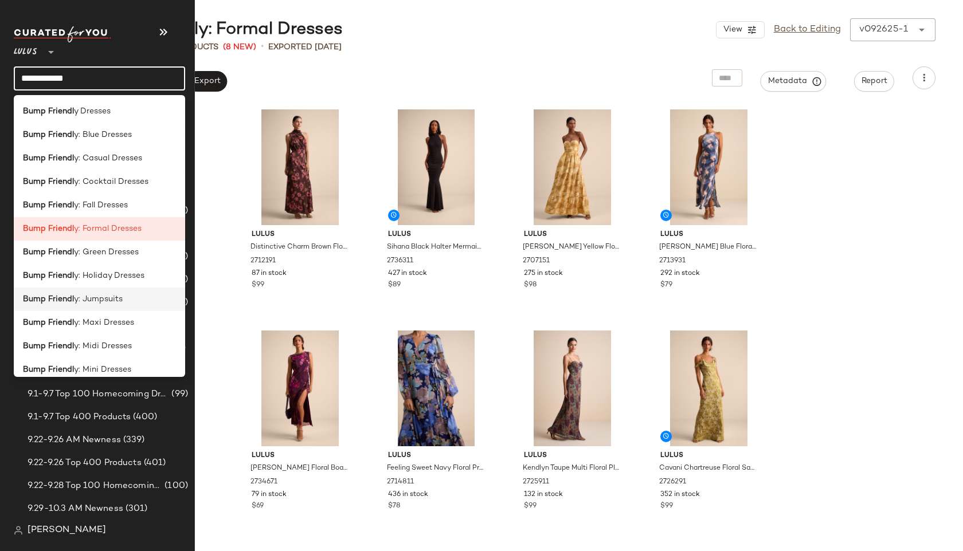
type input "**********"
click at [58, 308] on div "Bump Friendl y: Jumpsuits" at bounding box center [99, 300] width 171 height 24
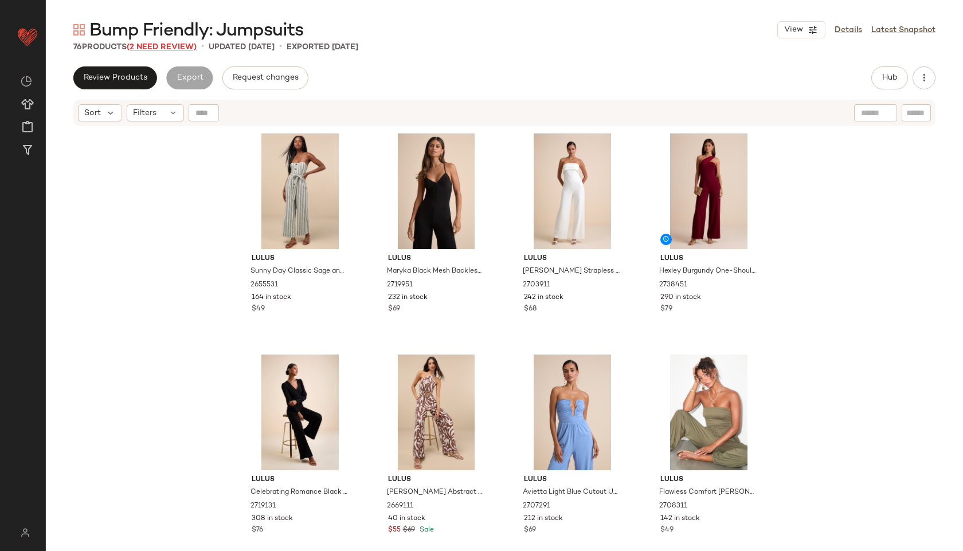
click at [179, 43] on span "(2 Need Review)" at bounding box center [162, 47] width 70 height 9
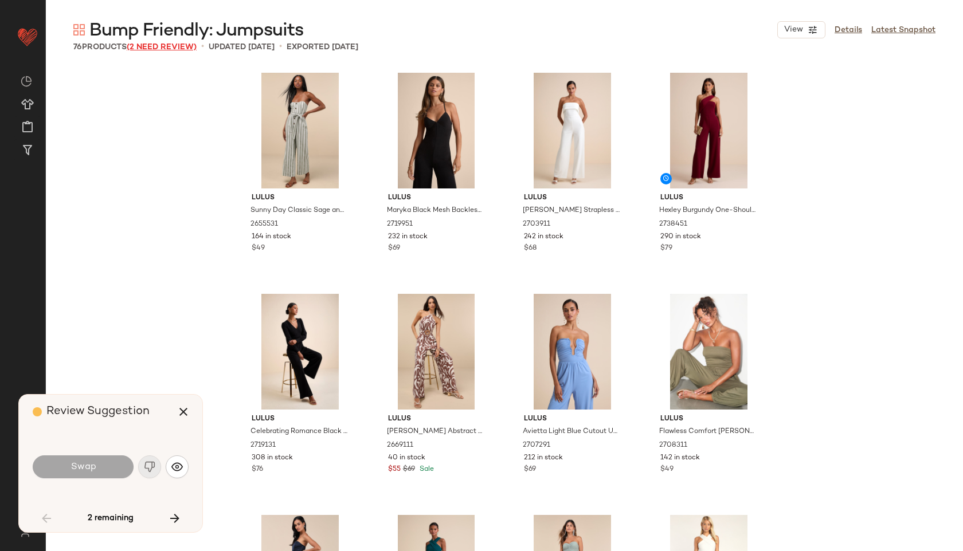
scroll to position [3097, 0]
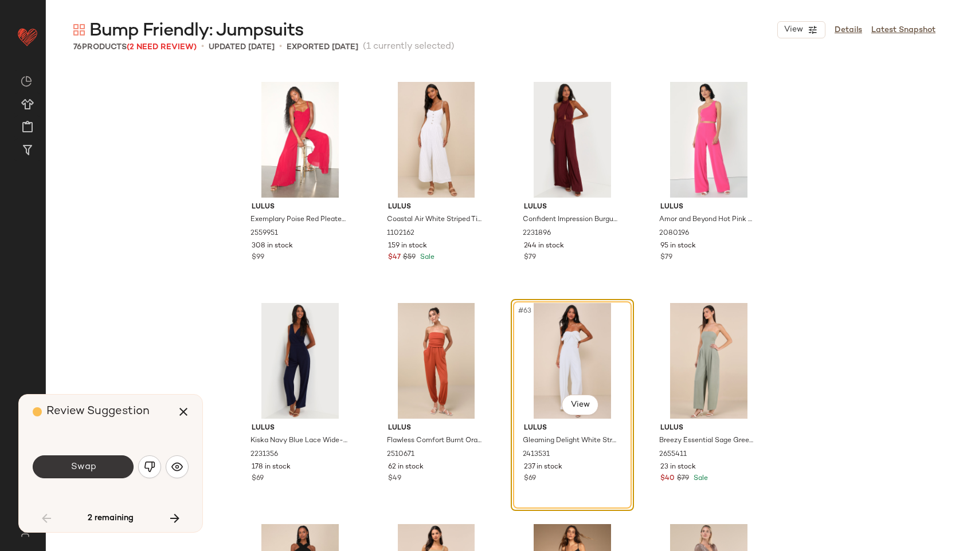
click at [79, 473] on button "Swap" at bounding box center [83, 467] width 101 height 23
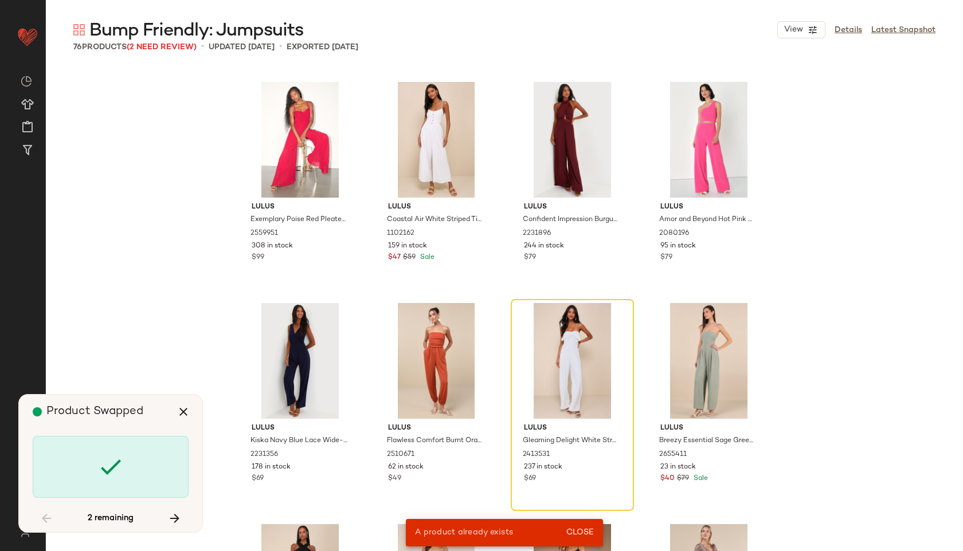
scroll to position [2655, 0]
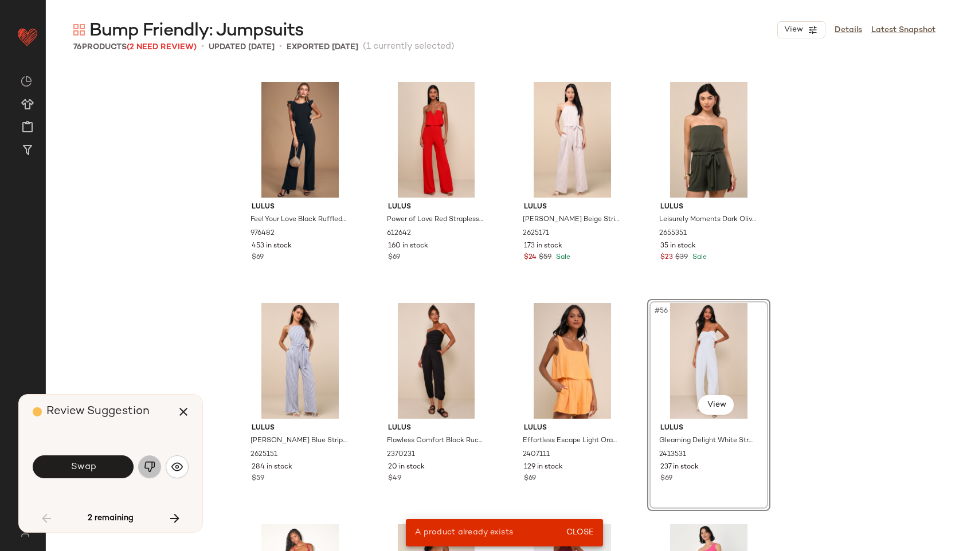
click at [148, 465] on img "button" at bounding box center [149, 466] width 11 height 11
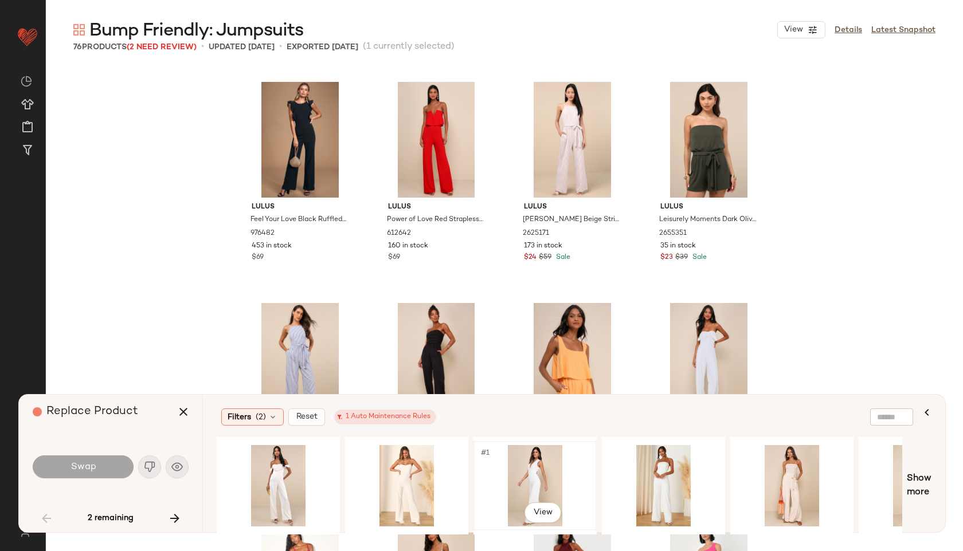
click at [534, 470] on div "#1 View" at bounding box center [534, 485] width 115 height 81
click at [104, 475] on button "Swap" at bounding box center [83, 467] width 101 height 23
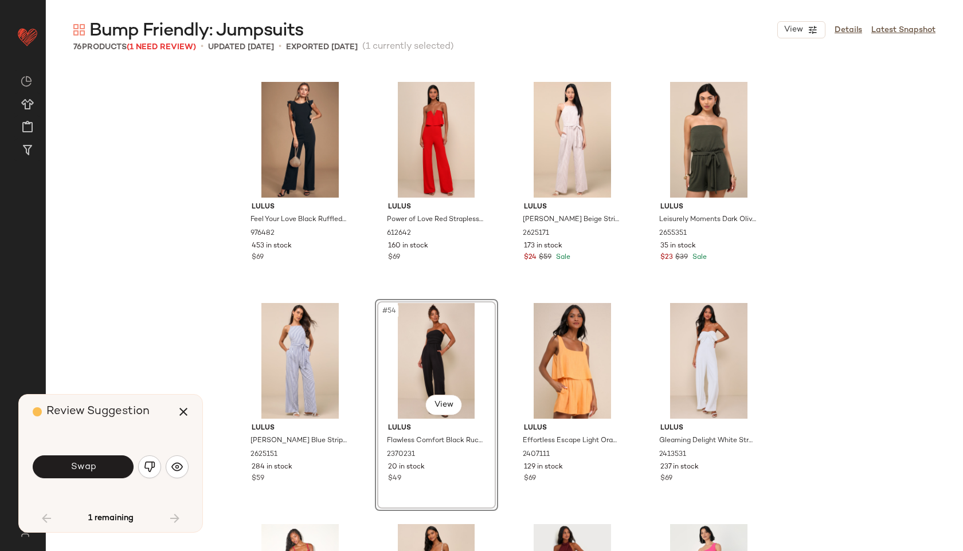
click at [104, 475] on button "Swap" at bounding box center [83, 467] width 101 height 23
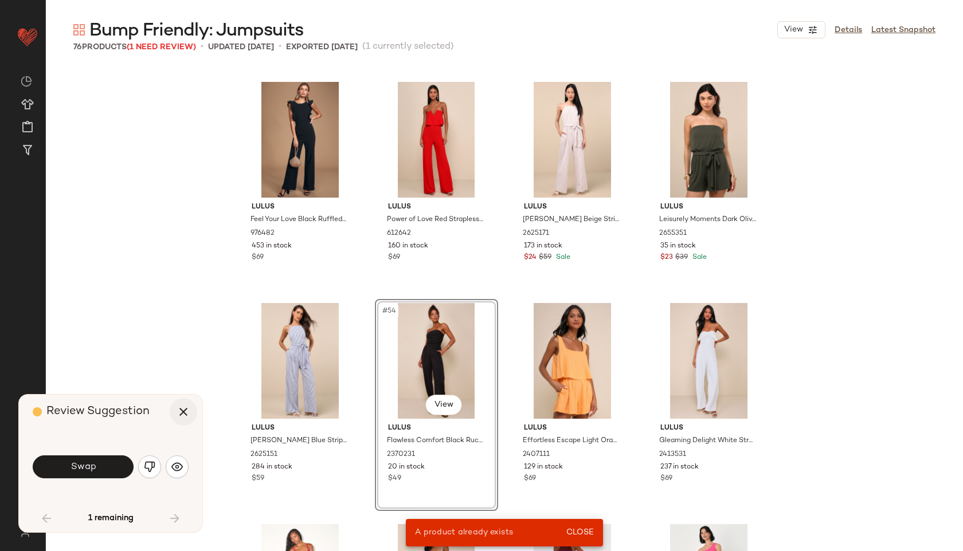
click at [189, 411] on icon "button" at bounding box center [184, 412] width 14 height 14
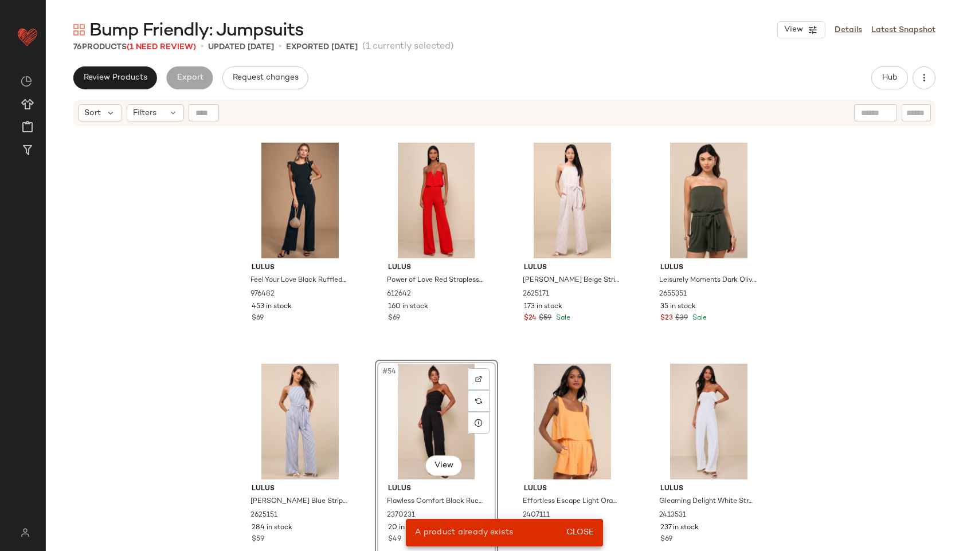
click at [434, 402] on div "#54 View" at bounding box center [436, 422] width 115 height 116
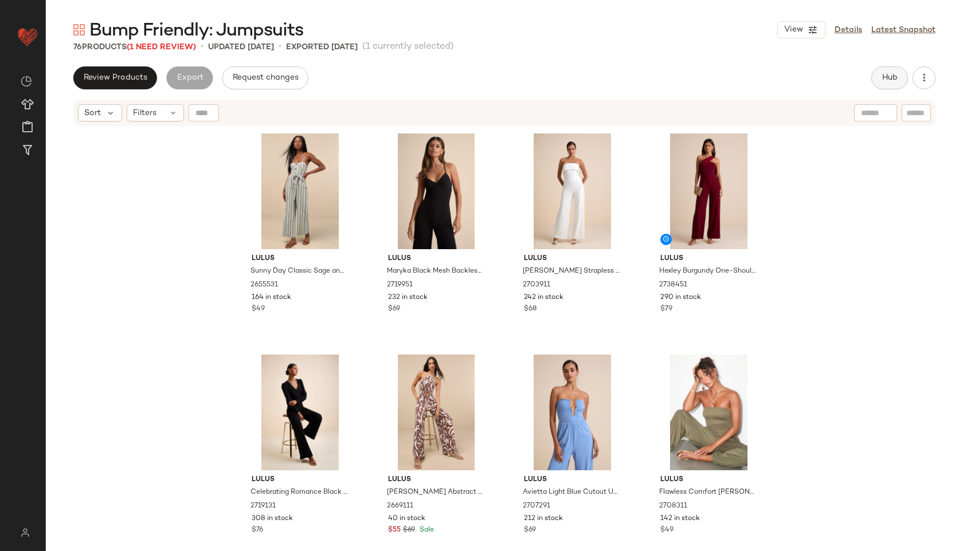
click at [886, 76] on span "Hub" at bounding box center [890, 77] width 16 height 9
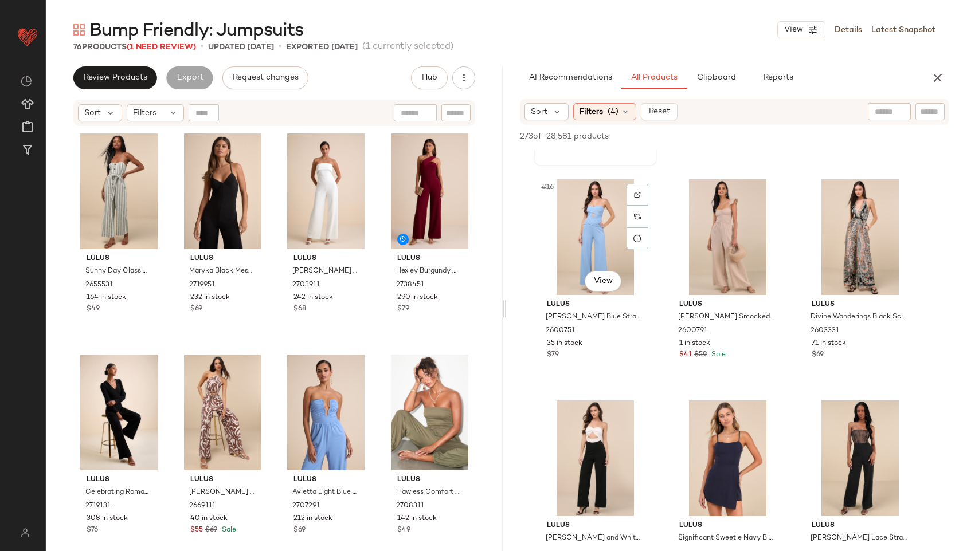
scroll to position [1082, 0]
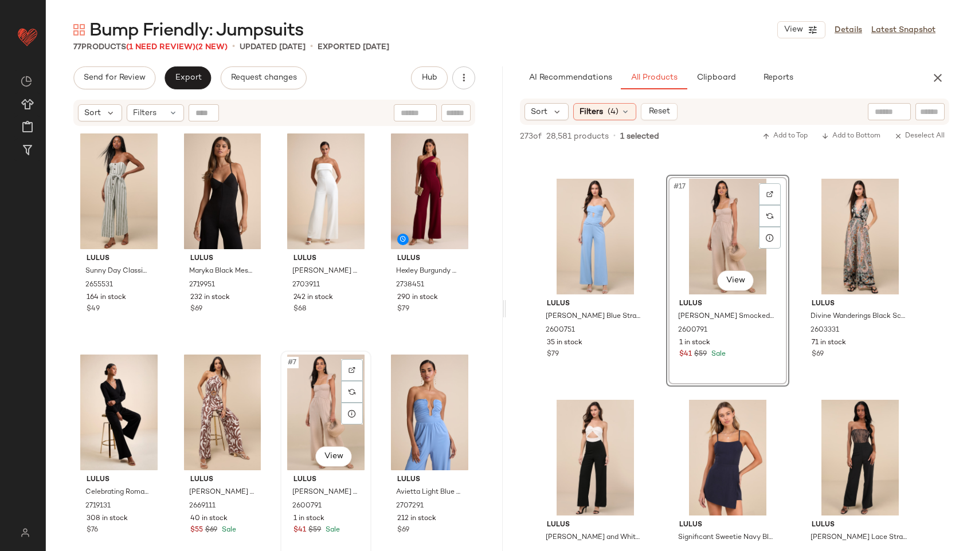
click at [301, 400] on div "#7 View" at bounding box center [325, 413] width 83 height 116
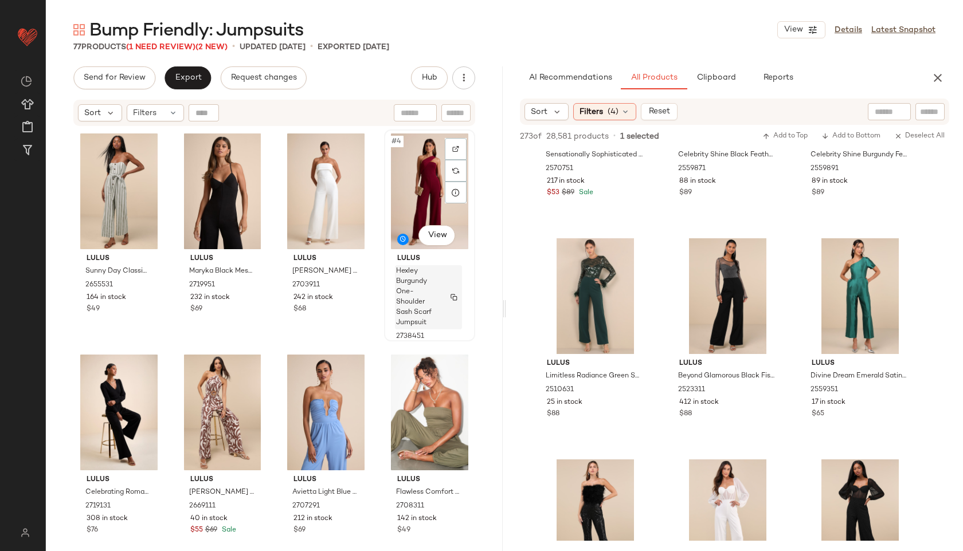
scroll to position [1, 0]
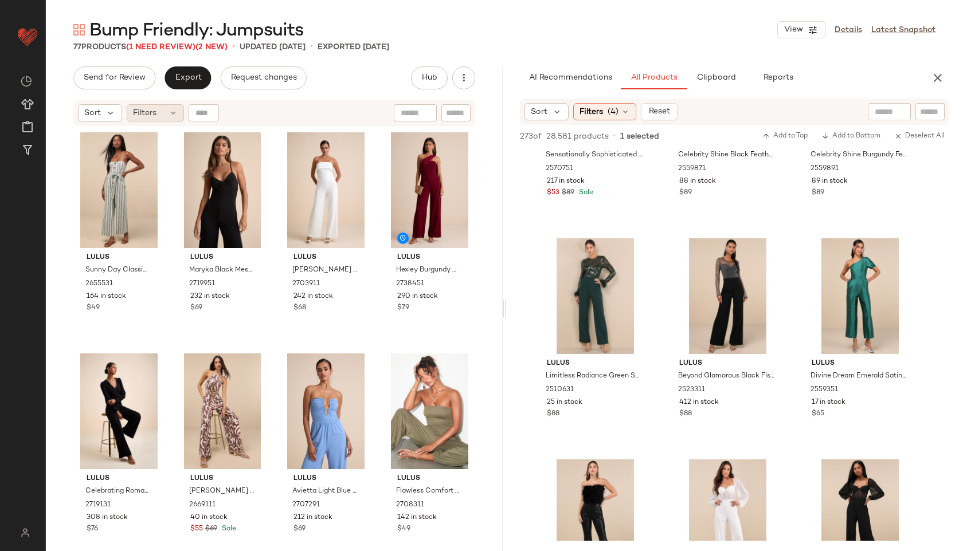
click at [169, 108] on div "Filters" at bounding box center [155, 112] width 57 height 17
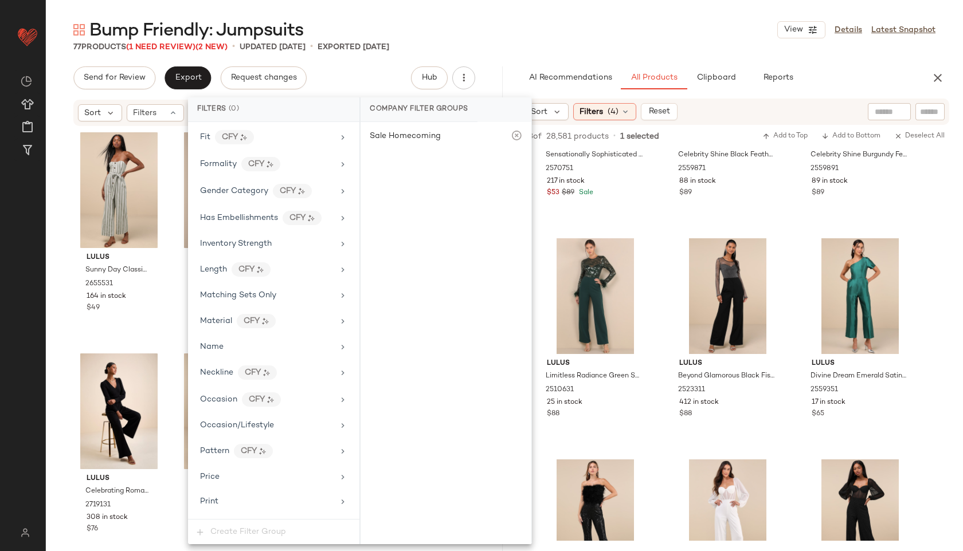
scroll to position [679, 0]
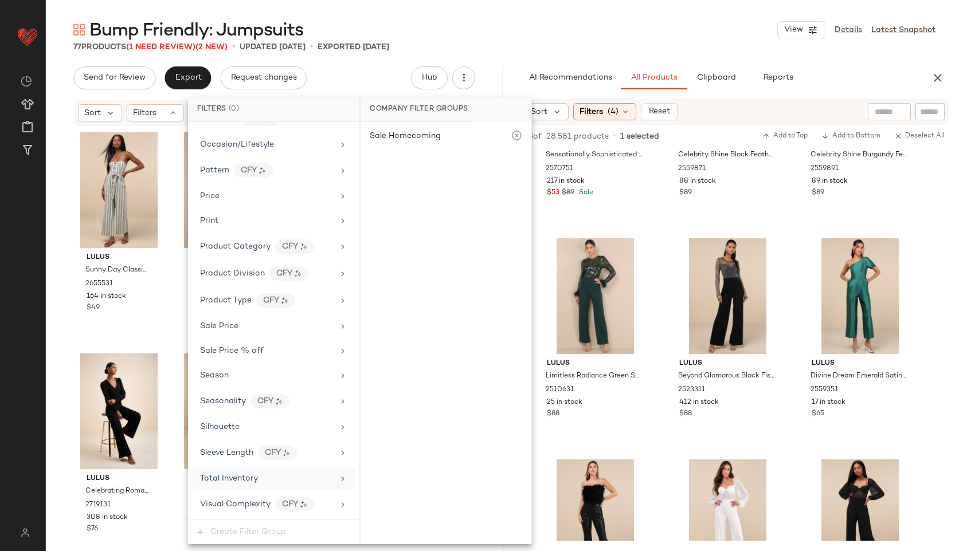
click at [228, 475] on span "Total Inventory" at bounding box center [229, 479] width 58 height 9
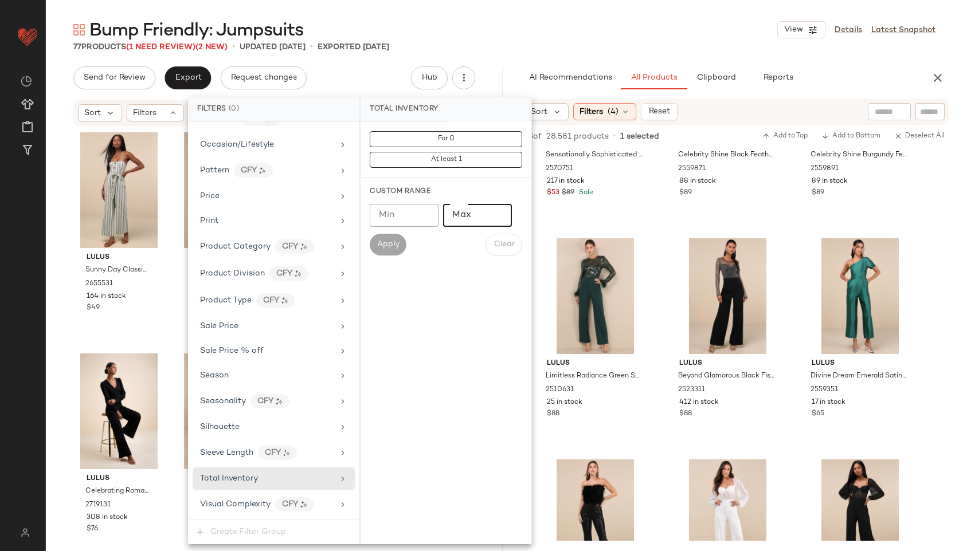
click at [471, 218] on input "Max" at bounding box center [477, 215] width 69 height 23
type input "**"
click at [395, 240] on span "Apply" at bounding box center [388, 244] width 23 height 9
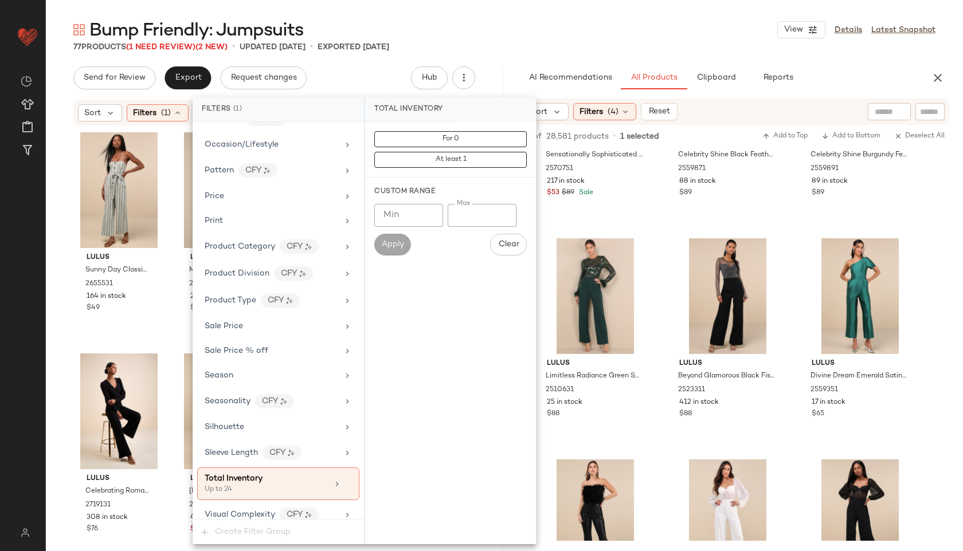
click at [512, 7] on main "Bump Friendly: Jumpsuits View Details Latest Snapshot 77 Products (1 Need Revie…" at bounding box center [481, 275] width 963 height 551
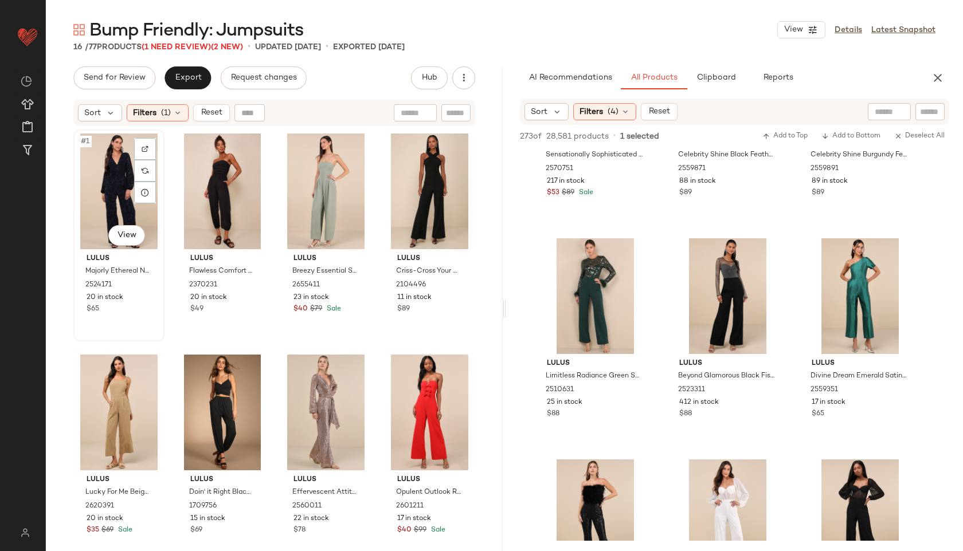
click at [94, 189] on div "#1 View" at bounding box center [118, 192] width 83 height 116
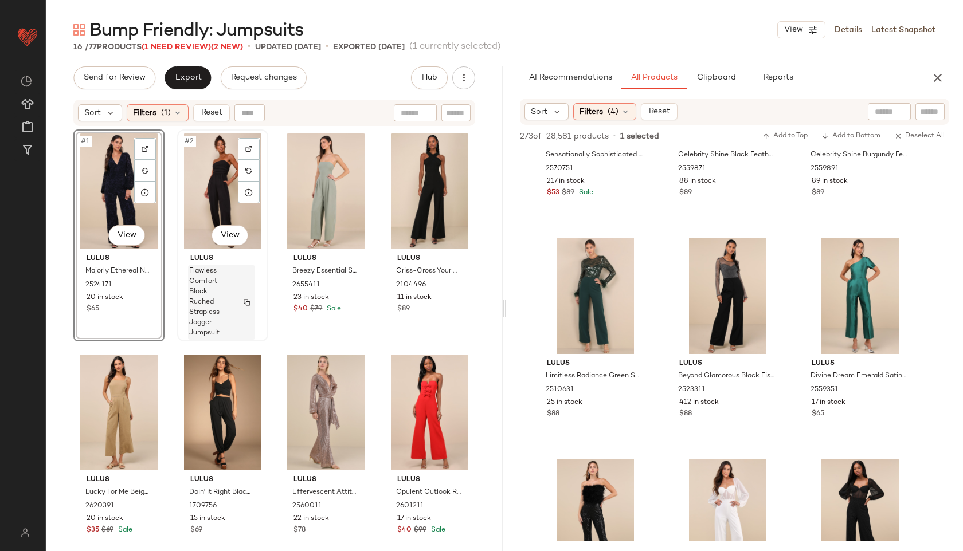
scroll to position [434, 0]
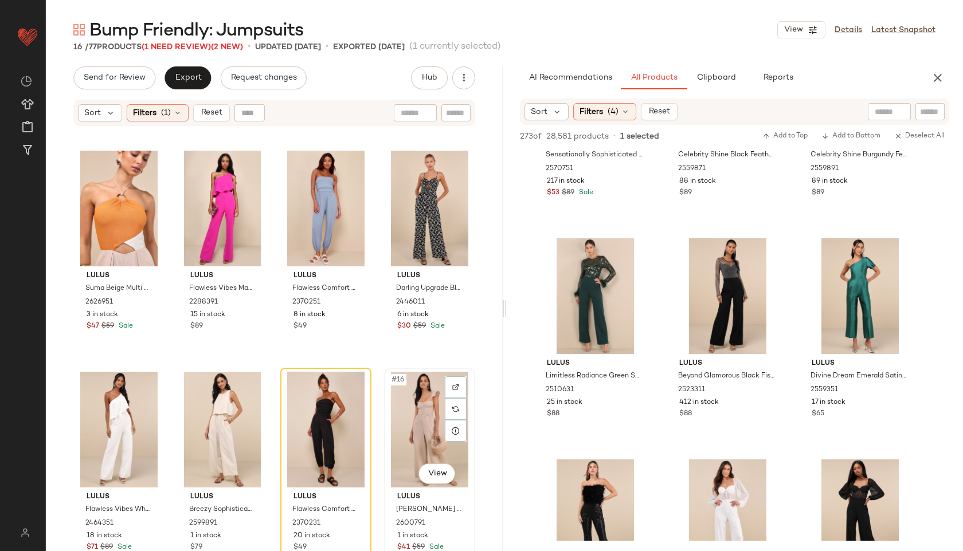
click at [394, 412] on div "#16 View" at bounding box center [429, 430] width 83 height 116
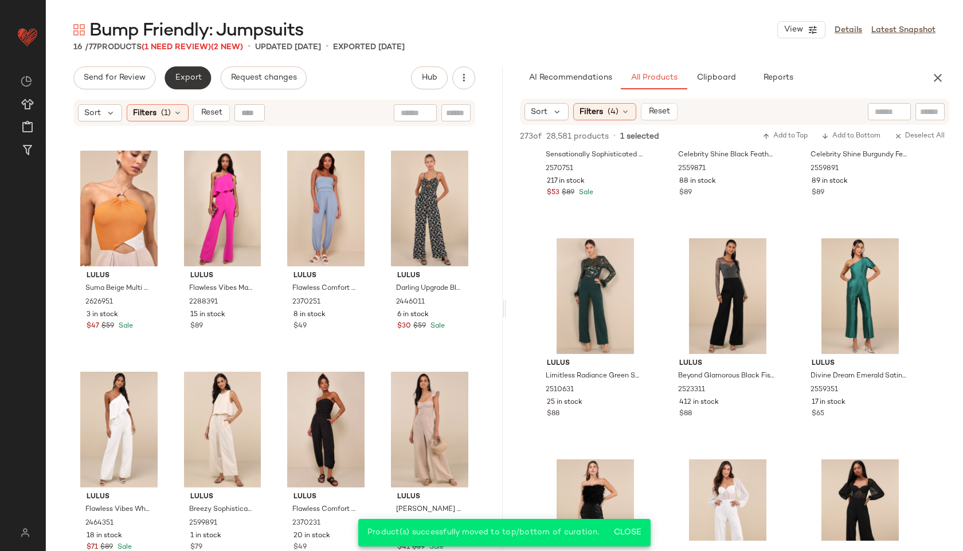
click at [190, 71] on button "Export" at bounding box center [188, 77] width 46 height 23
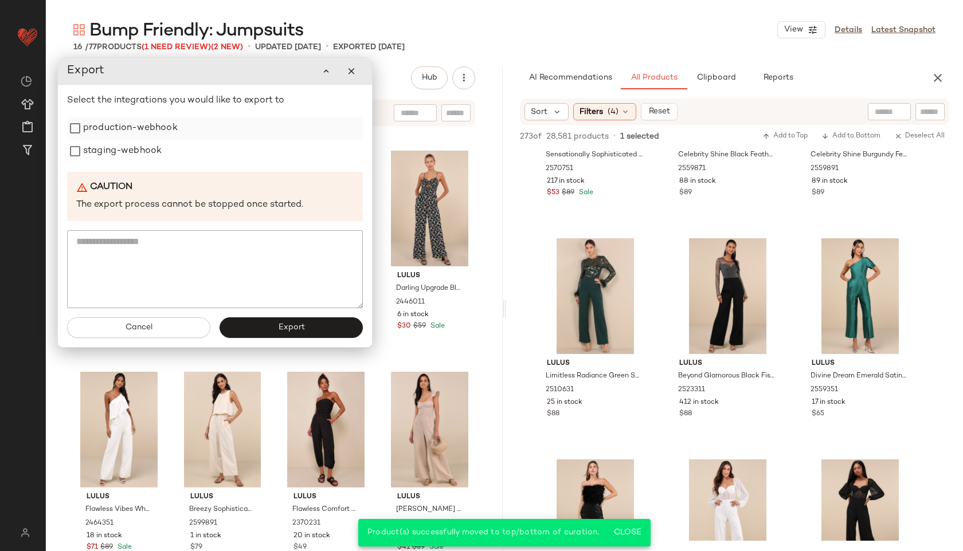
click at [128, 131] on label "production-webhook" at bounding box center [130, 128] width 95 height 23
click at [123, 148] on label "staging-webhook" at bounding box center [122, 151] width 79 height 23
click at [271, 333] on button "Export" at bounding box center [291, 328] width 143 height 21
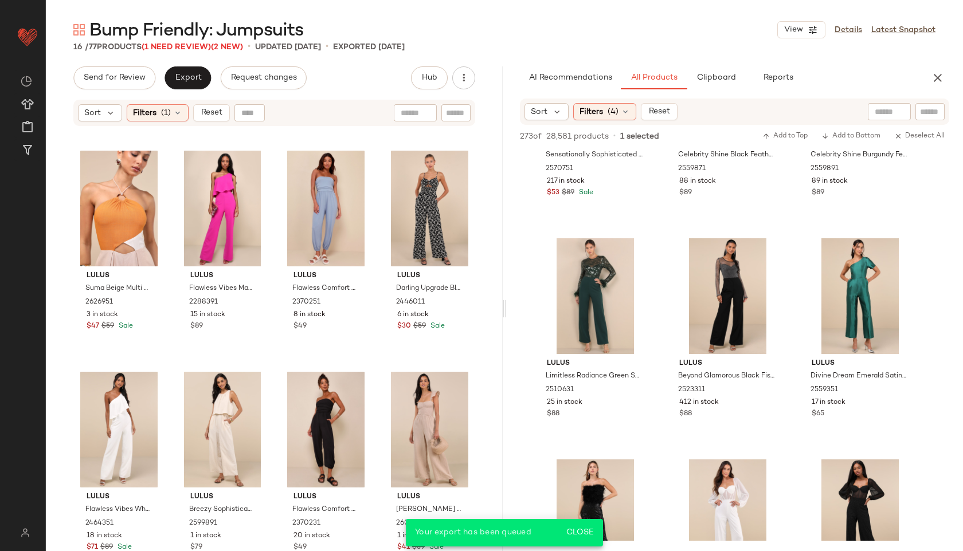
scroll to position [3456, 0]
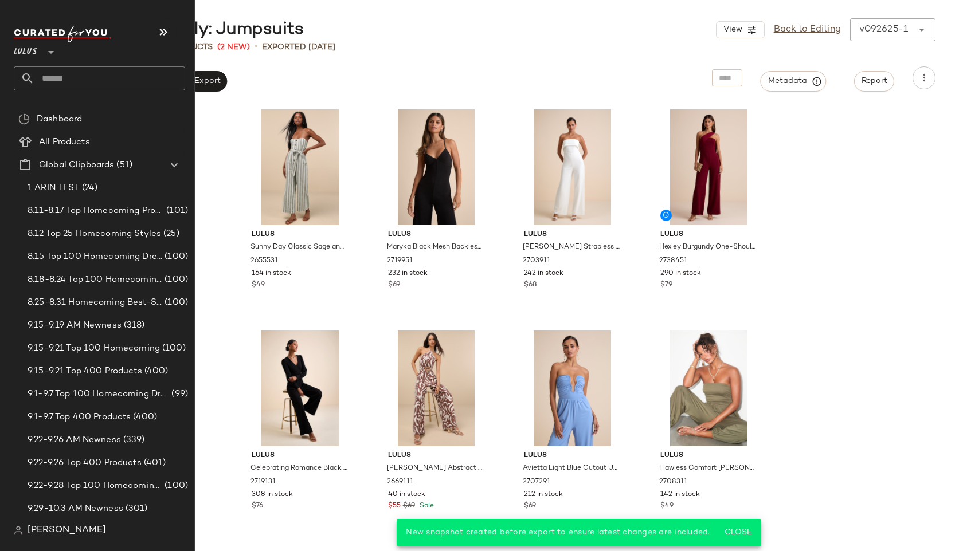
click at [48, 74] on input "text" at bounding box center [109, 78] width 151 height 24
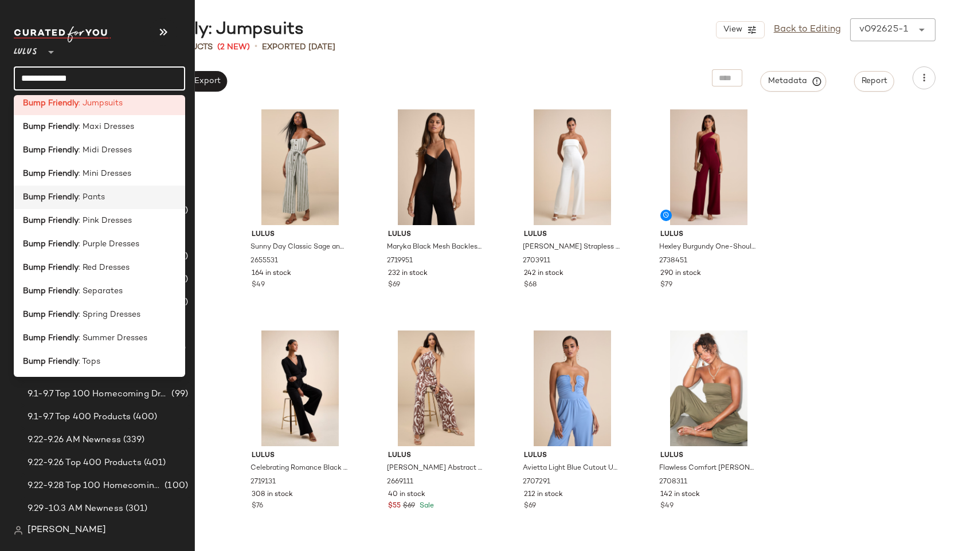
scroll to position [203, 0]
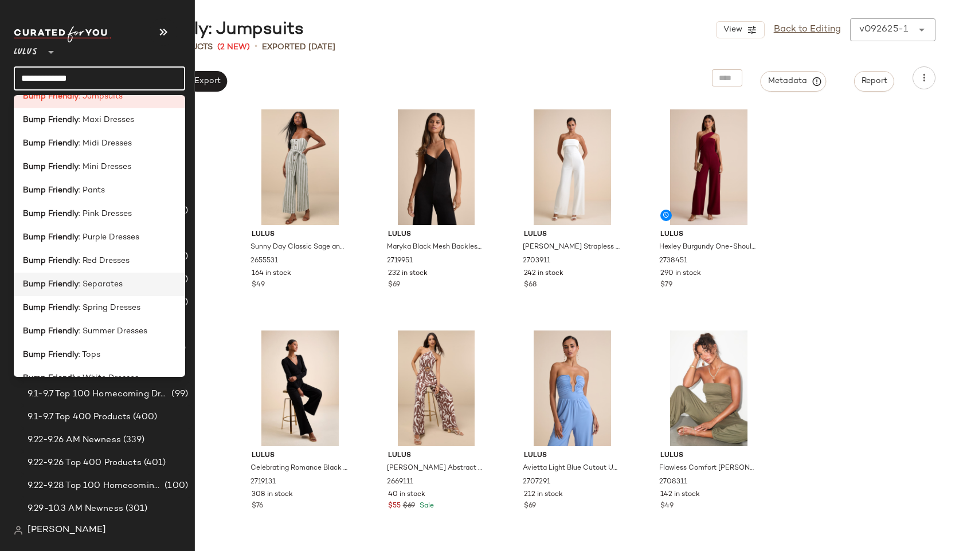
type input "**********"
click at [107, 283] on span ": Separates" at bounding box center [101, 285] width 44 height 12
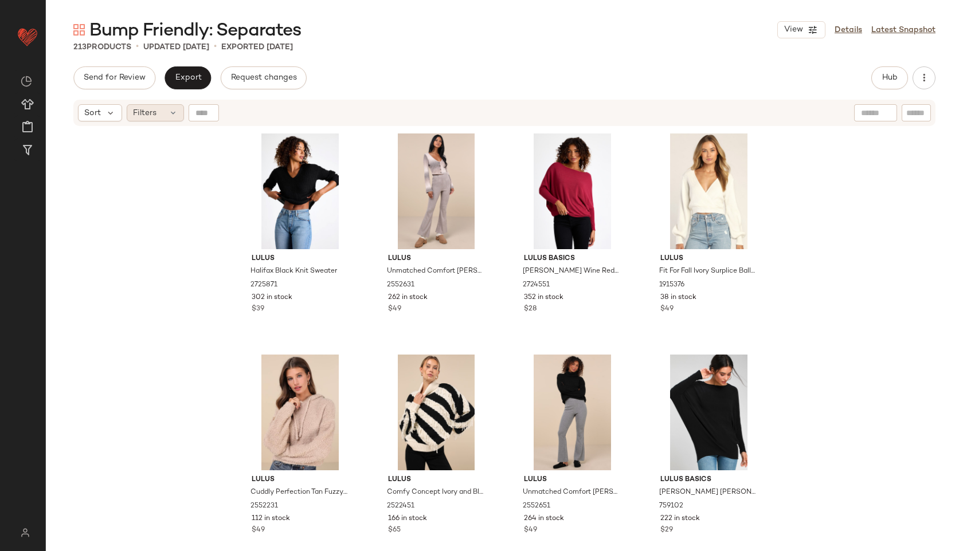
click at [163, 112] on div "Filters" at bounding box center [155, 112] width 57 height 17
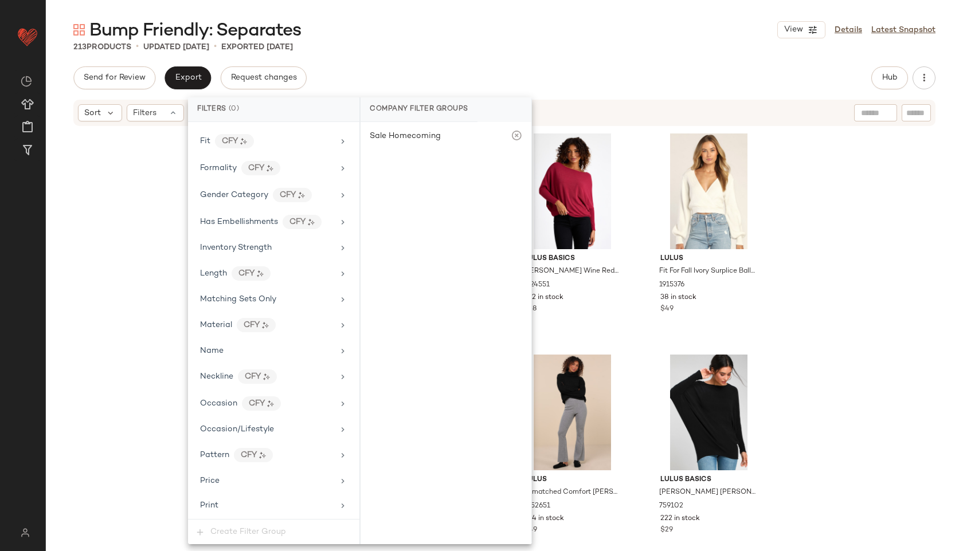
scroll to position [706, 0]
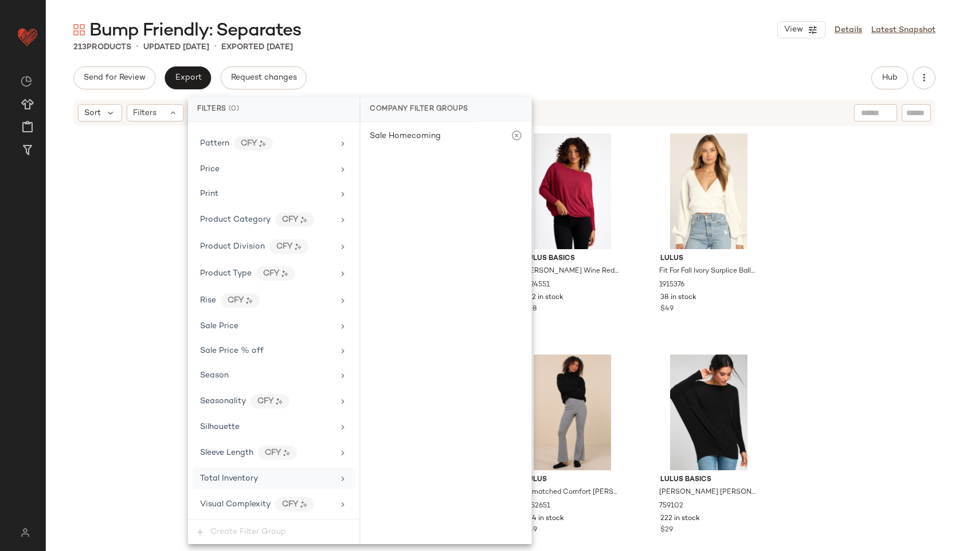
click at [239, 480] on span "Total Inventory" at bounding box center [229, 479] width 58 height 9
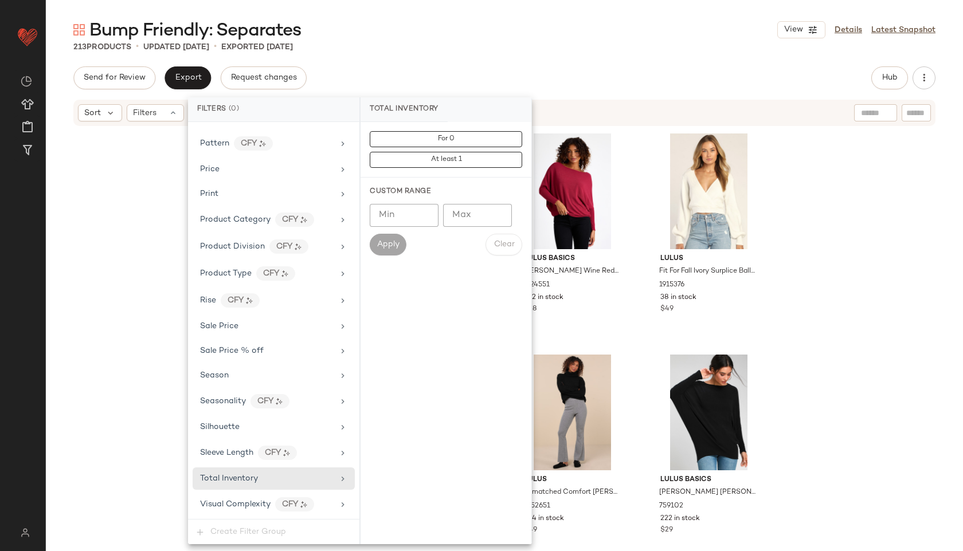
click at [475, 216] on input "Max" at bounding box center [477, 215] width 69 height 23
type input "**"
click at [399, 238] on button "Apply" at bounding box center [388, 245] width 37 height 22
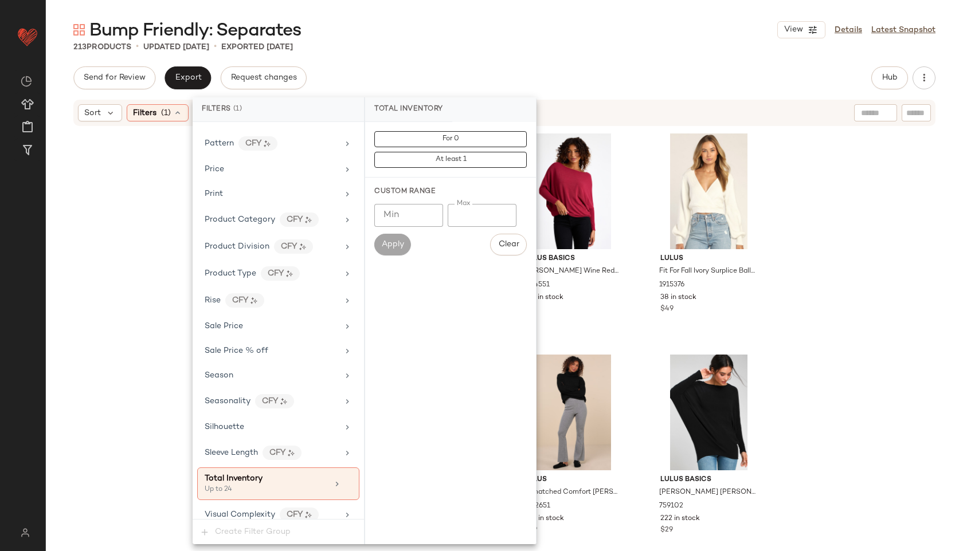
click at [489, 65] on div "Bump Friendly: Separates View Details Latest Snapshot 213 Products • updated Se…" at bounding box center [504, 284] width 917 height 533
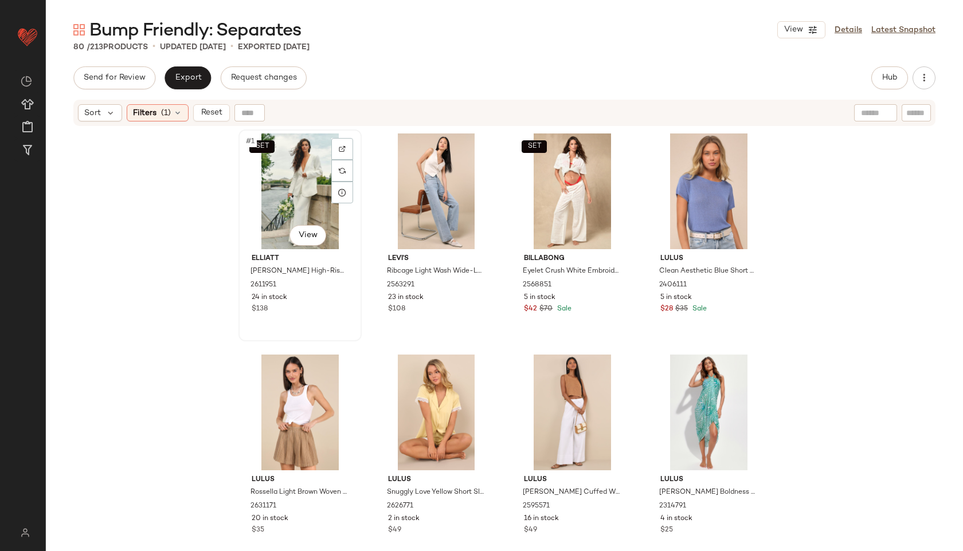
click at [272, 178] on div "SET #1 View" at bounding box center [299, 192] width 115 height 116
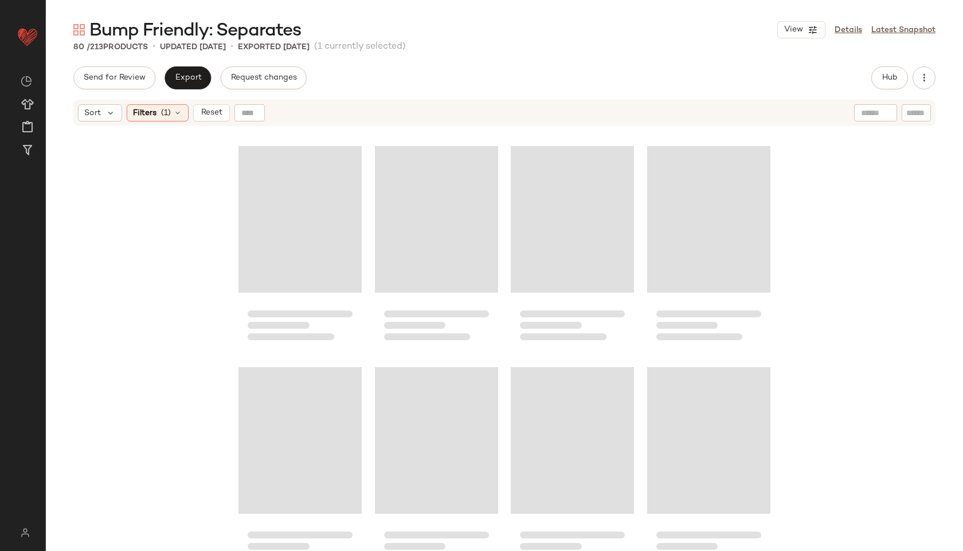
scroll to position [3974, 0]
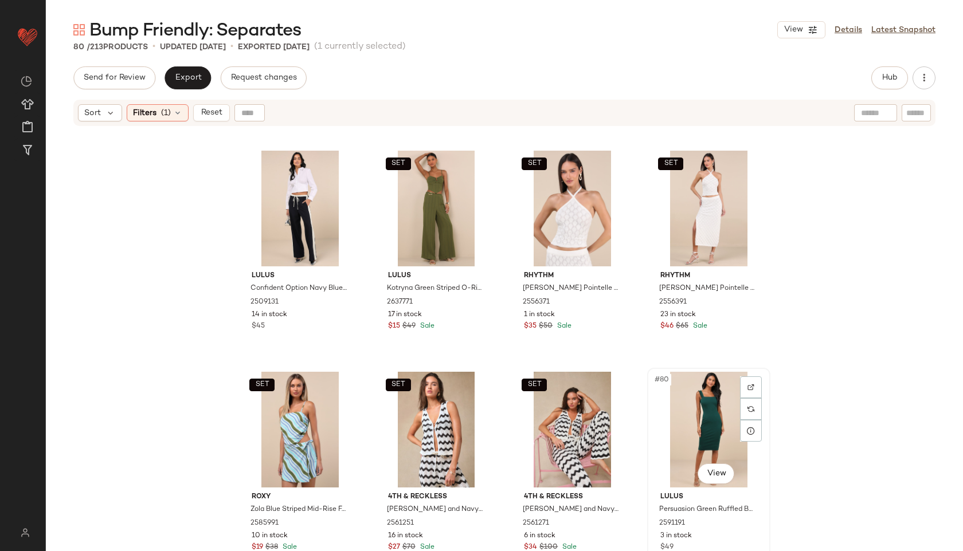
click at [708, 406] on div "#80 View" at bounding box center [708, 430] width 115 height 116
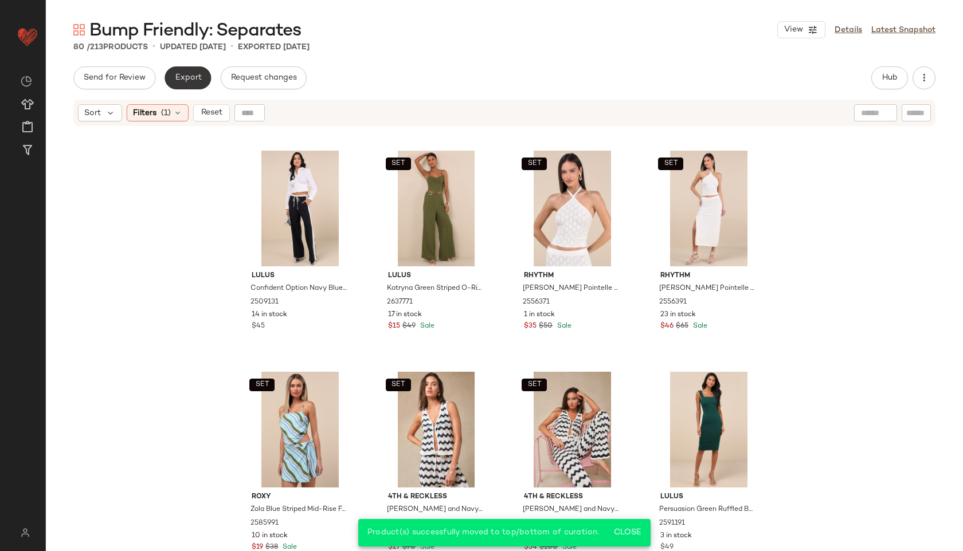
click at [187, 77] on span "Export" at bounding box center [187, 77] width 27 height 9
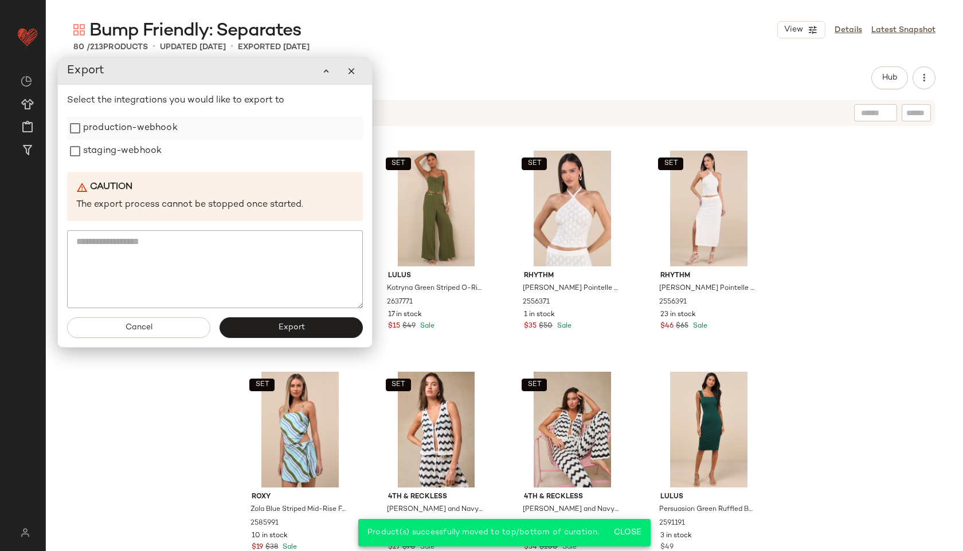
click at [144, 124] on label "production-webhook" at bounding box center [130, 128] width 95 height 23
click at [136, 148] on label "staging-webhook" at bounding box center [122, 151] width 79 height 23
click at [260, 325] on button "Export" at bounding box center [291, 328] width 143 height 21
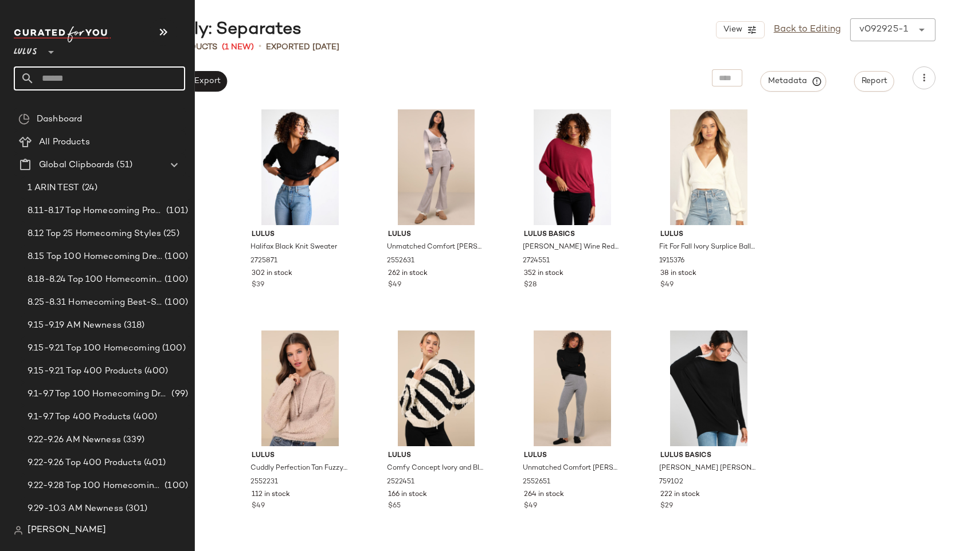
click at [58, 76] on input "text" at bounding box center [109, 78] width 151 height 24
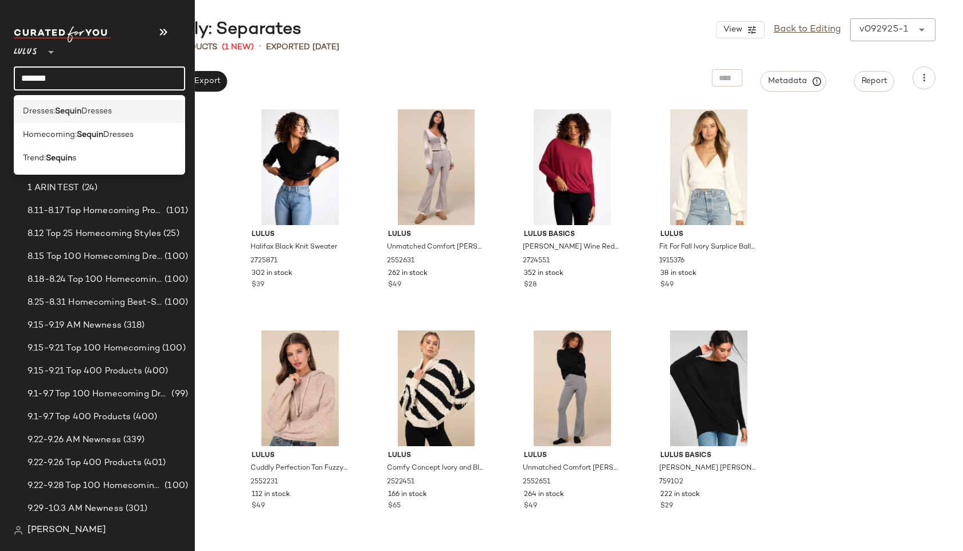
type input "******"
click at [68, 108] on b "Sequin" at bounding box center [68, 111] width 26 height 12
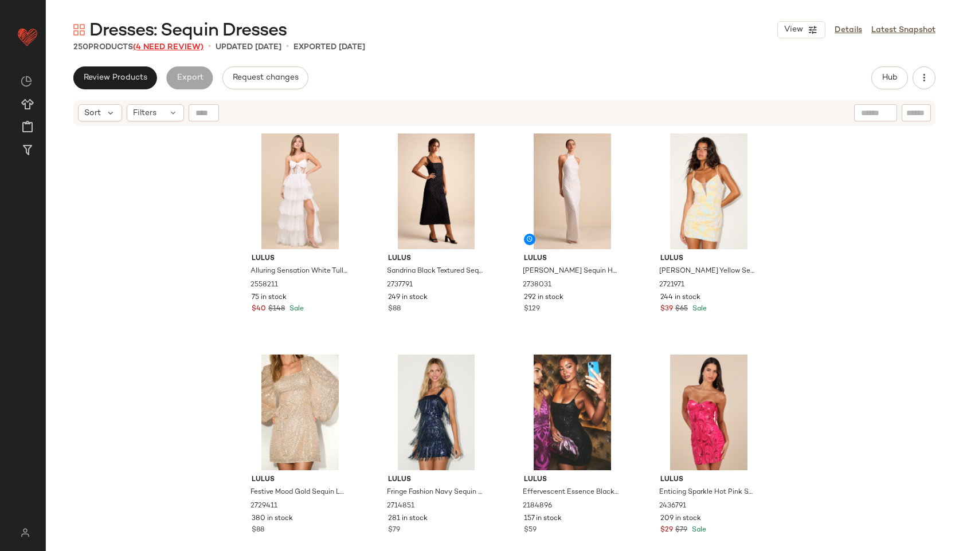
click at [189, 49] on span "(4 Need Review)" at bounding box center [168, 47] width 71 height 9
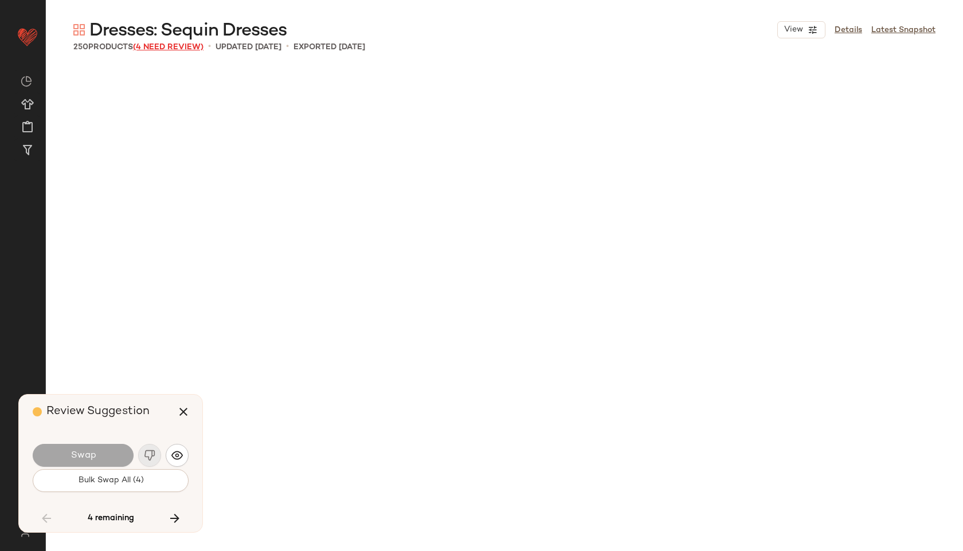
scroll to position [12390, 0]
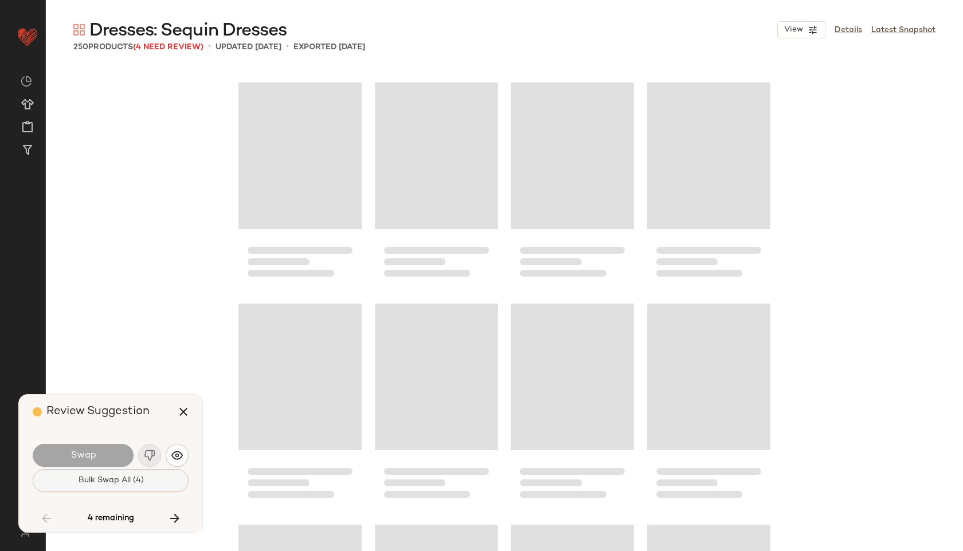
click at [140, 475] on button "Bulk Swap All (4)" at bounding box center [111, 480] width 156 height 23
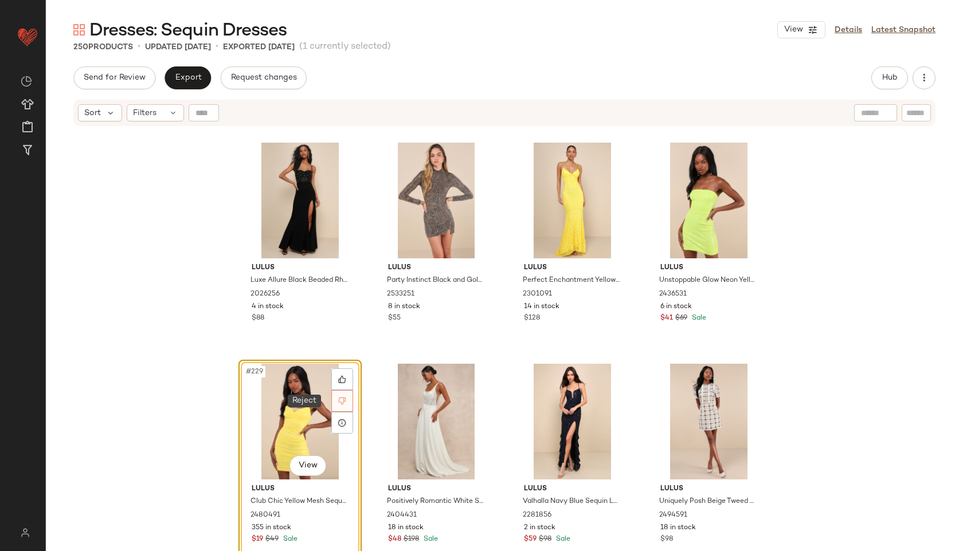
click at [339, 405] on icon at bounding box center [342, 401] width 8 height 8
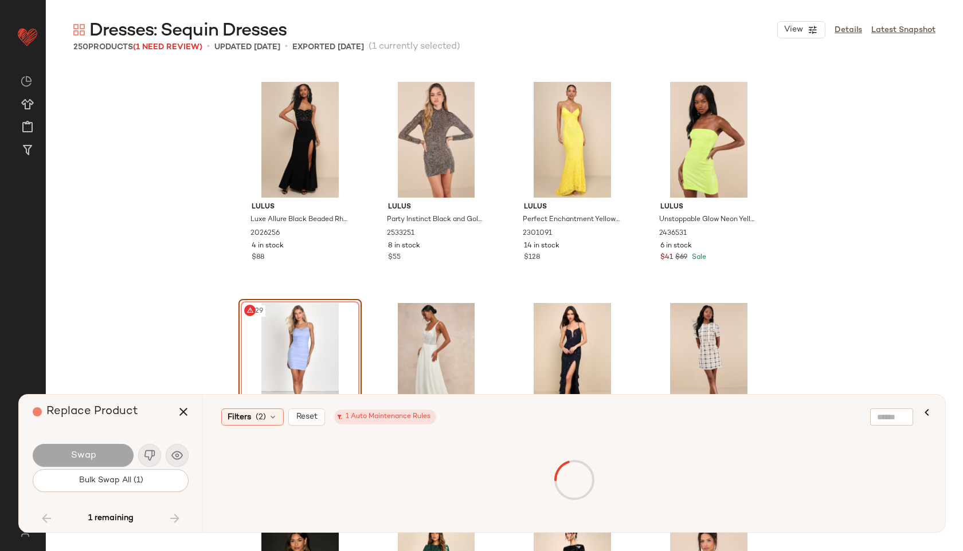
click at [291, 346] on div "#229 View" at bounding box center [299, 361] width 115 height 116
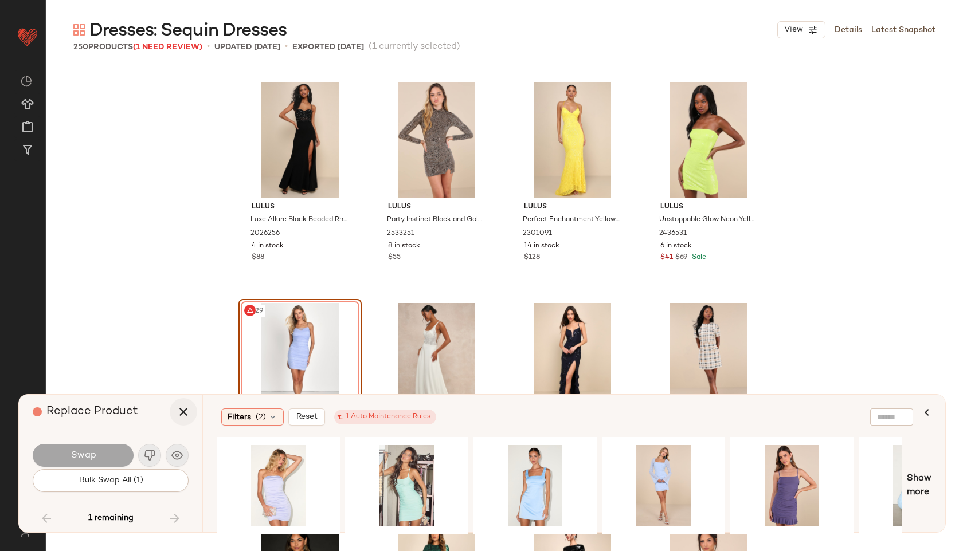
click at [184, 407] on icon "button" at bounding box center [184, 412] width 14 height 14
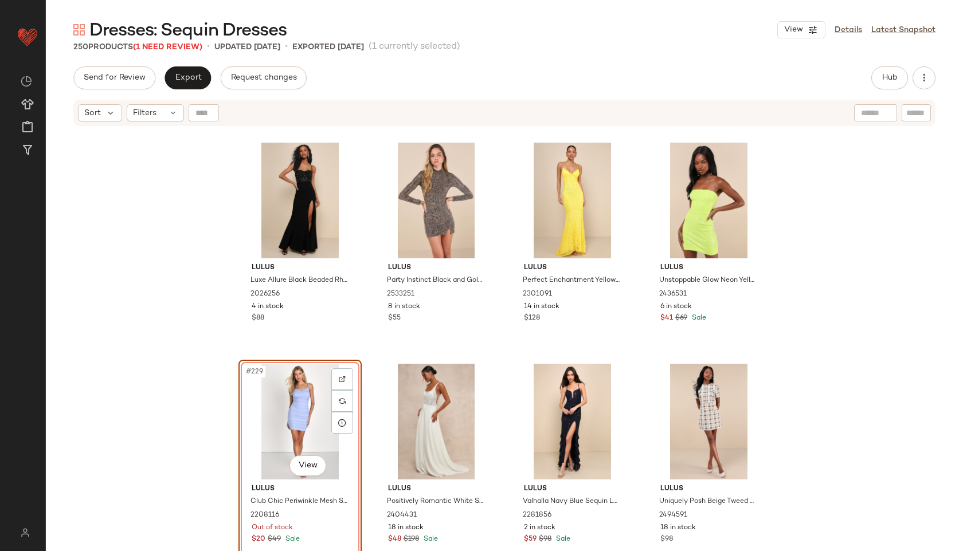
click at [295, 397] on div "#229 View" at bounding box center [299, 422] width 115 height 116
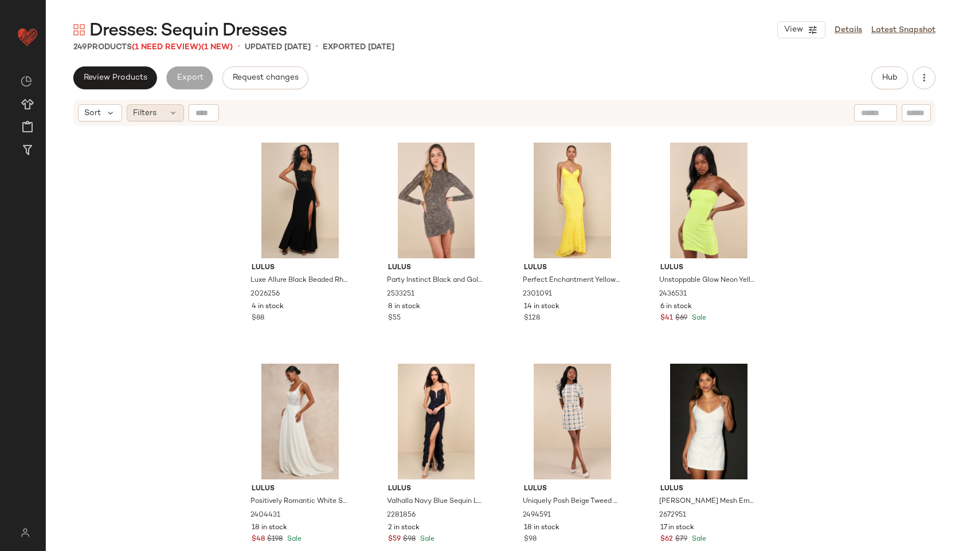
click at [166, 108] on div "Filters" at bounding box center [155, 112] width 57 height 17
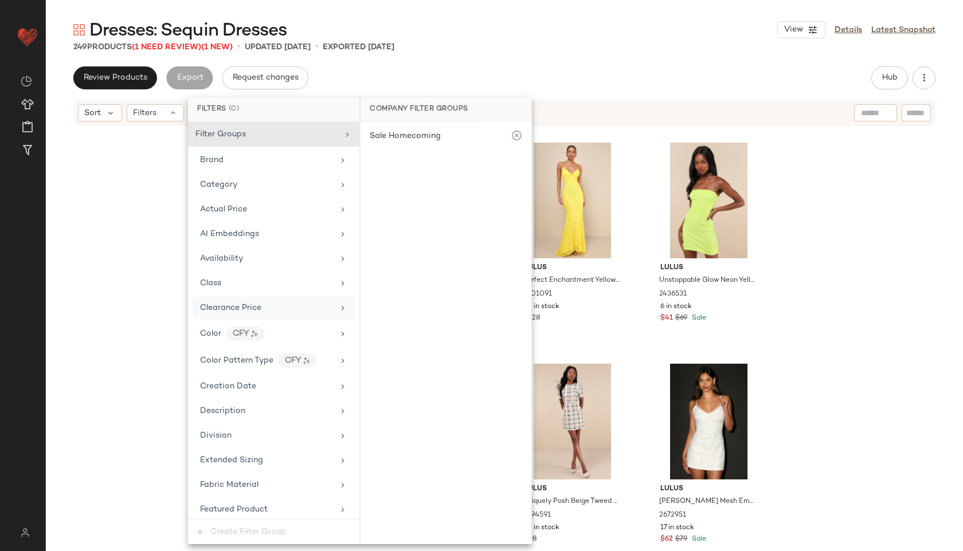
scroll to position [704, 0]
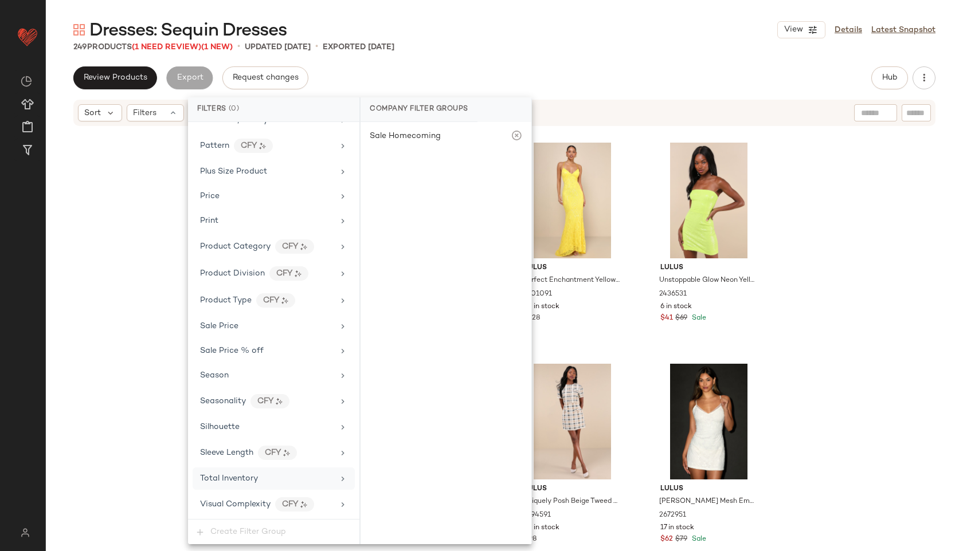
click at [224, 473] on div "Total Inventory" at bounding box center [229, 479] width 58 height 12
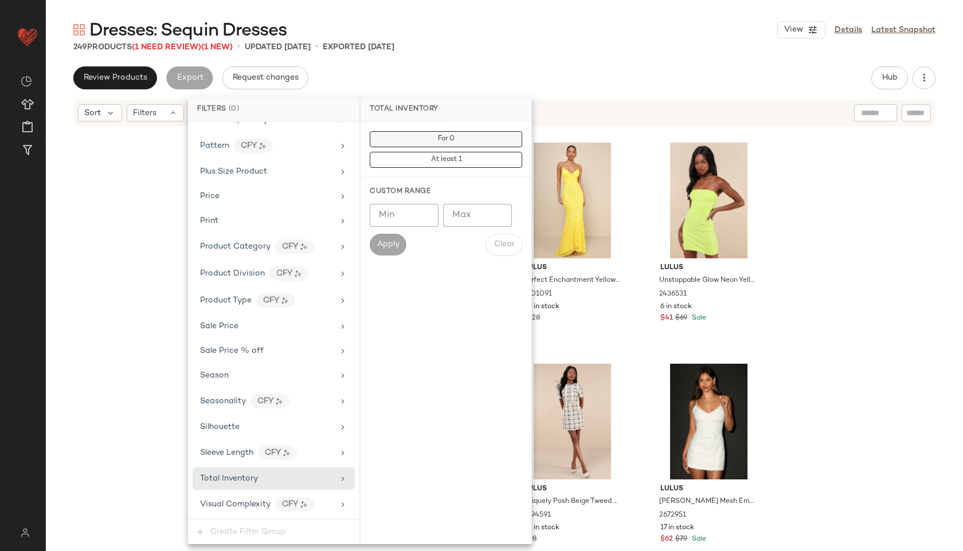
click at [457, 142] on button "For 0" at bounding box center [446, 139] width 152 height 16
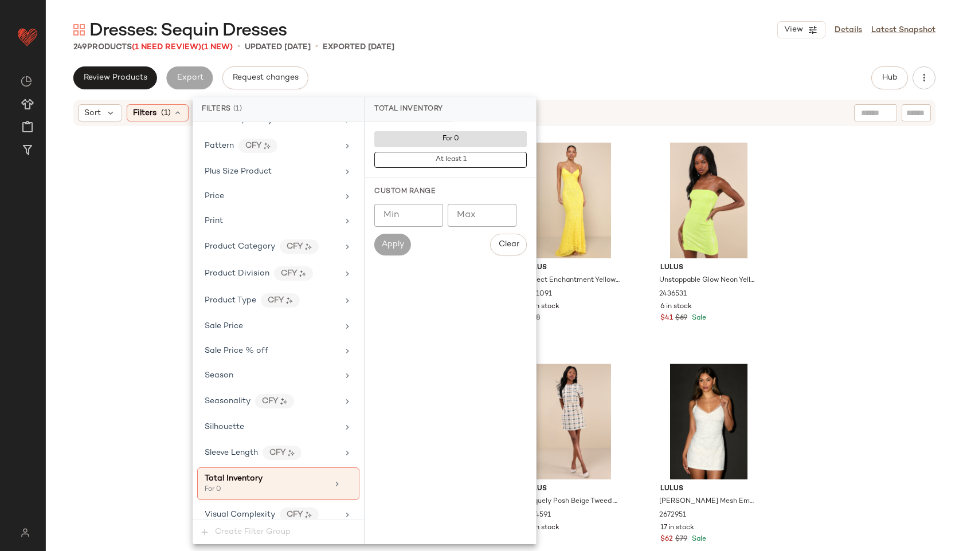
click at [554, 44] on div "249 Products (1 Need Review) (1 New) • updated [DATE] • Exported [DATE]" at bounding box center [504, 46] width 917 height 11
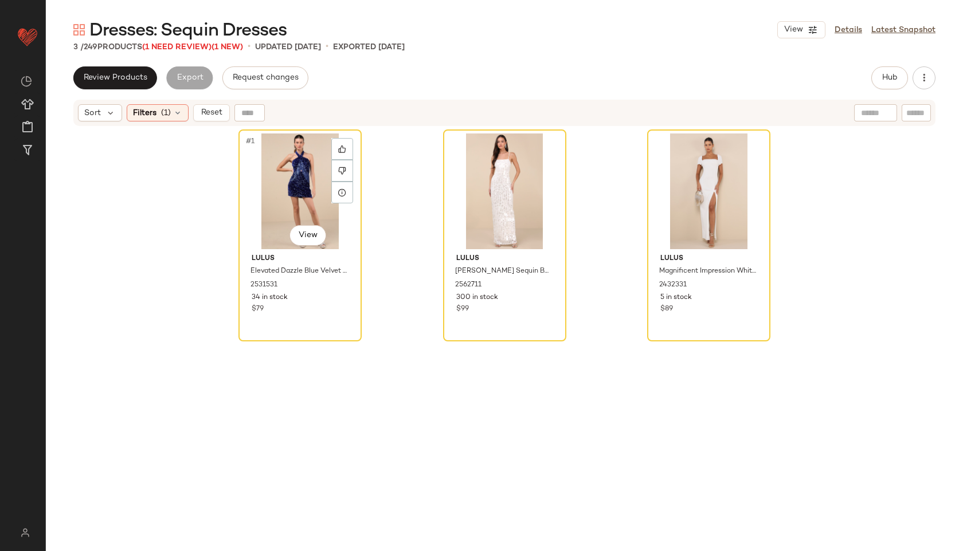
click at [281, 191] on div "#1 View" at bounding box center [299, 192] width 115 height 116
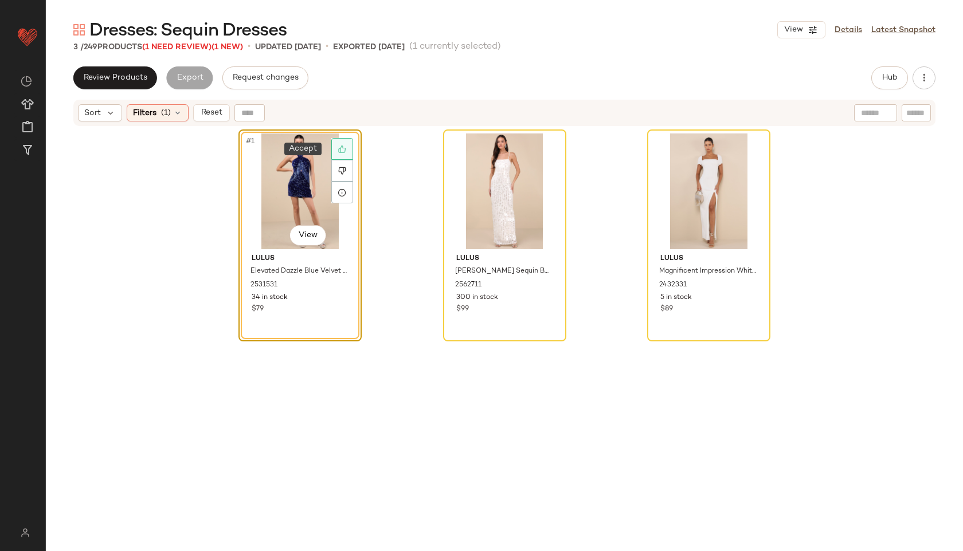
click at [343, 152] on div at bounding box center [342, 149] width 22 height 22
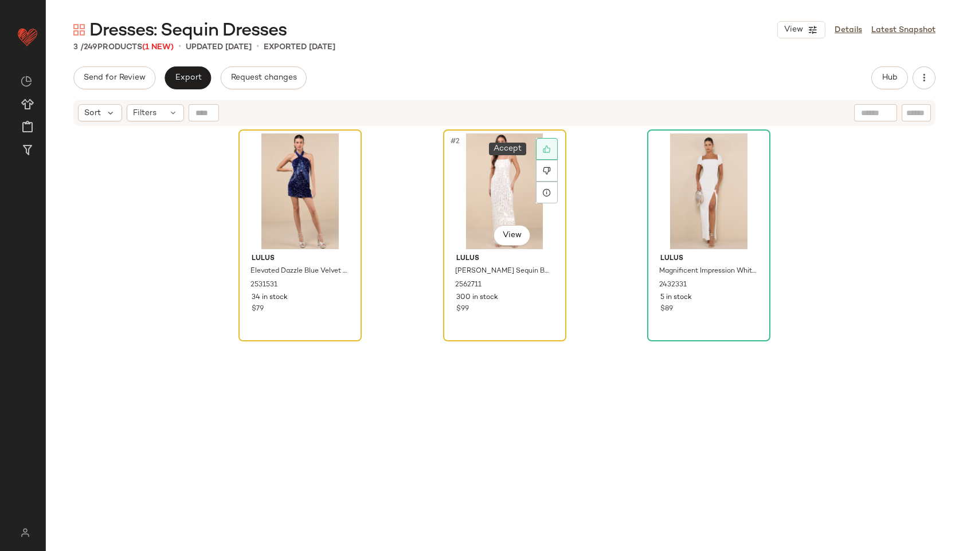
click at [546, 145] on icon at bounding box center [547, 149] width 8 height 8
click at [700, 187] on div "#3 View" at bounding box center [708, 192] width 115 height 116
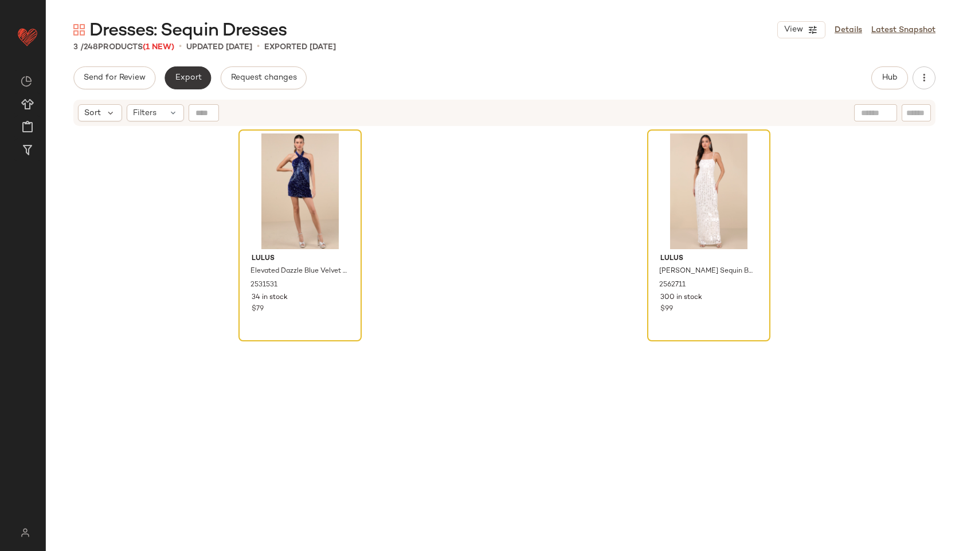
click at [199, 74] on span "Export" at bounding box center [187, 77] width 27 height 9
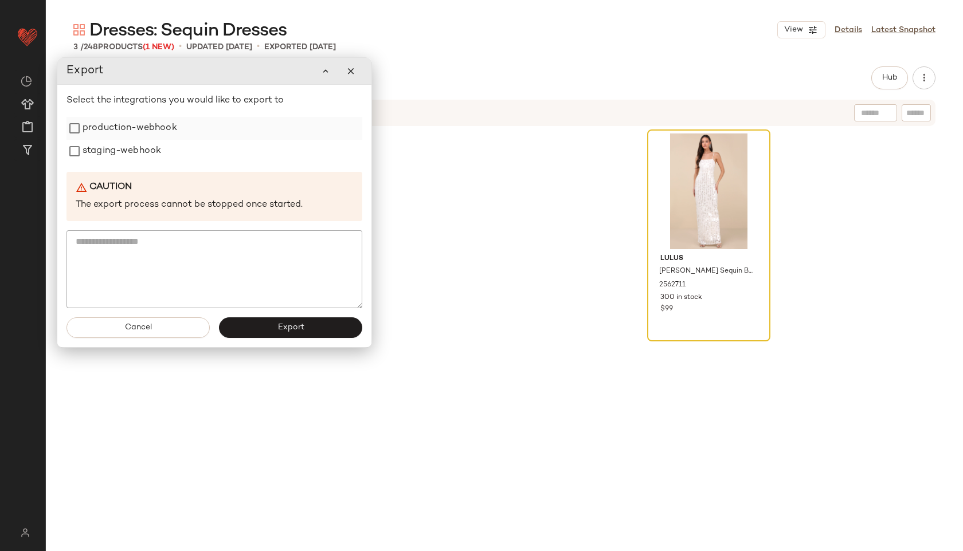
click at [156, 133] on label "production-webhook" at bounding box center [130, 128] width 95 height 23
click at [144, 151] on label "staging-webhook" at bounding box center [122, 151] width 79 height 23
click at [253, 328] on button "Export" at bounding box center [290, 328] width 143 height 21
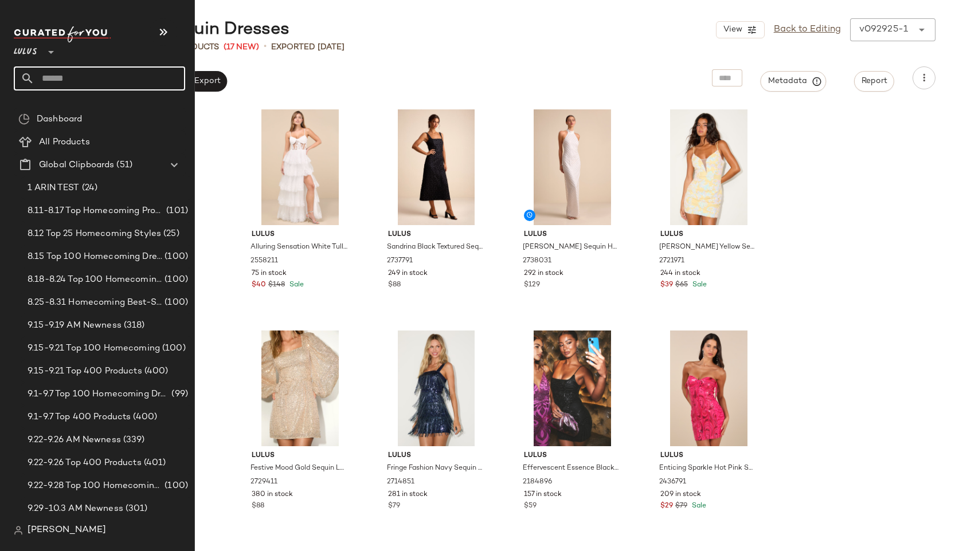
click at [68, 72] on input "text" at bounding box center [109, 78] width 151 height 24
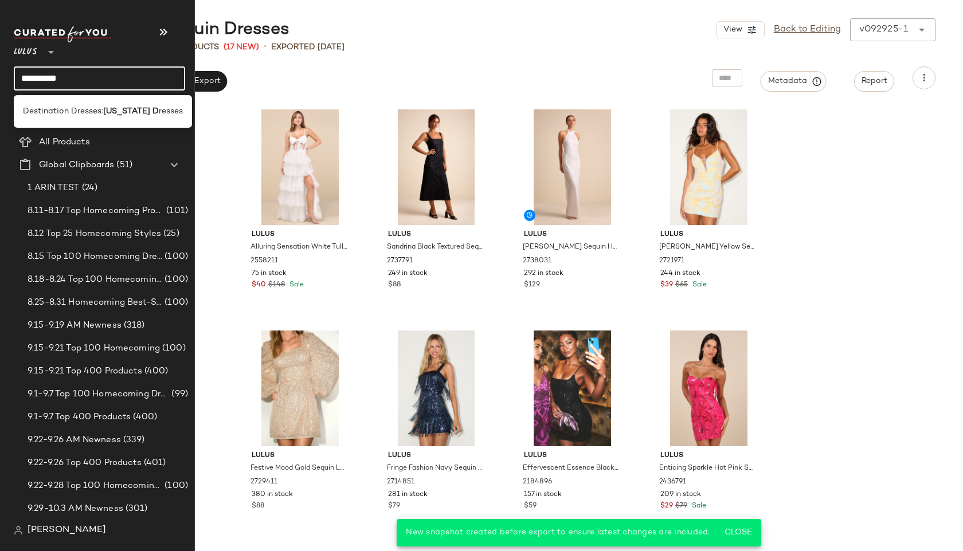
click at [99, 81] on input "**********" at bounding box center [99, 78] width 171 height 24
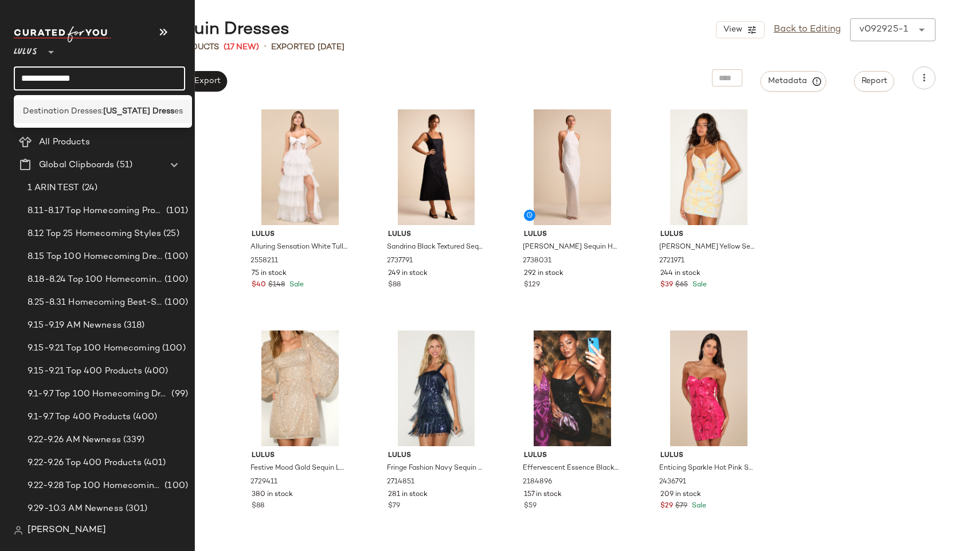
type input "**********"
click at [95, 111] on span "Destination Dresses:" at bounding box center [63, 111] width 80 height 12
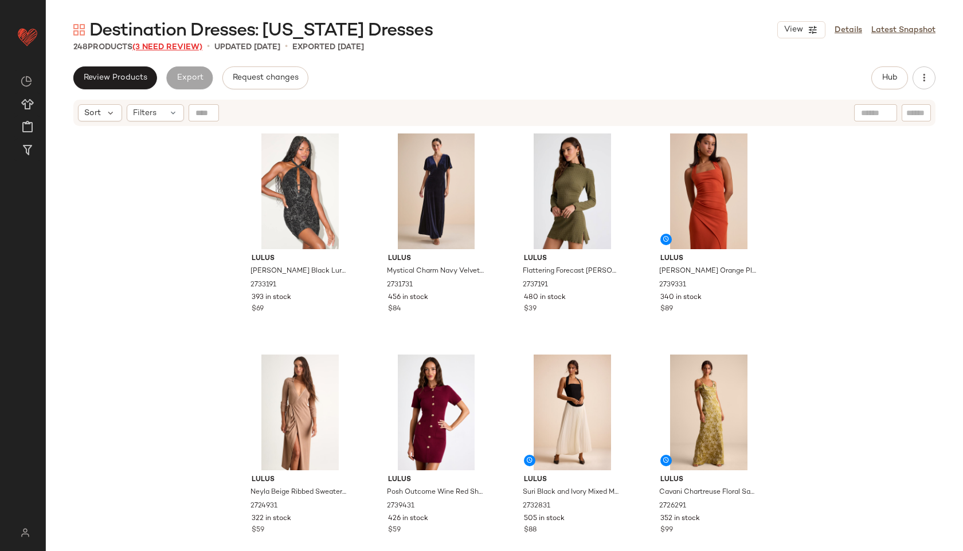
click at [188, 49] on span "(3 Need Review)" at bounding box center [167, 47] width 70 height 9
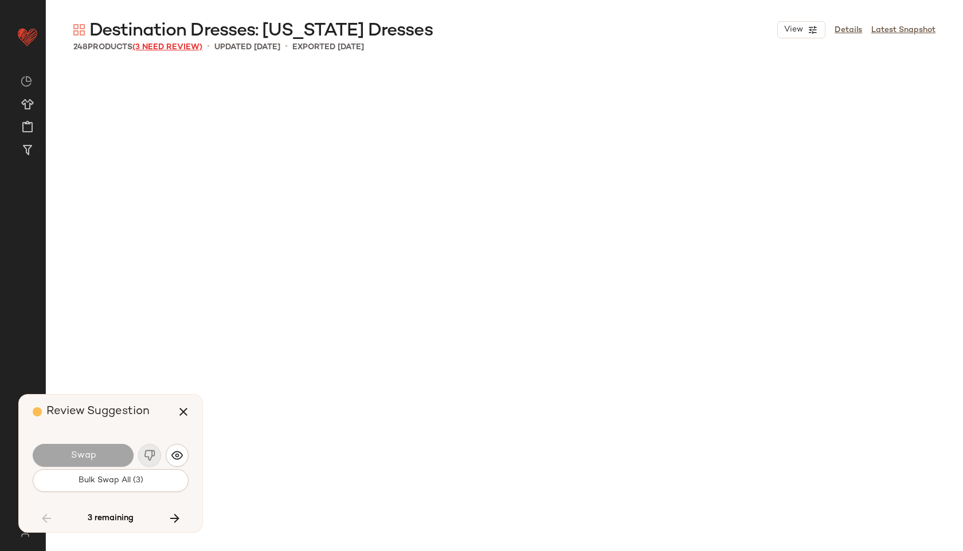
scroll to position [11726, 0]
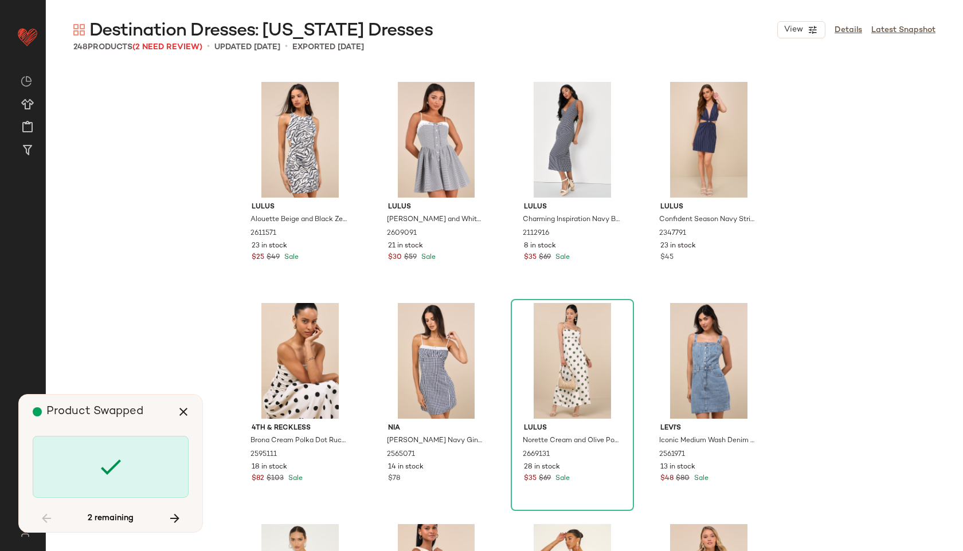
click at [103, 483] on div at bounding box center [111, 467] width 156 height 62
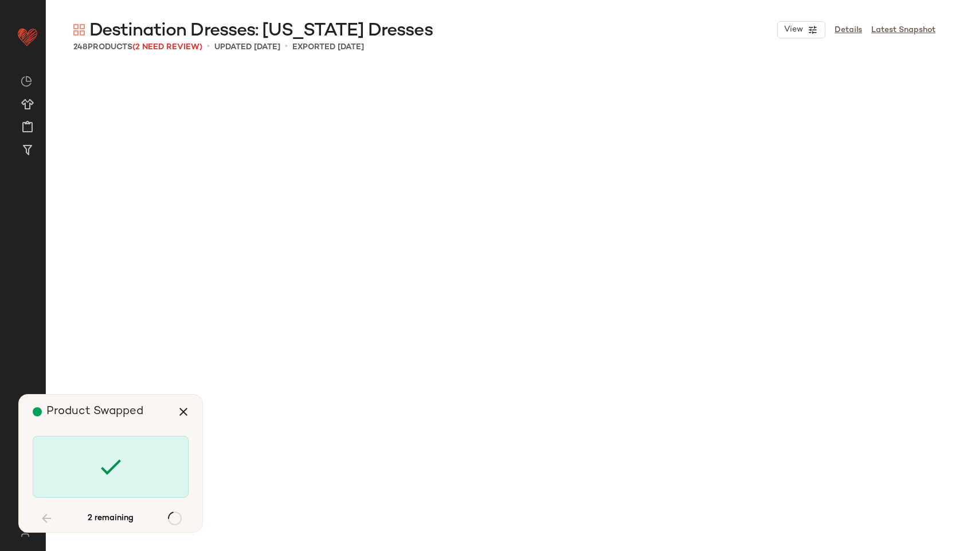
scroll to position [13235, 0]
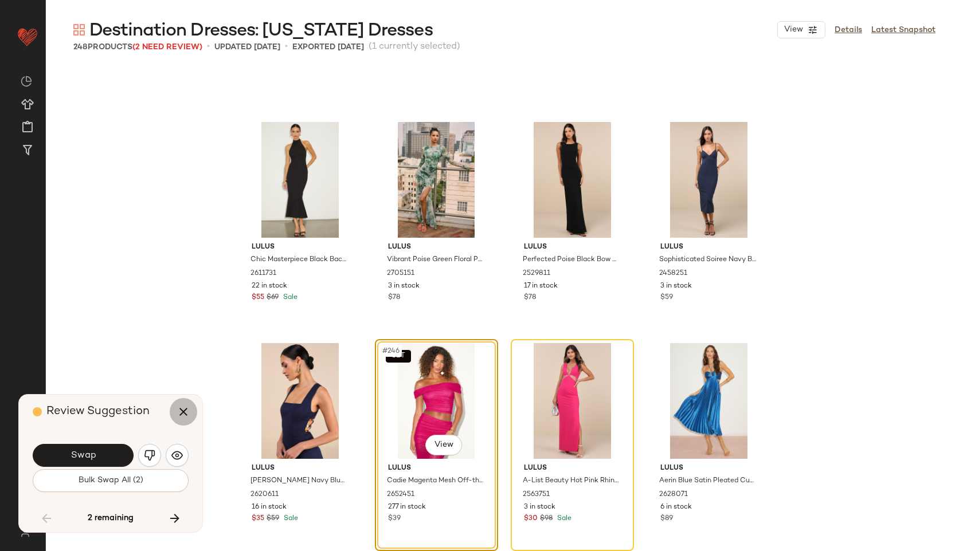
click at [185, 414] on icon "button" at bounding box center [184, 412] width 14 height 14
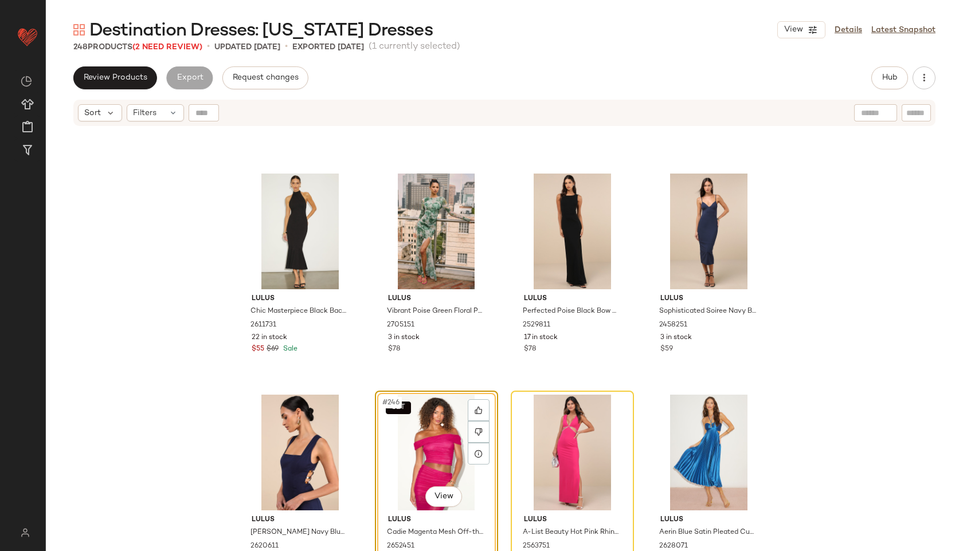
click at [436, 426] on div "SET #246 View" at bounding box center [436, 453] width 115 height 116
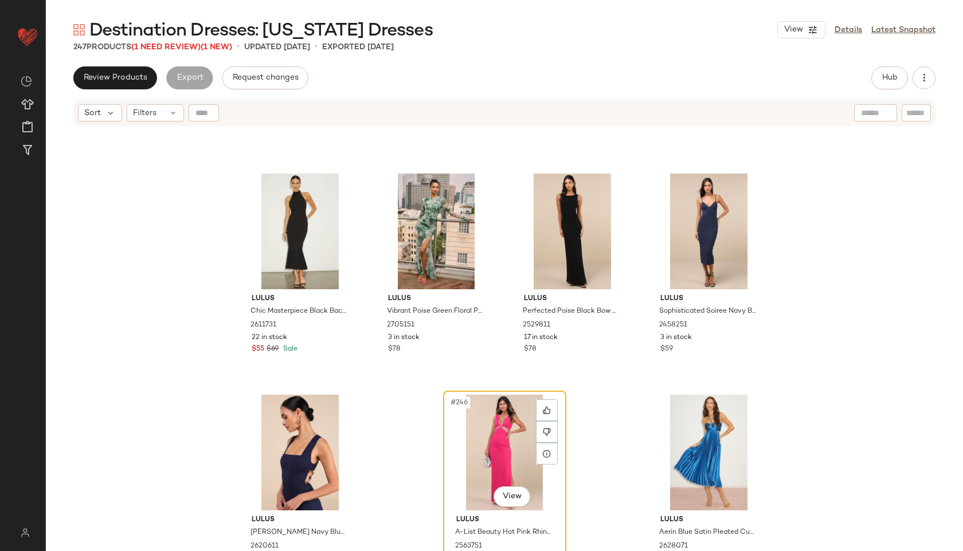
click at [477, 438] on div "#246 View" at bounding box center [504, 453] width 115 height 116
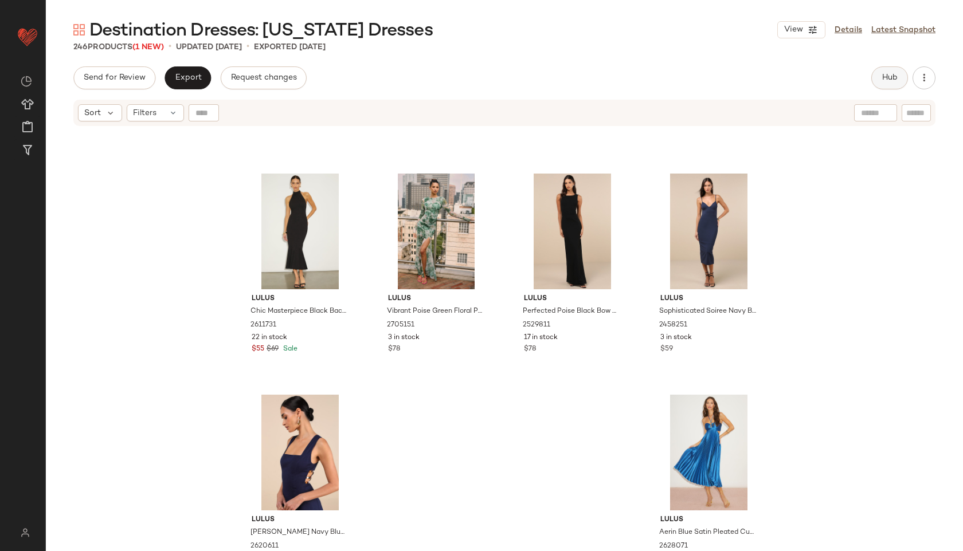
click at [890, 76] on span "Hub" at bounding box center [890, 77] width 16 height 9
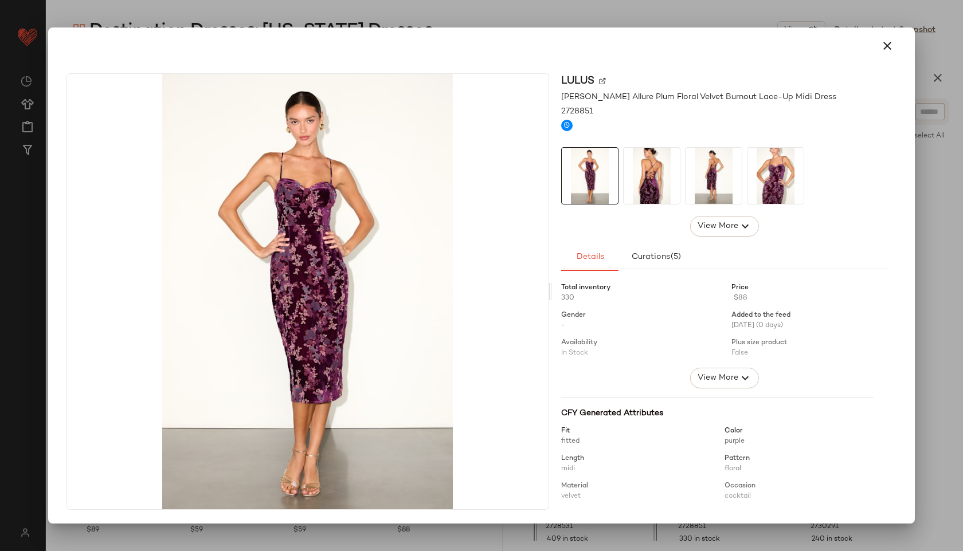
drag, startPoint x: 748, startPoint y: 463, endPoint x: 492, endPoint y: 294, distance: 307.0
click at [885, 44] on icon "button" at bounding box center [887, 46] width 14 height 14
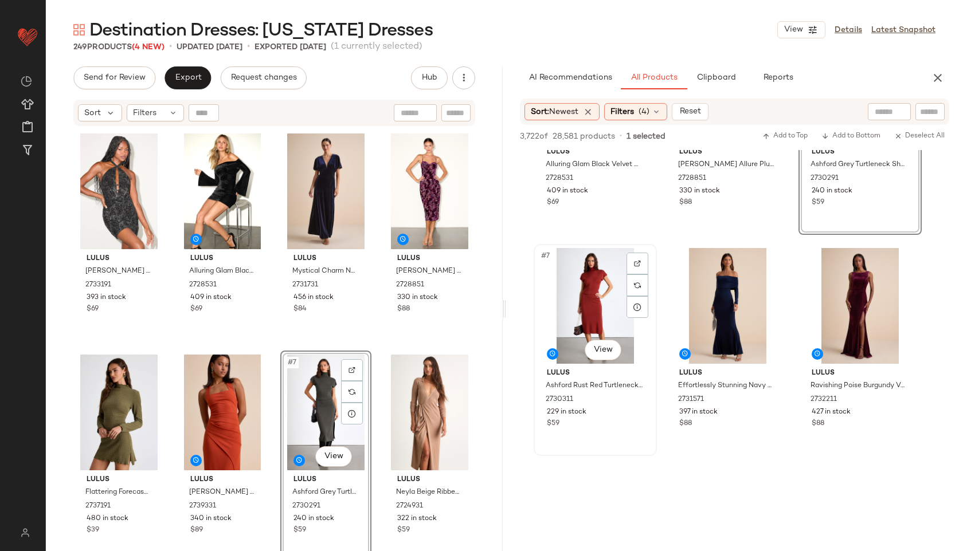
scroll to position [350, 0]
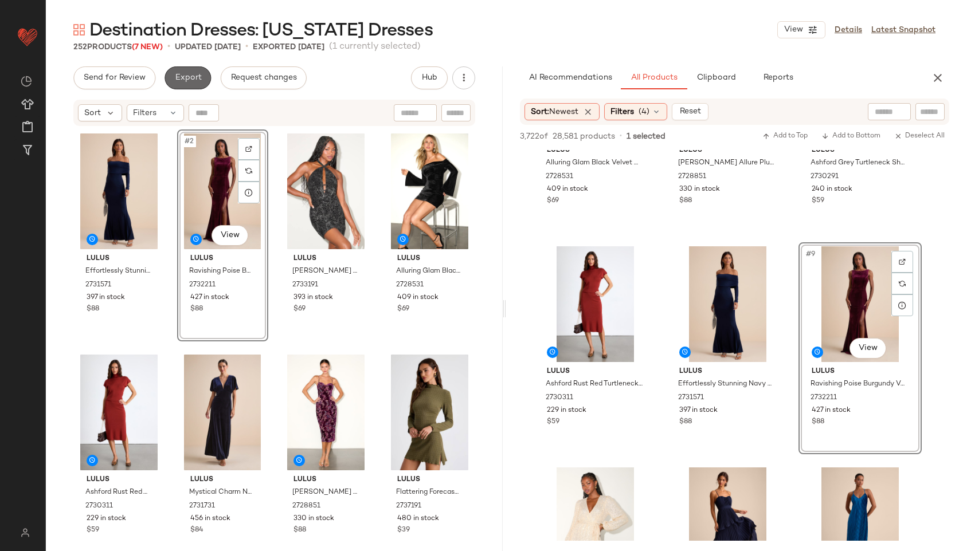
click at [182, 87] on button "Export" at bounding box center [188, 77] width 46 height 23
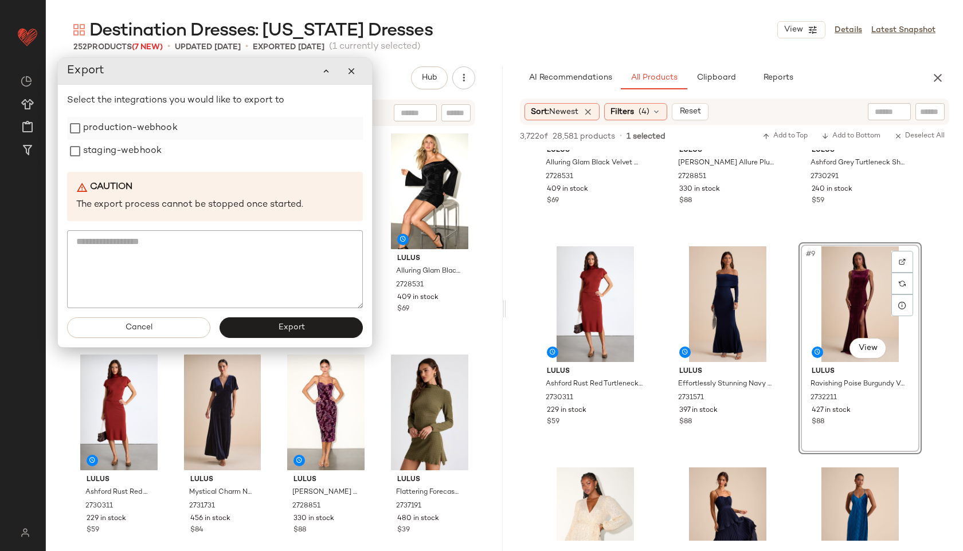
click at [158, 128] on label "production-webhook" at bounding box center [130, 128] width 95 height 23
click at [145, 152] on label "staging-webhook" at bounding box center [122, 151] width 79 height 23
click at [253, 326] on button "Export" at bounding box center [291, 328] width 143 height 21
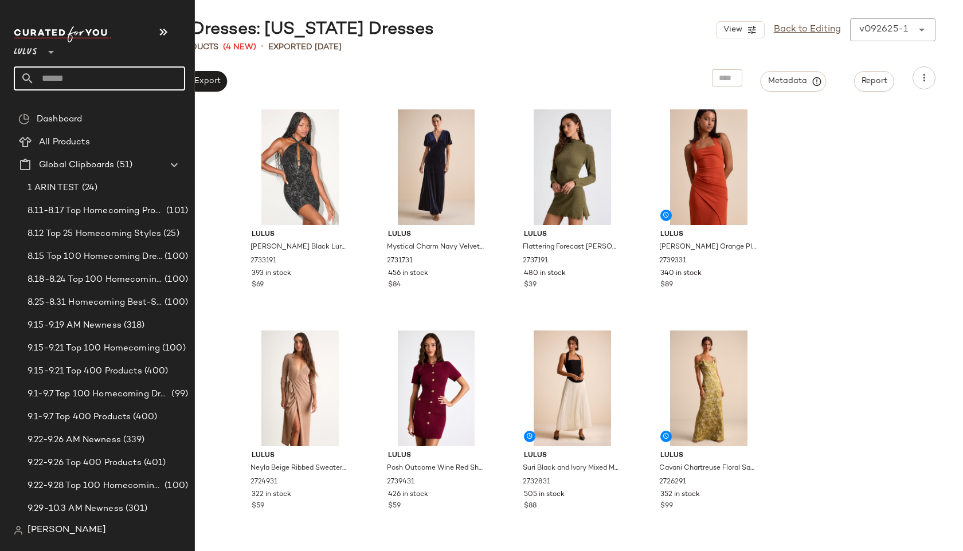
click at [58, 79] on input "text" at bounding box center [109, 78] width 151 height 24
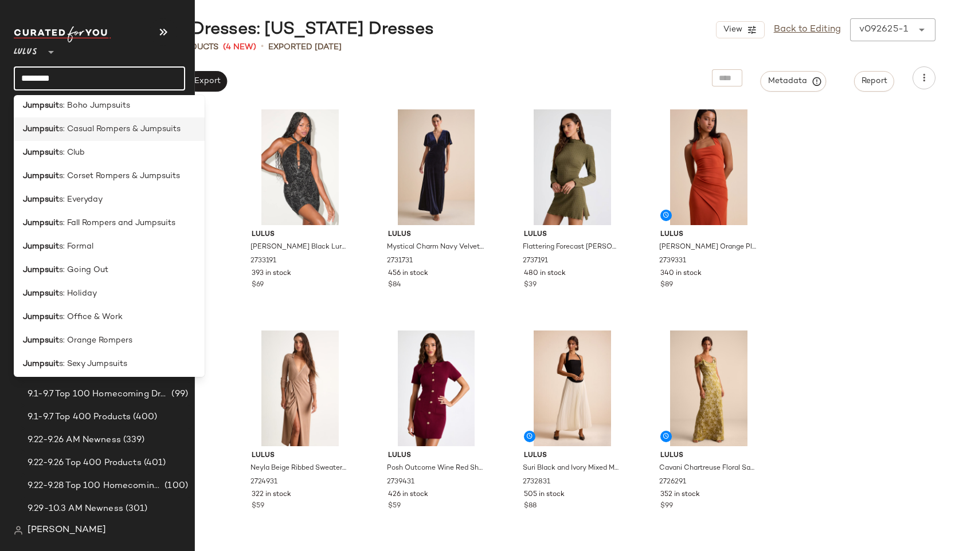
scroll to position [174, 0]
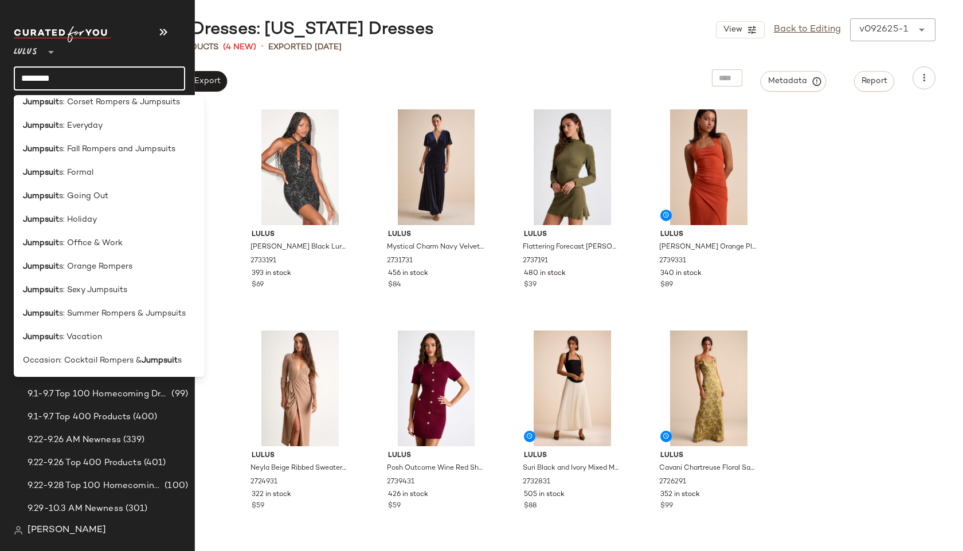
type input "********"
click at [59, 240] on span "s: Office & Work" at bounding box center [91, 243] width 64 height 12
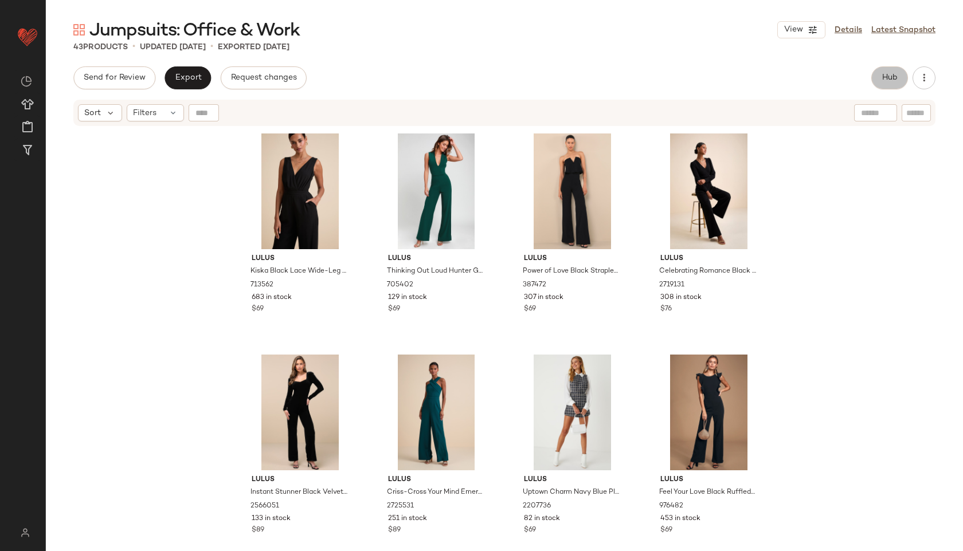
click at [888, 76] on span "Hub" at bounding box center [890, 77] width 16 height 9
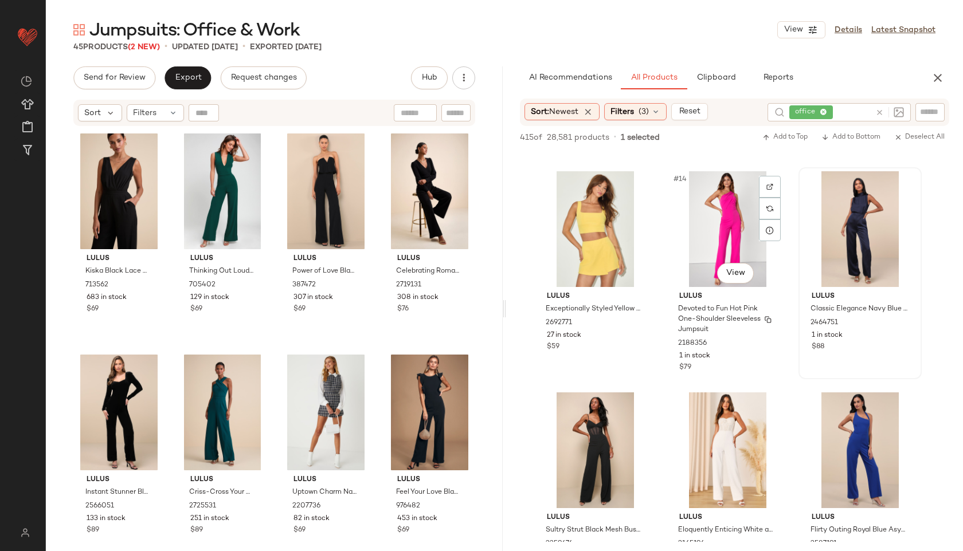
scroll to position [870, 0]
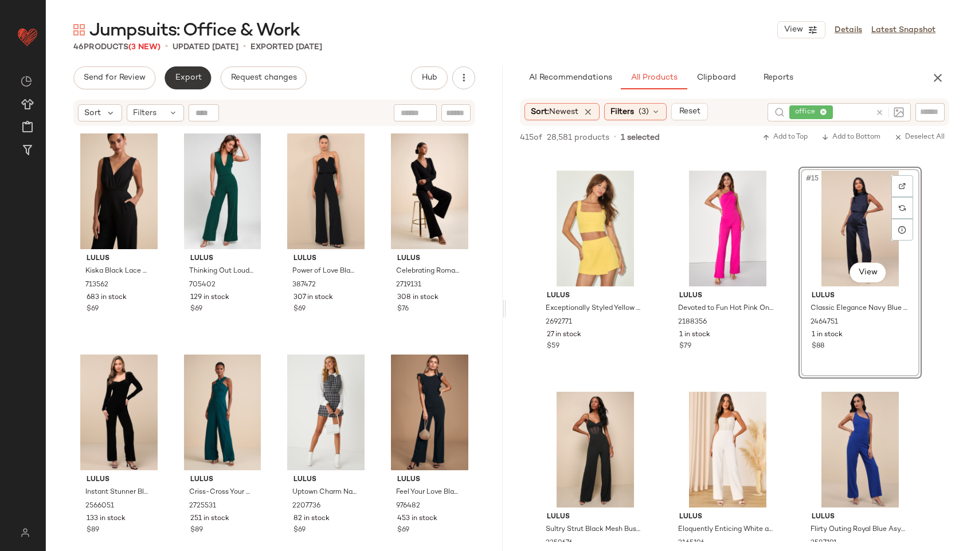
click at [191, 74] on span "Export" at bounding box center [187, 77] width 27 height 9
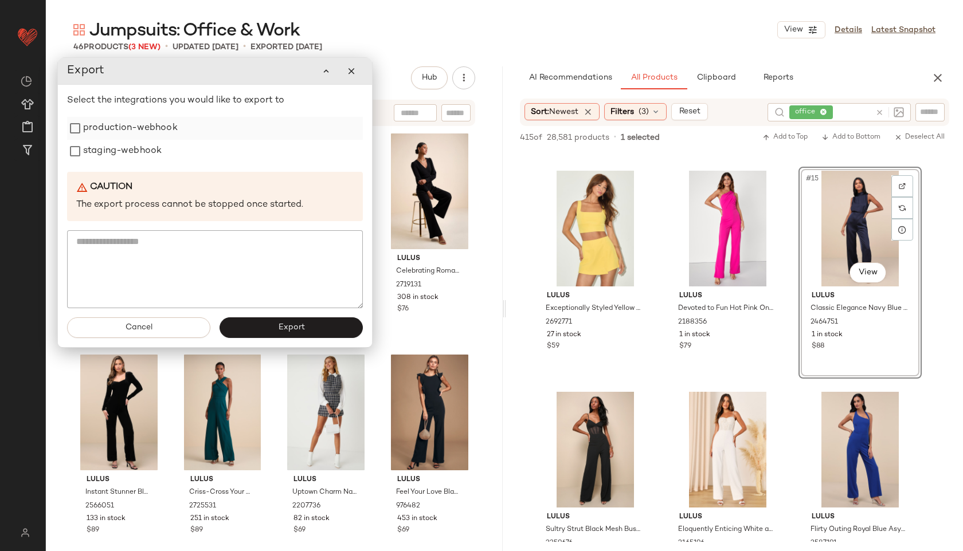
click at [164, 127] on label "production-webhook" at bounding box center [130, 128] width 95 height 23
click at [143, 151] on label "staging-webhook" at bounding box center [122, 151] width 79 height 23
click at [251, 323] on button "Export" at bounding box center [291, 328] width 143 height 21
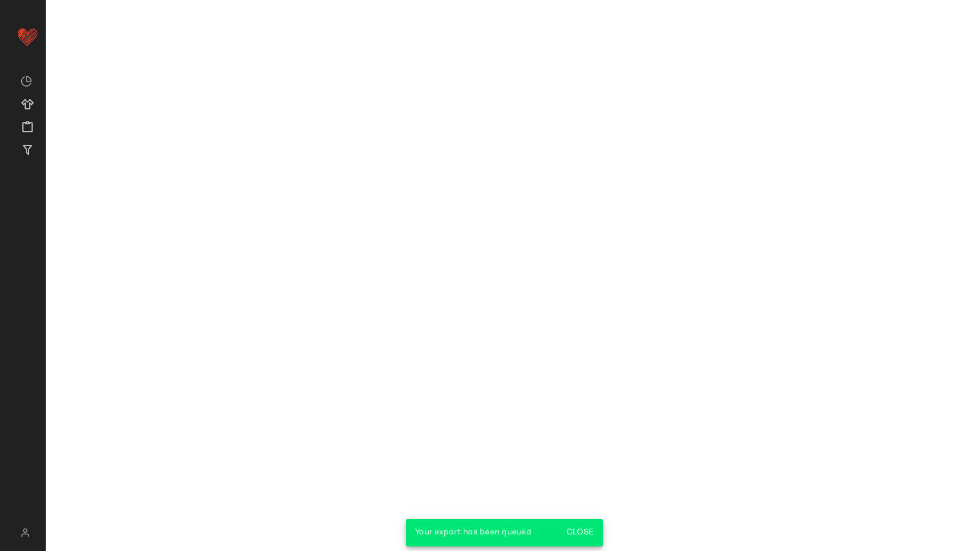
scroll to position [1091, 0]
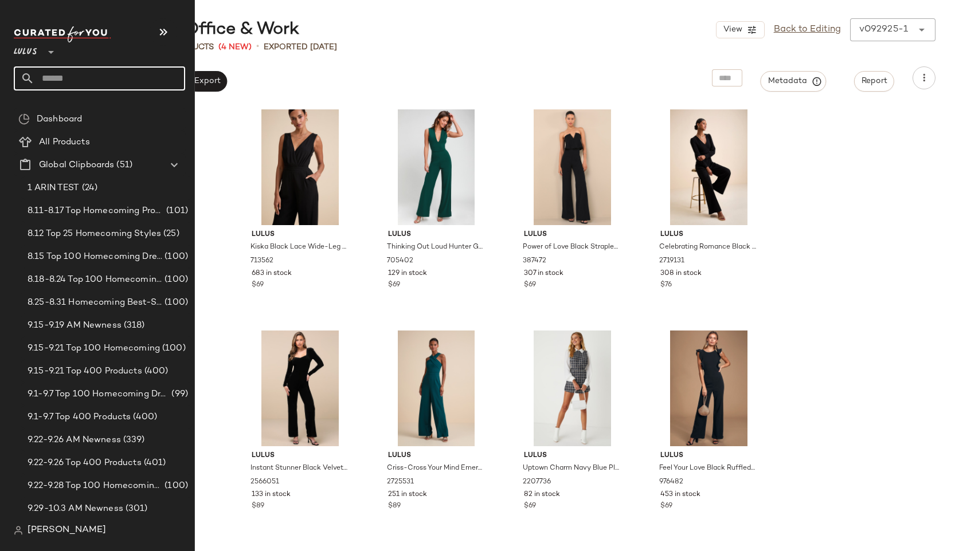
click at [53, 77] on input "text" at bounding box center [109, 78] width 151 height 24
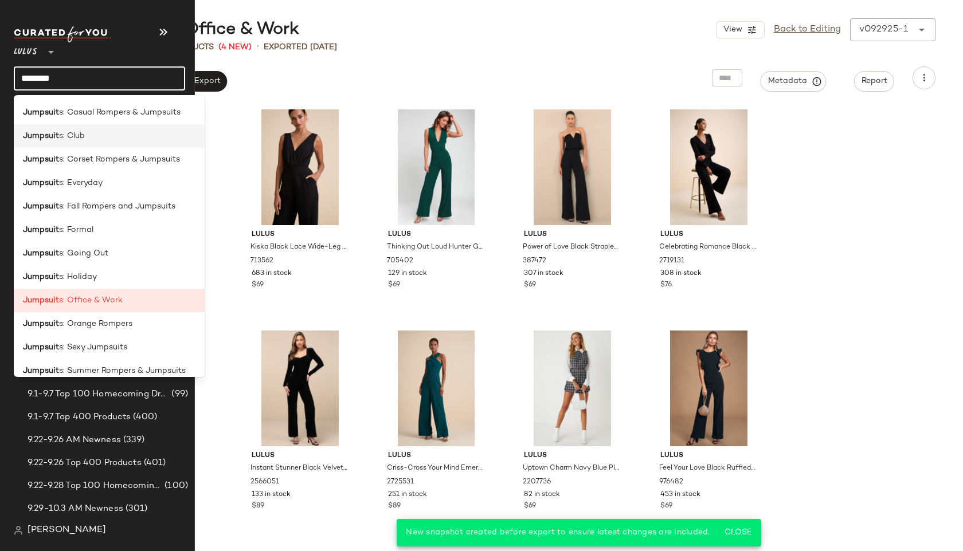
scroll to position [118, 0]
type input "********"
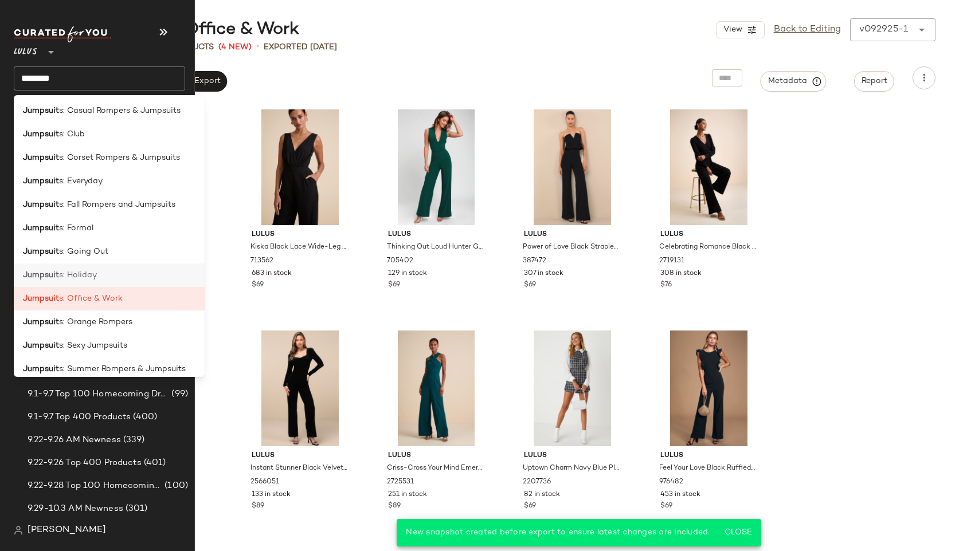
click at [65, 274] on span "s: Holiday" at bounding box center [78, 275] width 38 height 12
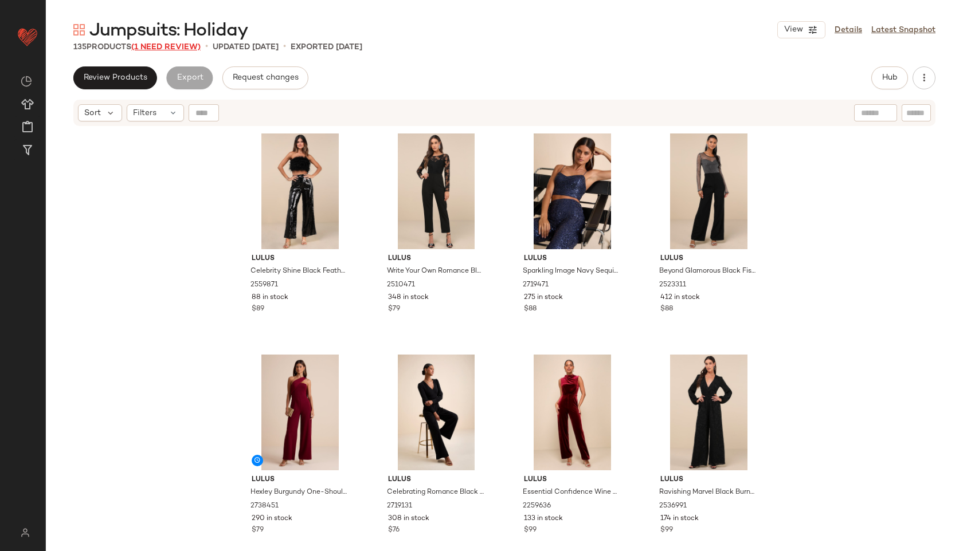
click at [186, 46] on span "(1 Need Review)" at bounding box center [165, 47] width 69 height 9
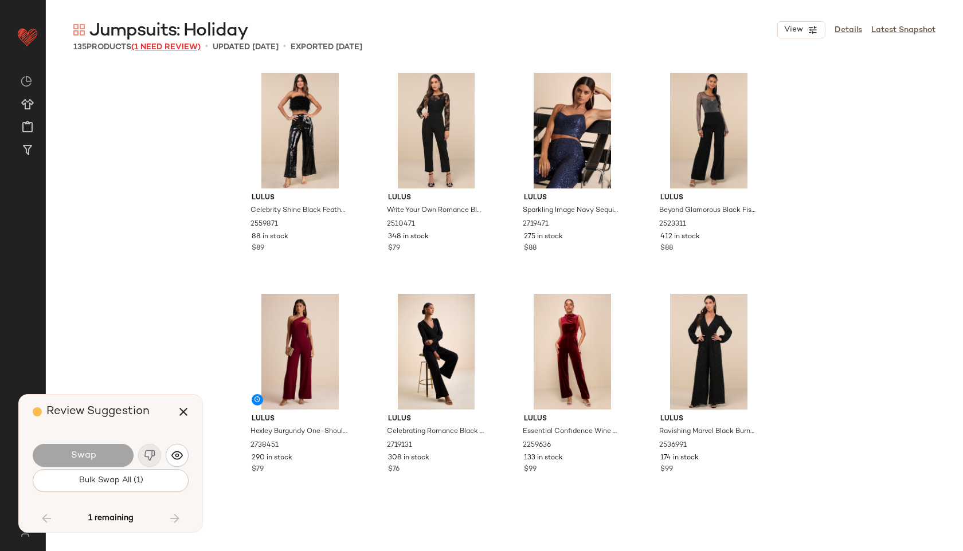
scroll to position [6195, 0]
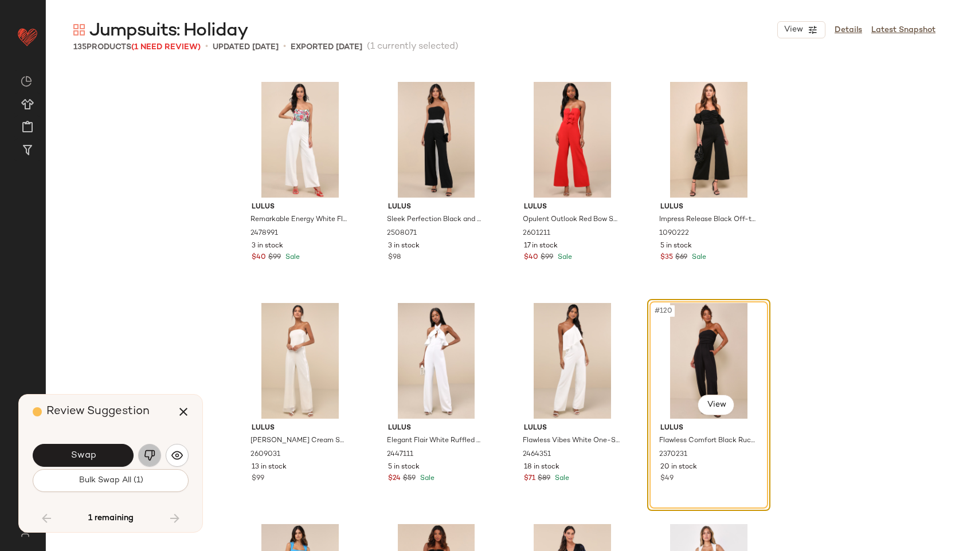
click at [147, 456] on img "button" at bounding box center [149, 455] width 11 height 11
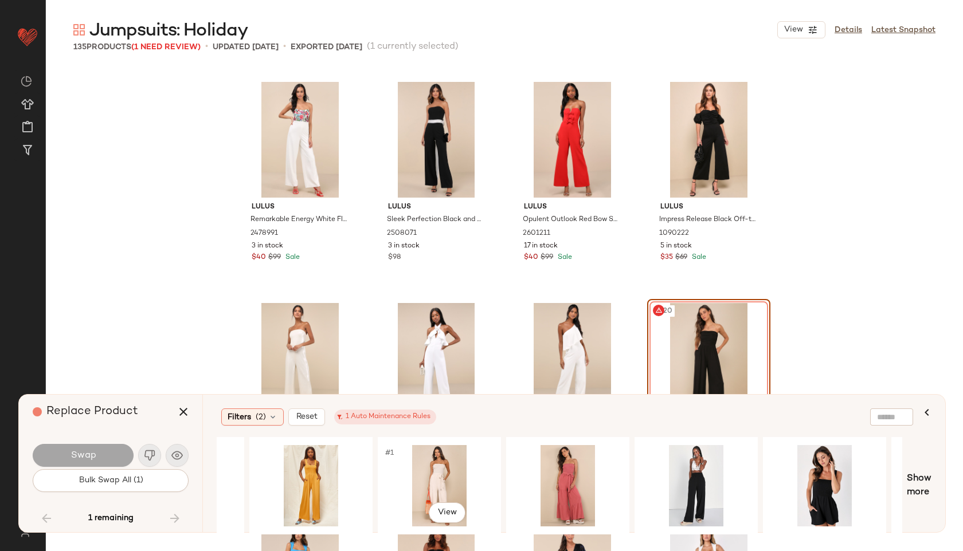
scroll to position [0, 635]
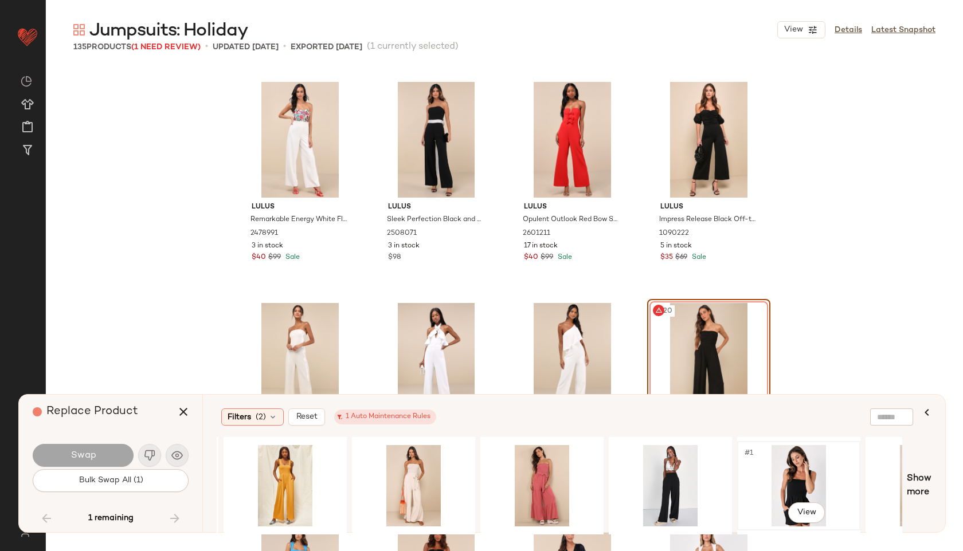
click at [812, 464] on div "#1 View" at bounding box center [798, 485] width 115 height 81
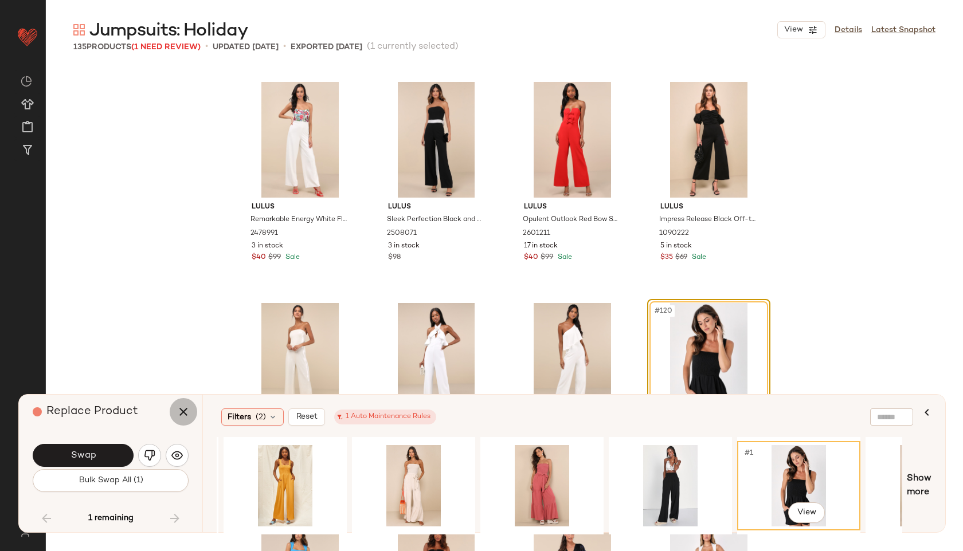
click at [182, 410] on icon "button" at bounding box center [184, 412] width 14 height 14
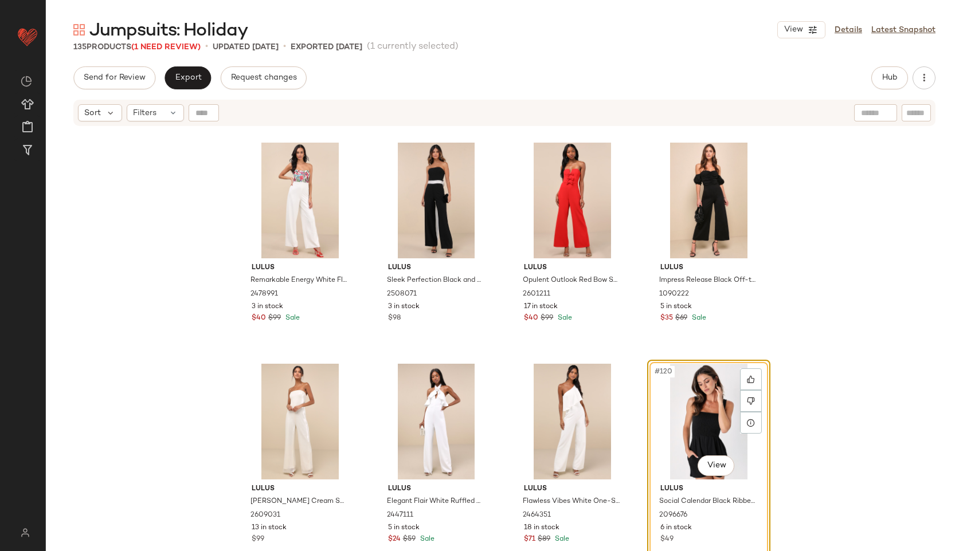
click at [692, 388] on div "#120 View" at bounding box center [708, 422] width 115 height 116
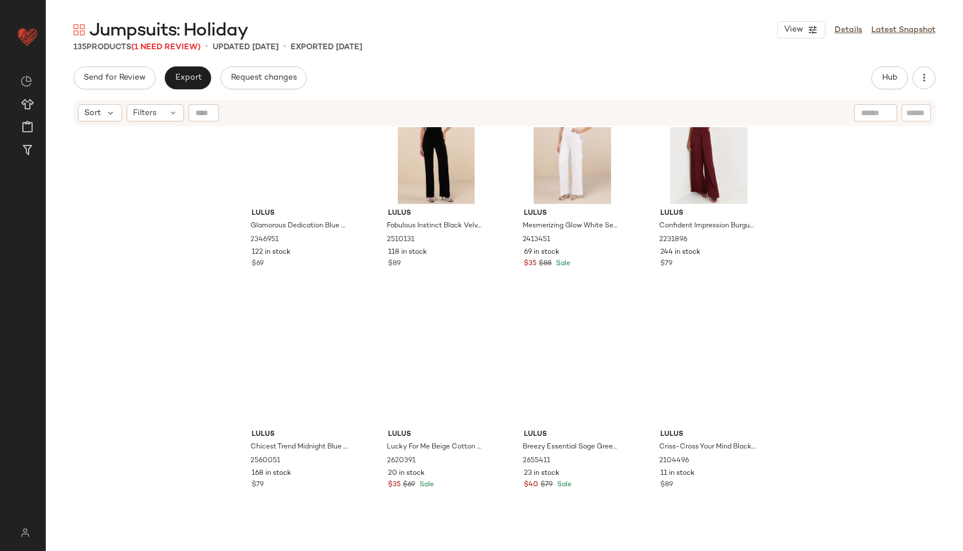
scroll to position [4616, 0]
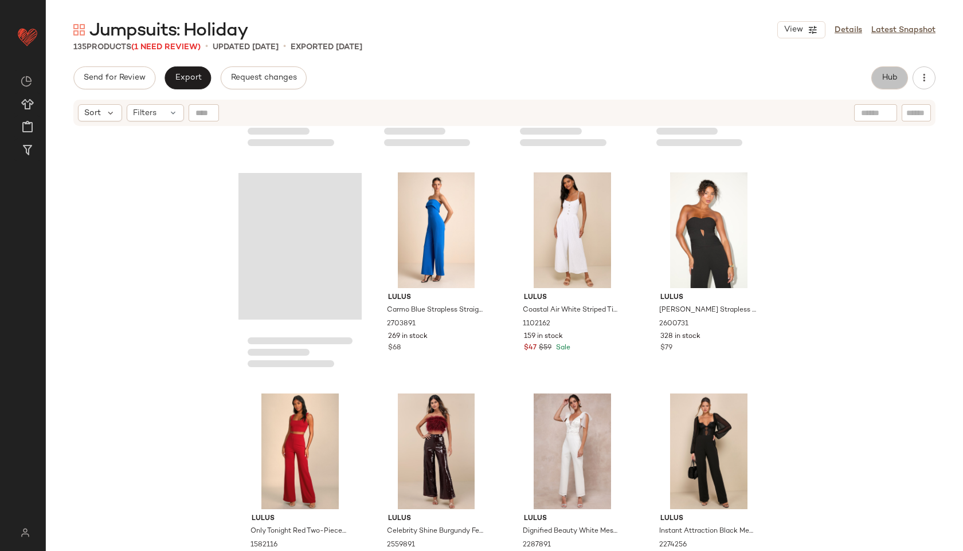
click at [876, 71] on button "Hub" at bounding box center [889, 77] width 37 height 23
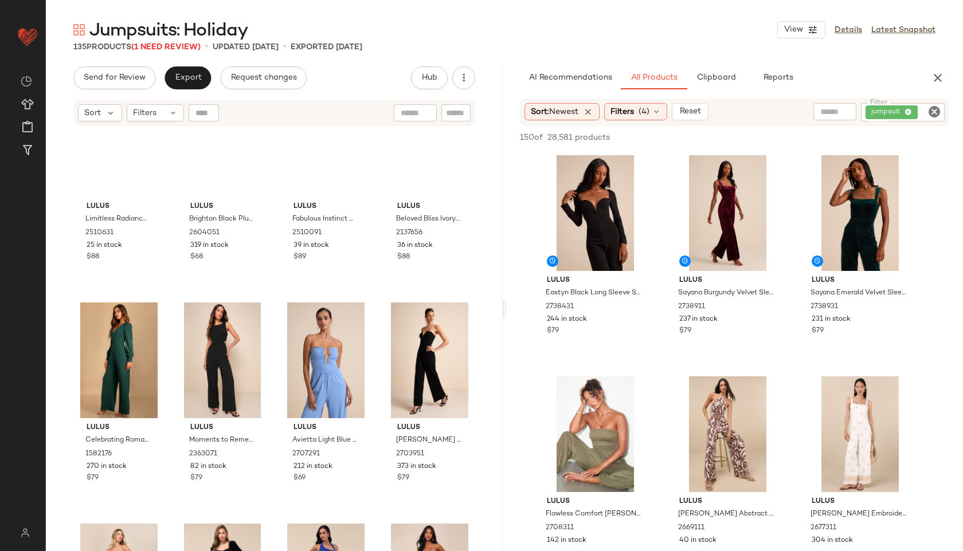
scroll to position [0, 0]
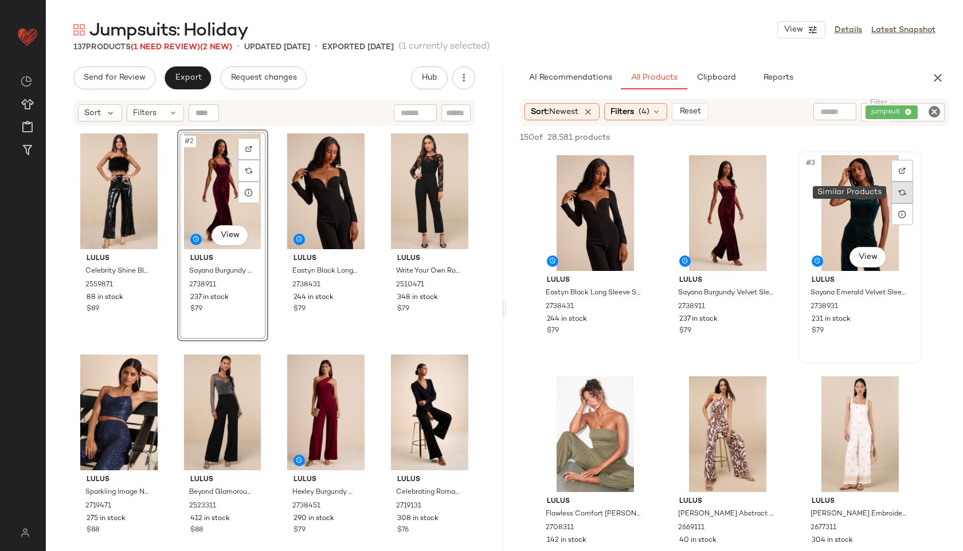
click at [891, 185] on div at bounding box center [902, 193] width 22 height 22
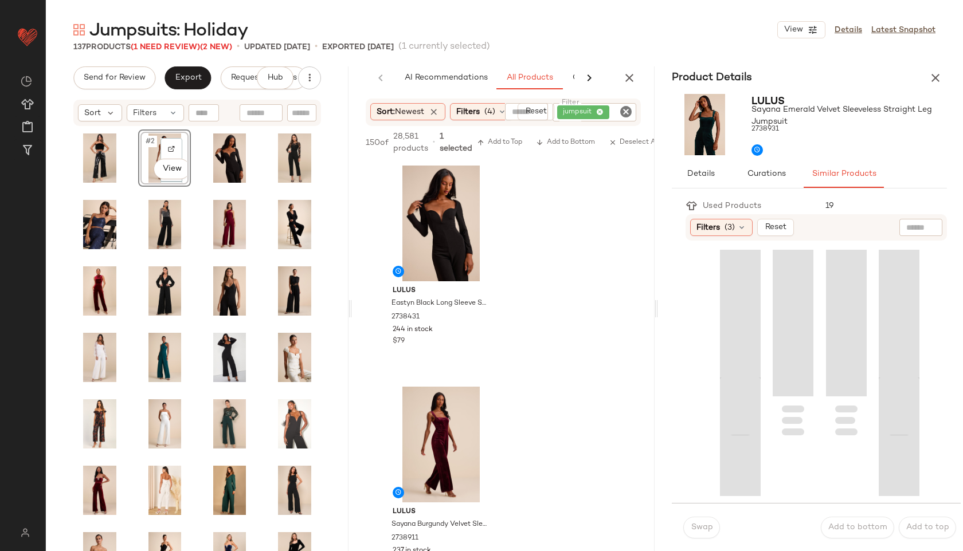
click at [812, 207] on div "Product Details Lulus Sayana Emerald Velvet Sleeveless Straight Leg Jumpsuit 27…" at bounding box center [809, 308] width 303 height 485
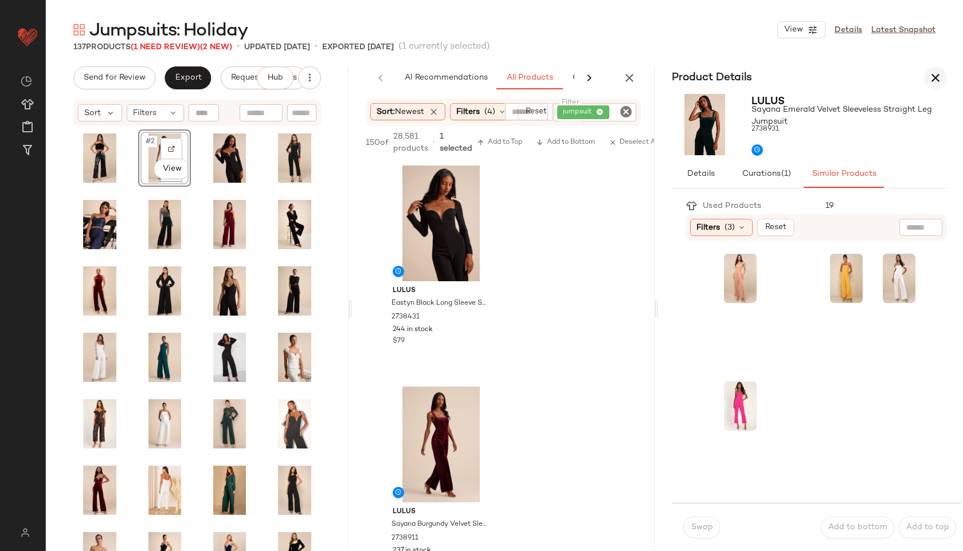
click at [932, 71] on icon "button" at bounding box center [936, 78] width 14 height 14
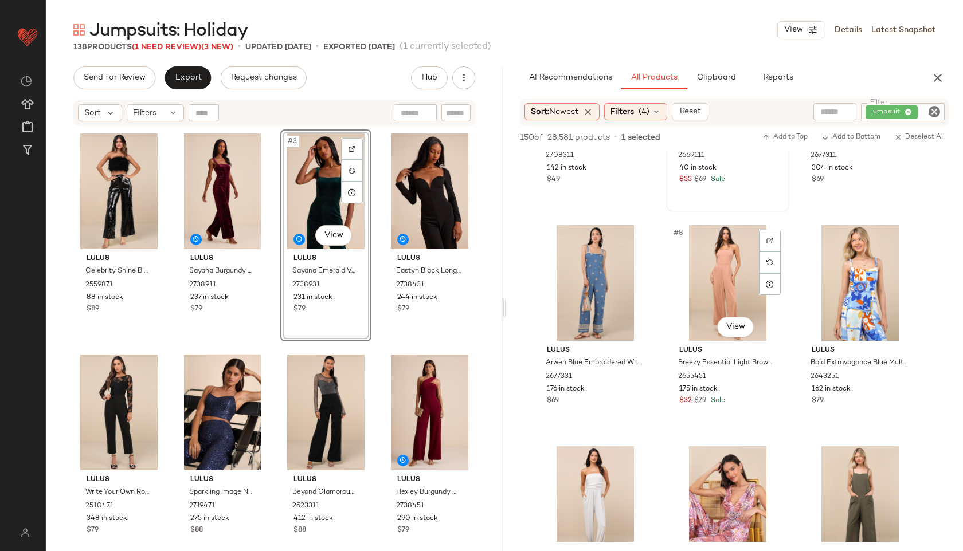
scroll to position [374, 0]
click at [171, 110] on icon at bounding box center [173, 112] width 9 height 9
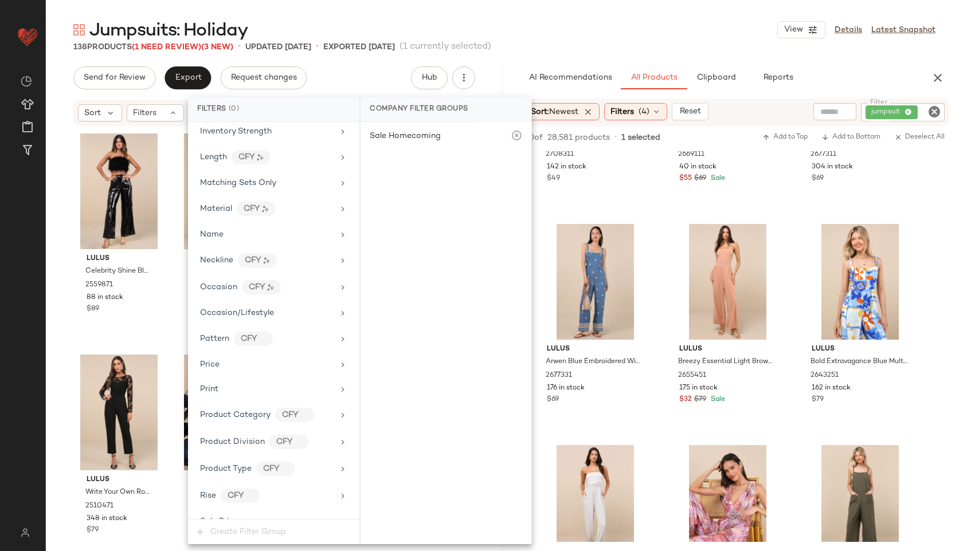
scroll to position [706, 0]
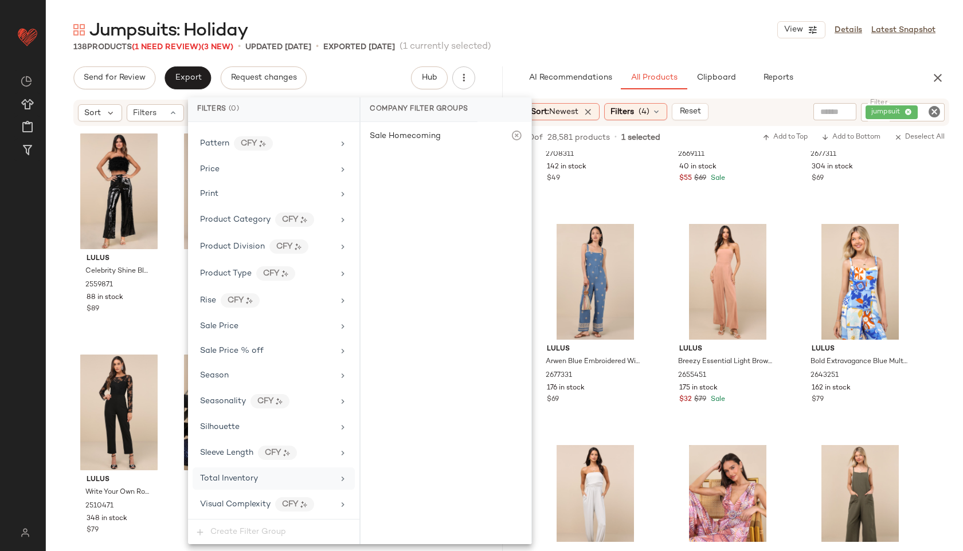
click at [244, 473] on div "Total Inventory" at bounding box center [229, 479] width 58 height 12
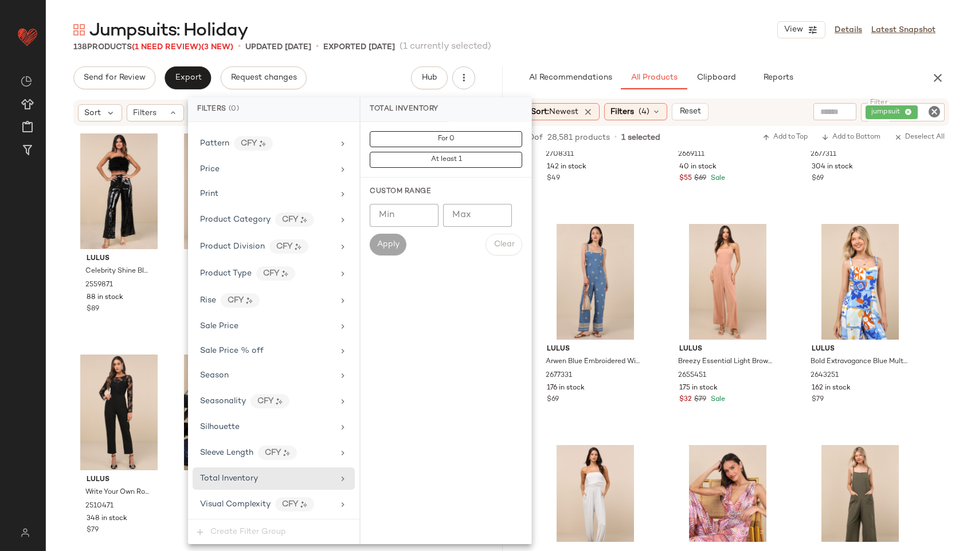
click at [478, 215] on input "Max" at bounding box center [477, 215] width 69 height 23
type input "**"
click at [390, 245] on span "Apply" at bounding box center [388, 244] width 23 height 9
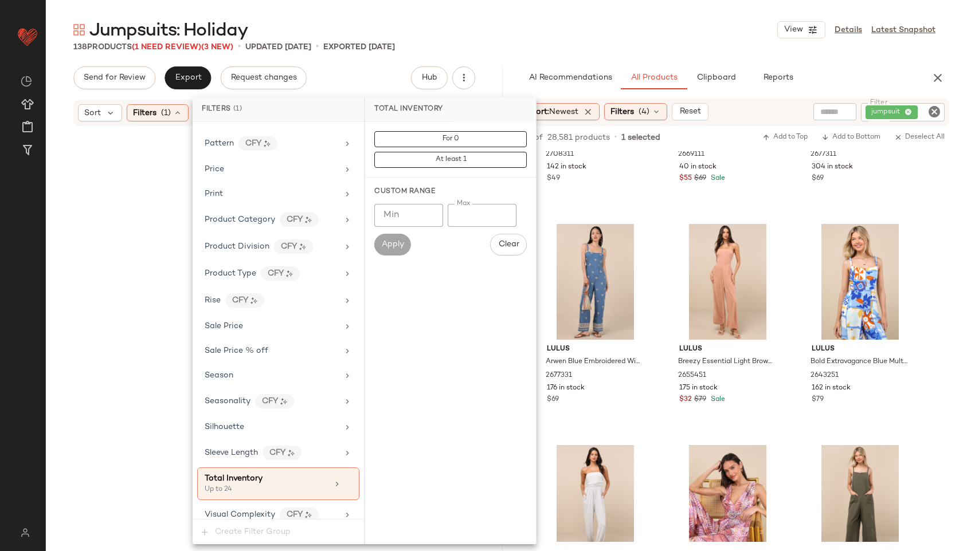
click at [570, 31] on div "Jumpsuits: Holiday View Details Latest Snapshot" at bounding box center [504, 29] width 917 height 23
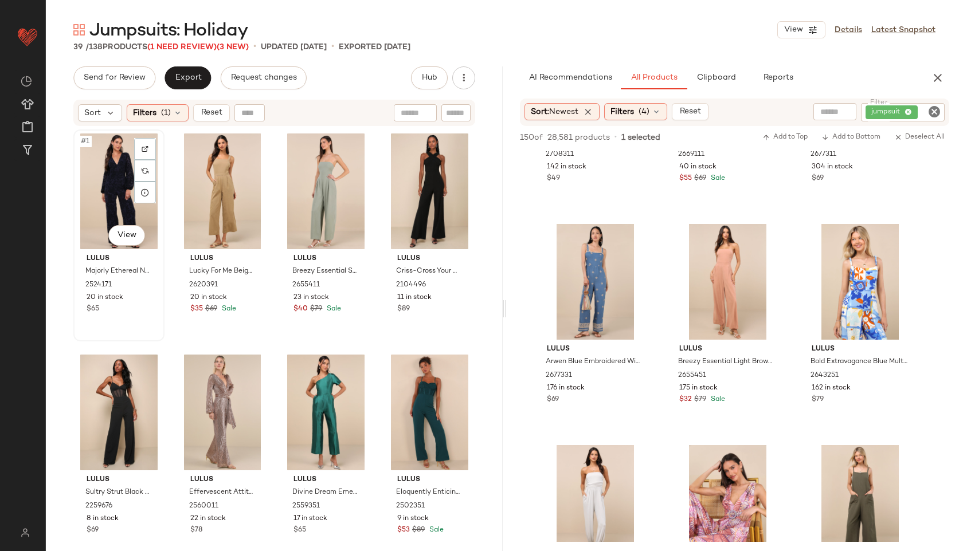
click at [119, 187] on div "#1 View" at bounding box center [118, 192] width 83 height 116
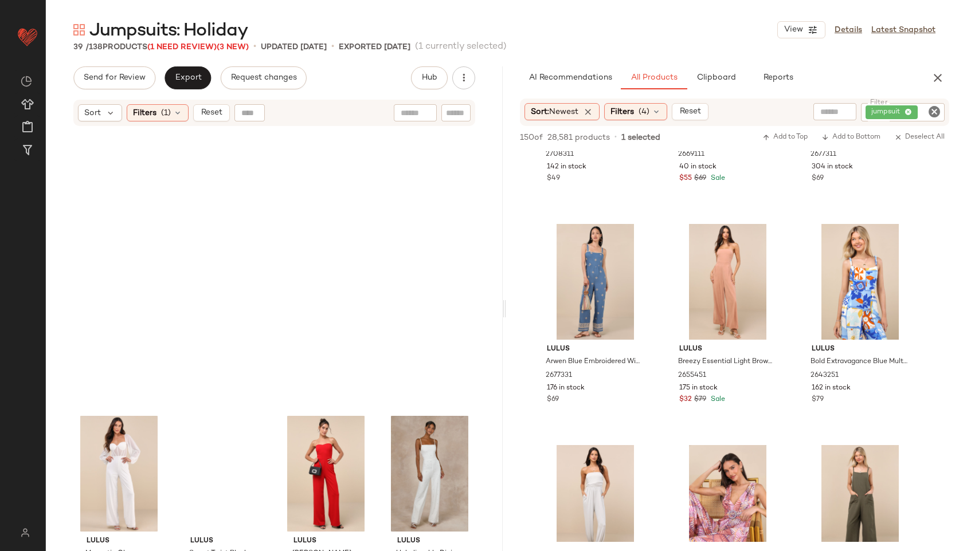
scroll to position [1762, 0]
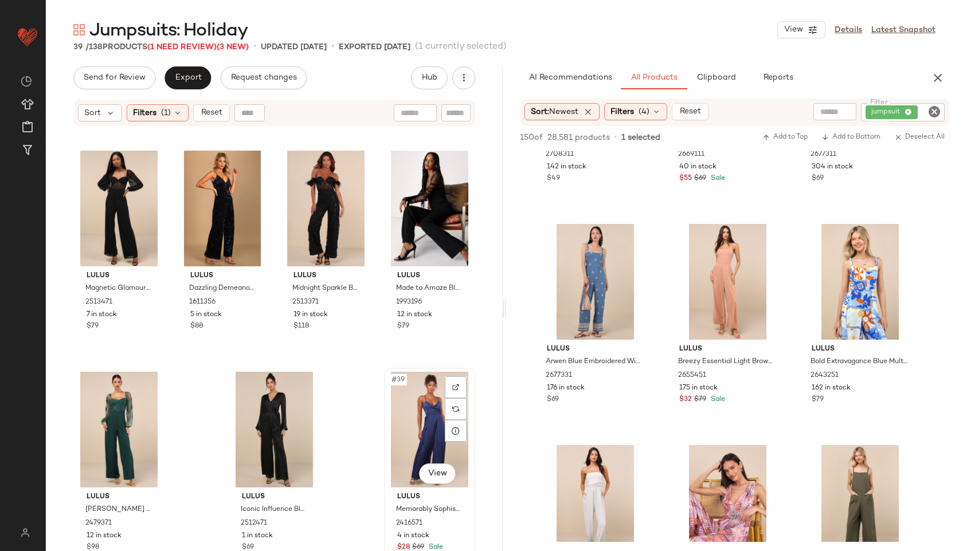
click at [406, 412] on div "#39 View" at bounding box center [429, 430] width 83 height 116
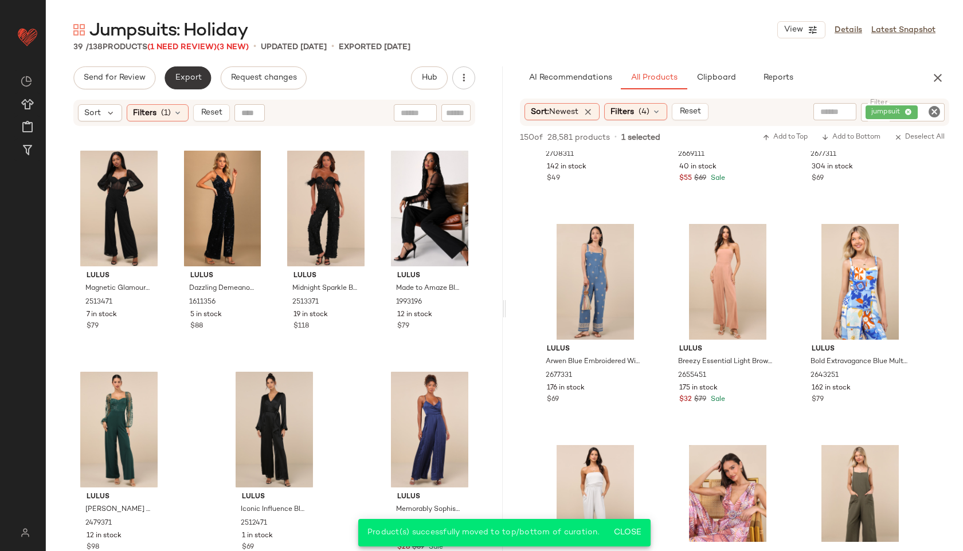
click at [179, 83] on button "Export" at bounding box center [188, 77] width 46 height 23
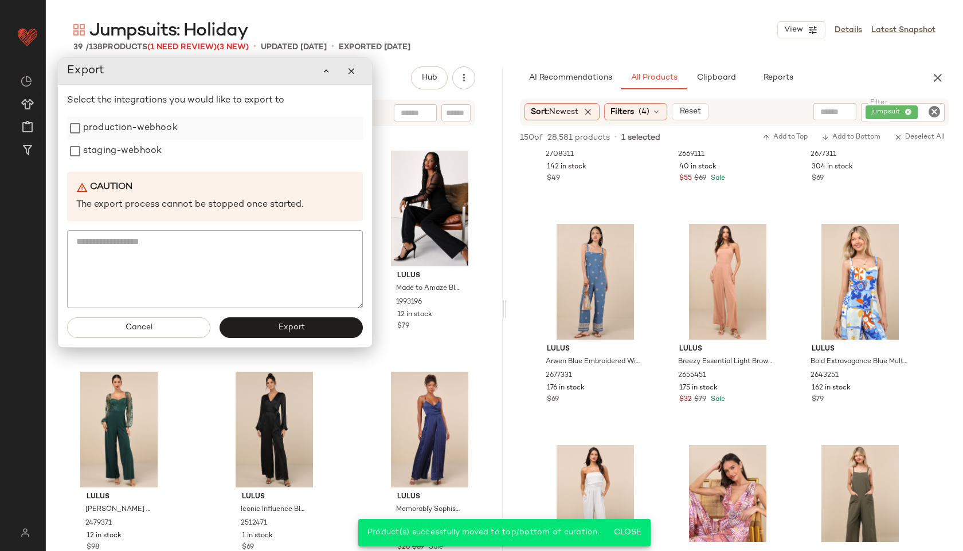
click at [156, 126] on label "production-webhook" at bounding box center [130, 128] width 95 height 23
click at [140, 149] on label "staging-webhook" at bounding box center [122, 151] width 79 height 23
click at [257, 327] on button "Export" at bounding box center [291, 328] width 143 height 21
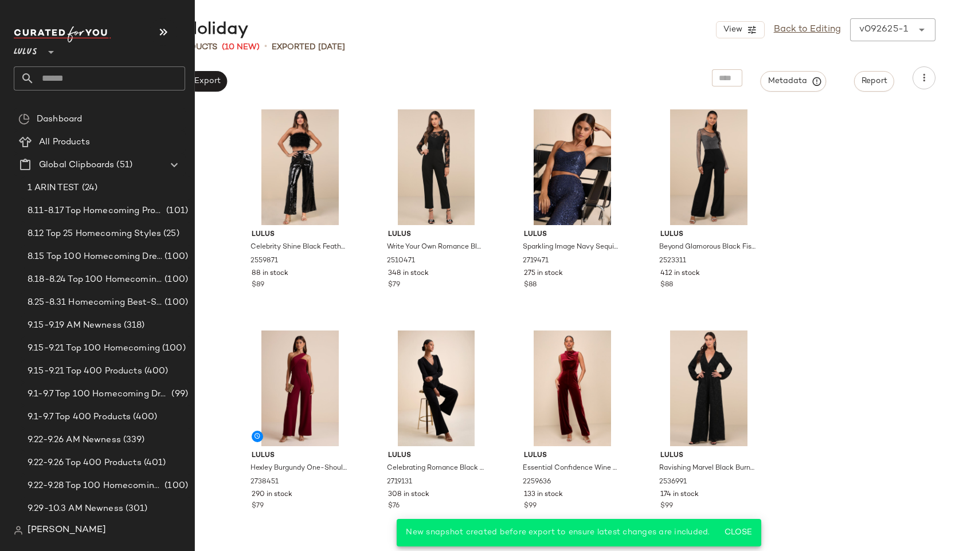
click at [50, 81] on input "text" at bounding box center [109, 78] width 151 height 24
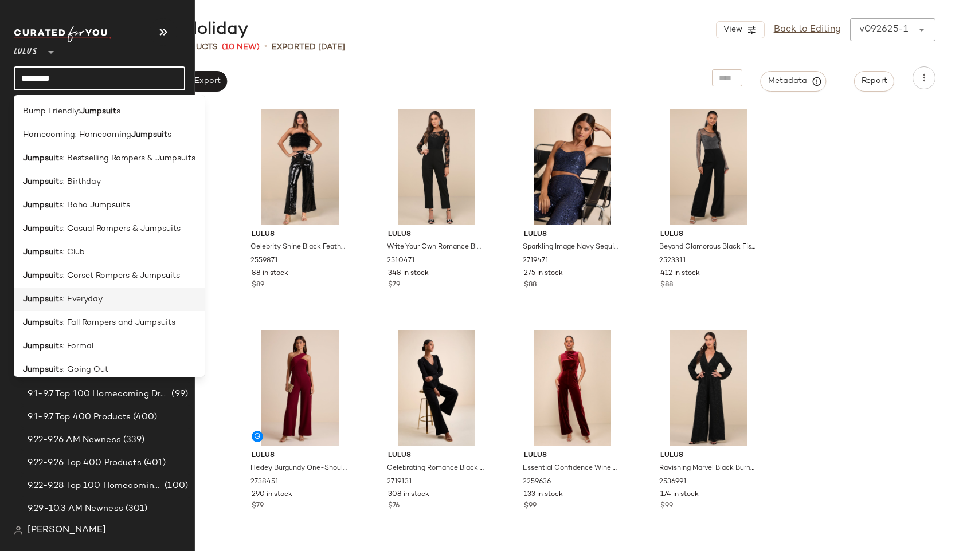
scroll to position [174, 0]
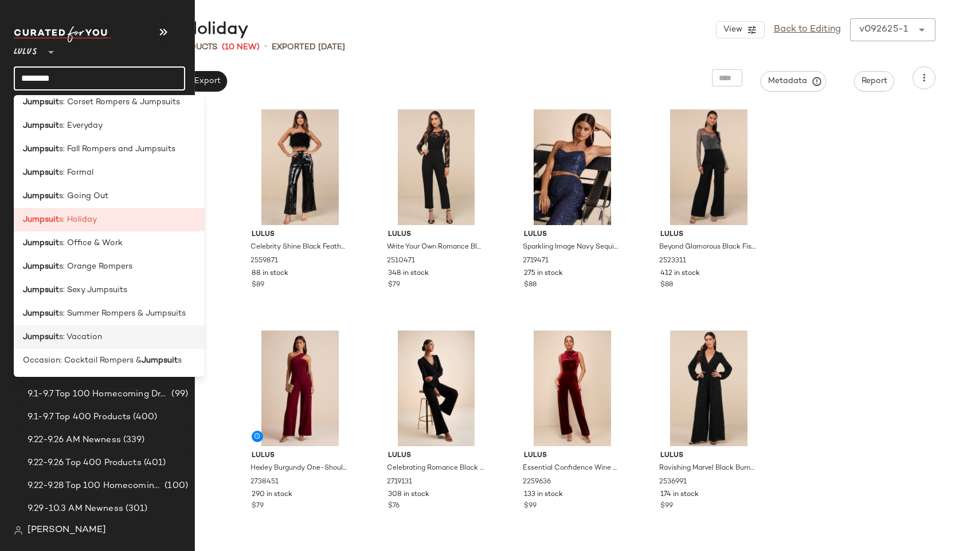
type input "********"
click at [79, 335] on span "s: Vacation" at bounding box center [80, 337] width 43 height 12
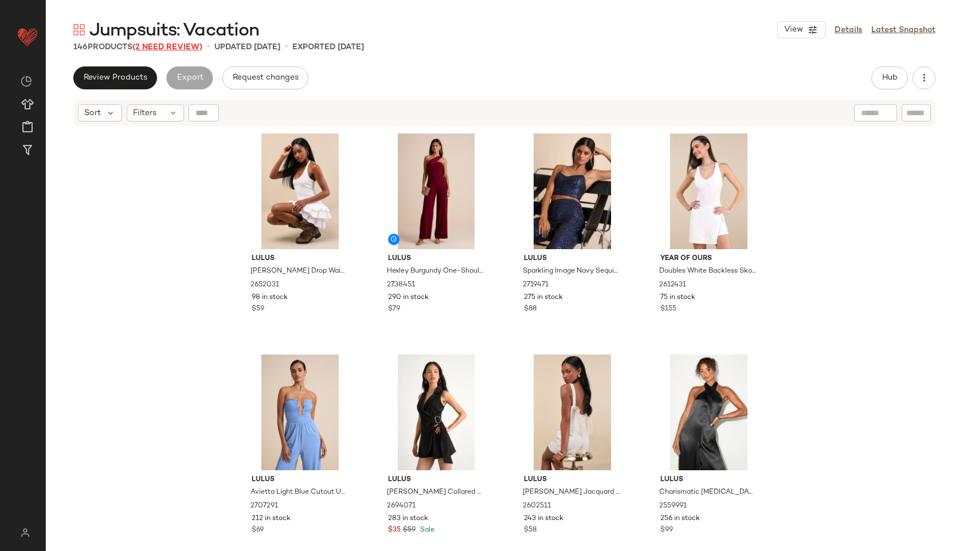
click at [163, 43] on span "(2 Need Review)" at bounding box center [167, 47] width 70 height 9
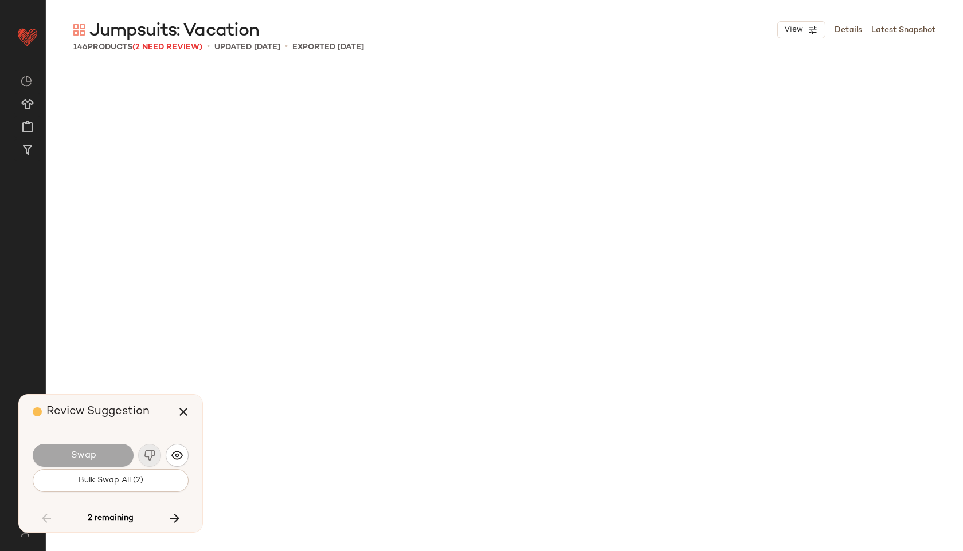
scroll to position [6416, 0]
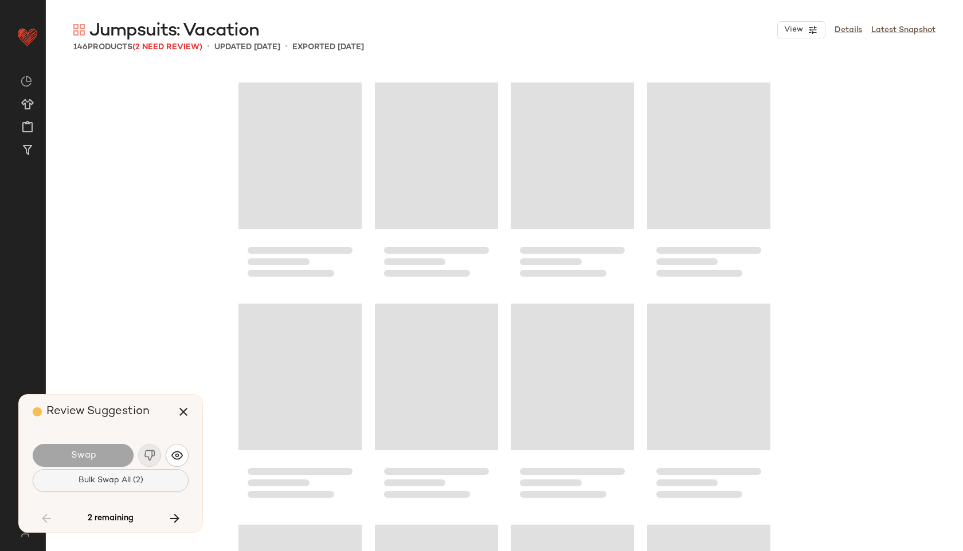
click at [122, 474] on button "Bulk Swap All (2)" at bounding box center [111, 480] width 156 height 23
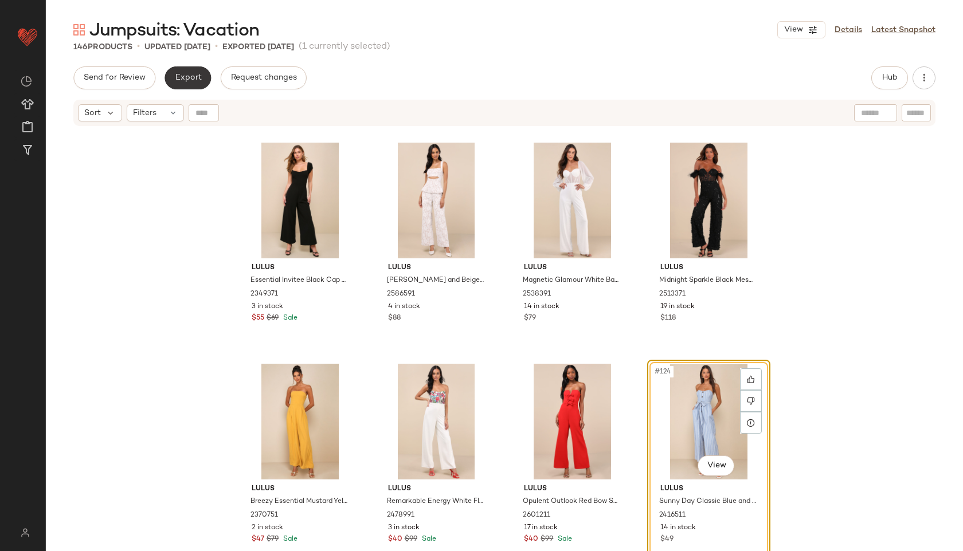
click at [188, 74] on span "Export" at bounding box center [187, 77] width 27 height 9
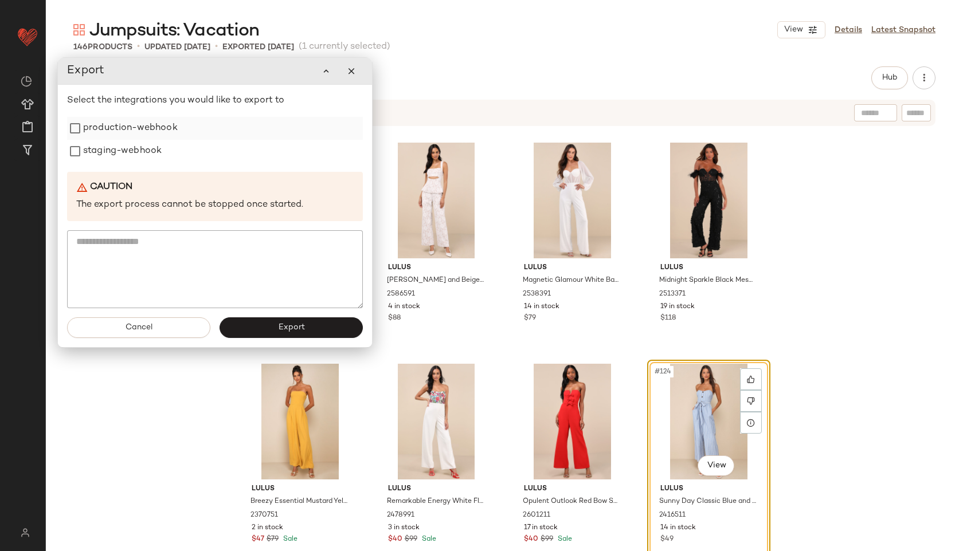
click at [166, 131] on label "production-webhook" at bounding box center [130, 128] width 95 height 23
click at [151, 147] on label "staging-webhook" at bounding box center [122, 151] width 79 height 23
click at [266, 324] on button "Export" at bounding box center [291, 328] width 143 height 21
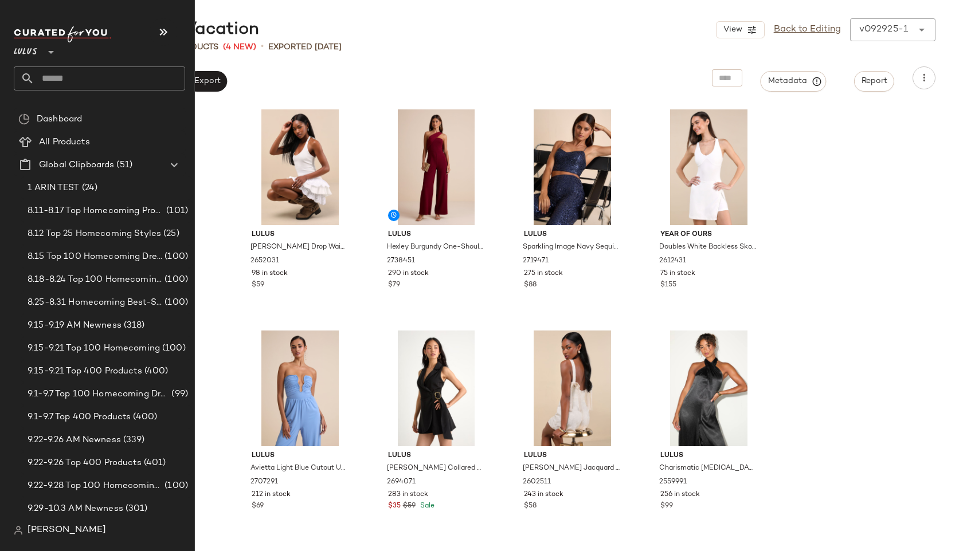
click at [62, 76] on input "text" at bounding box center [109, 78] width 151 height 24
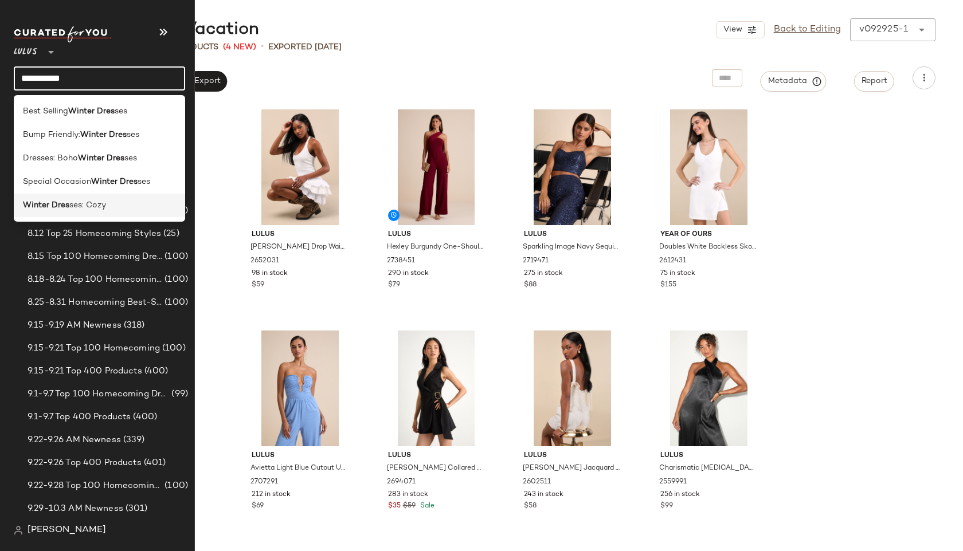
type input "**********"
click at [50, 213] on div "Winter Dres ses: Cozy" at bounding box center [99, 206] width 171 height 24
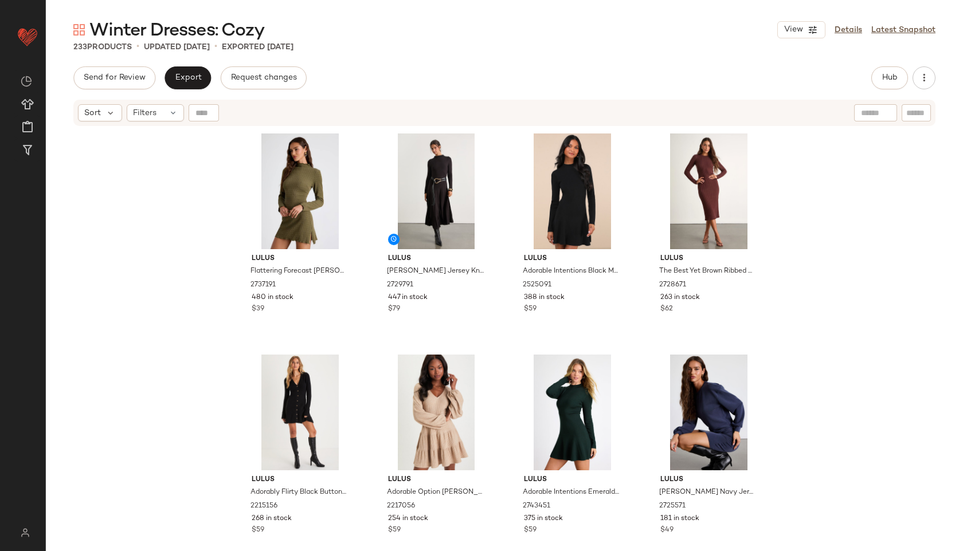
click at [907, 83] on div "Hub" at bounding box center [889, 77] width 37 height 23
click at [897, 79] on span "Hub" at bounding box center [890, 77] width 16 height 9
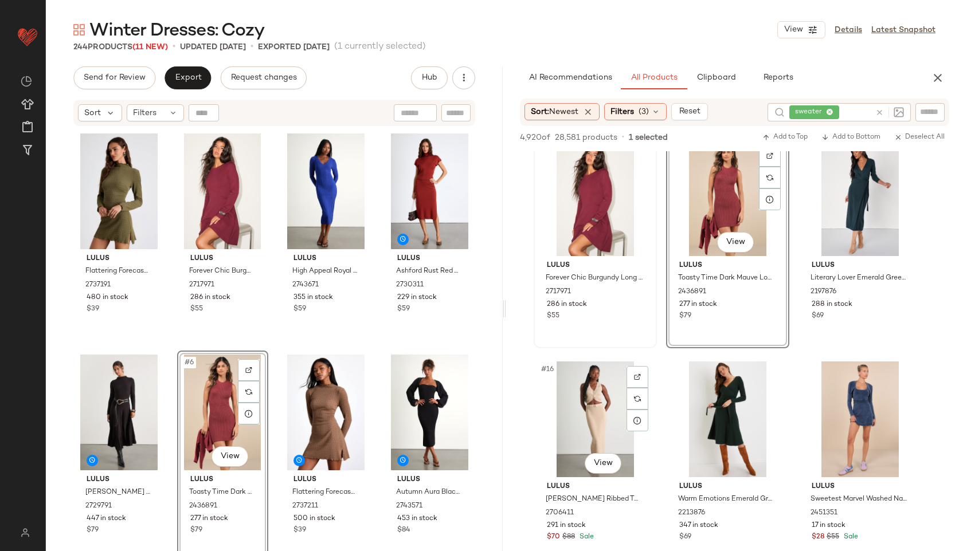
scroll to position [902, 0]
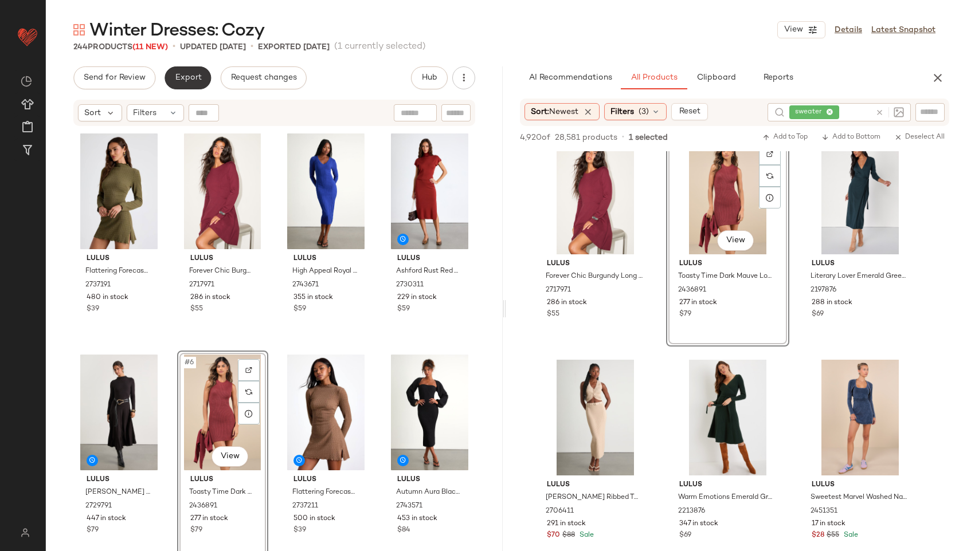
click at [181, 78] on span "Export" at bounding box center [187, 77] width 27 height 9
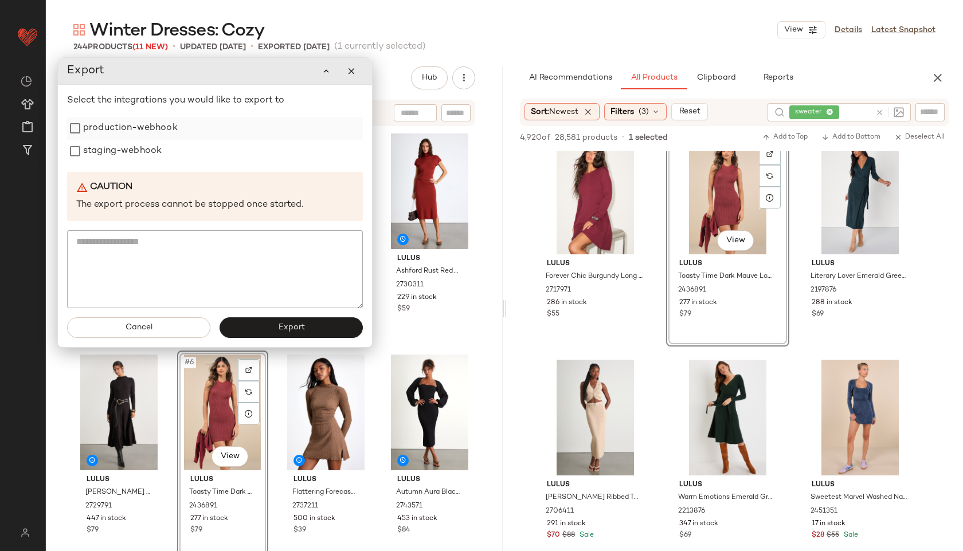
click at [167, 128] on label "production-webhook" at bounding box center [130, 128] width 95 height 23
click at [140, 147] on label "staging-webhook" at bounding box center [122, 151] width 79 height 23
click at [260, 327] on button "Export" at bounding box center [291, 328] width 143 height 21
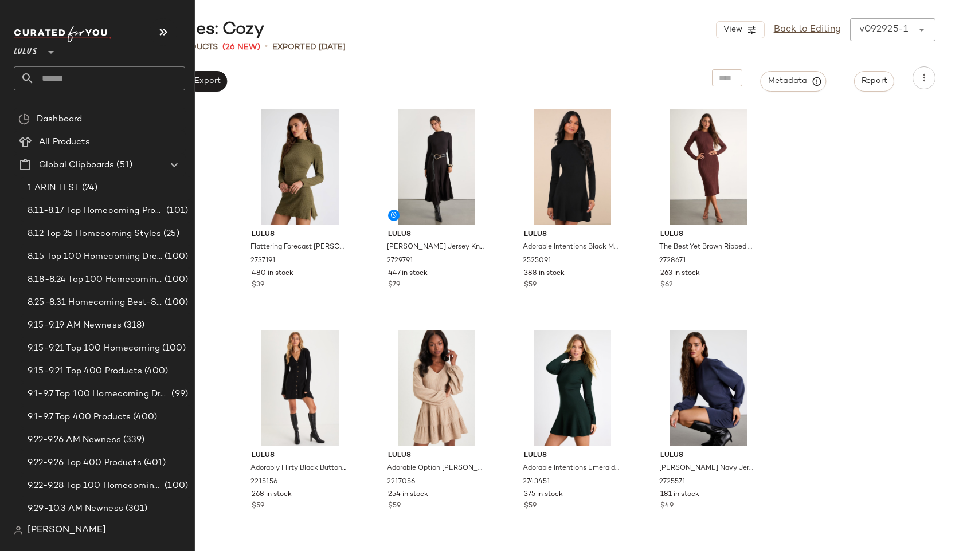
click at [67, 72] on input "text" at bounding box center [109, 78] width 151 height 24
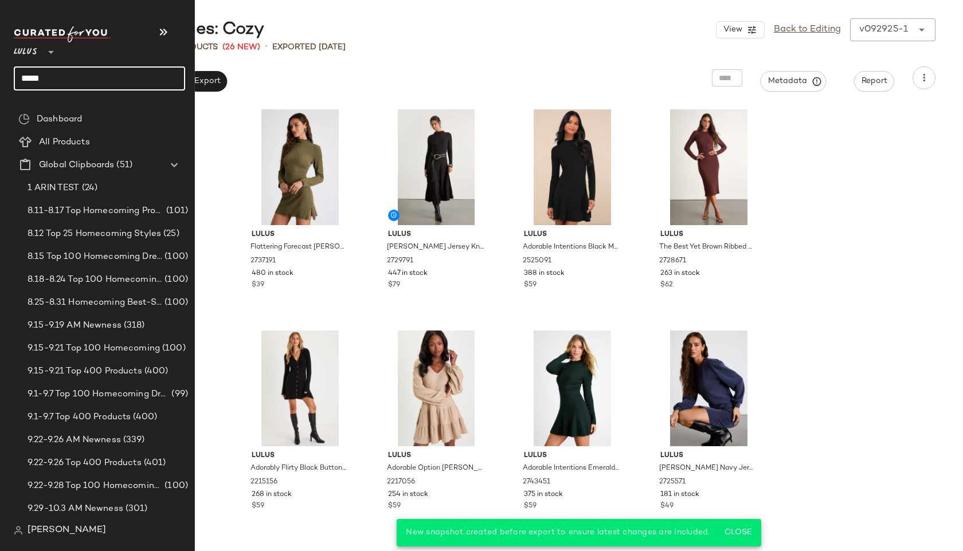
type input "******"
click at [56, 79] on input "text" at bounding box center [109, 78] width 151 height 24
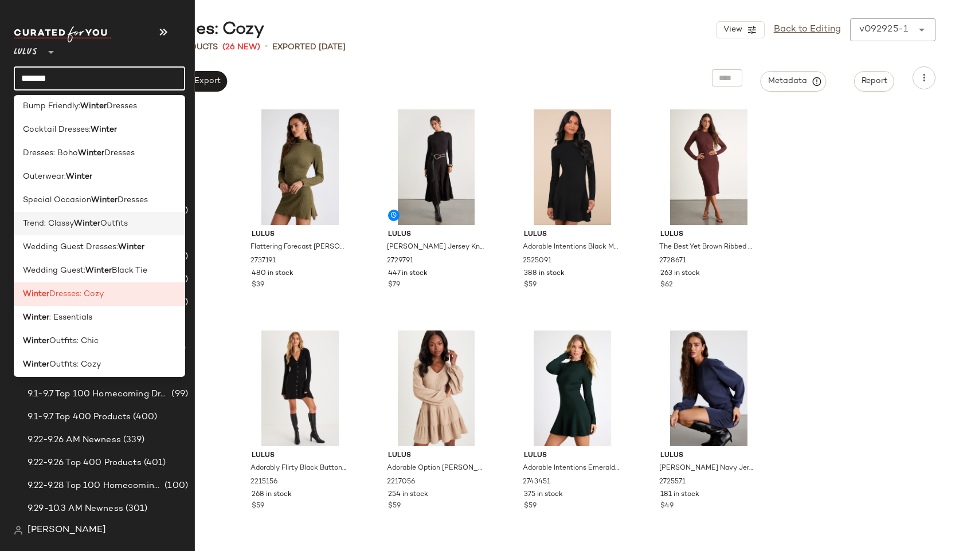
scroll to position [81, 0]
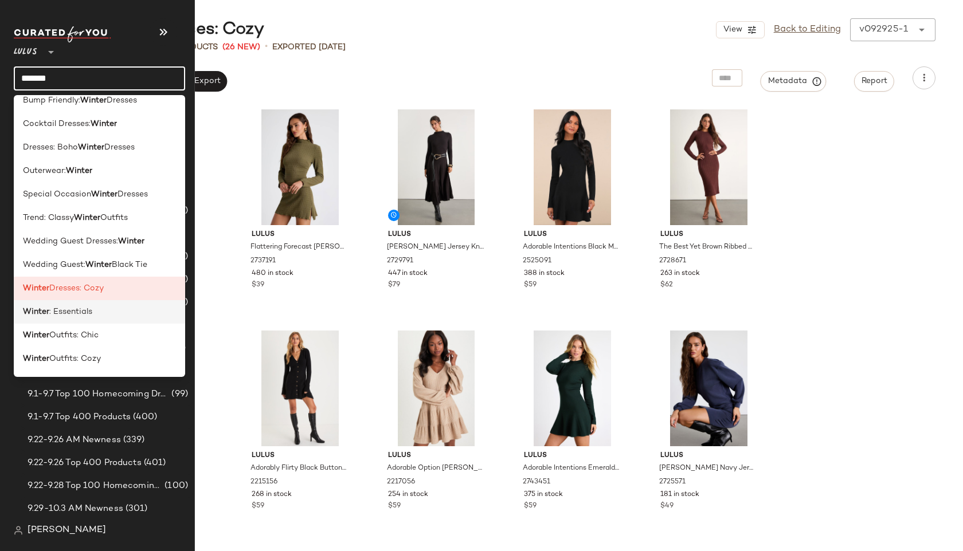
type input "******"
click at [62, 314] on span ": Essentials" at bounding box center [70, 312] width 43 height 12
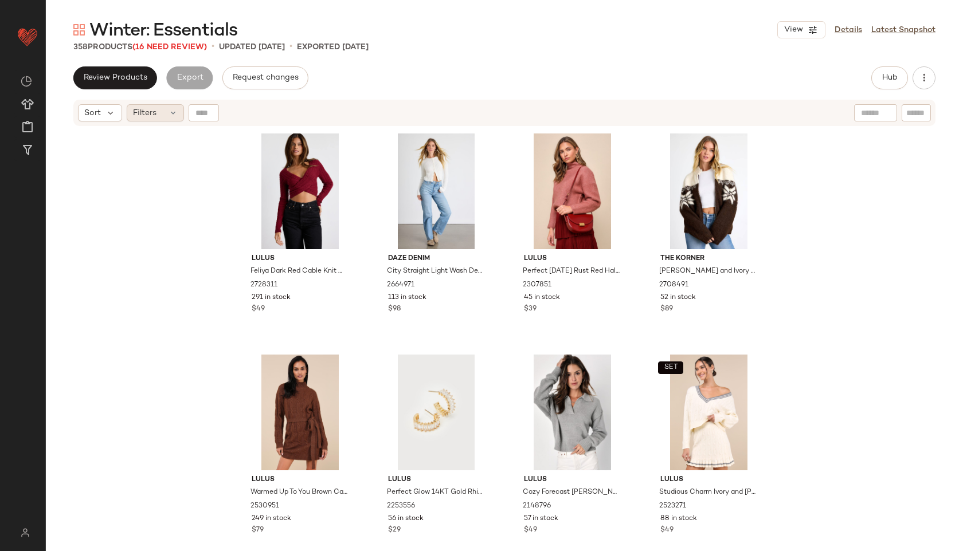
click at [162, 109] on div "Filters" at bounding box center [155, 112] width 57 height 17
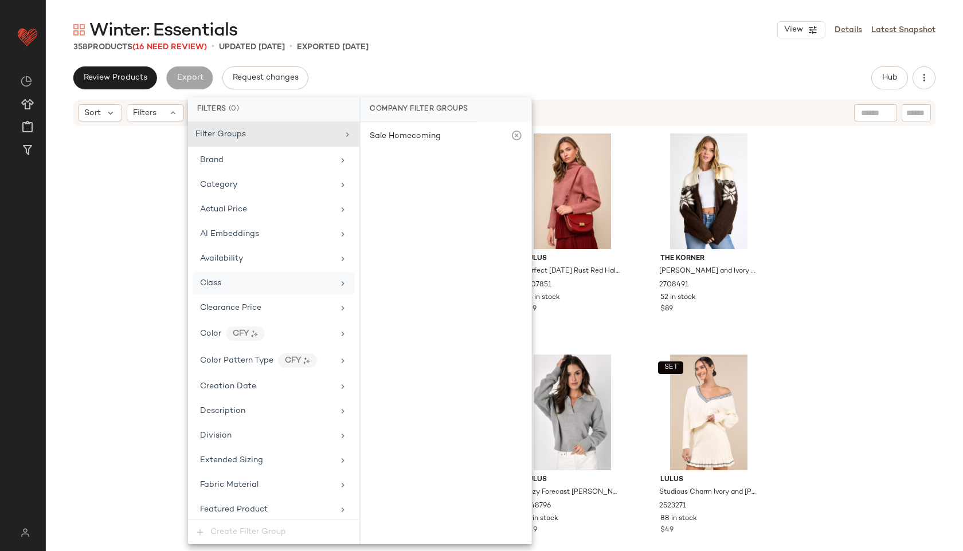
scroll to position [758, 0]
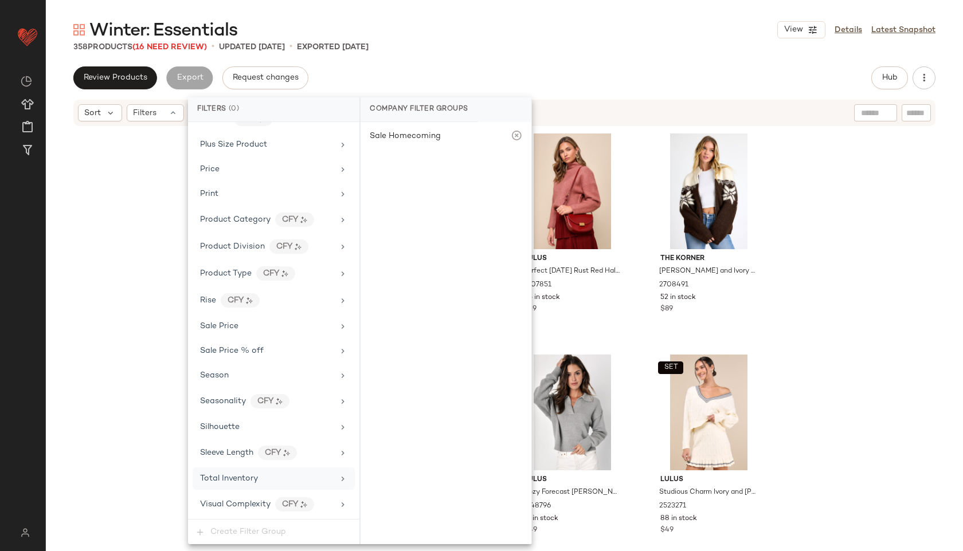
click at [268, 482] on div "Total Inventory" at bounding box center [267, 479] width 134 height 12
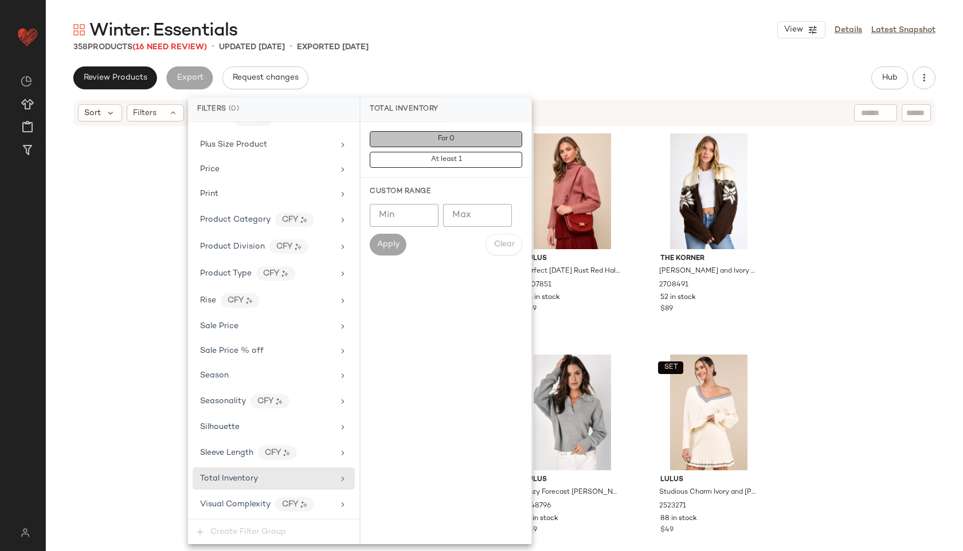
click at [449, 141] on span "For 0" at bounding box center [445, 139] width 17 height 8
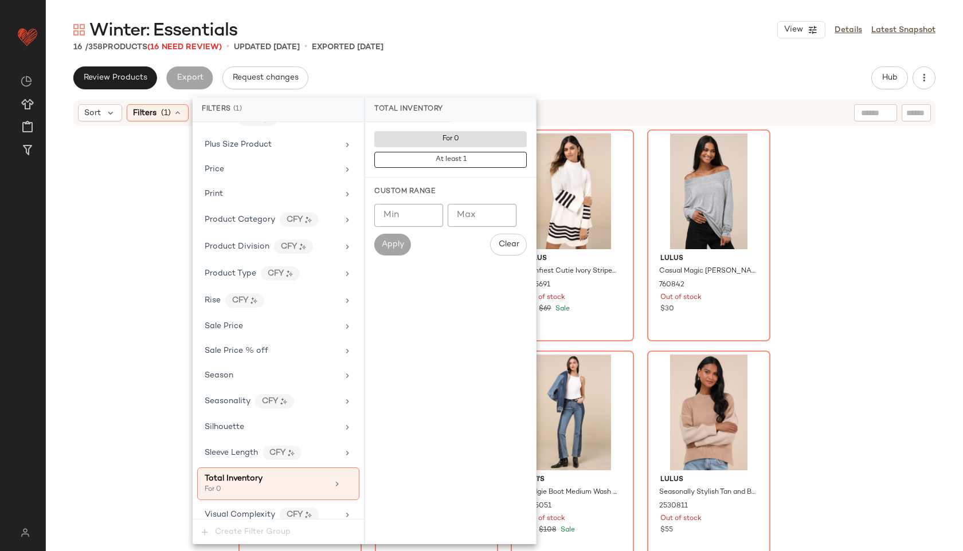
click at [546, 19] on div "Winter: Essentials View Details Latest Snapshot" at bounding box center [504, 29] width 917 height 23
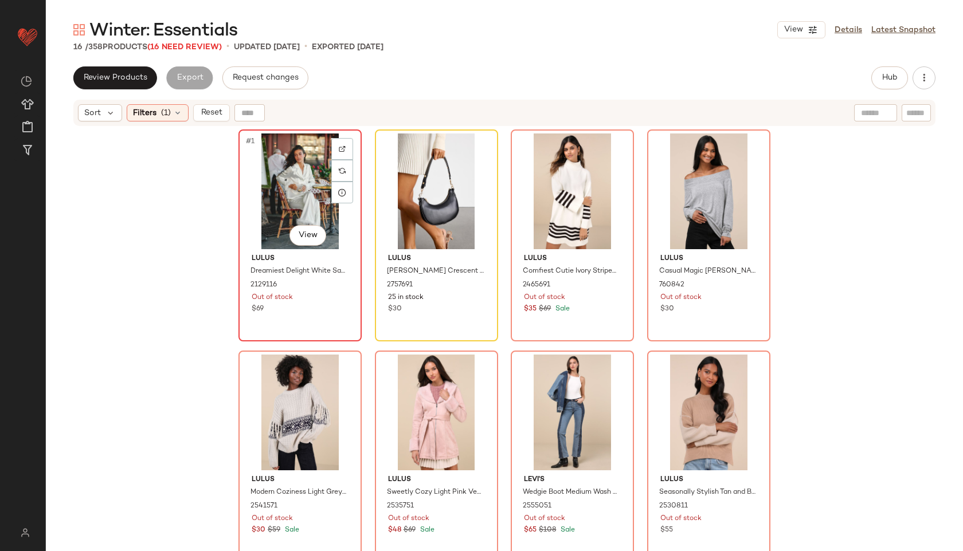
click at [291, 196] on div "#1 View" at bounding box center [299, 192] width 115 height 116
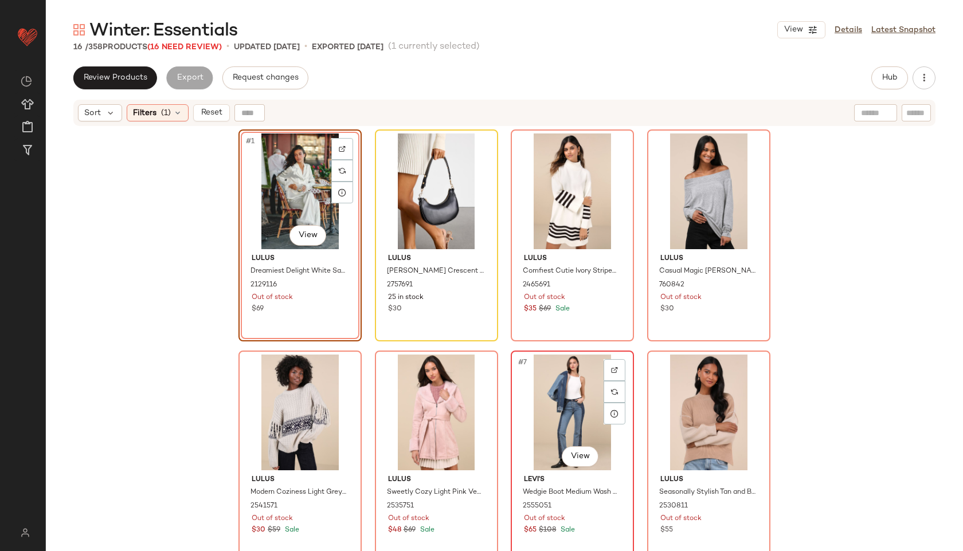
scroll to position [434, 0]
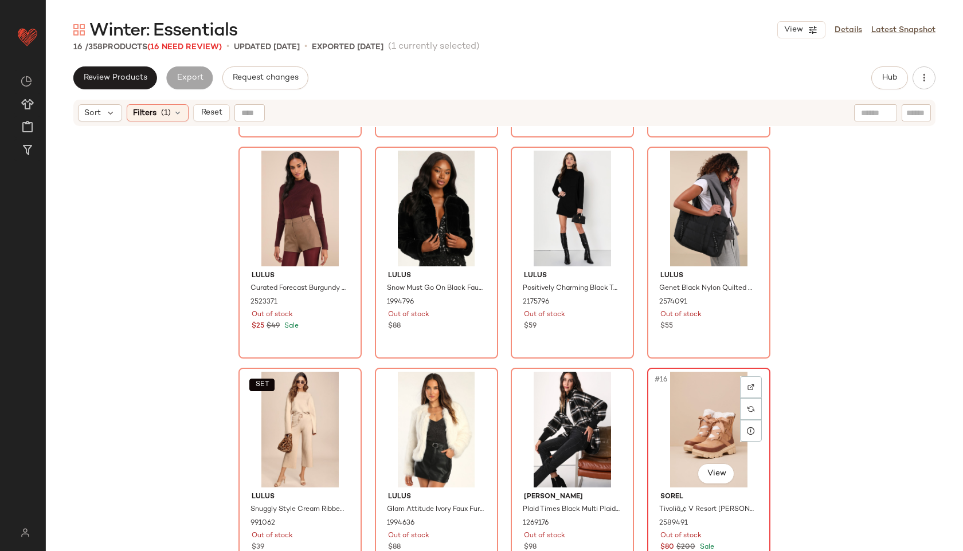
click at [723, 449] on div "#16 View" at bounding box center [708, 430] width 115 height 116
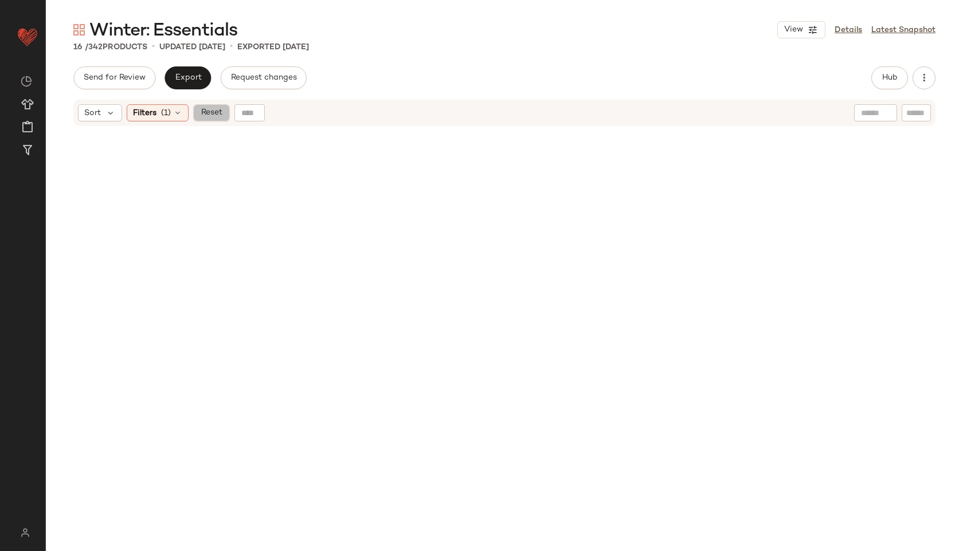
click at [207, 117] on span "Reset" at bounding box center [211, 112] width 22 height 9
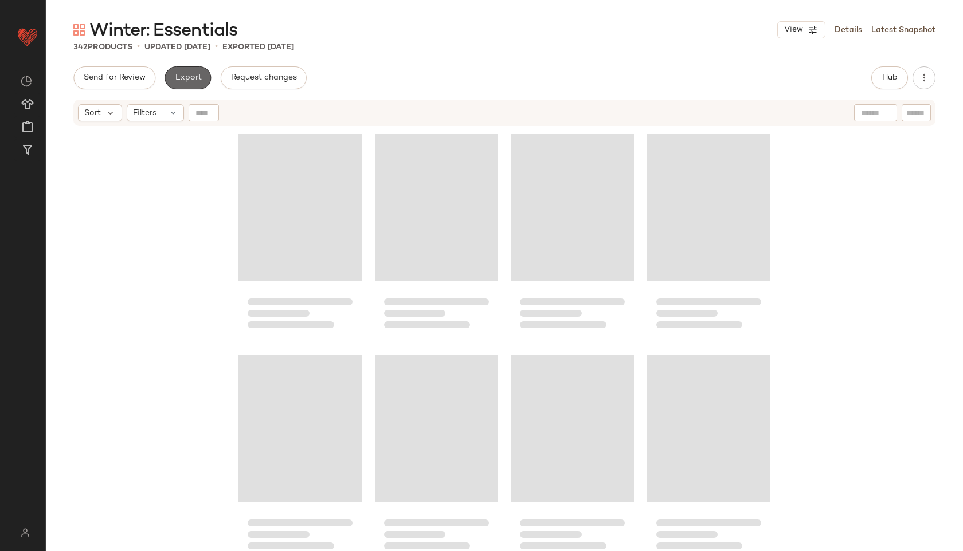
click at [189, 79] on span "Export" at bounding box center [187, 77] width 27 height 9
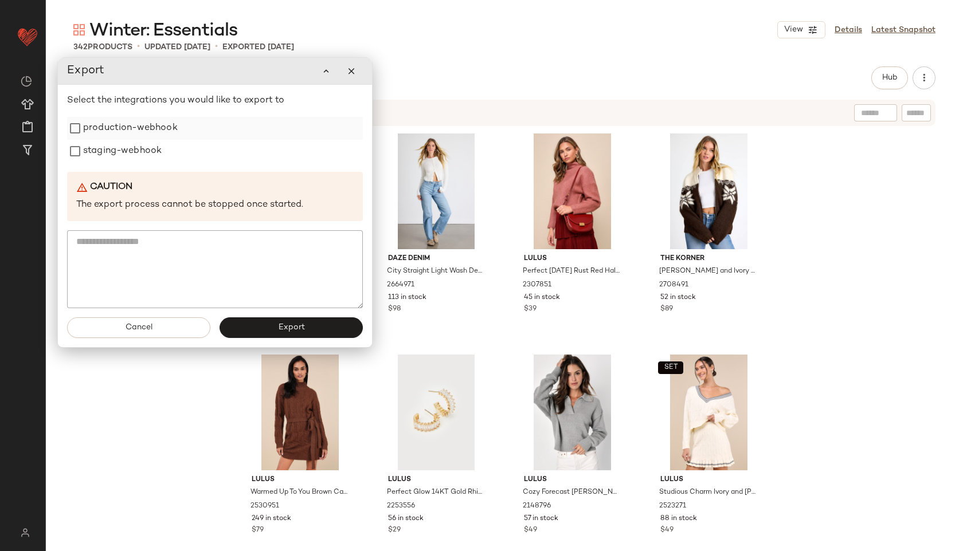
click at [179, 131] on div "production-webhook" at bounding box center [215, 128] width 296 height 23
click at [142, 147] on label "staging-webhook" at bounding box center [122, 151] width 79 height 23
click at [140, 127] on label "production-webhook" at bounding box center [130, 128] width 95 height 23
click at [253, 322] on button "Export" at bounding box center [291, 328] width 143 height 21
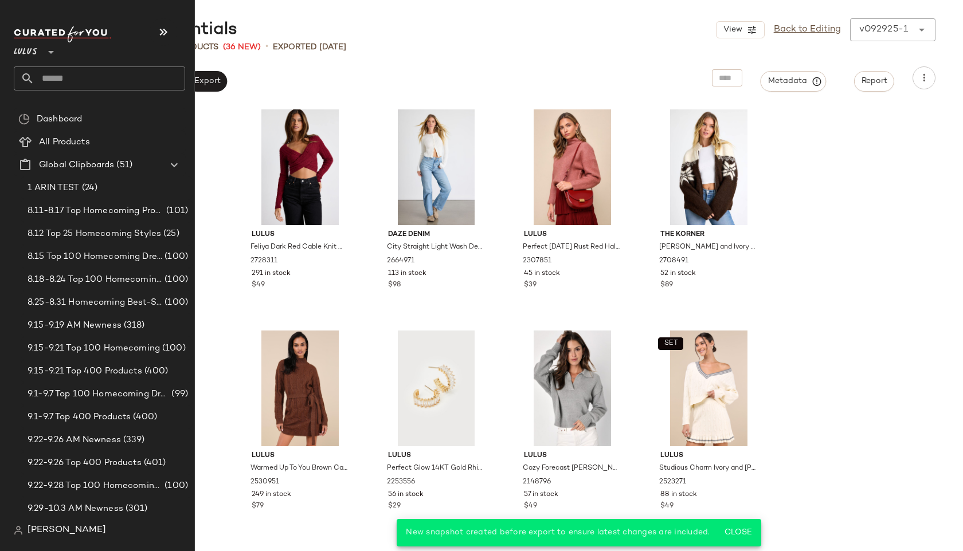
click at [64, 77] on input "text" at bounding box center [109, 78] width 151 height 24
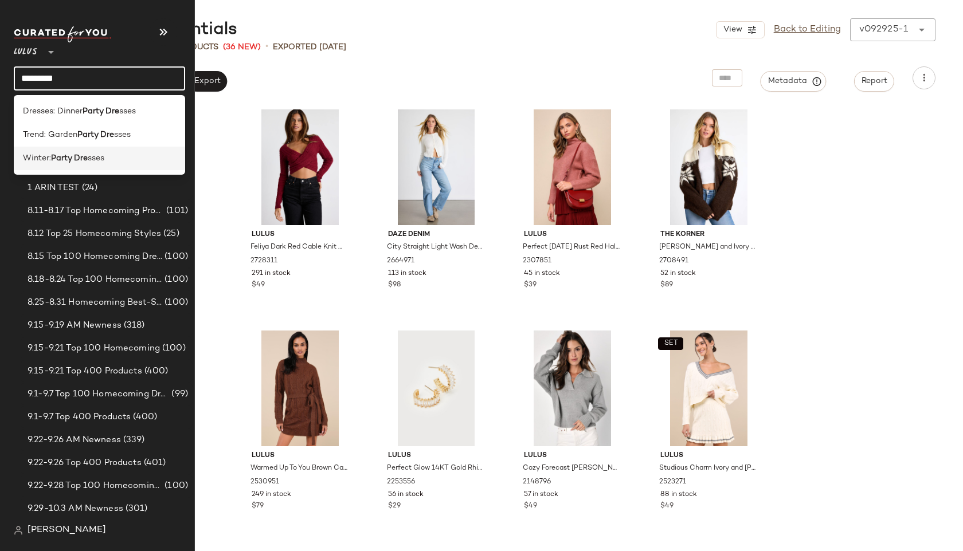
type input "*********"
click at [50, 158] on span "Winter:" at bounding box center [37, 158] width 28 height 12
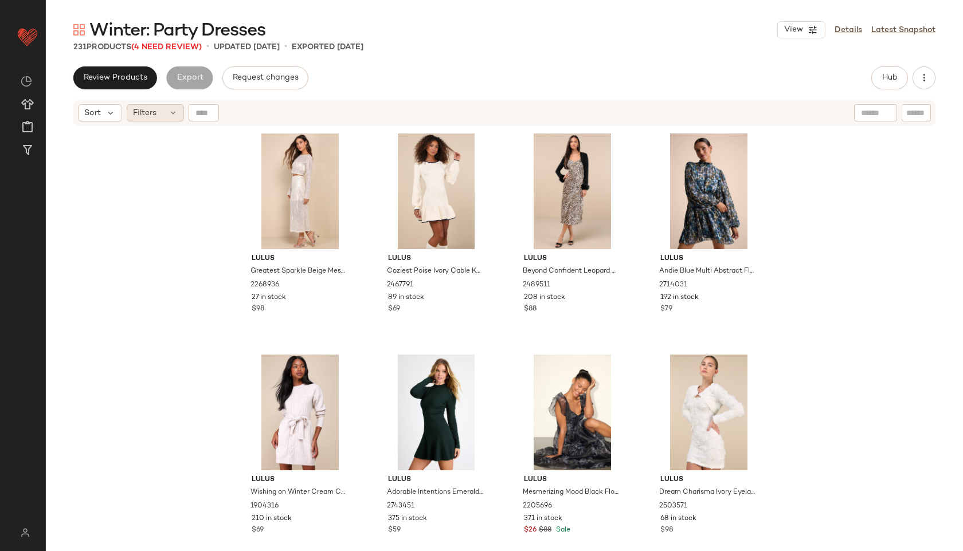
click at [151, 109] on span "Filters" at bounding box center [145, 113] width 24 height 12
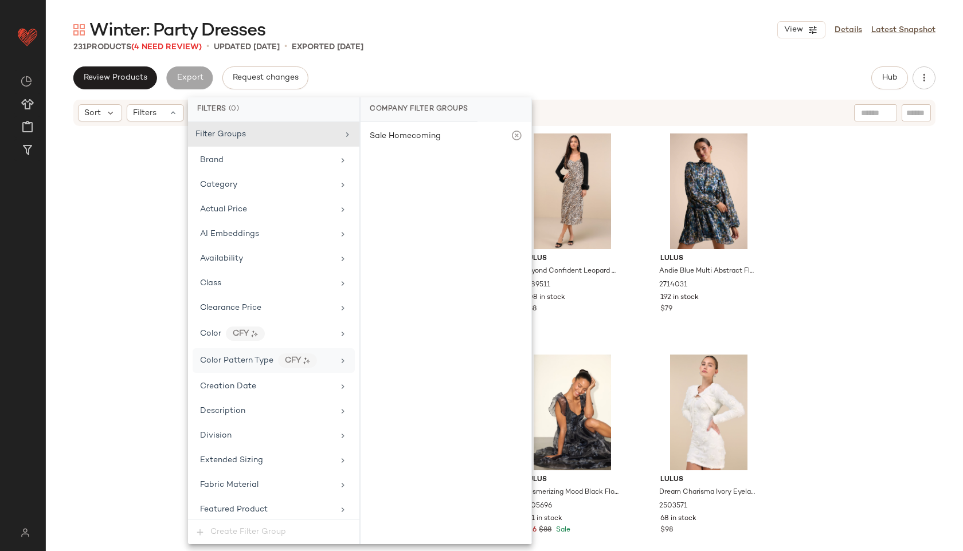
scroll to position [704, 0]
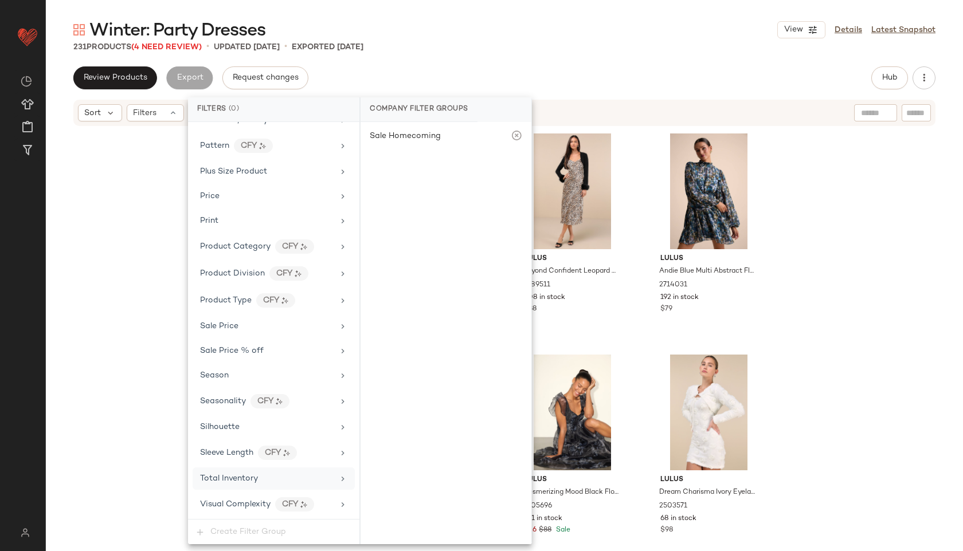
click at [260, 473] on div "Total Inventory" at bounding box center [267, 479] width 134 height 12
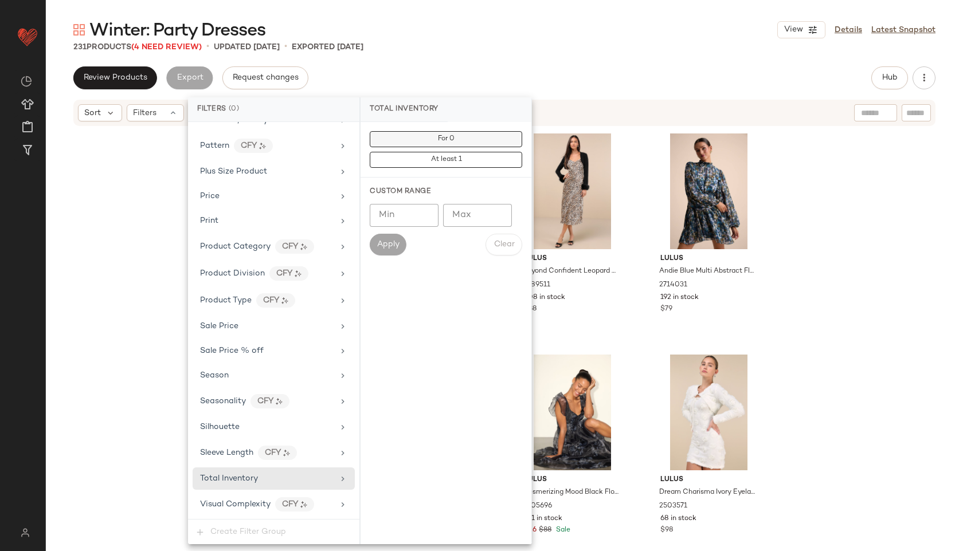
click at [464, 141] on button "For 0" at bounding box center [446, 139] width 152 height 16
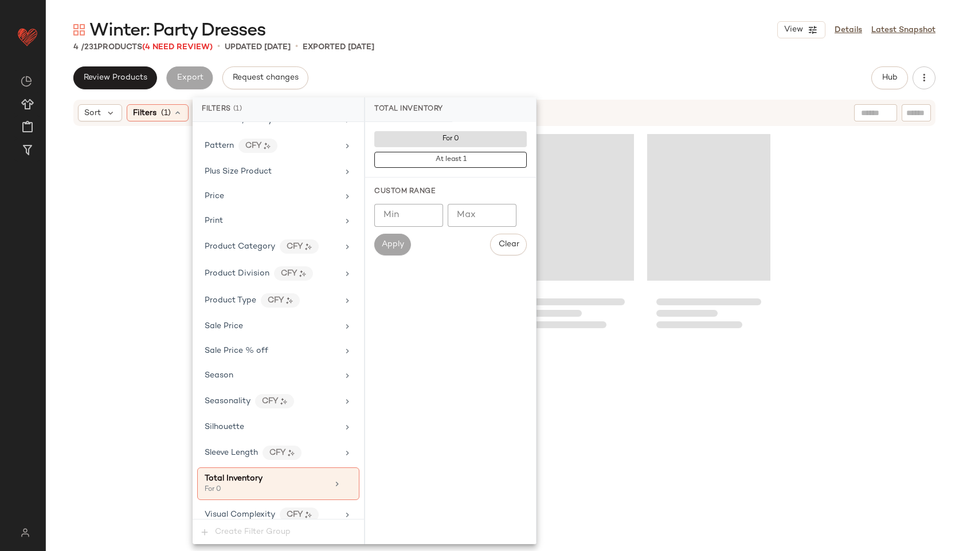
click at [604, 48] on div "4 / 231 Products (4 Need Review) • updated Sep 29th • Exported Sep 29th" at bounding box center [504, 46] width 917 height 11
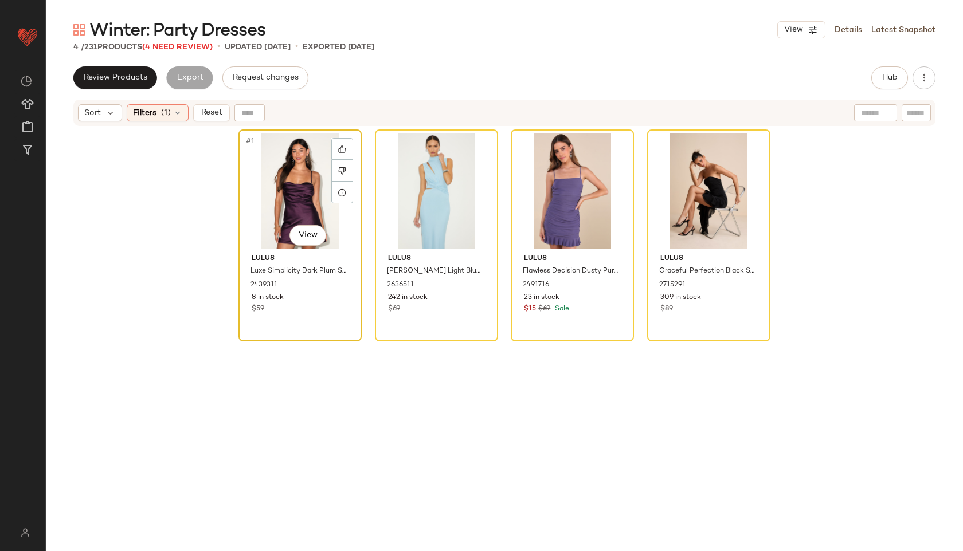
click at [299, 177] on div "#1 View" at bounding box center [299, 192] width 115 height 116
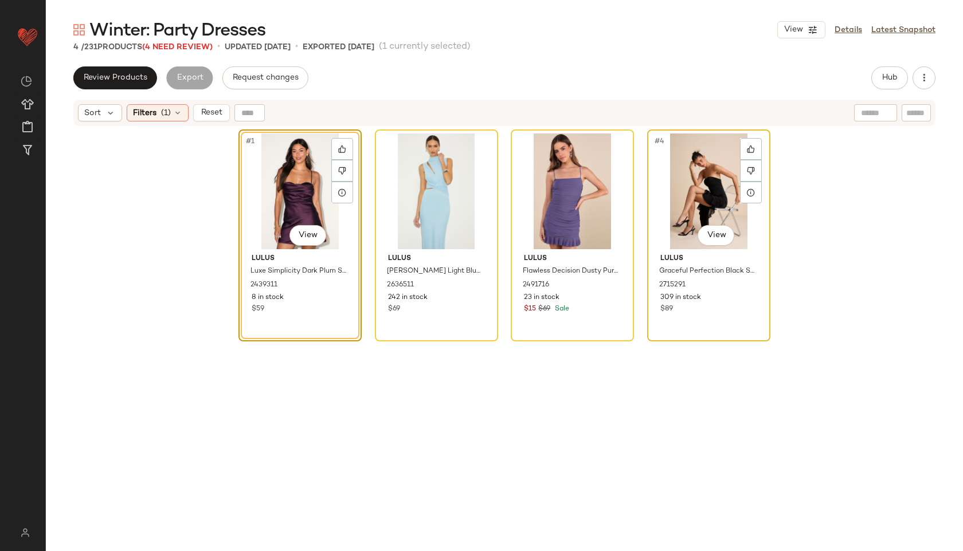
click at [702, 180] on div "#4 View" at bounding box center [708, 192] width 115 height 116
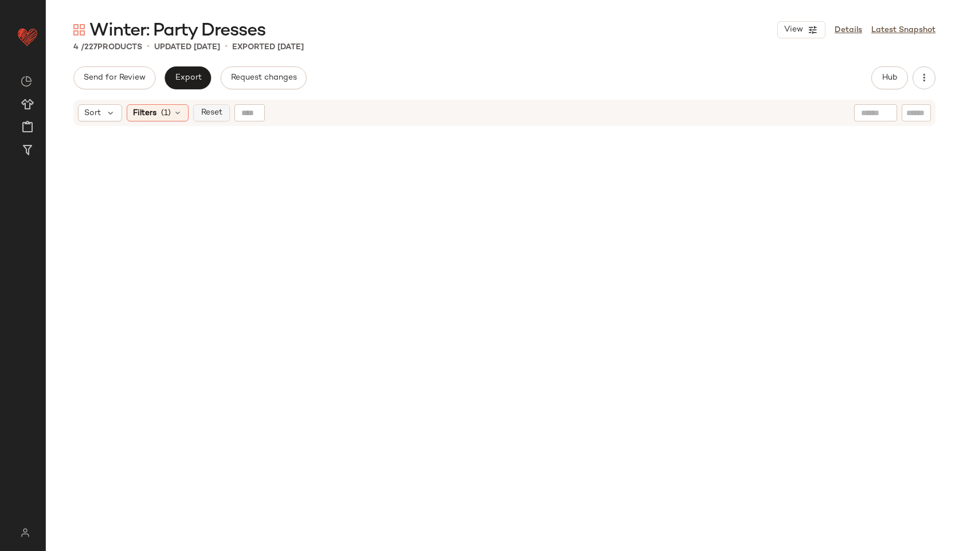
click at [215, 113] on span "Reset" at bounding box center [211, 112] width 22 height 9
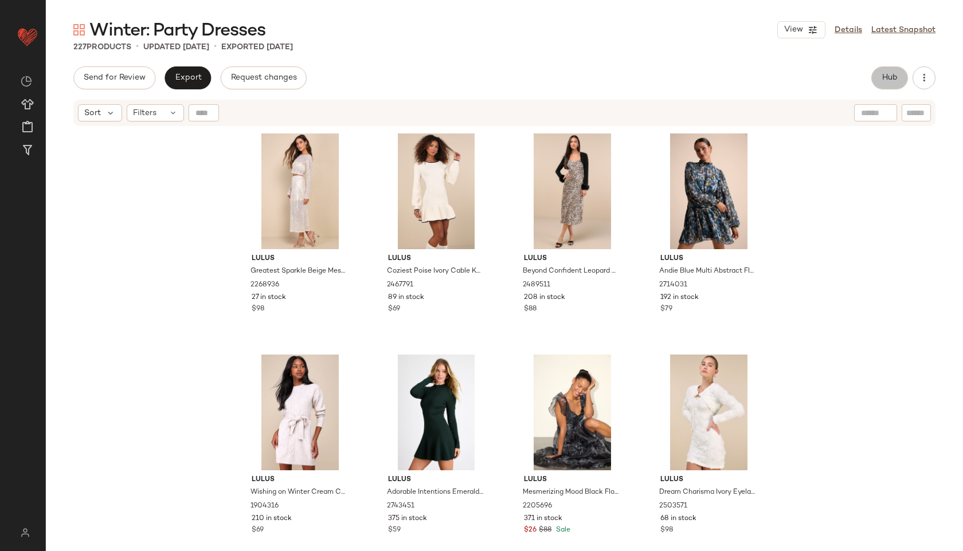
click at [884, 72] on button "Hub" at bounding box center [889, 77] width 37 height 23
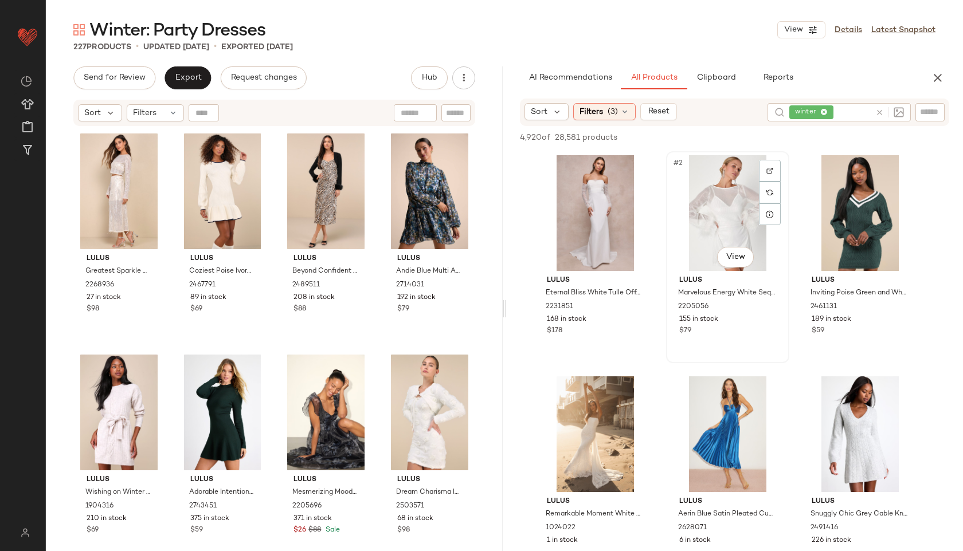
scroll to position [70, 0]
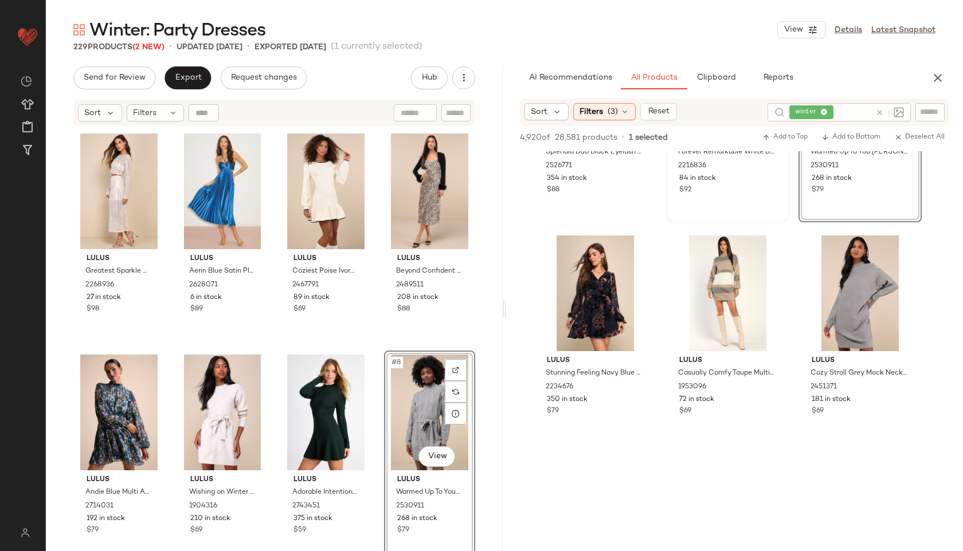
scroll to position [806, 0]
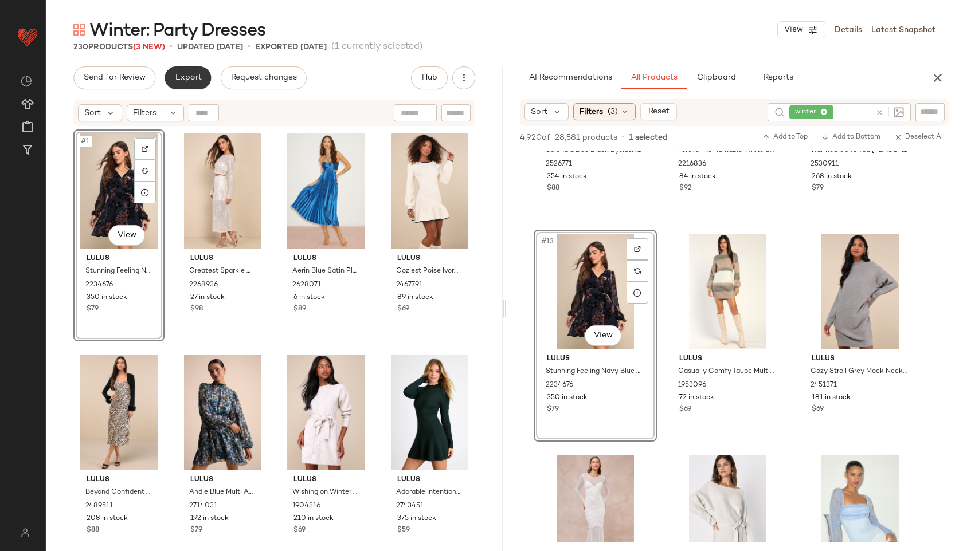
click at [190, 83] on button "Export" at bounding box center [188, 77] width 46 height 23
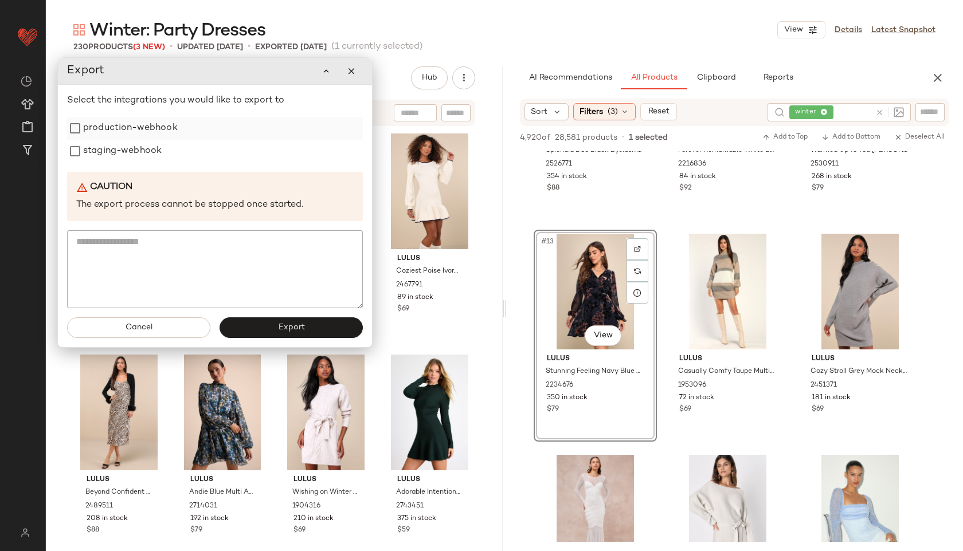
click at [154, 130] on label "production-webhook" at bounding box center [130, 128] width 95 height 23
click at [135, 155] on label "staging-webhook" at bounding box center [122, 151] width 79 height 23
click at [261, 324] on button "Export" at bounding box center [291, 328] width 143 height 21
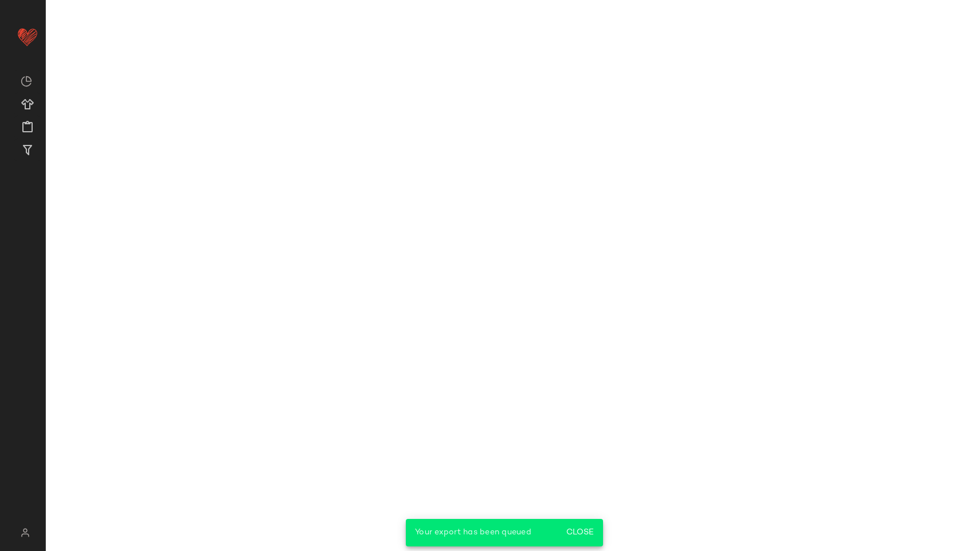
scroll to position [1028, 0]
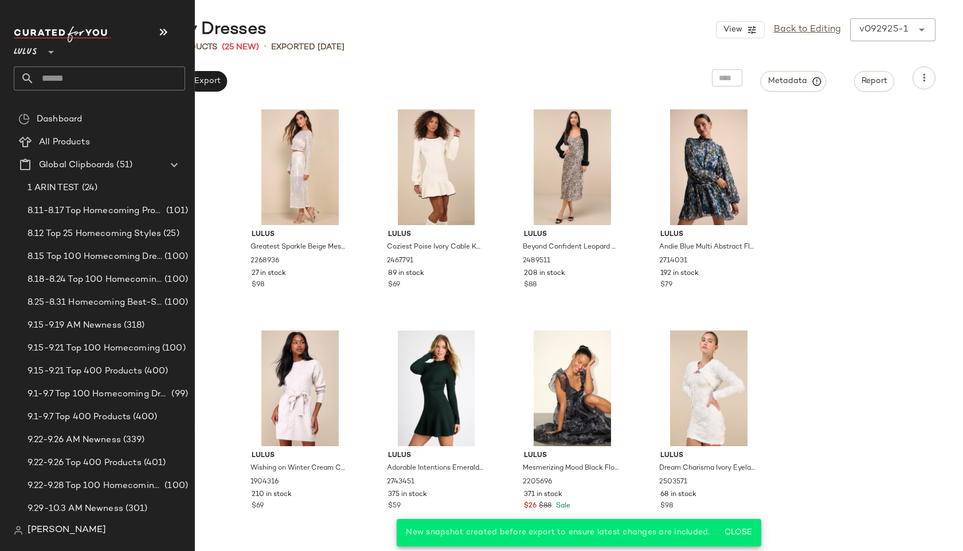
click at [71, 81] on input "text" at bounding box center [109, 78] width 151 height 24
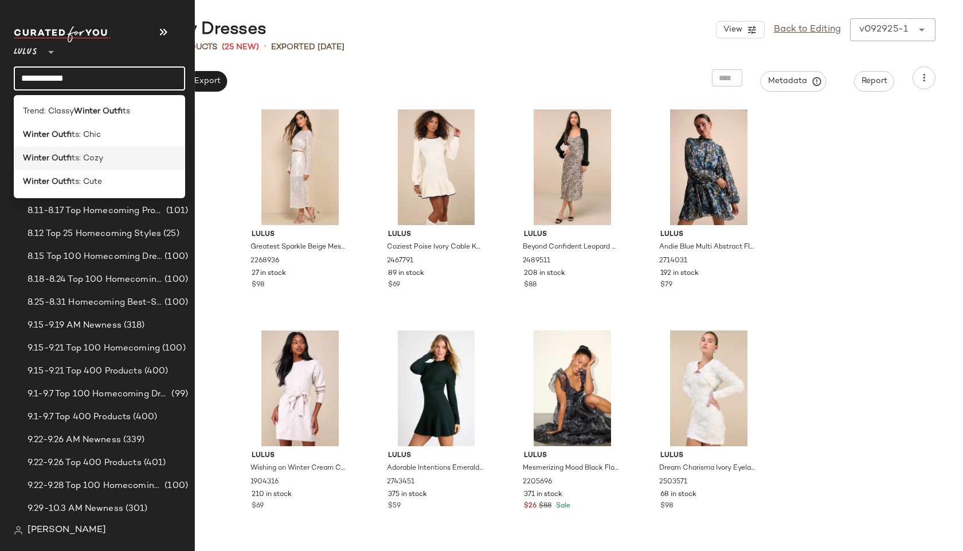
type input "**********"
click at [90, 156] on span "ts: Cozy" at bounding box center [88, 158] width 32 height 12
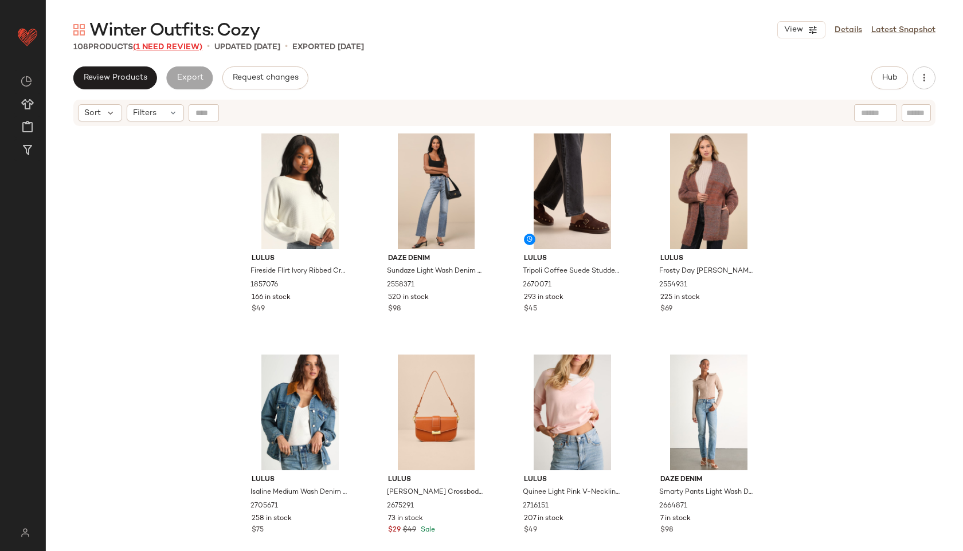
click at [163, 49] on span "(1 Need Review)" at bounding box center [167, 47] width 69 height 9
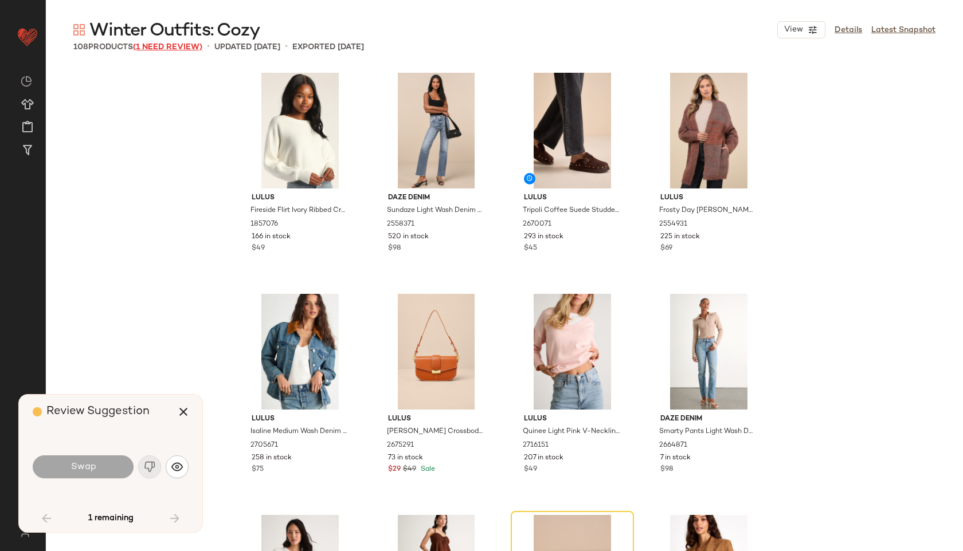
scroll to position [230, 0]
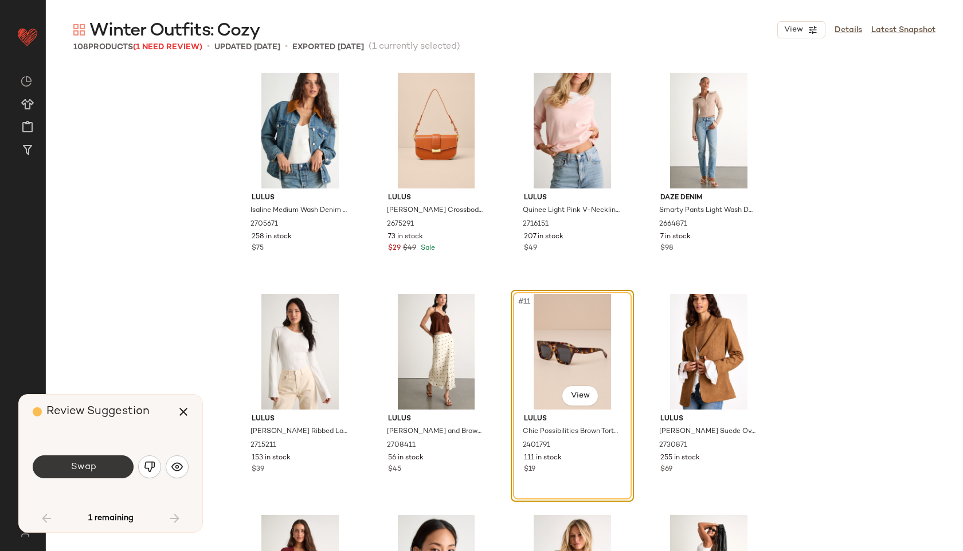
click at [88, 473] on button "Swap" at bounding box center [83, 467] width 101 height 23
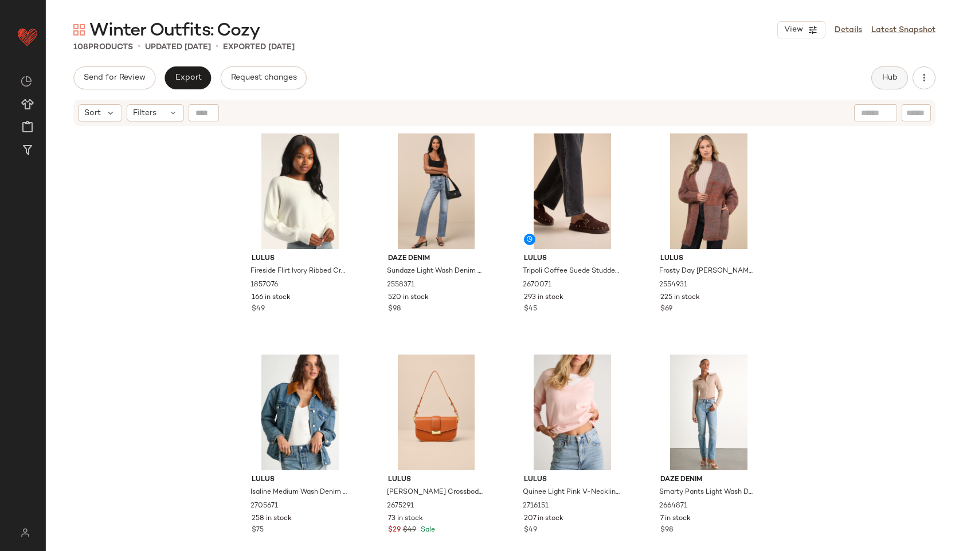
click at [894, 84] on button "Hub" at bounding box center [889, 77] width 37 height 23
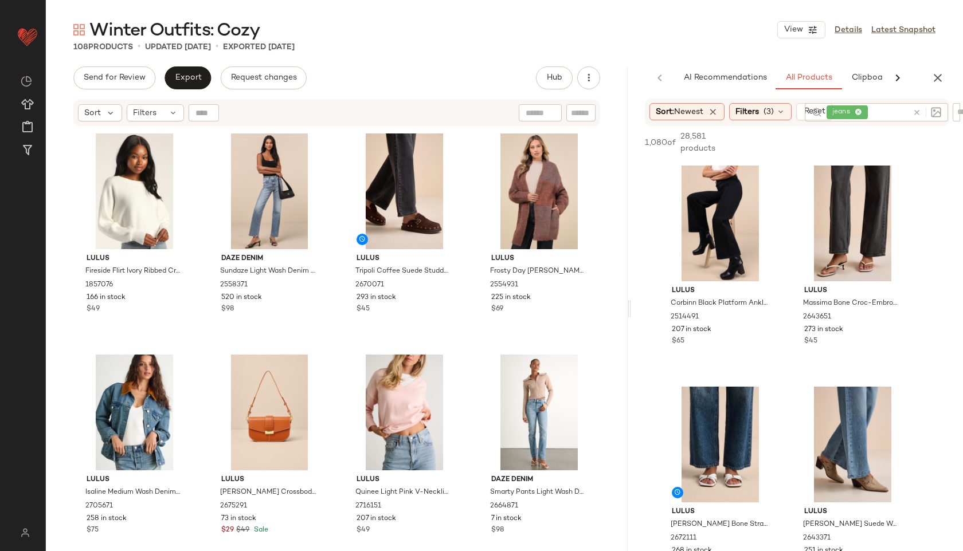
drag, startPoint x: 504, startPoint y: 303, endPoint x: 652, endPoint y: 301, distance: 147.9
click at [652, 301] on div "Winter Outfits: Cozy View Details Latest Snapshot 108 Products • updated Sep 29…" at bounding box center [504, 284] width 917 height 533
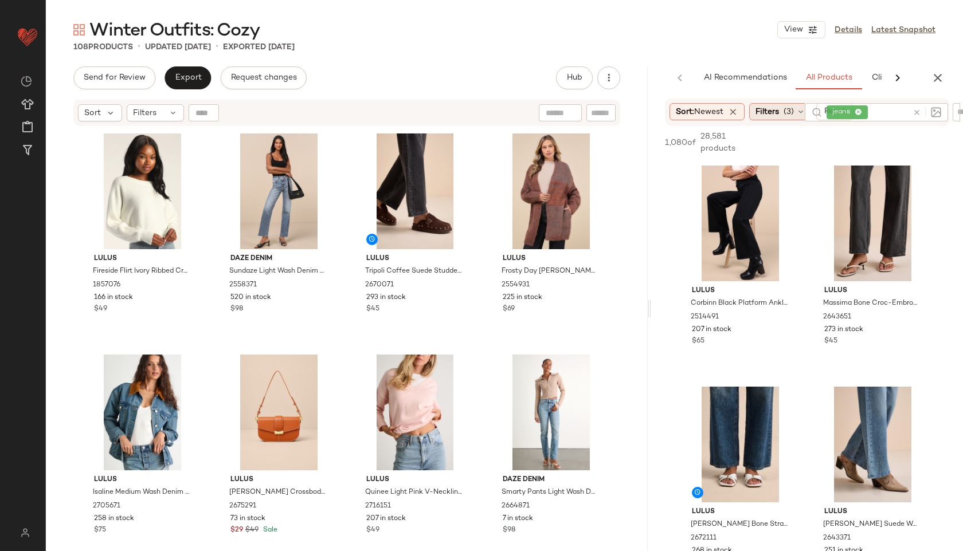
click at [779, 108] on span "Filters" at bounding box center [767, 112] width 24 height 12
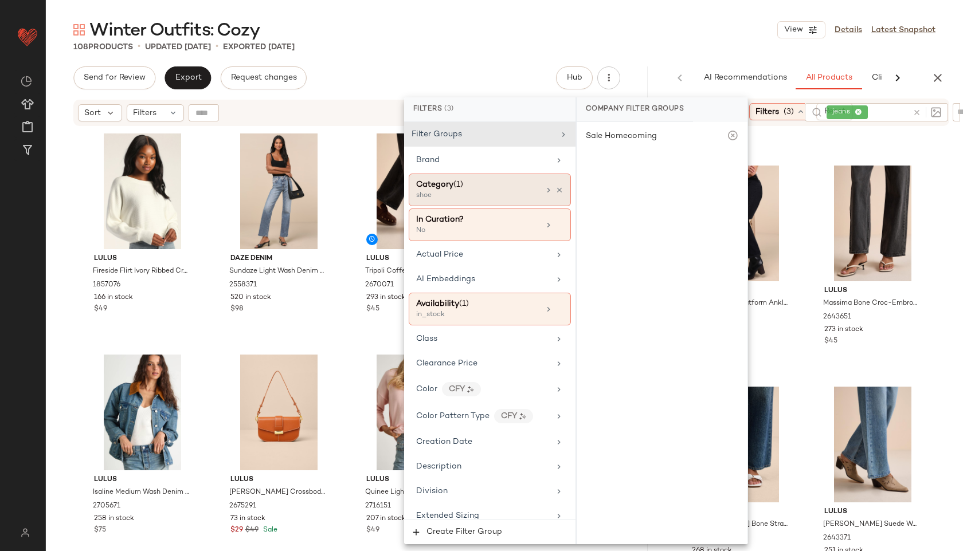
click at [490, 175] on div "Category (1) shoe" at bounding box center [490, 190] width 162 height 33
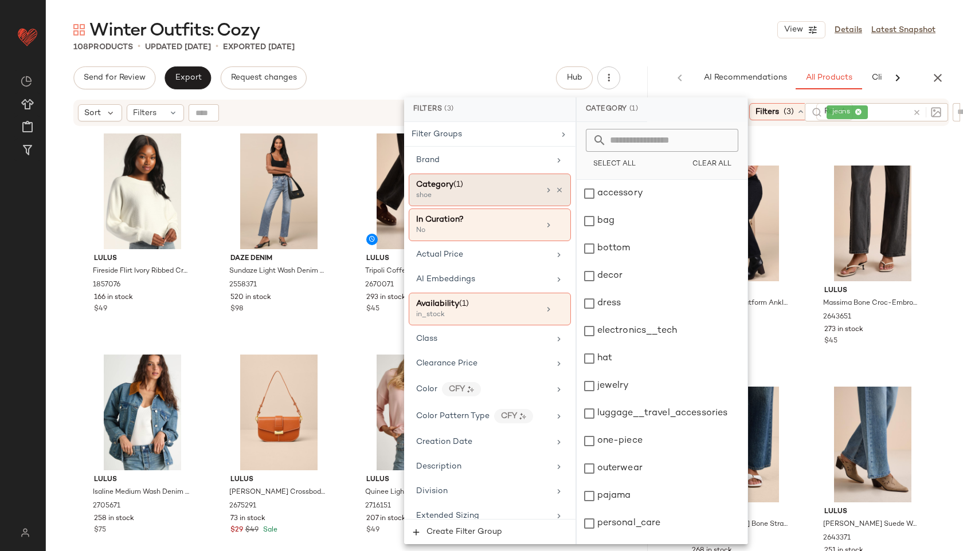
click at [469, 183] on div "Category (1)" at bounding box center [477, 185] width 123 height 12
click at [618, 250] on div "bottom" at bounding box center [662, 249] width 171 height 28
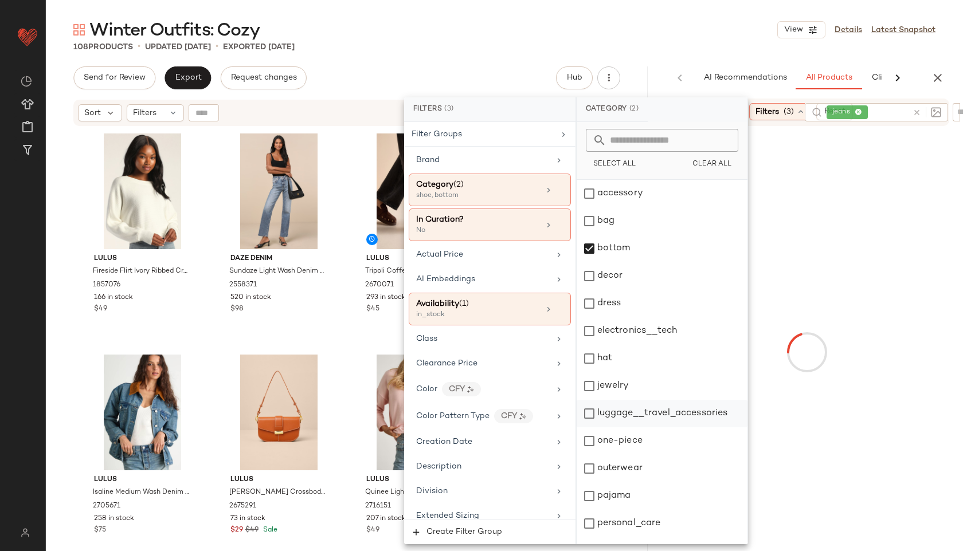
scroll to position [103, 0]
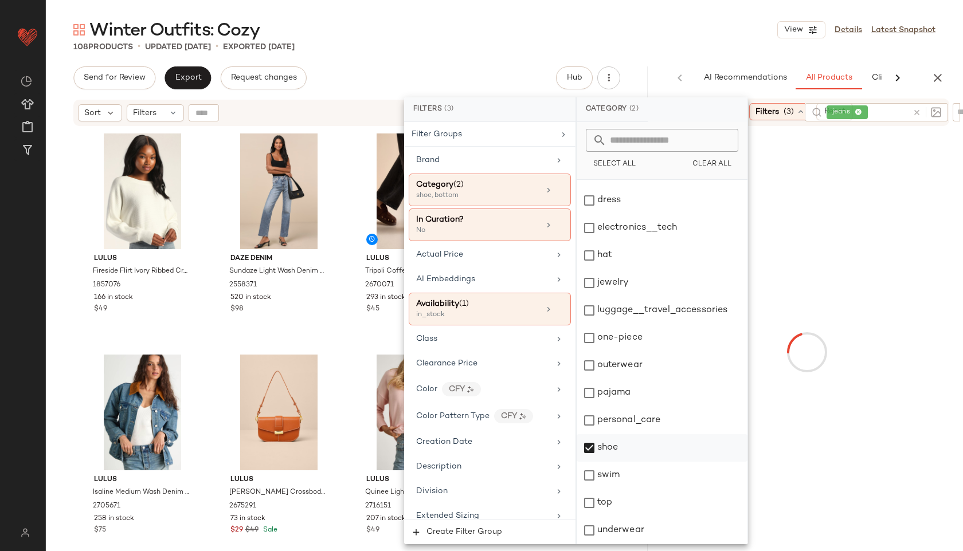
click at [605, 449] on div "shoe" at bounding box center [662, 448] width 171 height 28
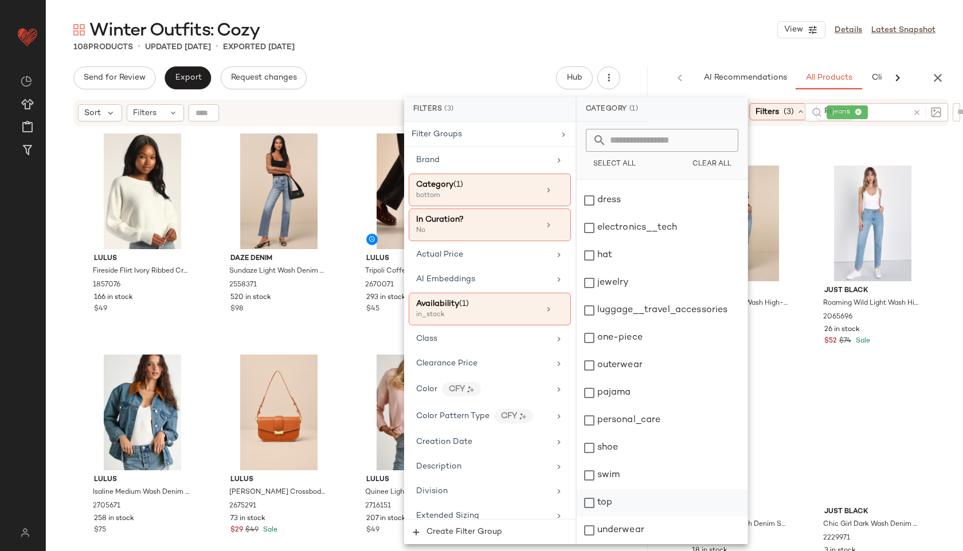
click at [600, 503] on div "top" at bounding box center [662, 503] width 171 height 28
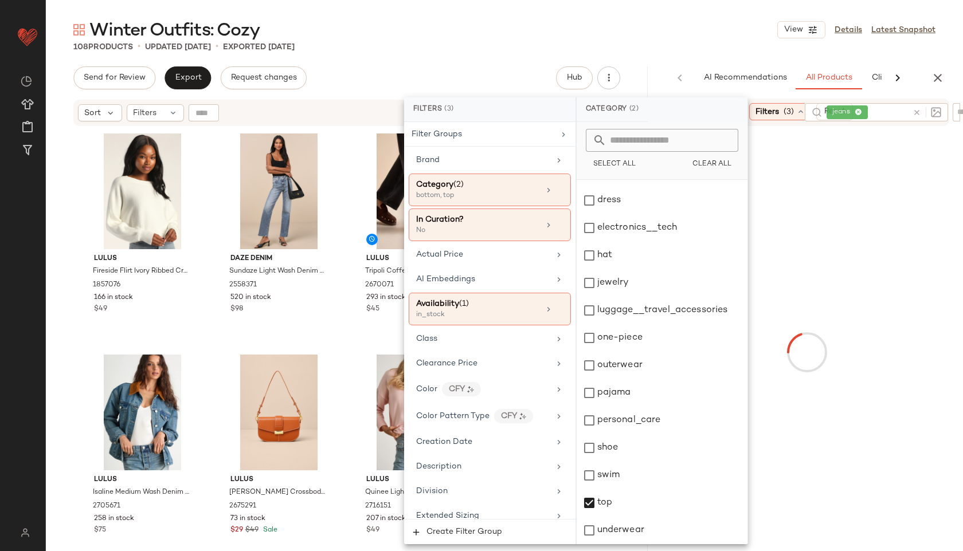
click at [669, 49] on div "108 Products • updated Sep 29th • Exported Sep 29th" at bounding box center [504, 46] width 917 height 11
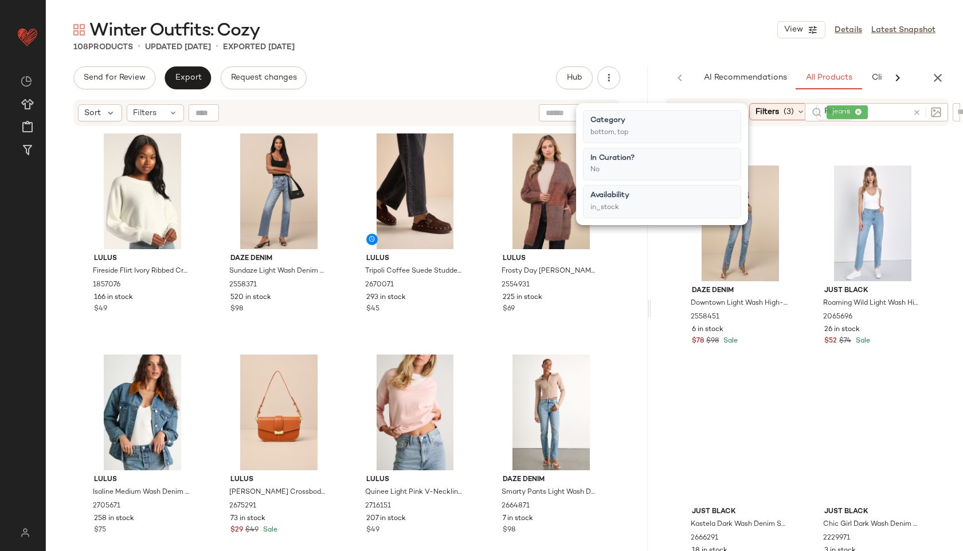
click at [611, 36] on div "Winter Outfits: Cozy View Details Latest Snapshot" at bounding box center [504, 29] width 917 height 23
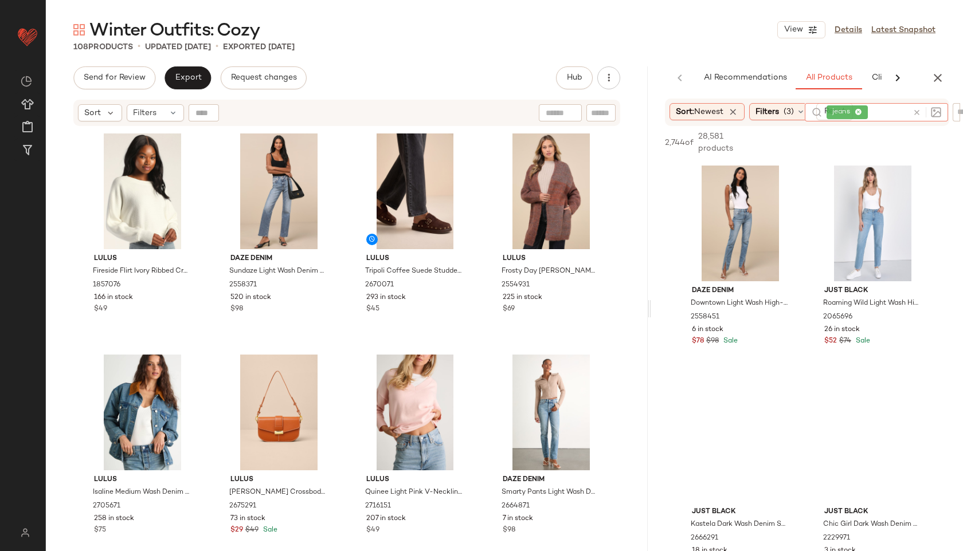
click at [857, 112] on icon at bounding box center [858, 112] width 7 height 7
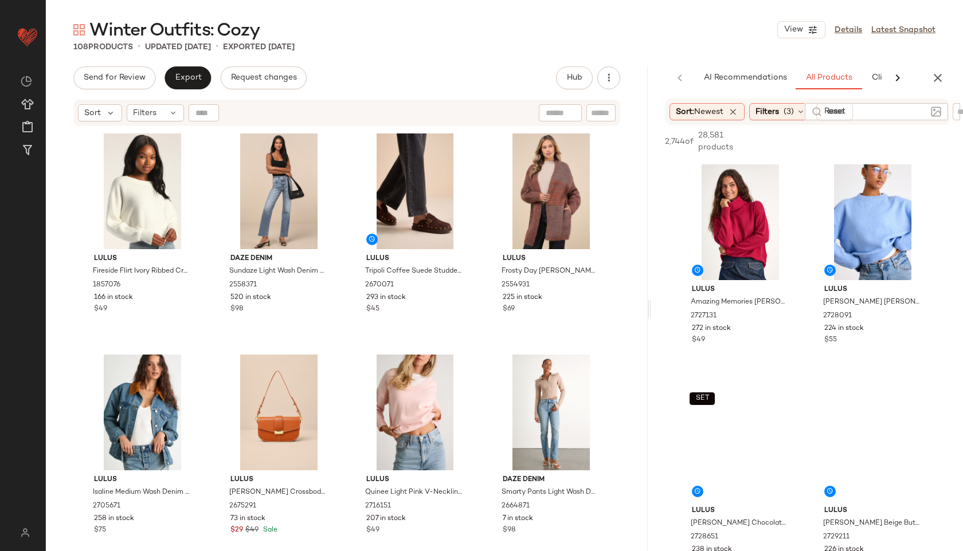
click at [696, 40] on div "Winter Outfits: Cozy View Details Latest Snapshot" at bounding box center [504, 29] width 917 height 23
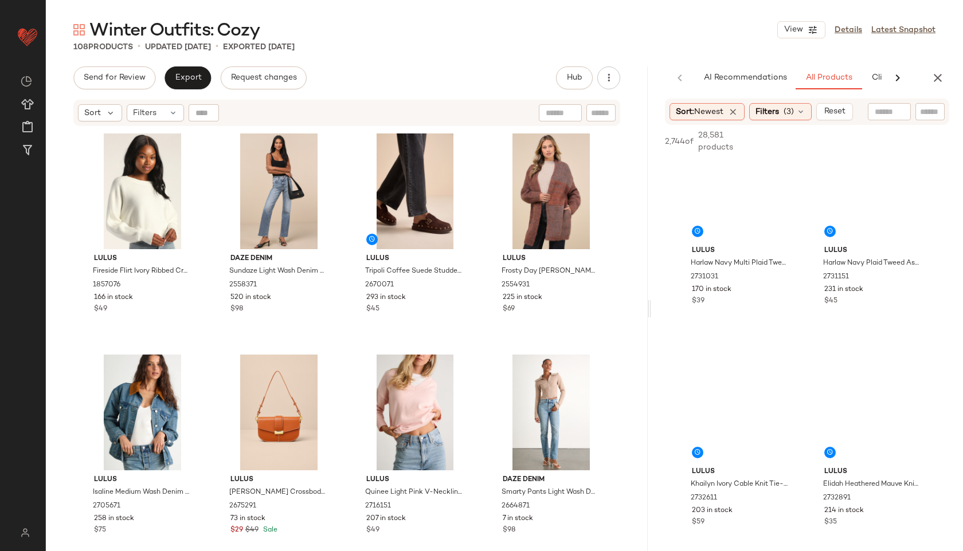
scroll to position [706, 0]
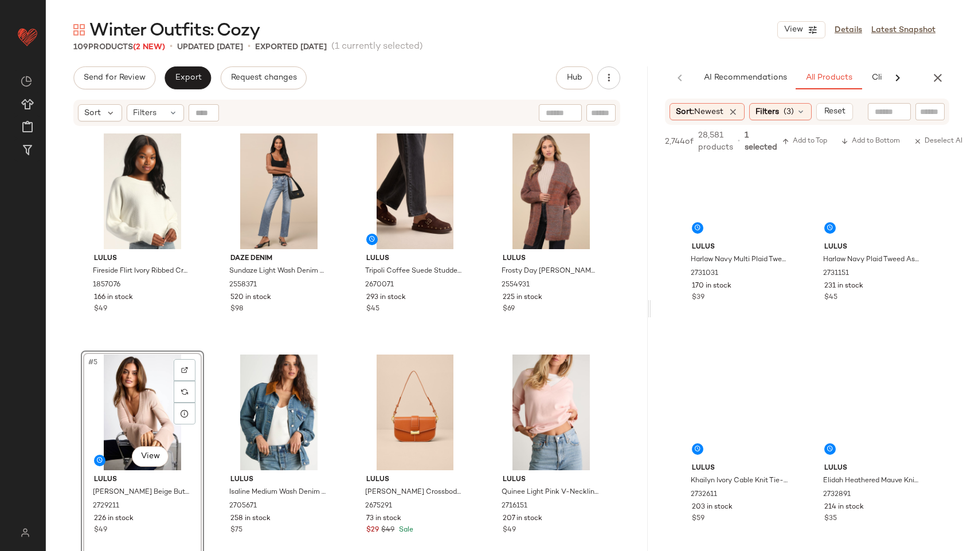
click at [136, 400] on div "#5 View" at bounding box center [142, 413] width 115 height 116
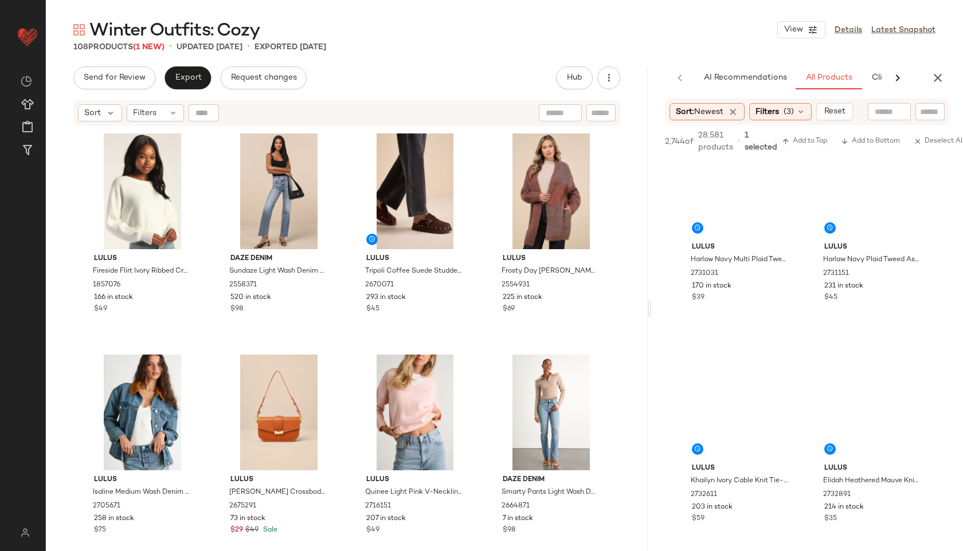
scroll to position [755, 0]
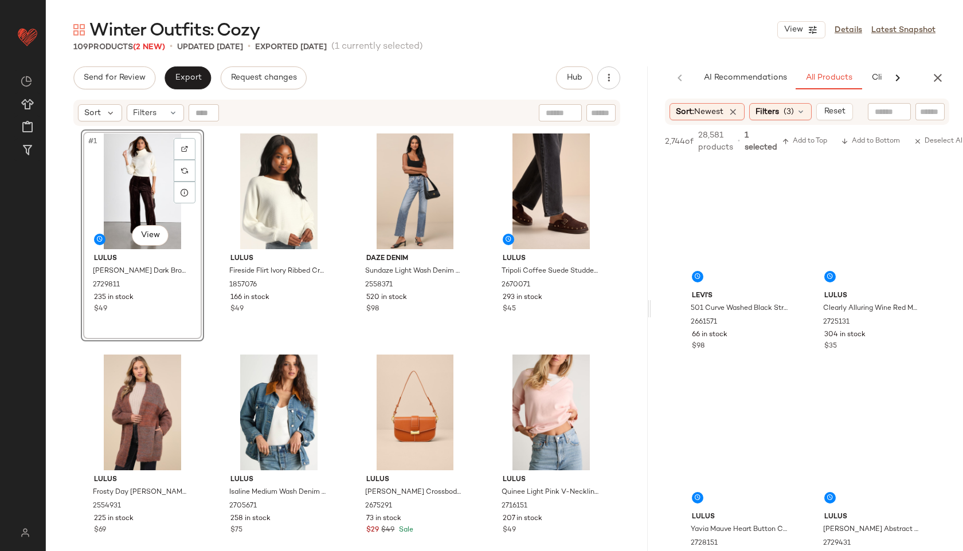
scroll to position [1642, 0]
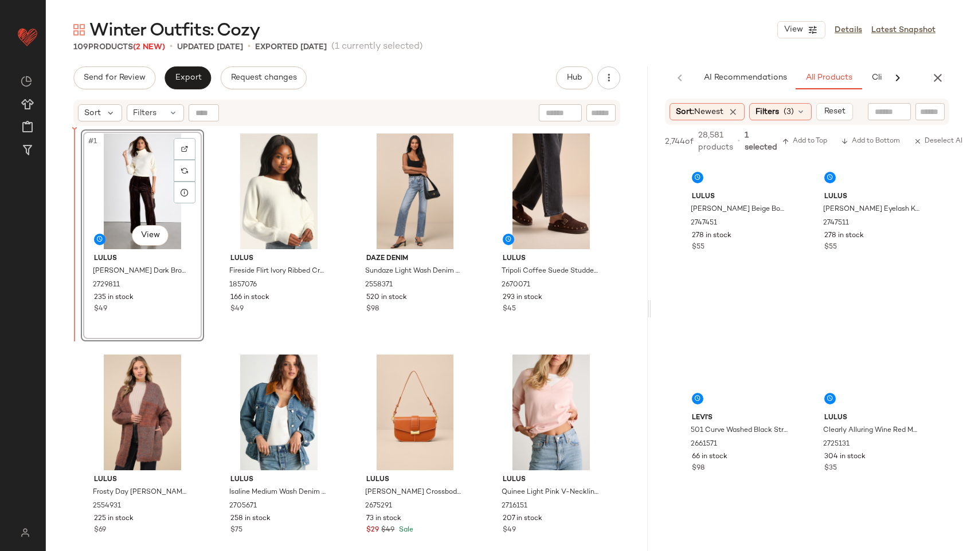
drag, startPoint x: 737, startPoint y: 347, endPoint x: 720, endPoint y: 346, distance: 17.2
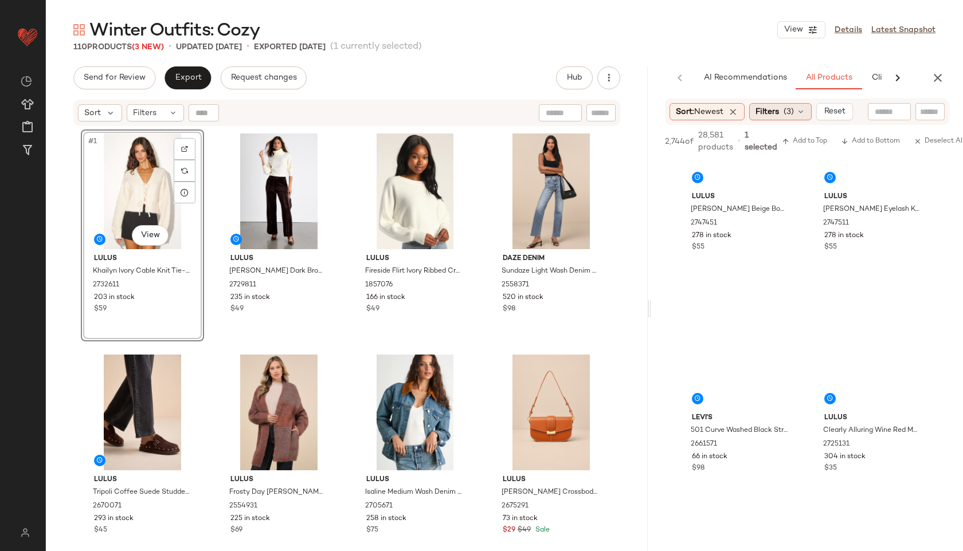
click at [778, 108] on span "Filters" at bounding box center [767, 112] width 24 height 12
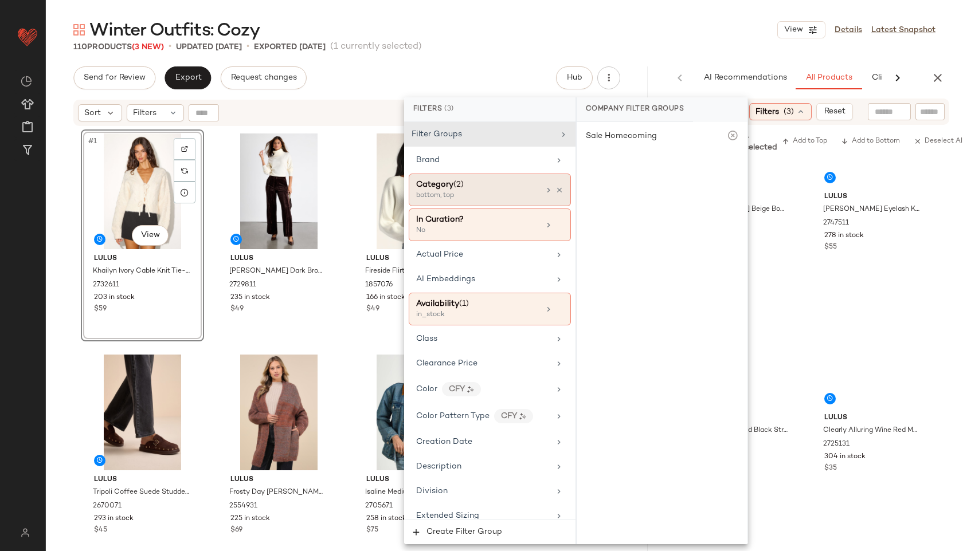
click at [488, 187] on div "Category (2)" at bounding box center [477, 185] width 123 height 12
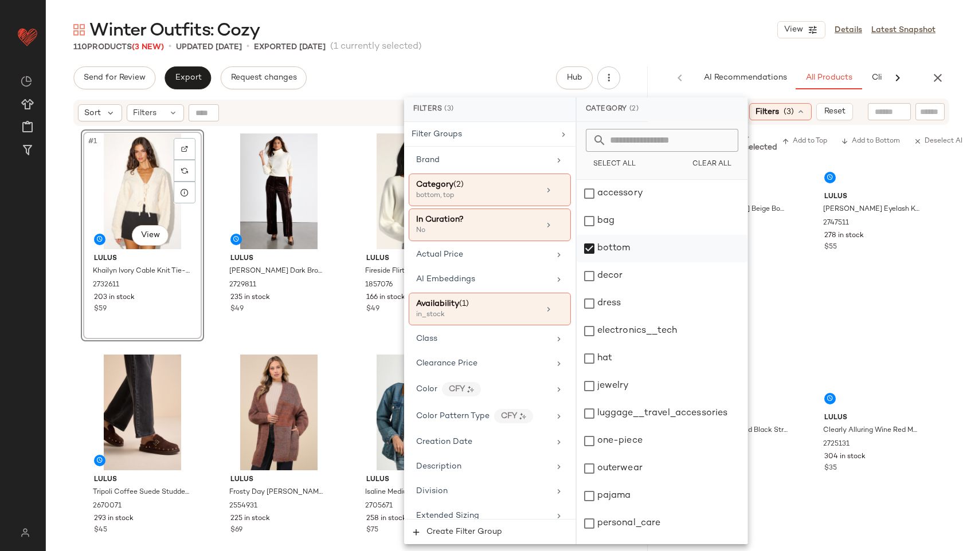
click at [614, 253] on div "bottom" at bounding box center [662, 249] width 171 height 28
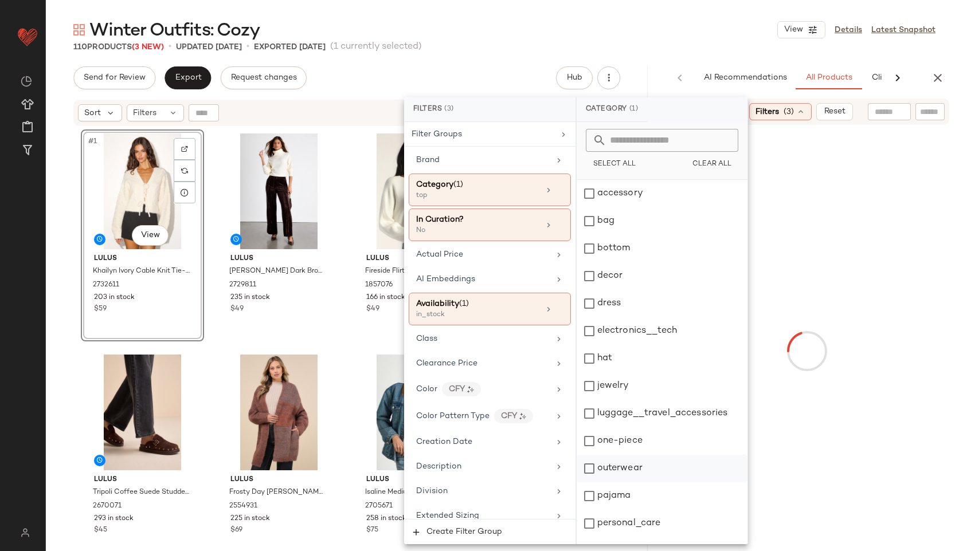
click at [640, 468] on div "outerwear" at bounding box center [662, 469] width 171 height 28
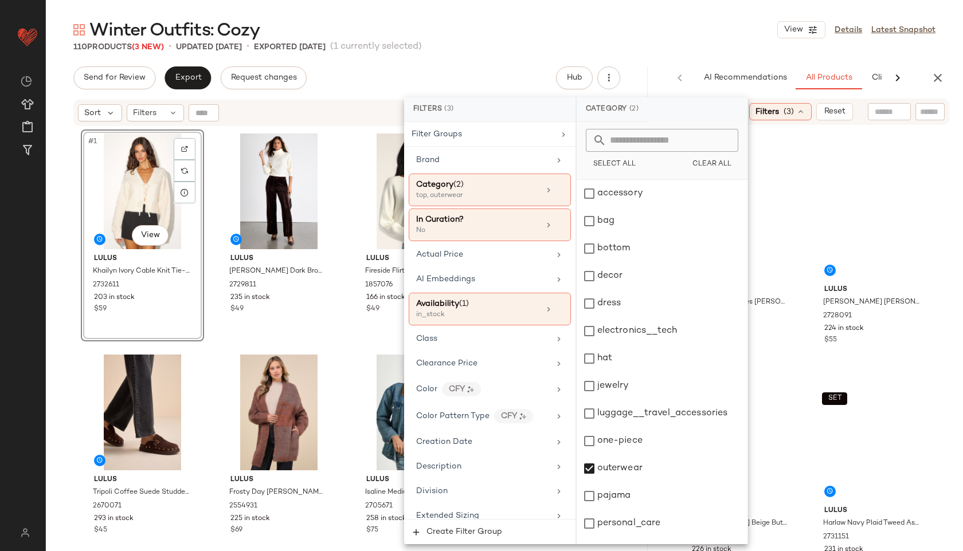
click at [697, 36] on div "Winter Outfits: Cozy View Details Latest Snapshot" at bounding box center [504, 29] width 917 height 23
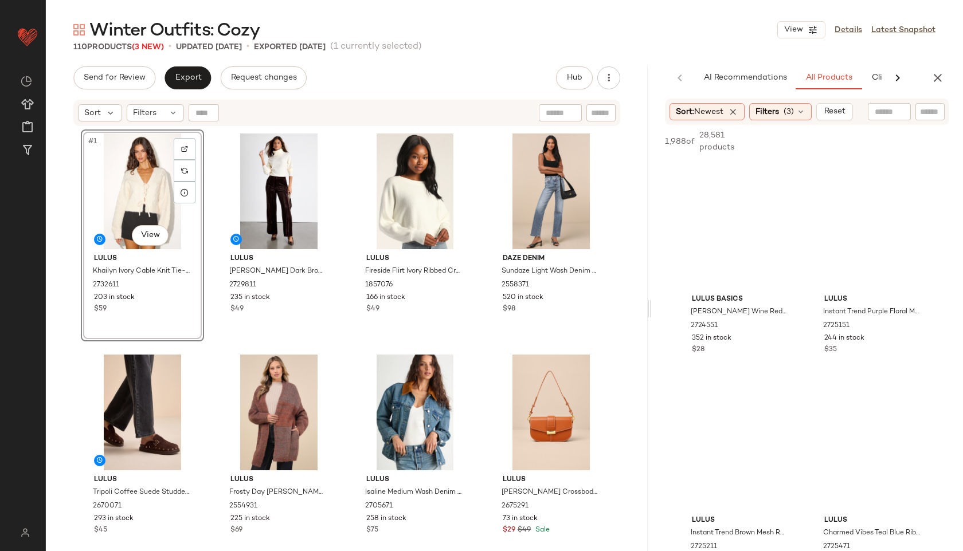
scroll to position [5086, 0]
click at [779, 109] on span "Filters" at bounding box center [767, 112] width 24 height 12
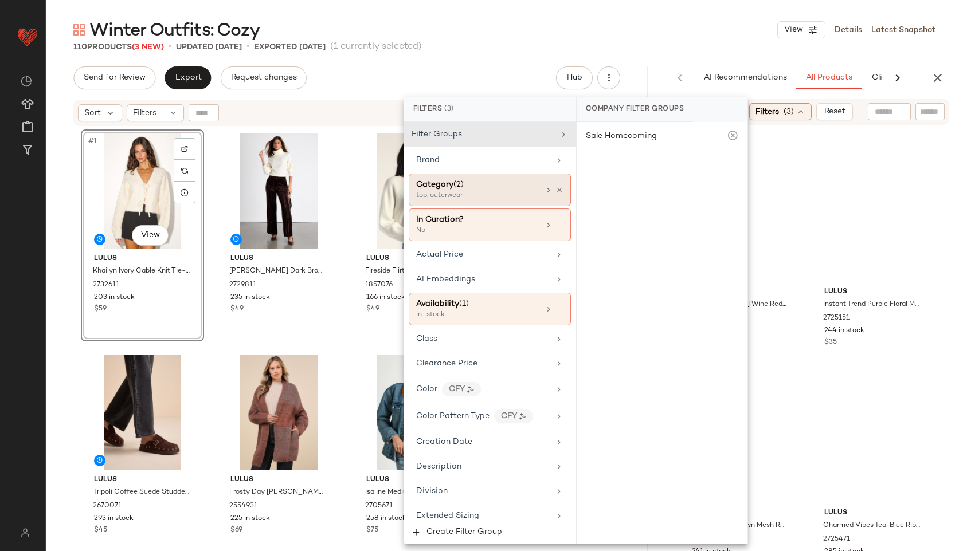
click at [509, 185] on div "Category (2)" at bounding box center [477, 185] width 123 height 12
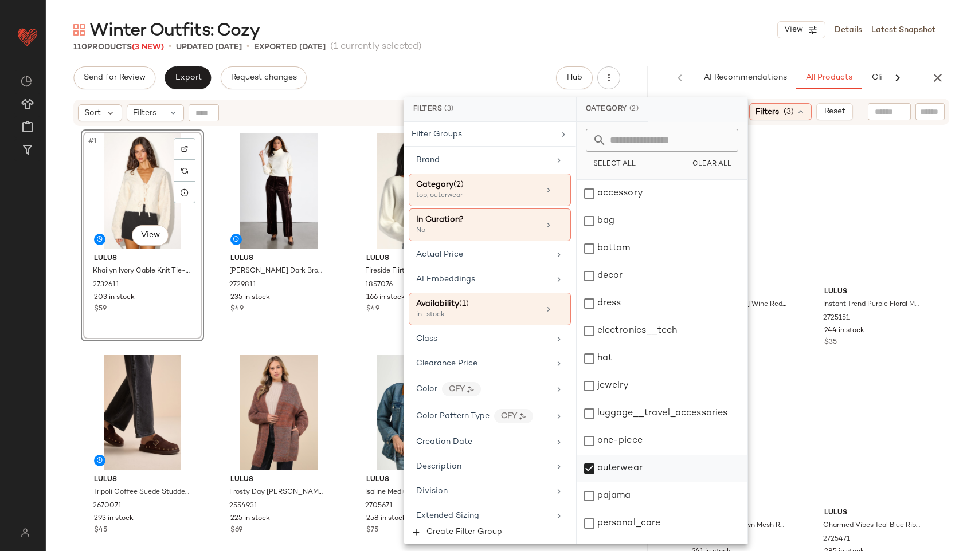
scroll to position [103, 0]
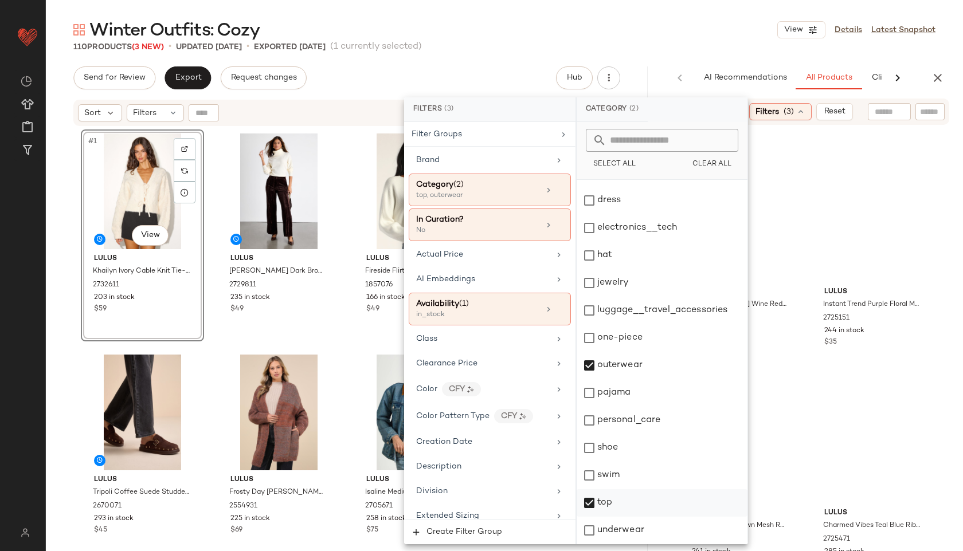
click at [617, 504] on div "top" at bounding box center [662, 503] width 171 height 28
click at [706, 43] on div "110 Products (3 New) • updated Oct 1st • Exported Sep 29th (1 currently selecte…" at bounding box center [504, 46] width 917 height 11
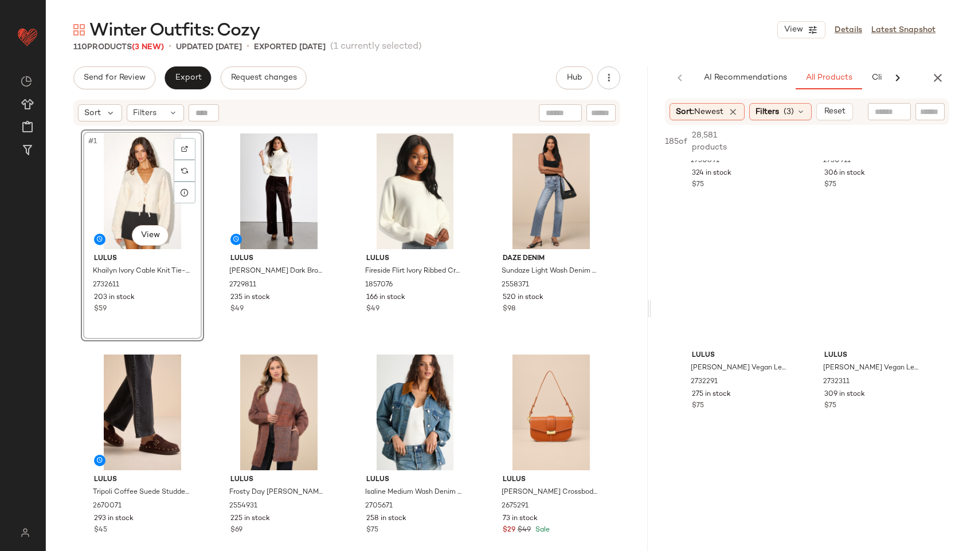
scroll to position [864, 0]
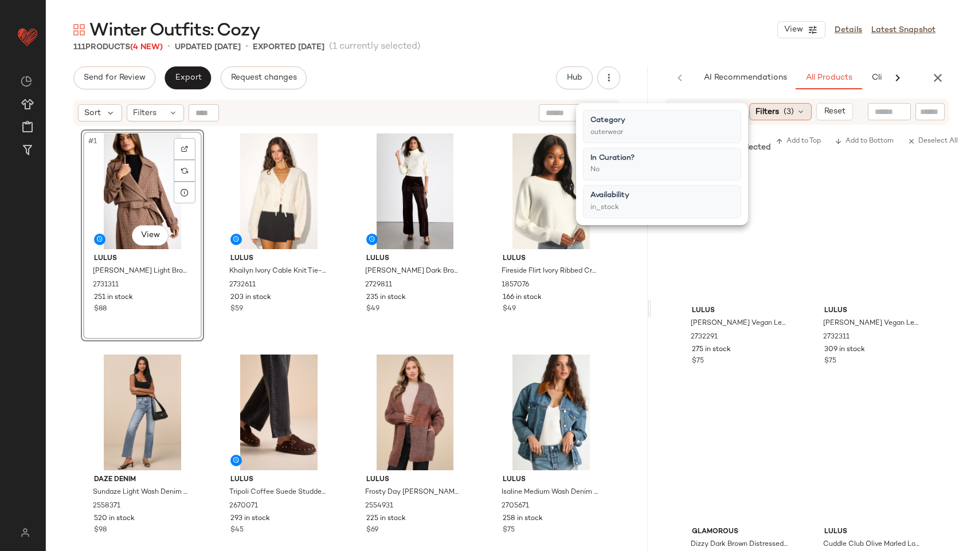
click at [779, 106] on span "Filters" at bounding box center [767, 112] width 24 height 12
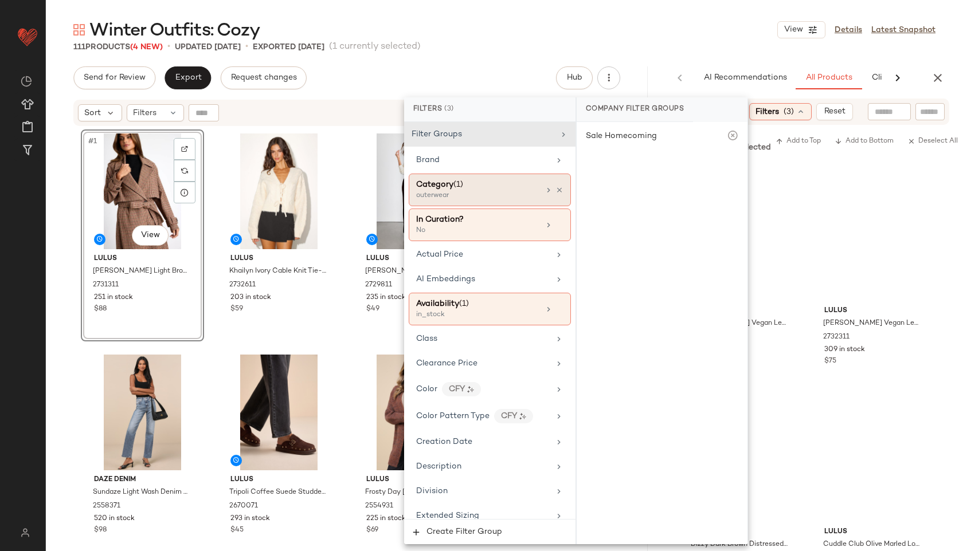
click at [493, 181] on div "Category (1)" at bounding box center [477, 185] width 123 height 12
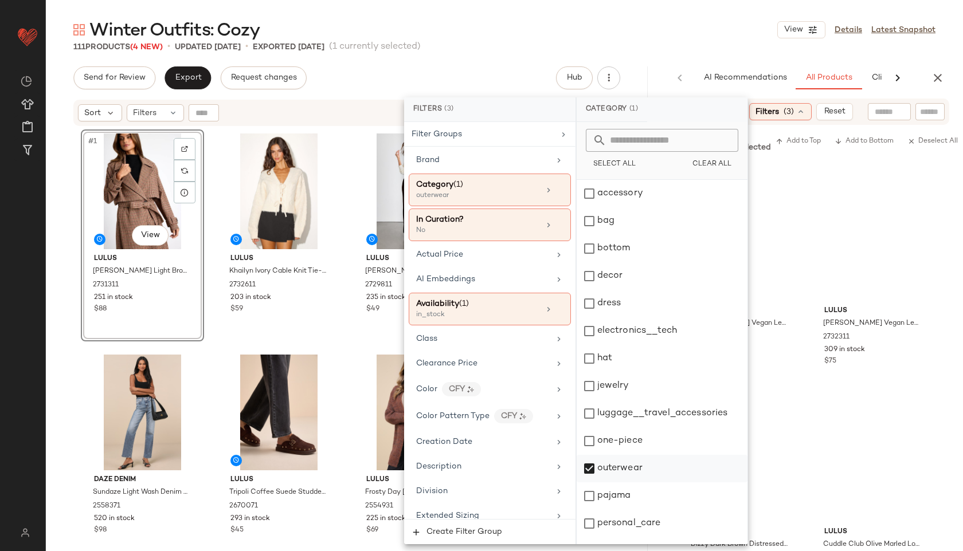
click at [624, 467] on div "outerwear" at bounding box center [662, 469] width 171 height 28
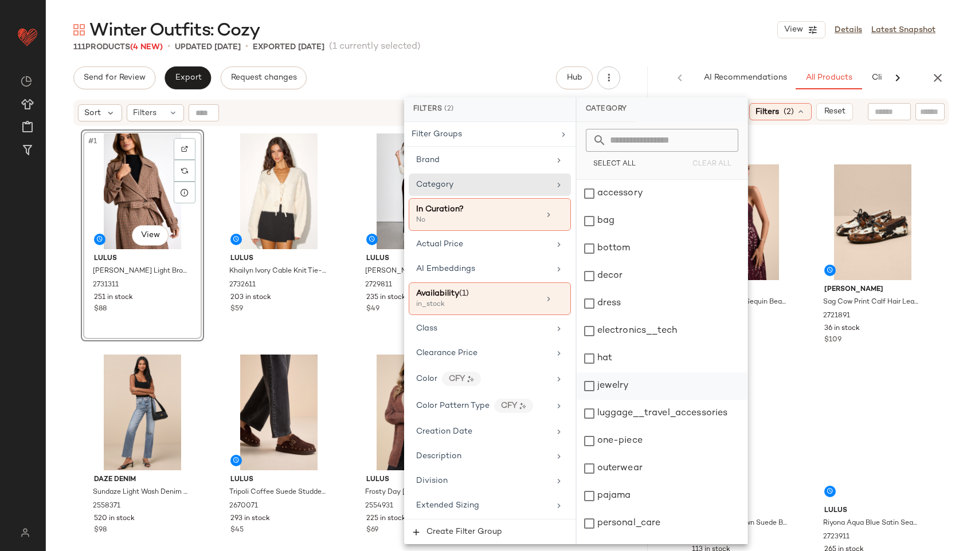
click at [611, 387] on div "jewelry" at bounding box center [662, 387] width 171 height 28
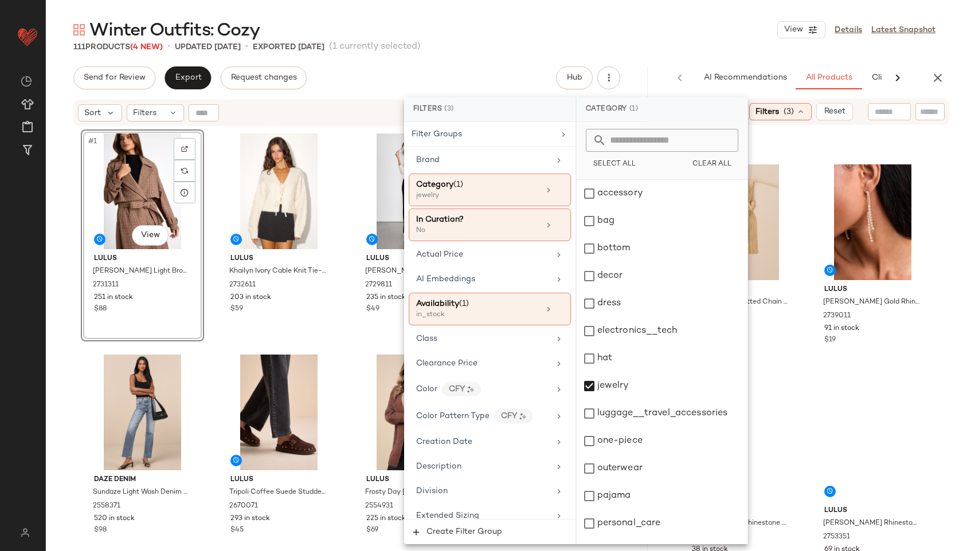
click at [684, 24] on div "Winter Outfits: Cozy View Details Latest Snapshot" at bounding box center [504, 29] width 917 height 23
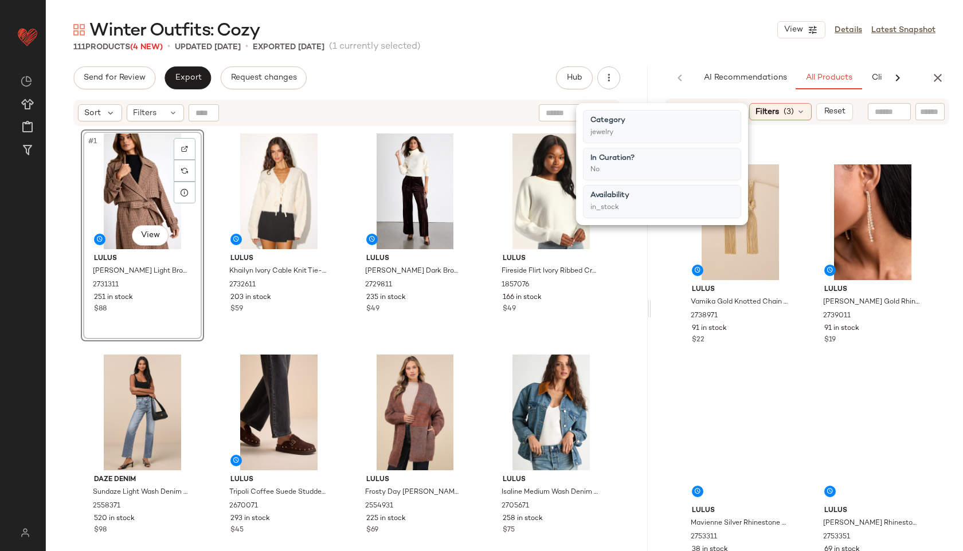
click at [665, 24] on div "Winter Outfits: Cozy View Details Latest Snapshot" at bounding box center [504, 29] width 917 height 23
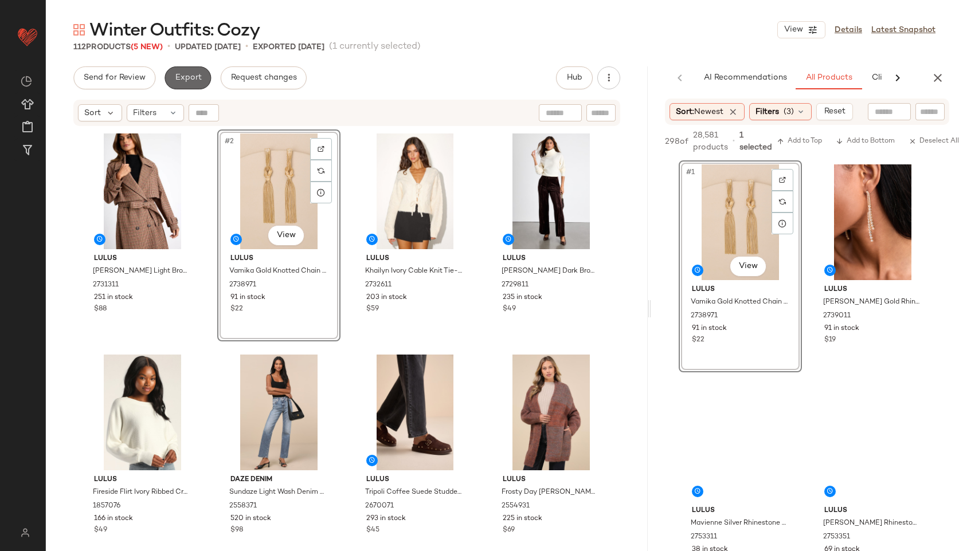
click at [178, 71] on button "Export" at bounding box center [188, 77] width 46 height 23
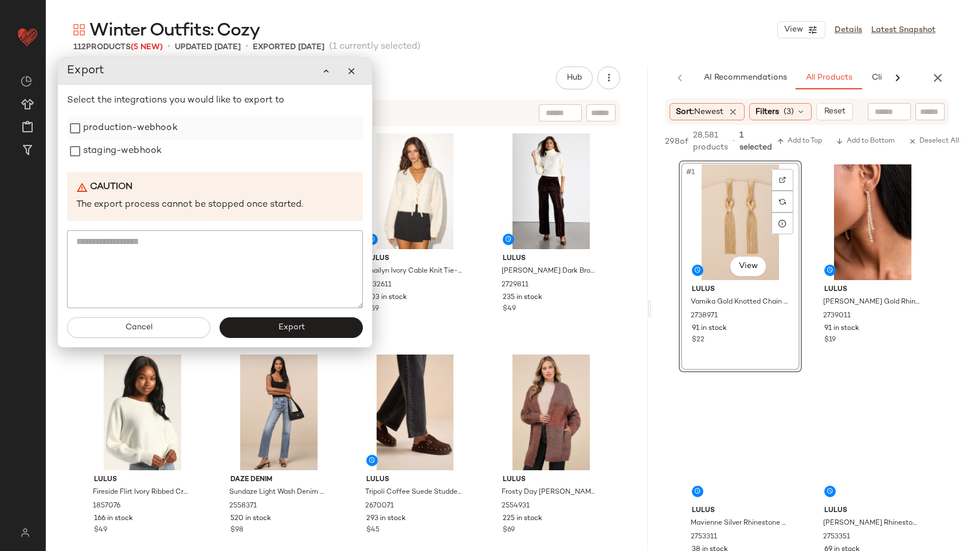
click at [182, 131] on div "production-webhook" at bounding box center [215, 128] width 296 height 23
click at [146, 126] on label "production-webhook" at bounding box center [130, 128] width 95 height 23
click at [141, 154] on label "staging-webhook" at bounding box center [122, 151] width 79 height 23
click at [256, 335] on button "Export" at bounding box center [290, 328] width 143 height 21
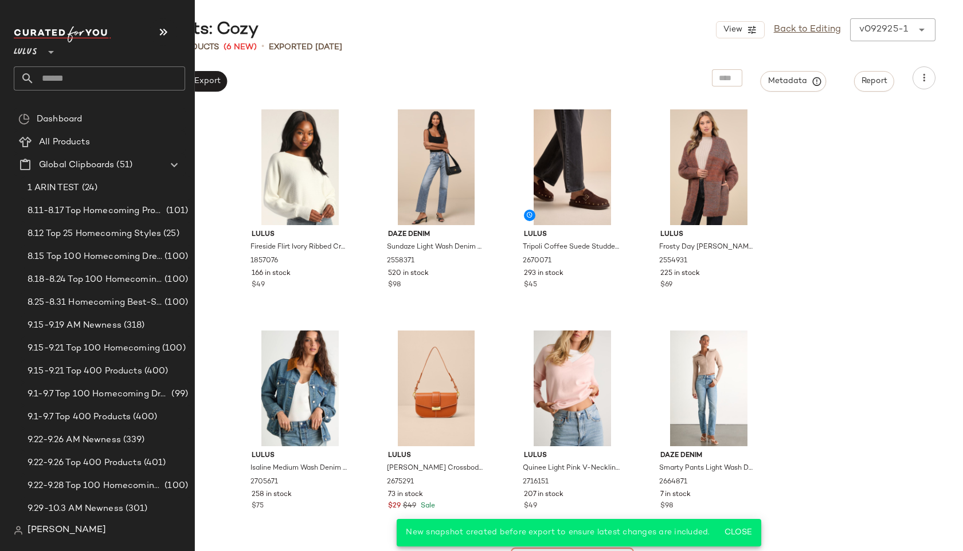
click at [57, 77] on input "text" at bounding box center [109, 78] width 151 height 24
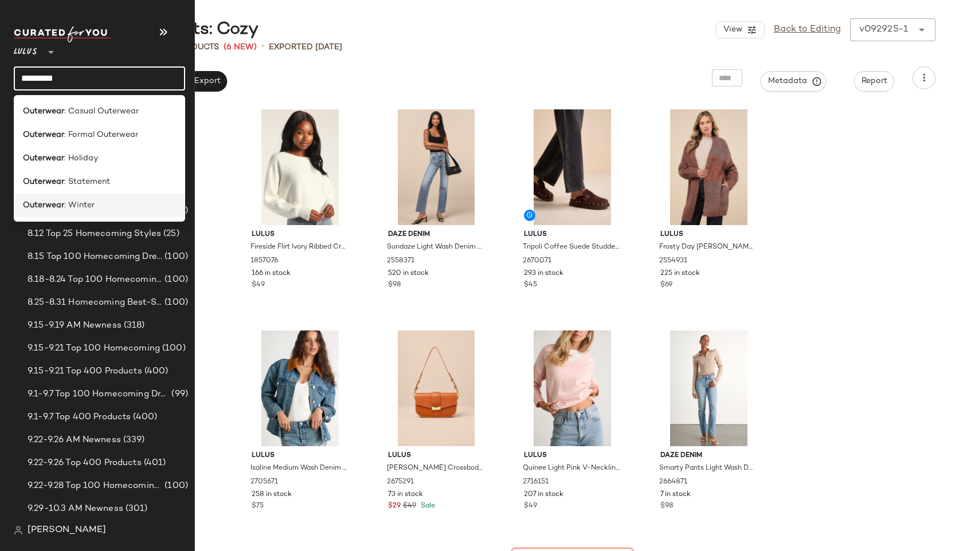
type input "*********"
click at [44, 206] on b "Outerwear" at bounding box center [43, 205] width 41 height 12
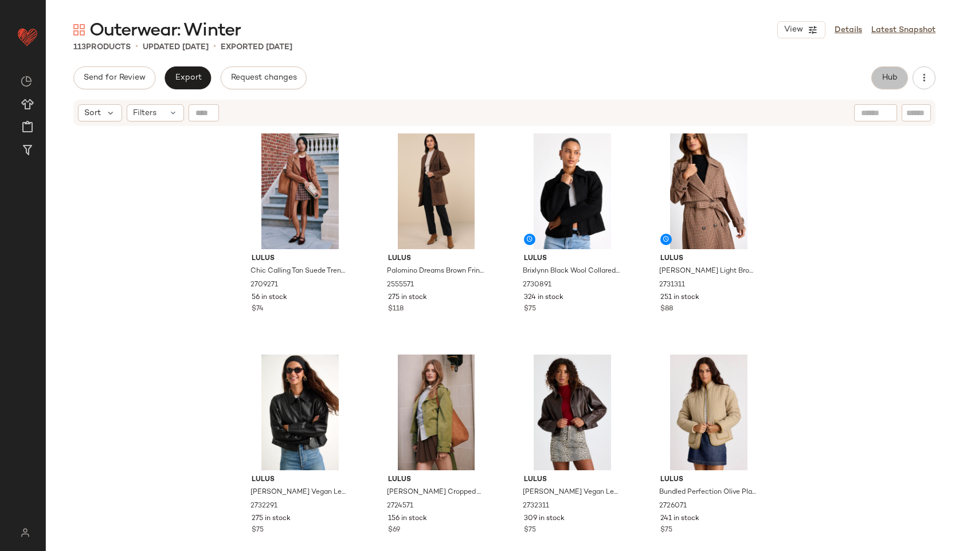
click at [895, 82] on span "Hub" at bounding box center [890, 77] width 16 height 9
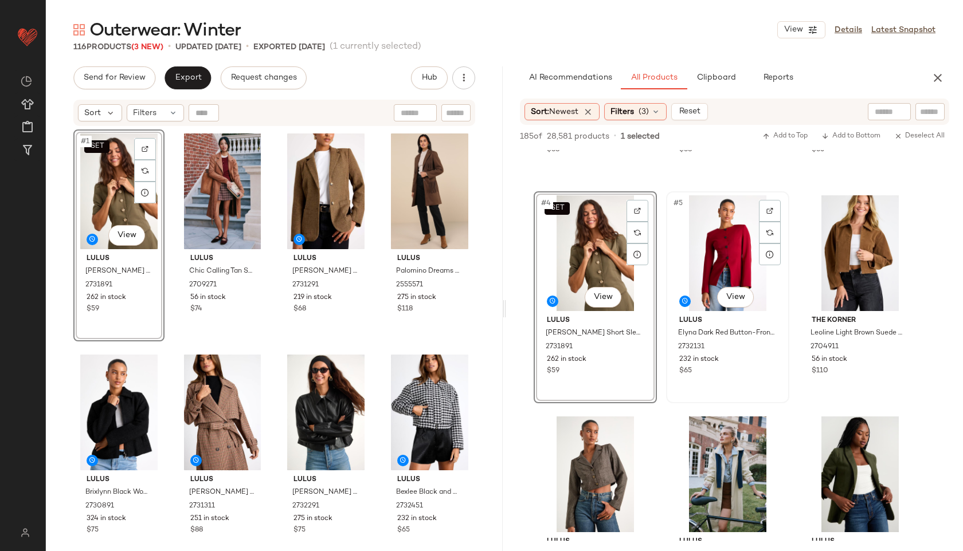
scroll to position [203, 0]
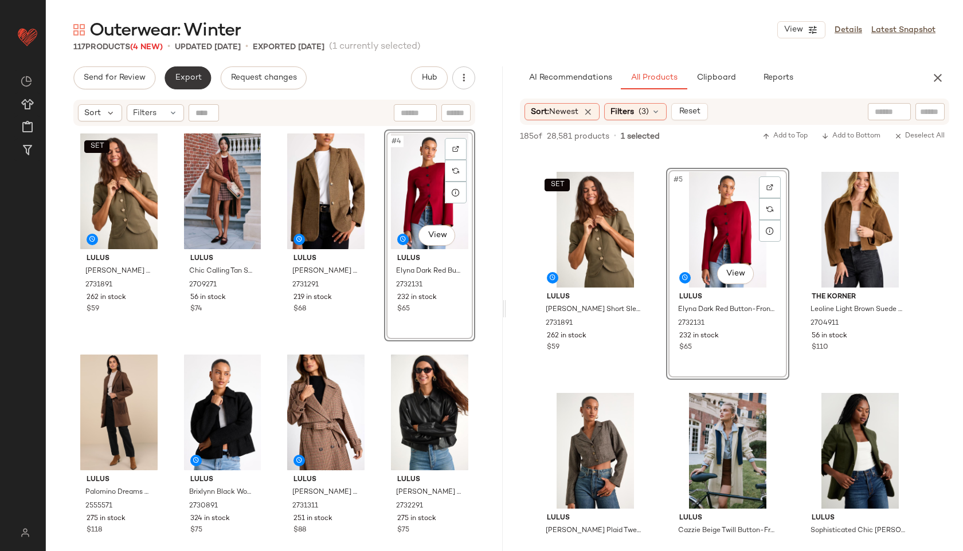
click at [176, 75] on span "Export" at bounding box center [187, 77] width 27 height 9
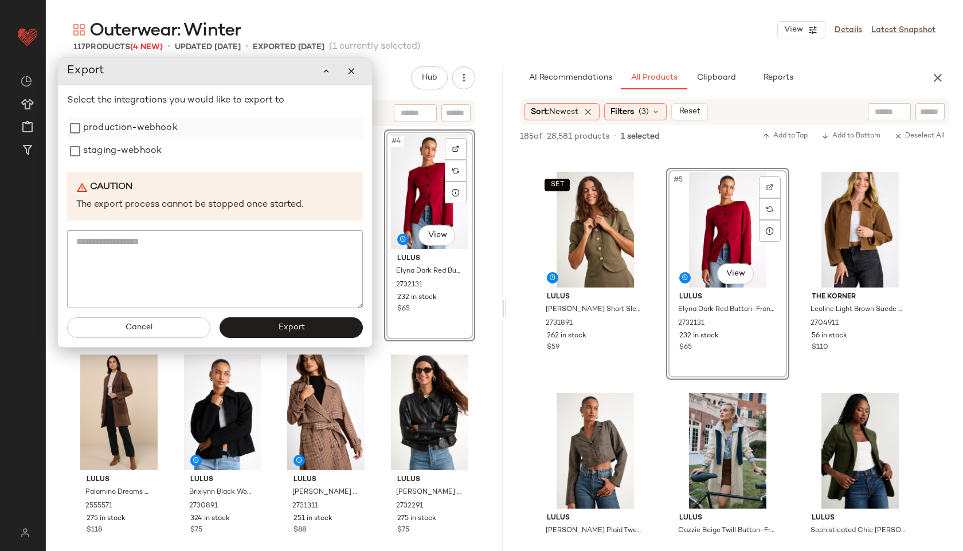
click at [162, 125] on label "production-webhook" at bounding box center [130, 128] width 95 height 23
click at [146, 152] on label "staging-webhook" at bounding box center [122, 151] width 79 height 23
click at [268, 326] on button "Export" at bounding box center [291, 328] width 143 height 21
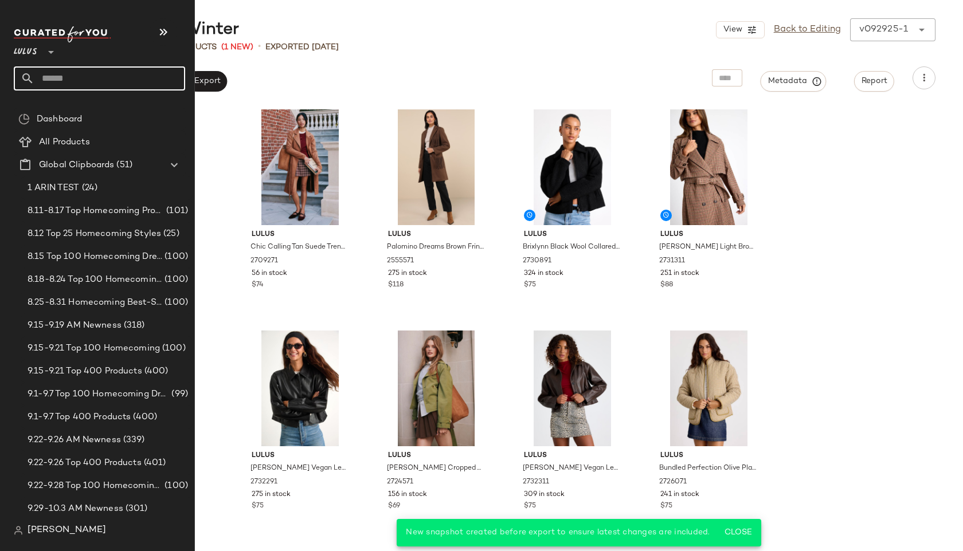
click at [61, 79] on input "text" at bounding box center [109, 78] width 151 height 24
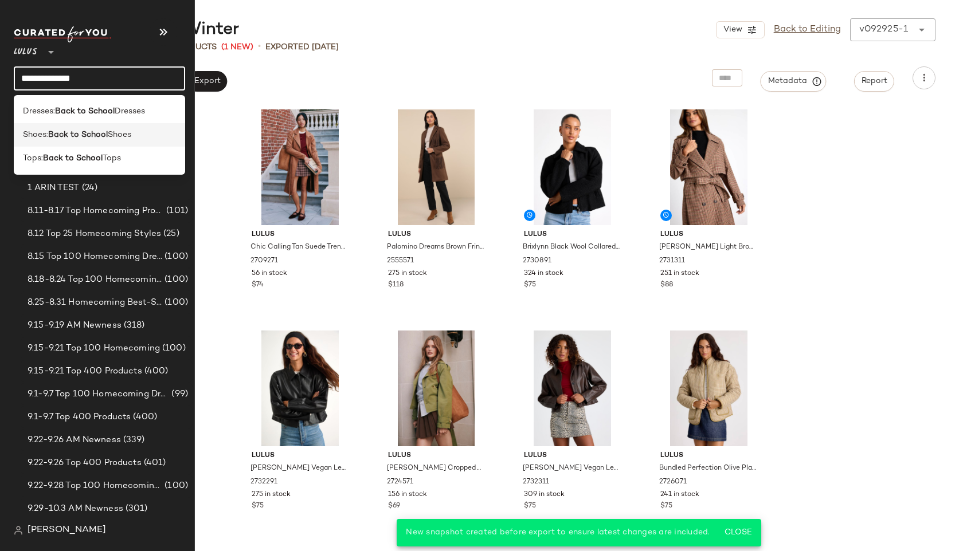
type input "**********"
click at [79, 133] on b "Back to School" at bounding box center [78, 135] width 60 height 12
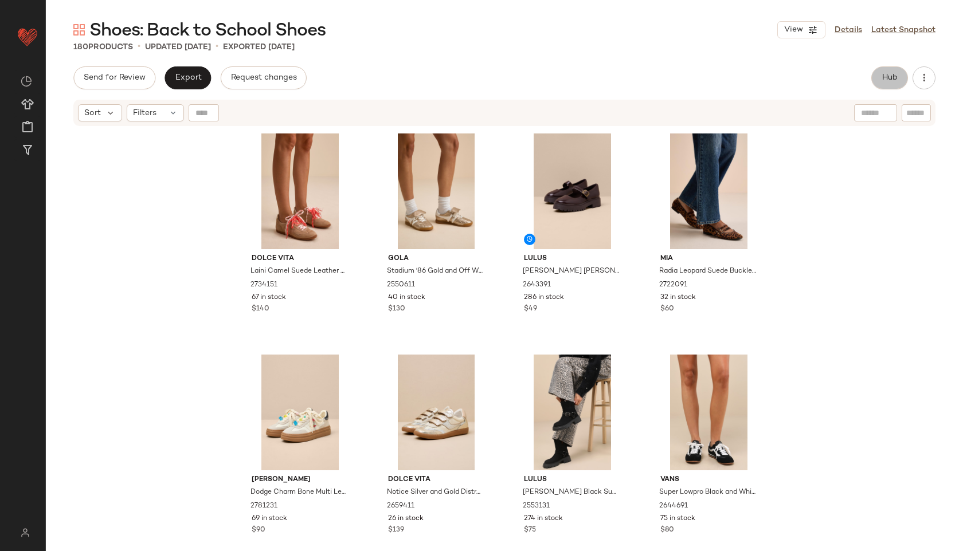
click at [876, 76] on button "Hub" at bounding box center [889, 77] width 37 height 23
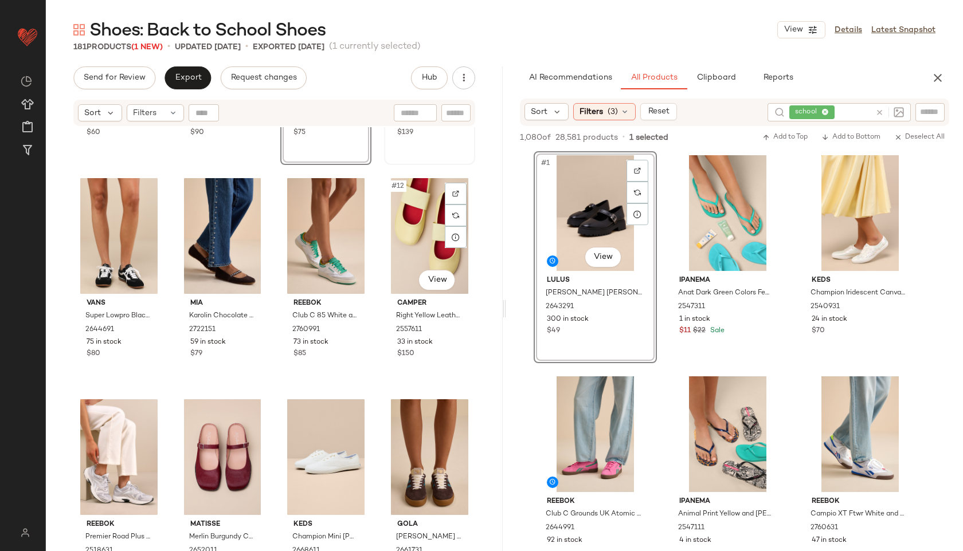
scroll to position [408, 0]
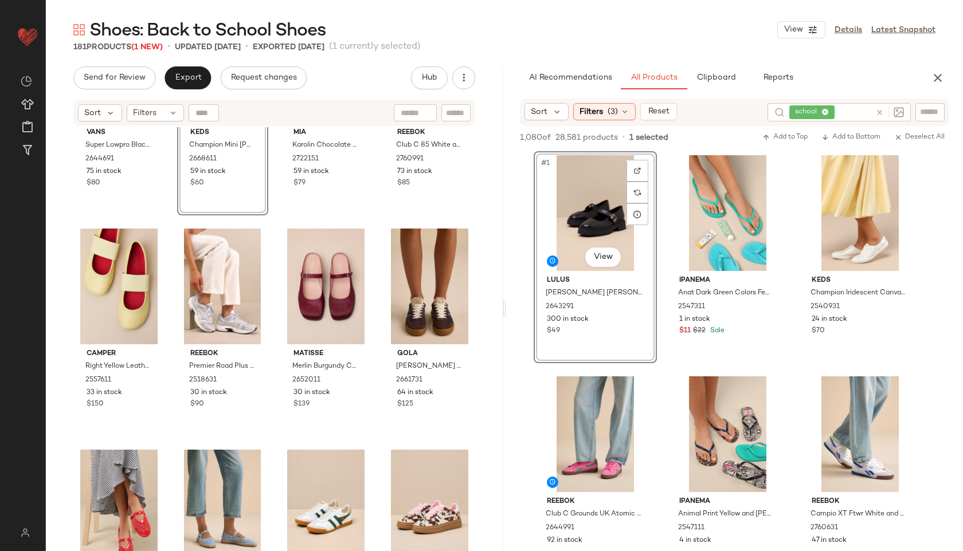
scroll to position [579, 0]
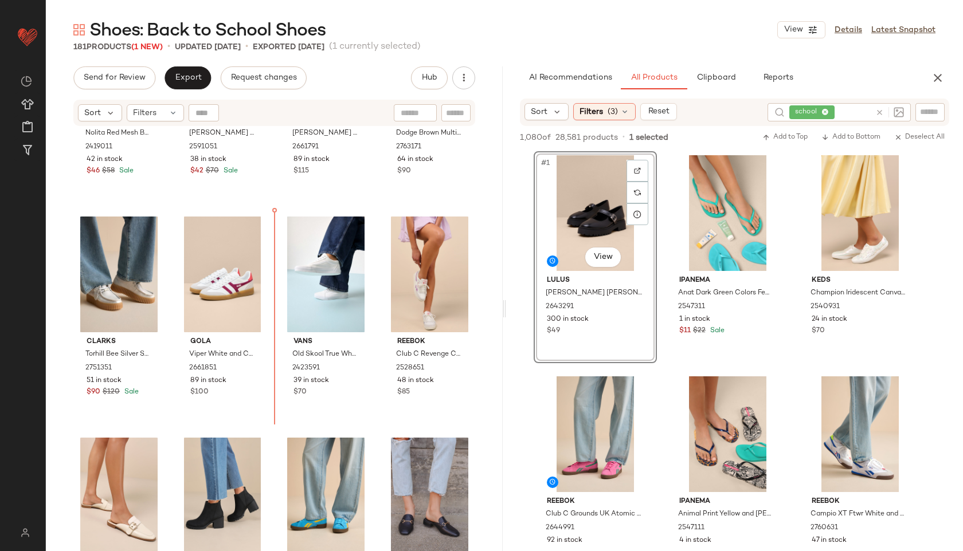
scroll to position [1036, 0]
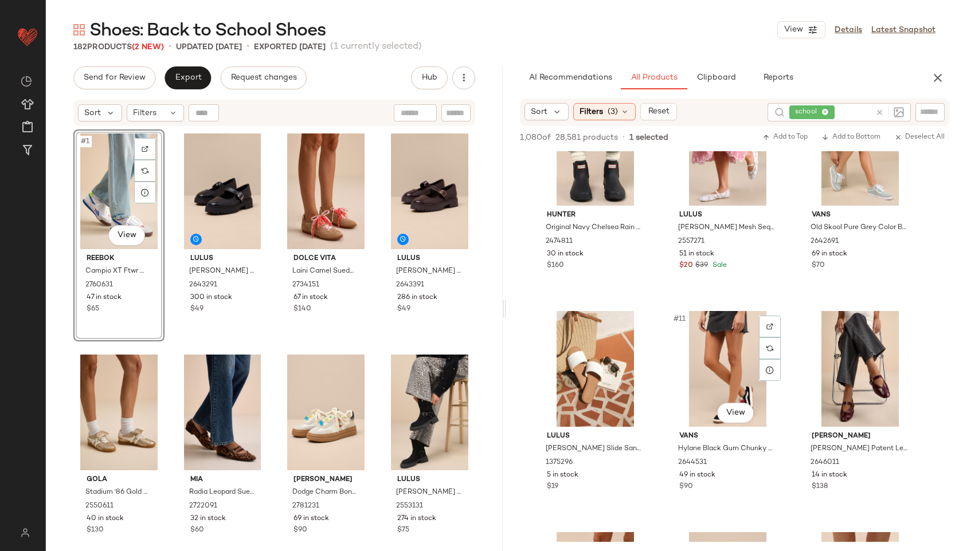
scroll to position [501, 0]
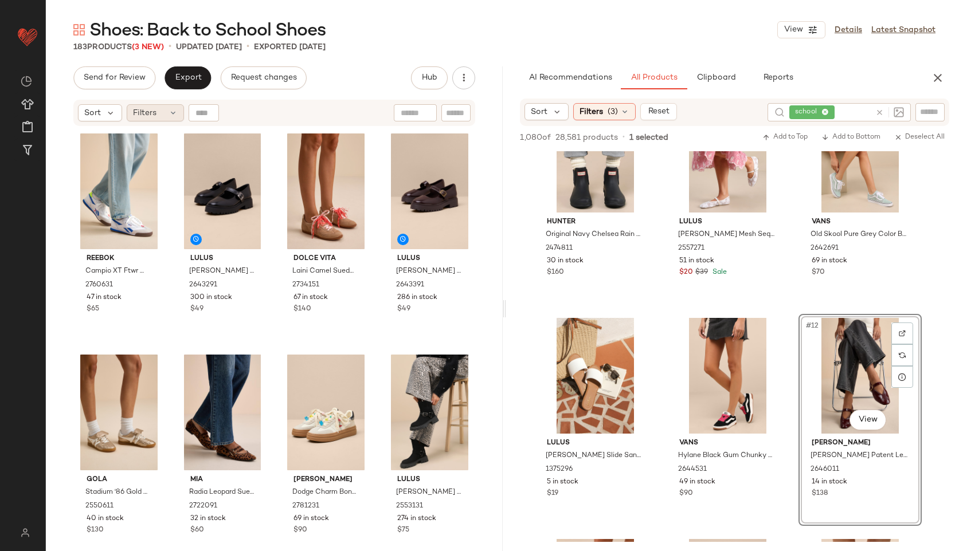
click at [163, 110] on div "Filters" at bounding box center [155, 112] width 57 height 17
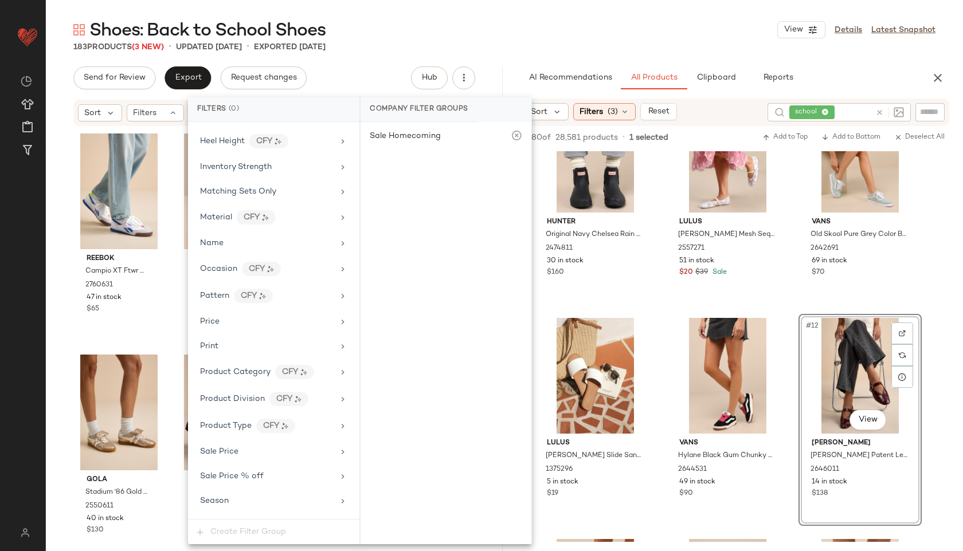
scroll to position [574, 0]
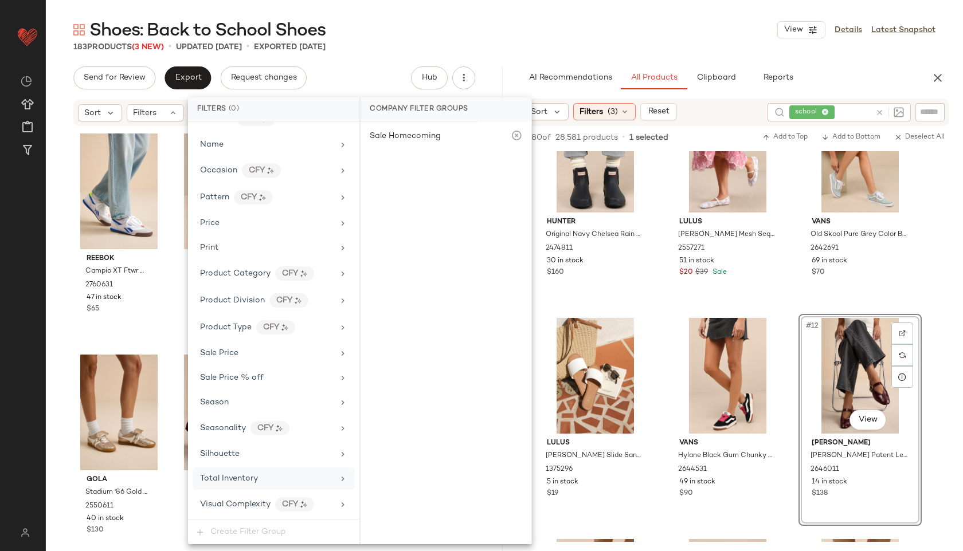
click at [260, 473] on div "Total Inventory" at bounding box center [267, 479] width 134 height 12
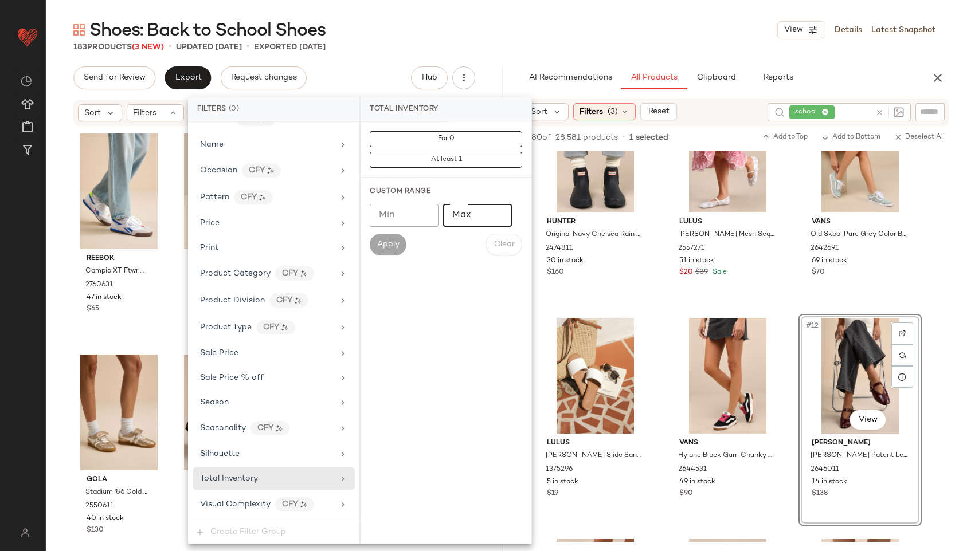
click at [468, 217] on input "Max" at bounding box center [477, 215] width 69 height 23
type input "**"
click at [393, 242] on span "Apply" at bounding box center [388, 244] width 23 height 9
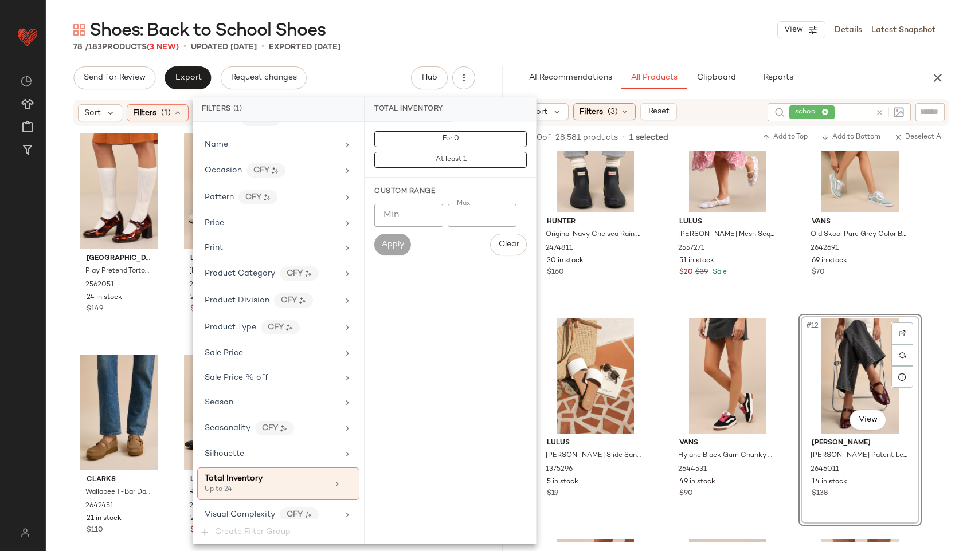
click at [495, 24] on div "Shoes: Back to School Shoes View Details Latest Snapshot" at bounding box center [504, 29] width 917 height 23
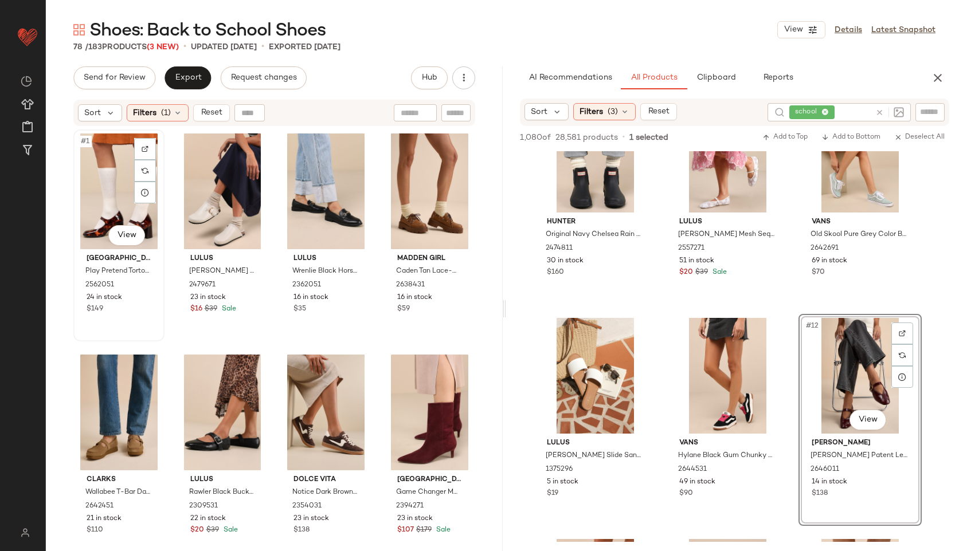
click at [101, 177] on div "#1 View" at bounding box center [118, 192] width 83 height 116
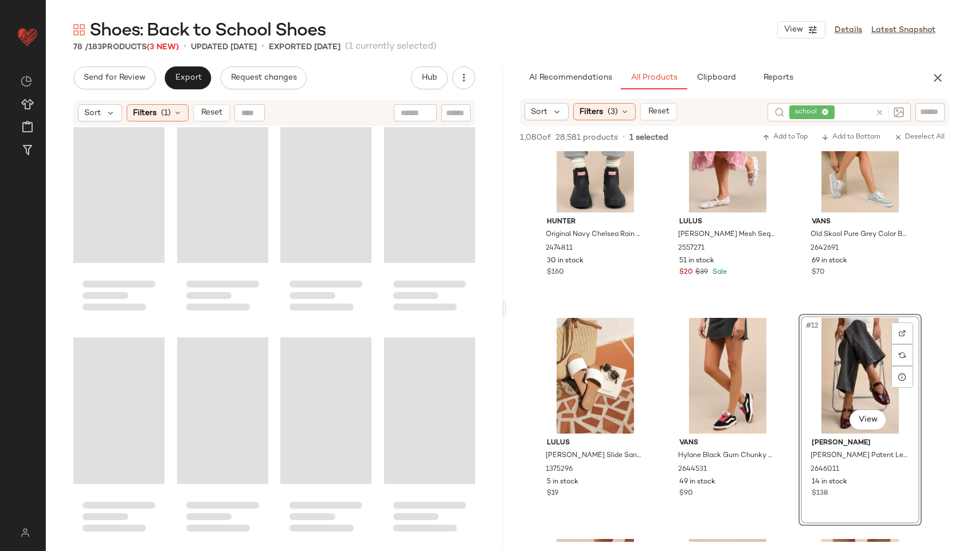
scroll to position [3974, 0]
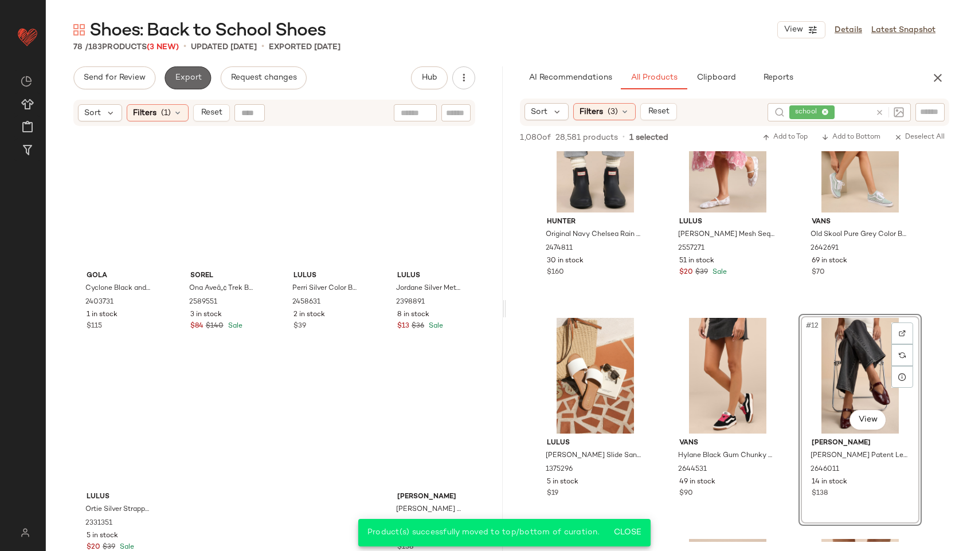
click at [184, 84] on button "Export" at bounding box center [188, 77] width 46 height 23
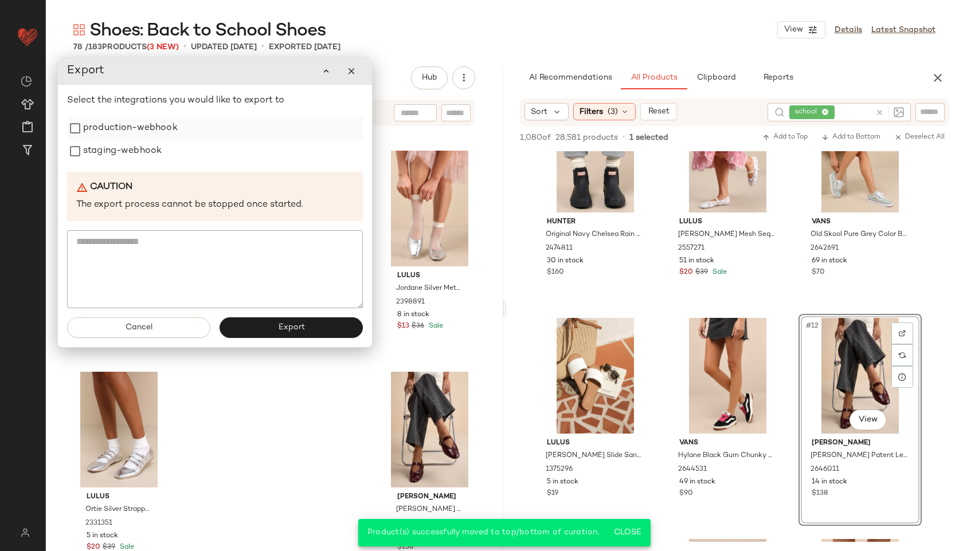
click at [144, 135] on label "production-webhook" at bounding box center [130, 128] width 95 height 23
click at [132, 151] on label "staging-webhook" at bounding box center [122, 151] width 79 height 23
click at [280, 335] on button "Export" at bounding box center [291, 328] width 143 height 21
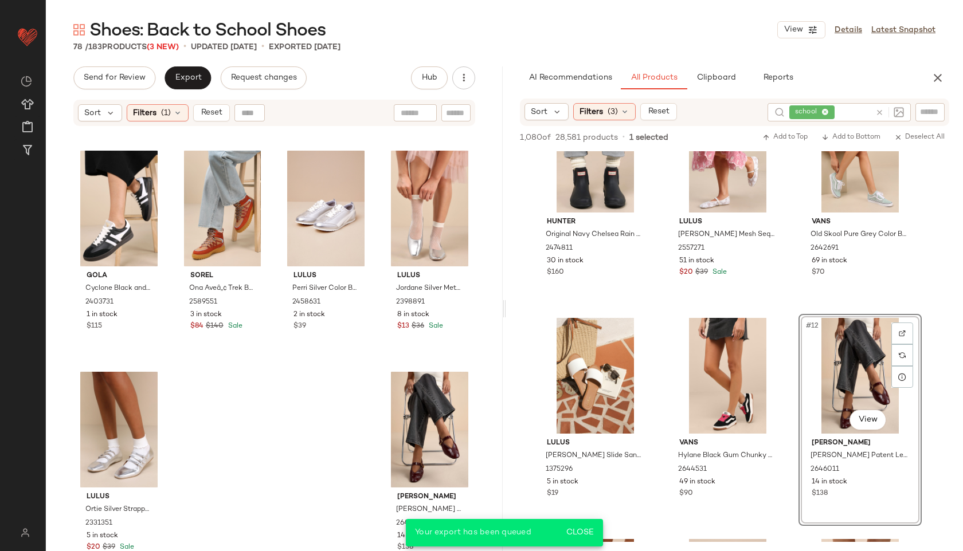
scroll to position [722, 0]
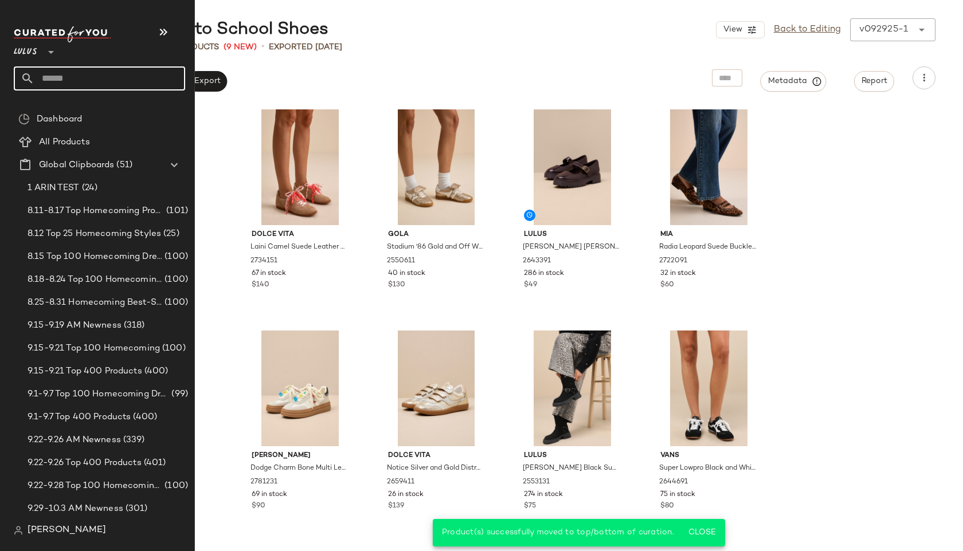
click at [53, 78] on input "text" at bounding box center [109, 78] width 151 height 24
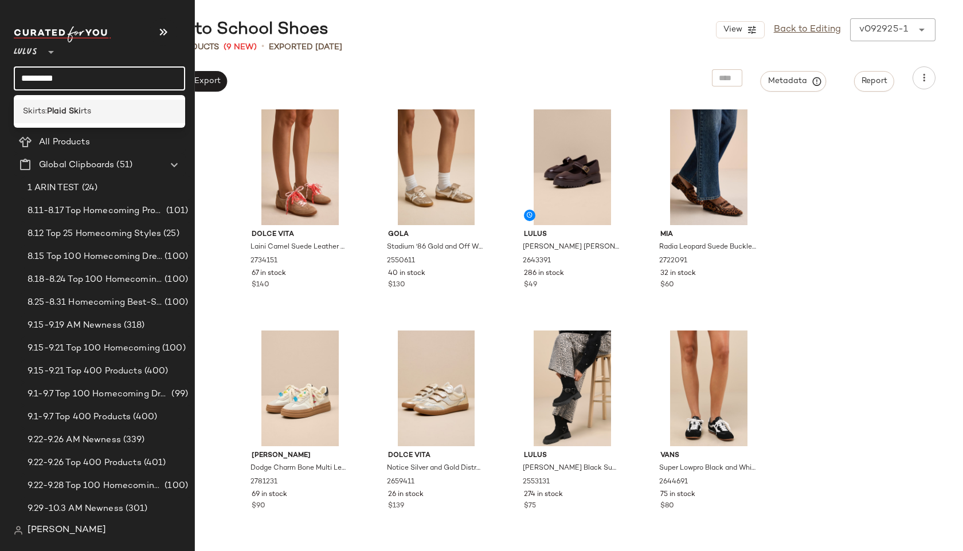
type input "*********"
click at [60, 104] on div "Skirts: Plaid Ski rts" at bounding box center [99, 112] width 171 height 24
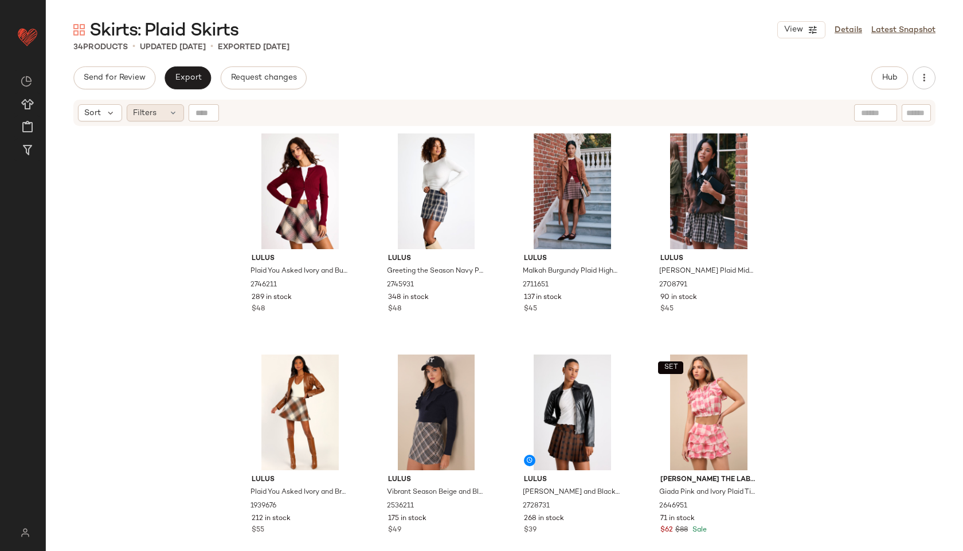
click at [160, 108] on div "Filters" at bounding box center [155, 112] width 57 height 17
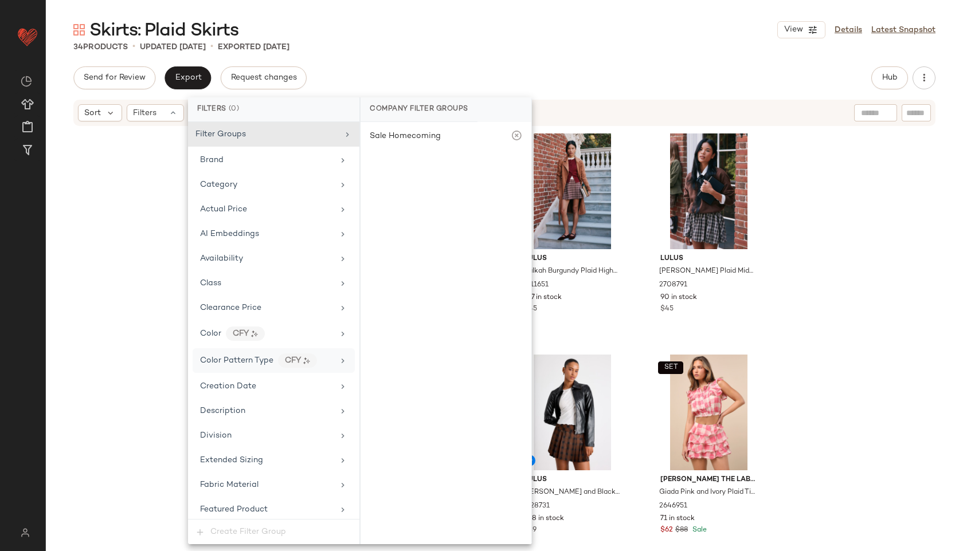
scroll to position [628, 0]
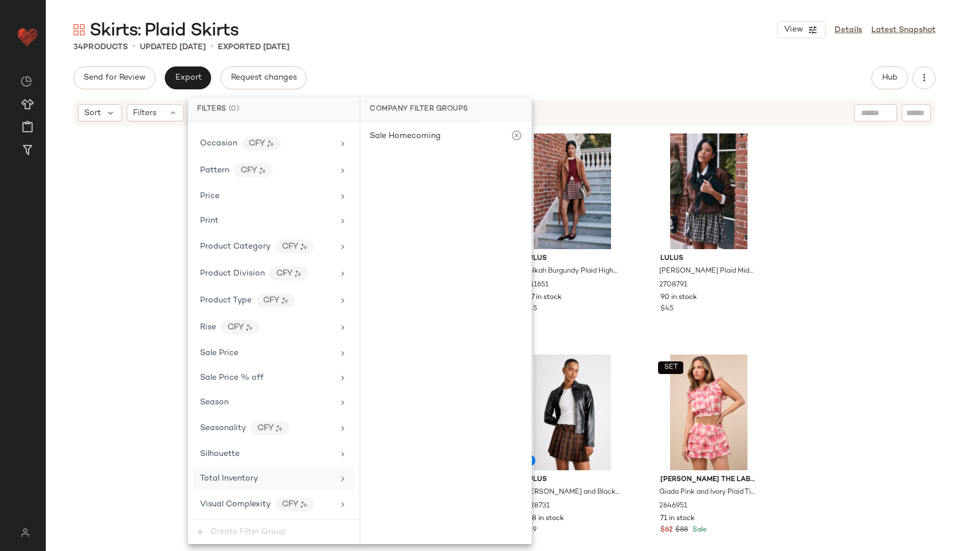
click at [253, 479] on span "Total Inventory" at bounding box center [229, 479] width 58 height 9
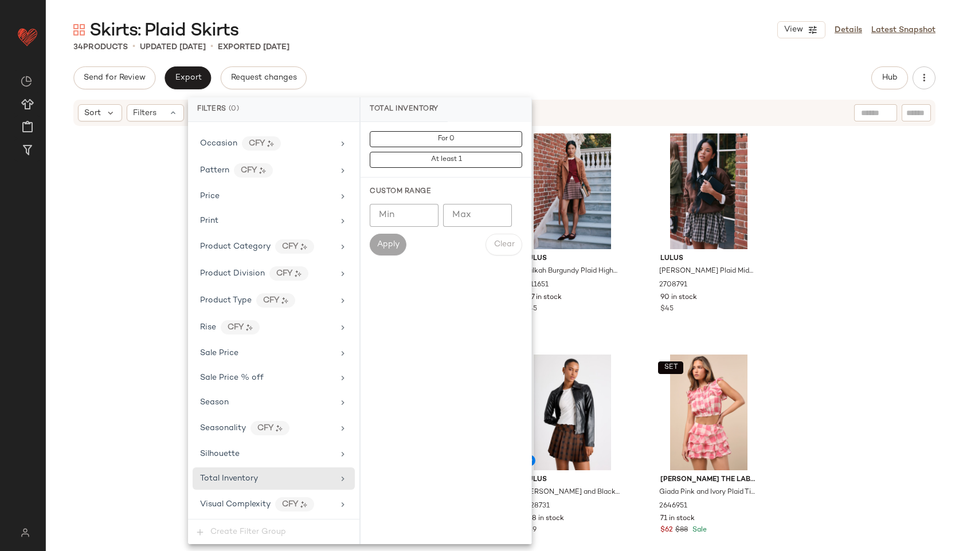
click at [472, 214] on input "Max" at bounding box center [477, 215] width 69 height 23
type input "**"
click at [391, 242] on span "Apply" at bounding box center [388, 244] width 23 height 9
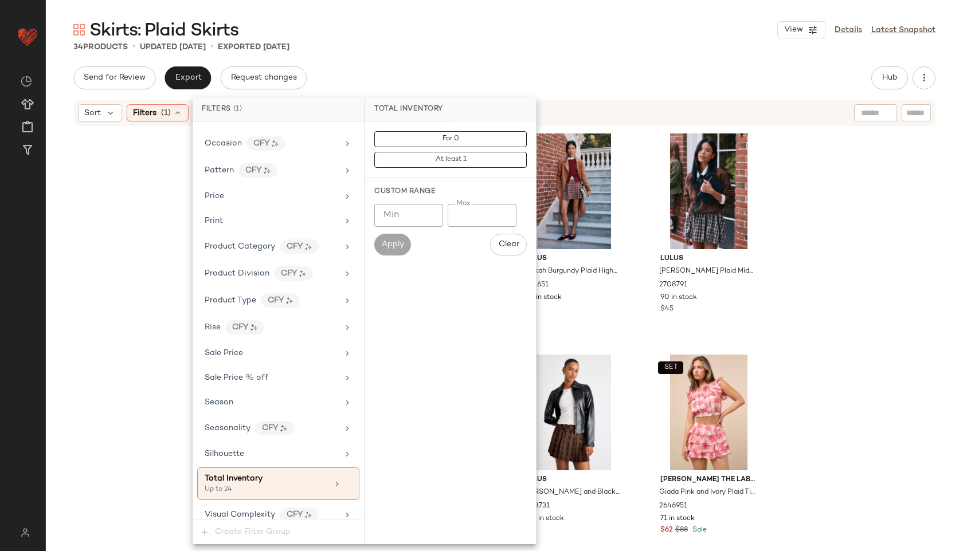
click at [500, 29] on div "Skirts: Plaid Skirts View Details Latest Snapshot" at bounding box center [504, 29] width 917 height 23
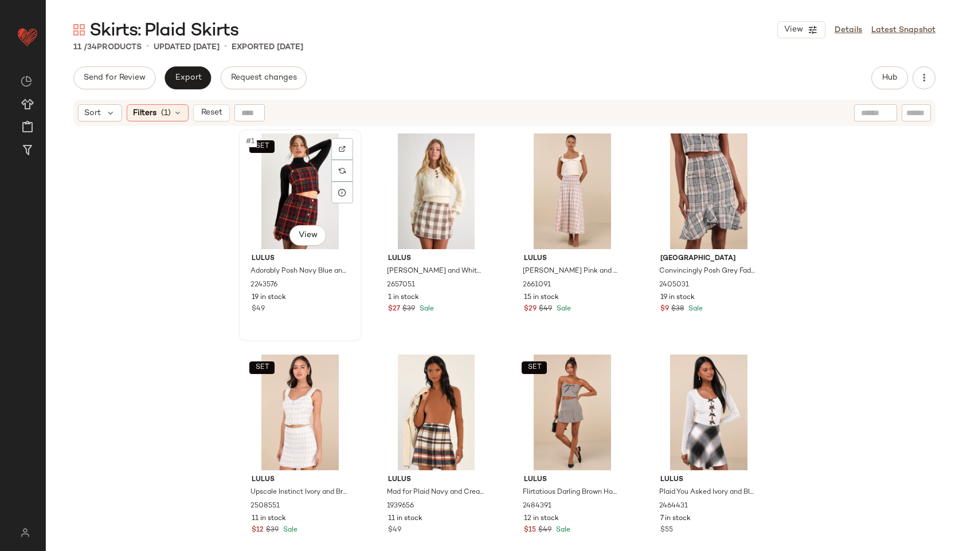
click at [259, 212] on div "SET #1 View" at bounding box center [299, 192] width 115 height 116
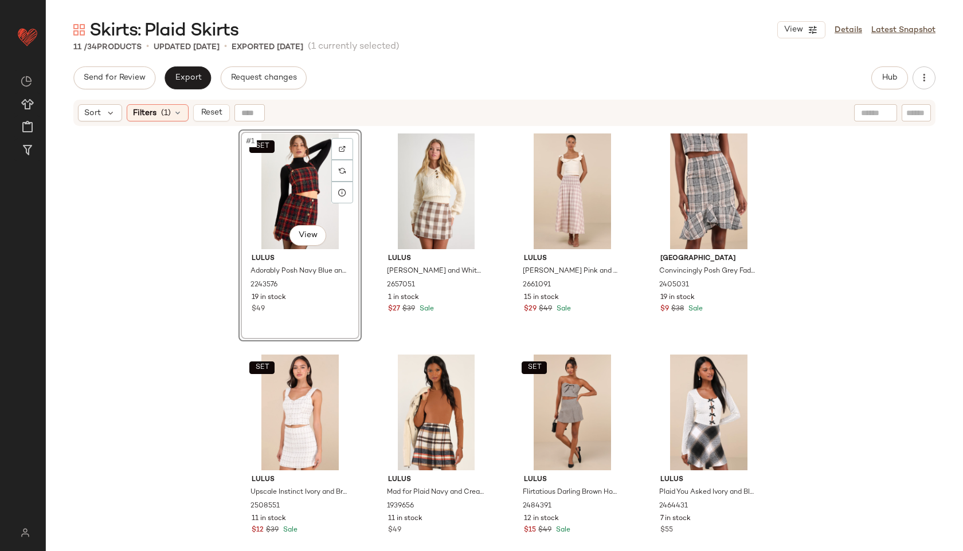
scroll to position [204, 0]
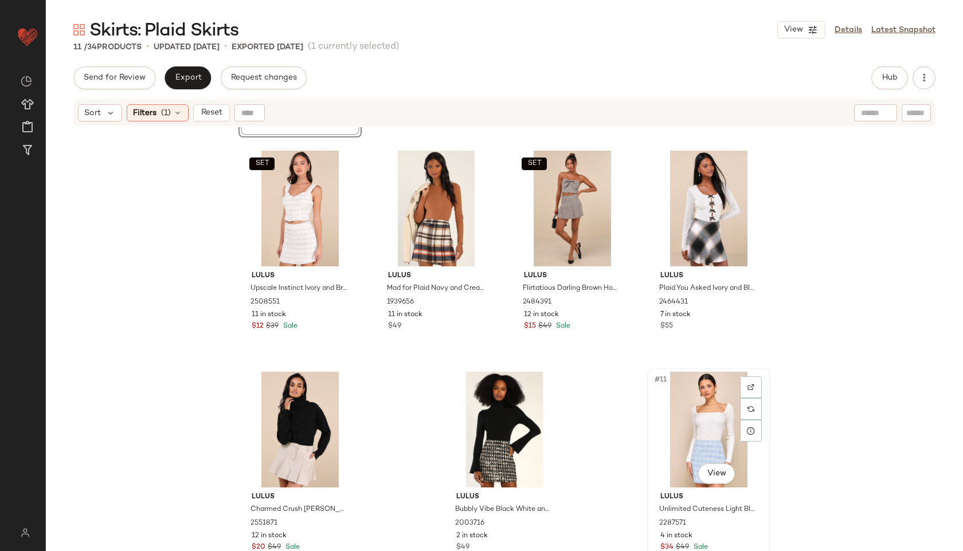
click at [708, 421] on div "#11 View" at bounding box center [708, 430] width 115 height 116
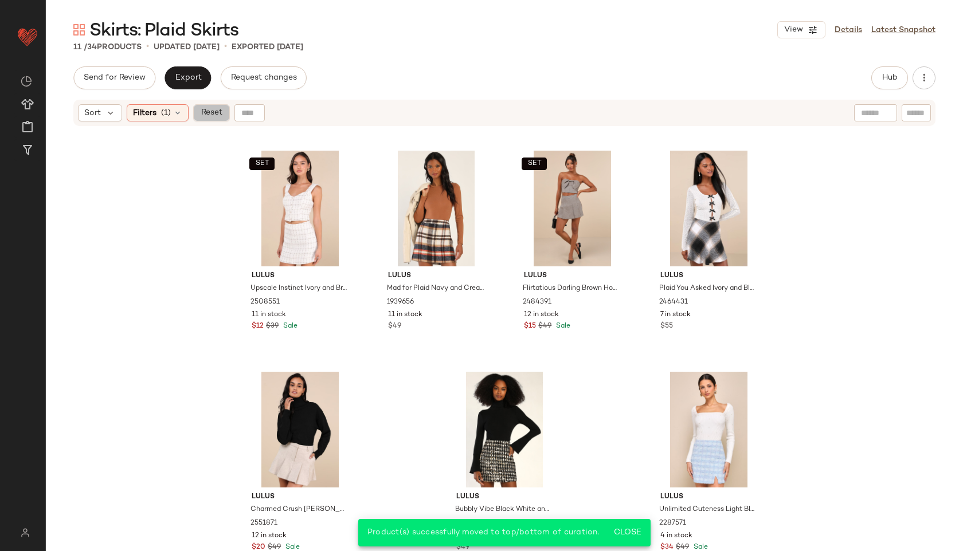
click at [213, 121] on button "Reset" at bounding box center [211, 112] width 37 height 17
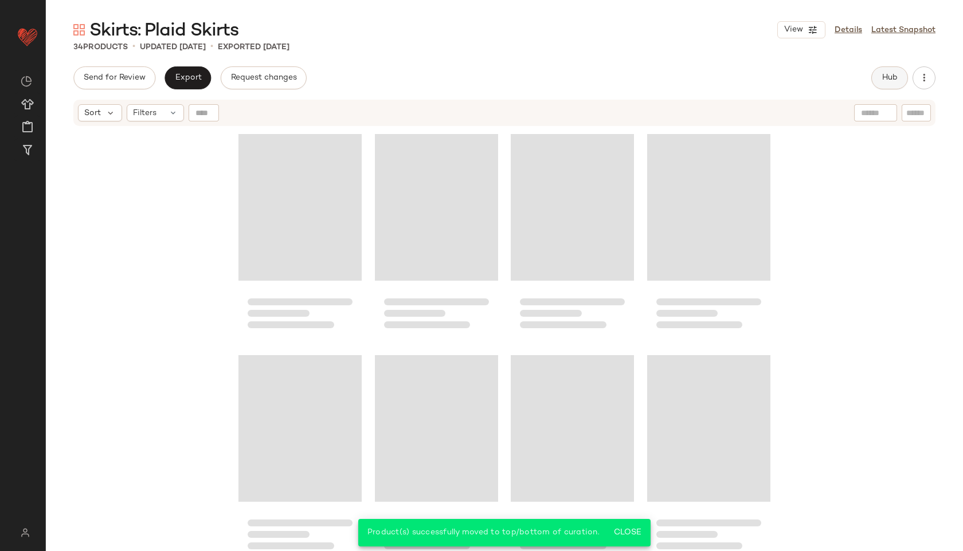
scroll to position [1541, 0]
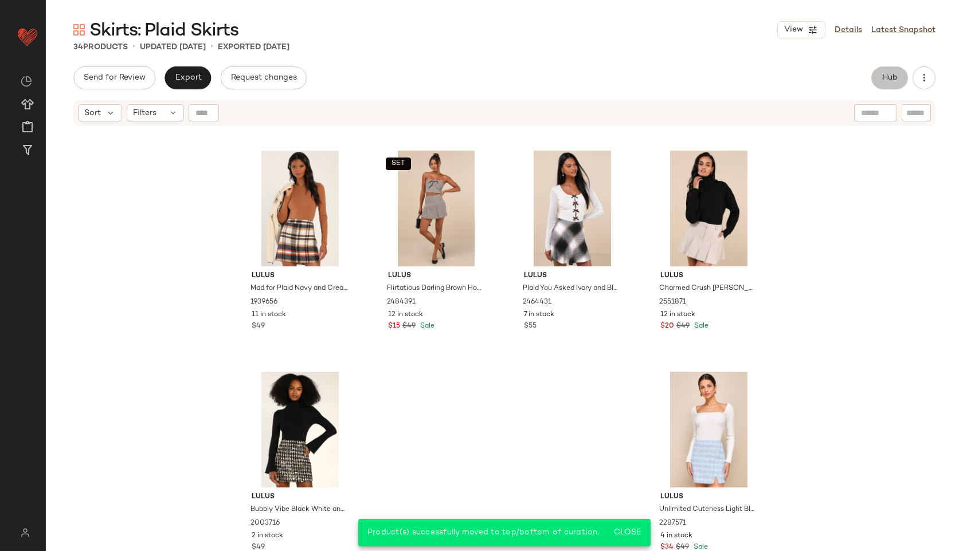
click at [894, 77] on span "Hub" at bounding box center [890, 77] width 16 height 9
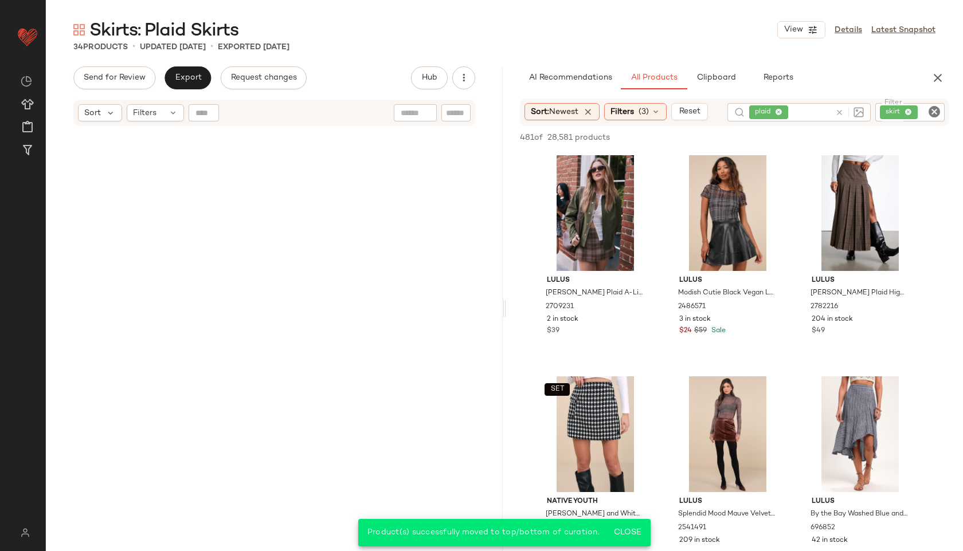
scroll to position [0, 0]
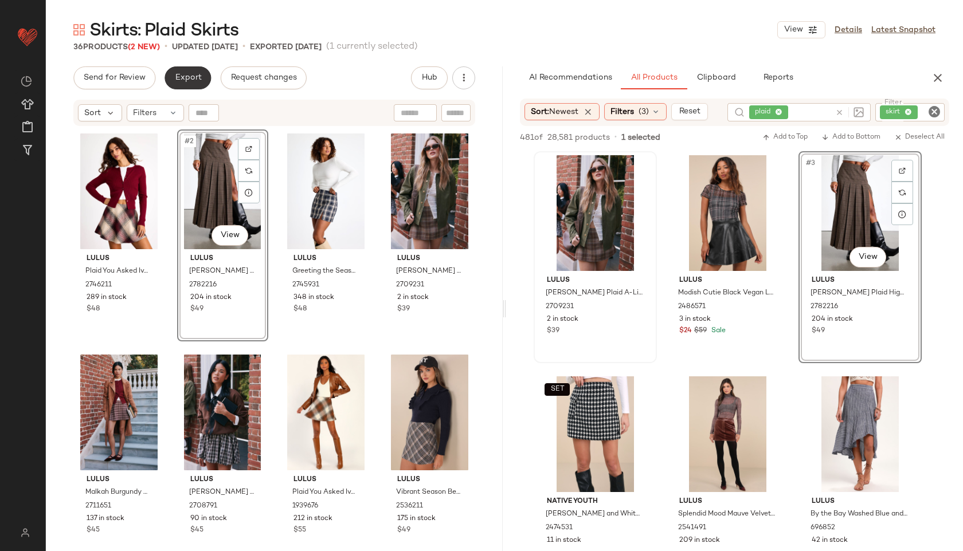
click at [177, 75] on span "Export" at bounding box center [187, 77] width 27 height 9
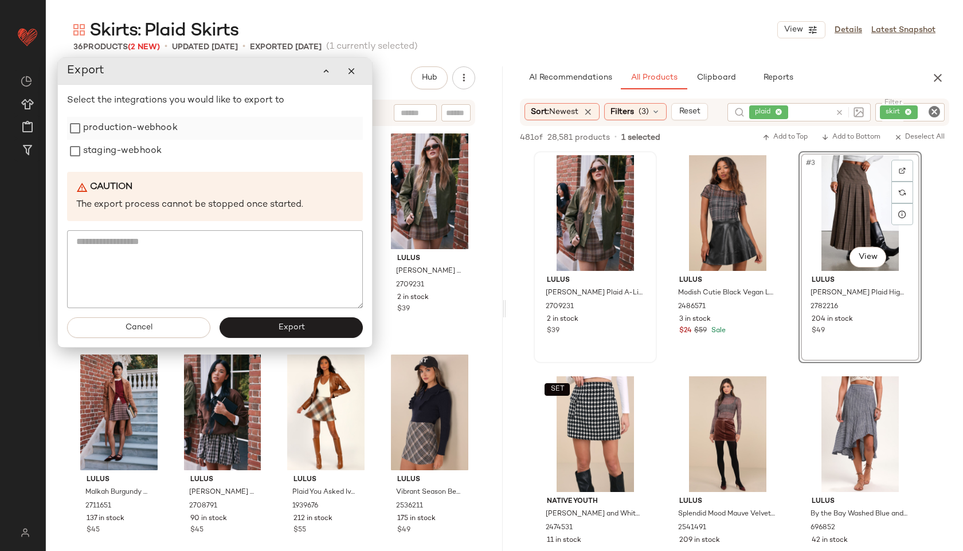
click at [147, 129] on label "production-webhook" at bounding box center [130, 128] width 95 height 23
click at [139, 148] on label "staging-webhook" at bounding box center [122, 151] width 79 height 23
click at [267, 323] on button "Export" at bounding box center [291, 328] width 143 height 21
